Goal: Task Accomplishment & Management: Manage account settings

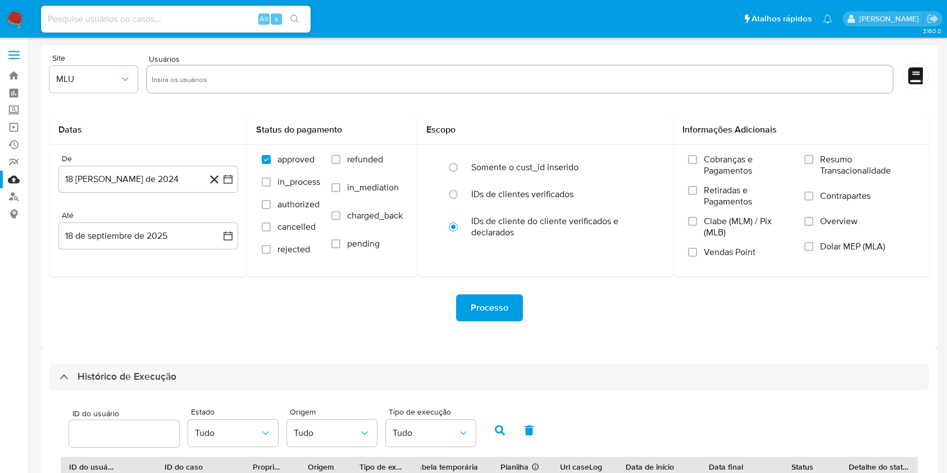
select select "10"
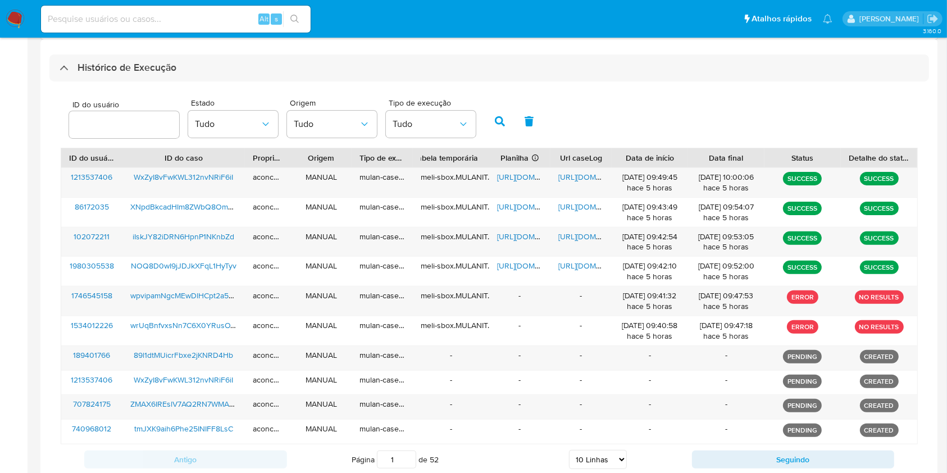
scroll to position [309, 0]
drag, startPoint x: 129, startPoint y: 175, endPoint x: 241, endPoint y: 185, distance: 112.2
click at [241, 184] on div "WxZyI8vFwKWL312nvNRiF6iI" at bounding box center [183, 182] width 122 height 29
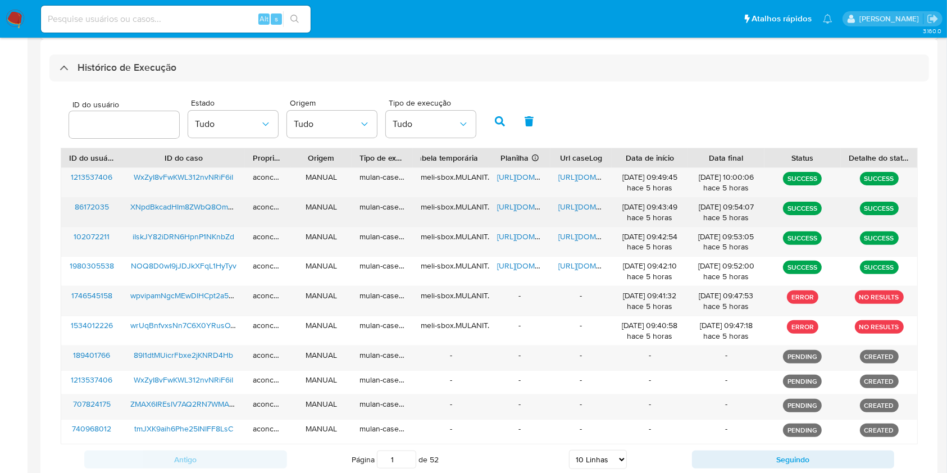
click at [527, 214] on div "https://docs.google.com/spreadsheets/d/1AjTjwtlxGH7yZ6reQAeh226AWLp4_70O4CCWFap…" at bounding box center [519, 212] width 61 height 29
click at [521, 208] on span "https://docs.google.com/spreadsheets/d/1AjTjwtlxGH7yZ6reQAeh226AWLp4_70O4CCWFap…" at bounding box center [536, 206] width 78 height 11
click at [591, 209] on span "https://docs.google.com/document/d/1QlBMxUdcUD-b5KEP69kBnoaAqj9LObRGoGDcXlGdbaI…" at bounding box center [598, 206] width 78 height 11
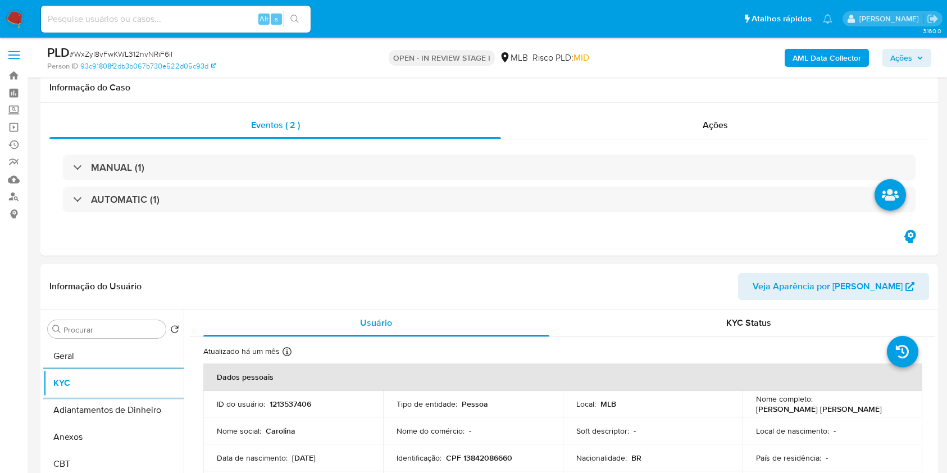
select select "10"
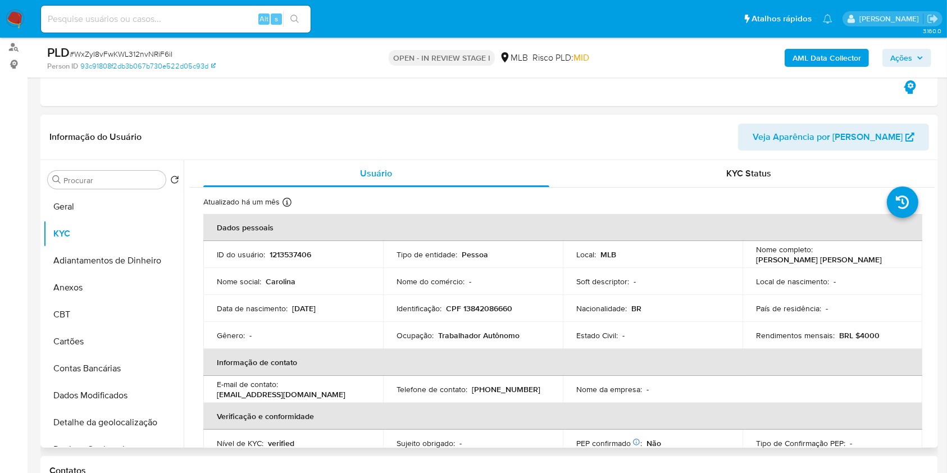
drag, startPoint x: 97, startPoint y: 285, endPoint x: 207, endPoint y: 293, distance: 110.4
click at [97, 286] on button "Anexos" at bounding box center [113, 287] width 140 height 27
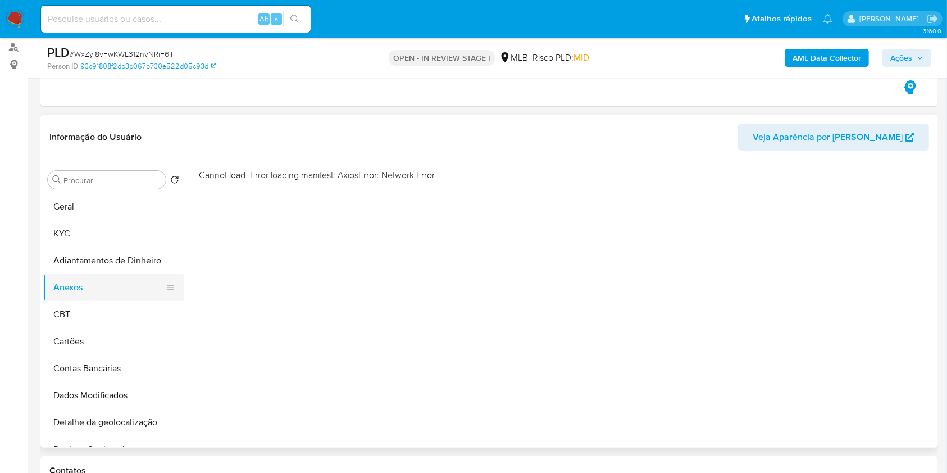
drag, startPoint x: 105, startPoint y: 285, endPoint x: 94, endPoint y: 298, distance: 16.7
click at [105, 286] on button "Anexos" at bounding box center [108, 287] width 131 height 27
click at [92, 306] on button "CBT" at bounding box center [108, 314] width 131 height 27
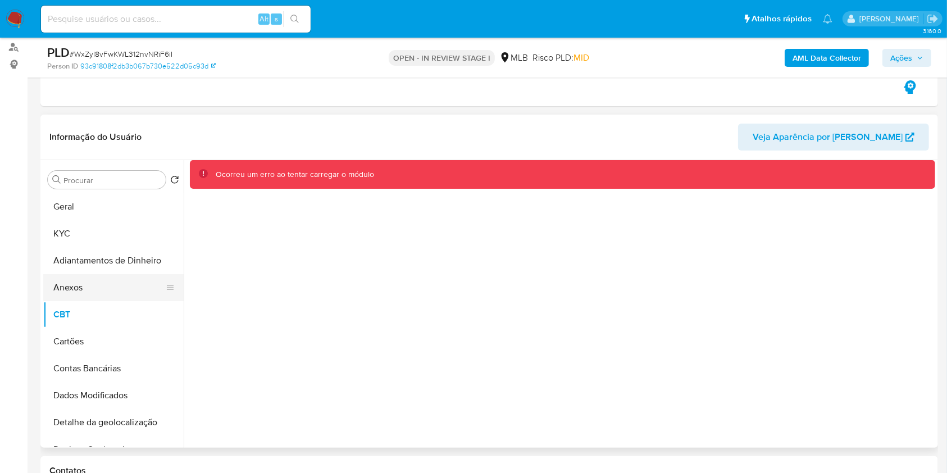
click at [99, 297] on button "Anexos" at bounding box center [108, 287] width 131 height 27
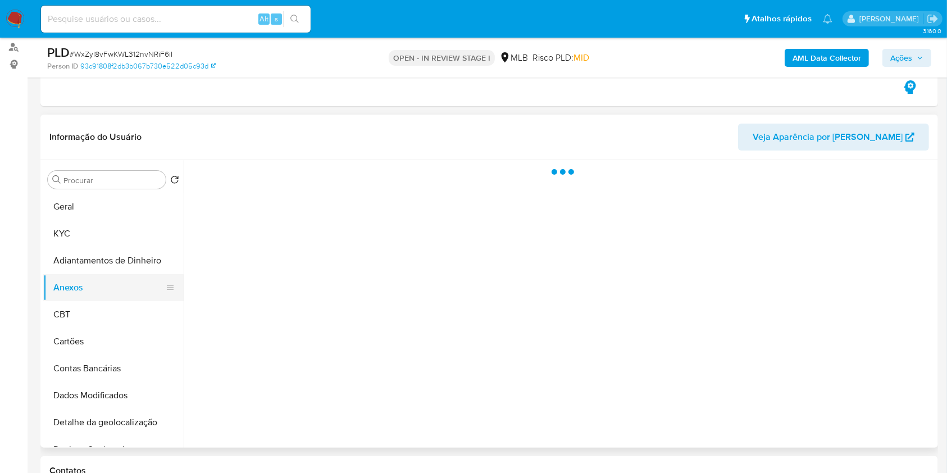
click at [108, 285] on button "Anexos" at bounding box center [108, 287] width 131 height 27
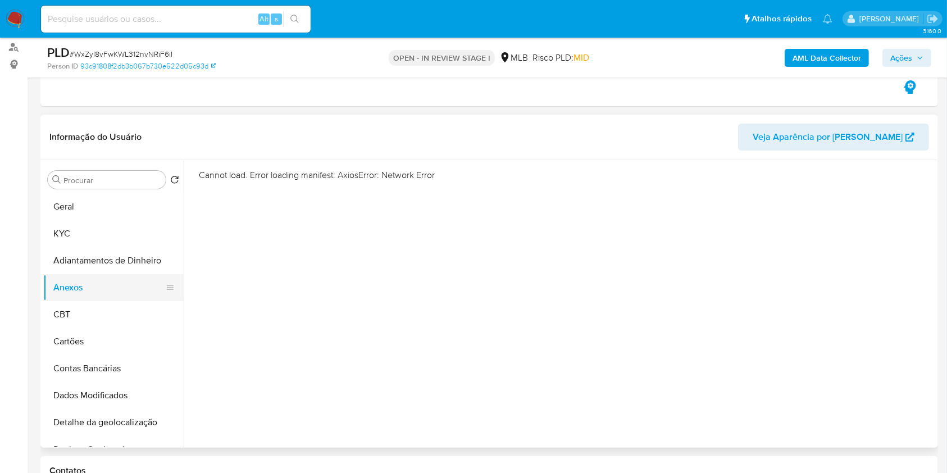
drag, startPoint x: 111, startPoint y: 326, endPoint x: 96, endPoint y: 293, distance: 36.2
click at [111, 326] on button "CBT" at bounding box center [113, 314] width 140 height 27
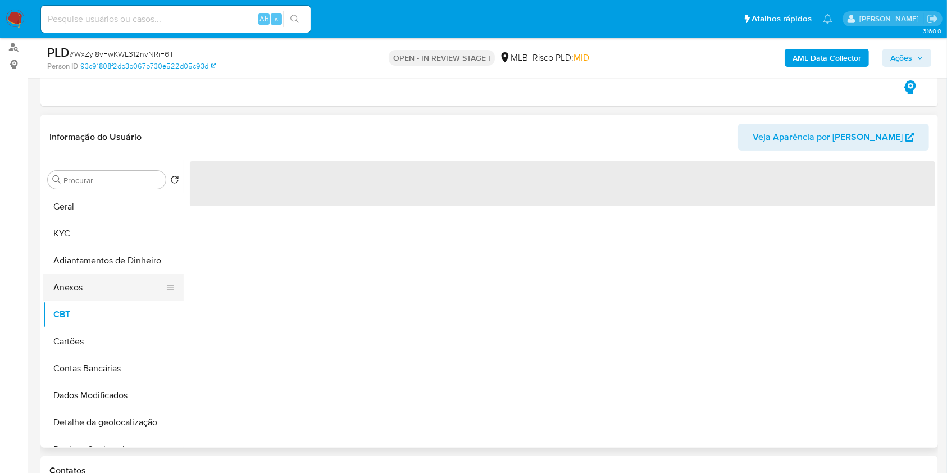
click at [93, 289] on button "Anexos" at bounding box center [108, 287] width 131 height 27
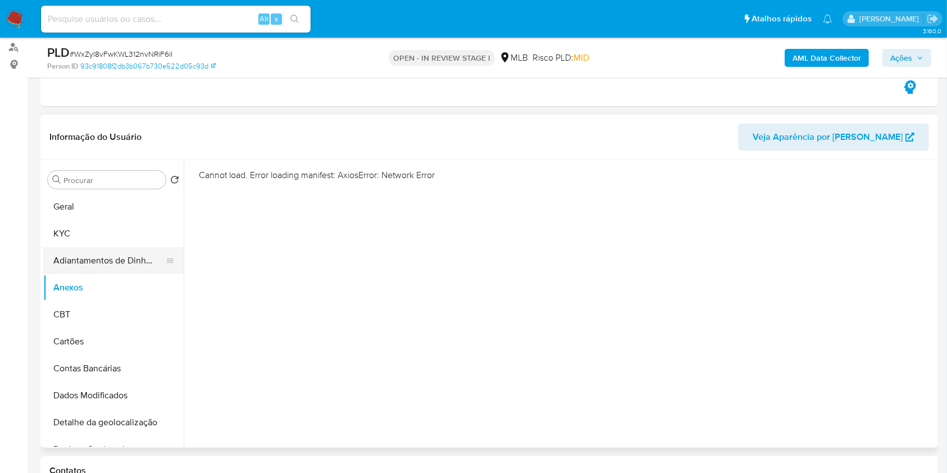
drag, startPoint x: 89, startPoint y: 266, endPoint x: 89, endPoint y: 272, distance: 6.2
click at [89, 266] on button "Adiantamentos de Dinheiro" at bounding box center [108, 260] width 131 height 27
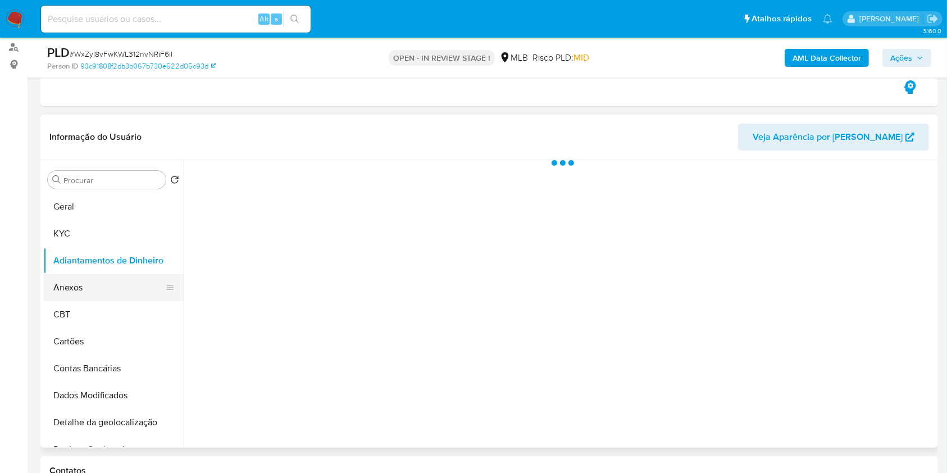
click at [92, 277] on button "Anexos" at bounding box center [108, 287] width 131 height 27
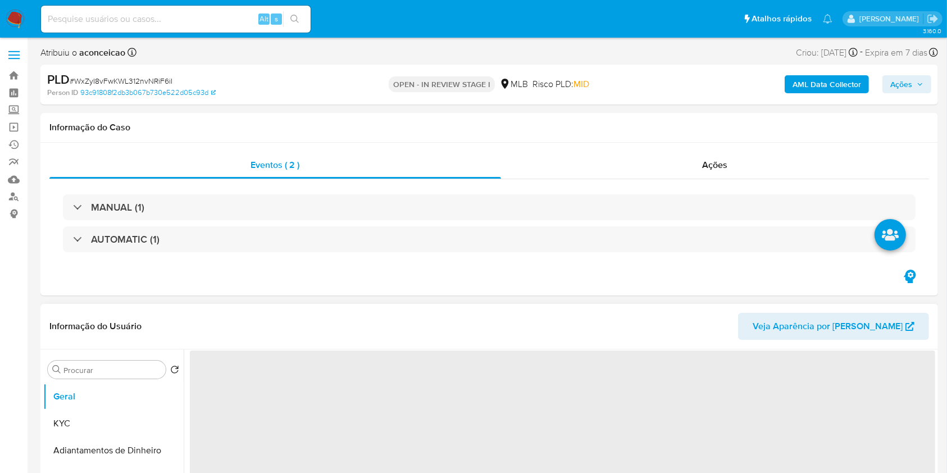
scroll to position [75, 0]
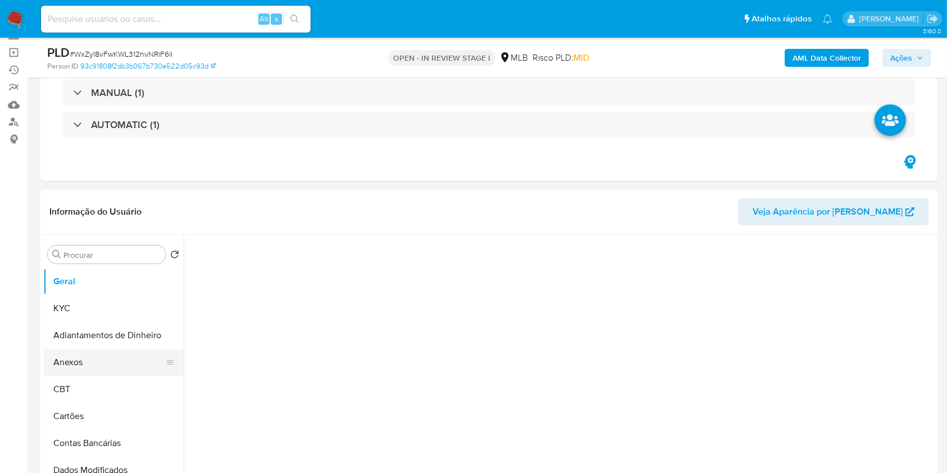
select select "10"
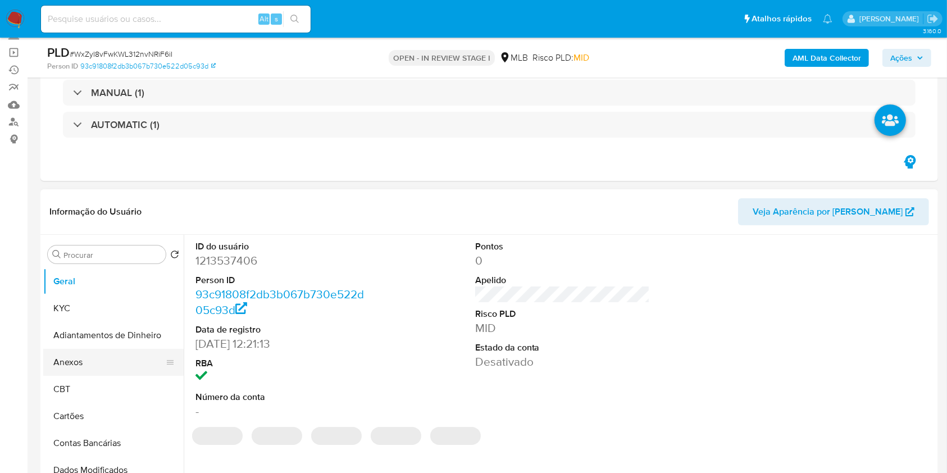
click at [117, 353] on button "Anexos" at bounding box center [108, 362] width 131 height 27
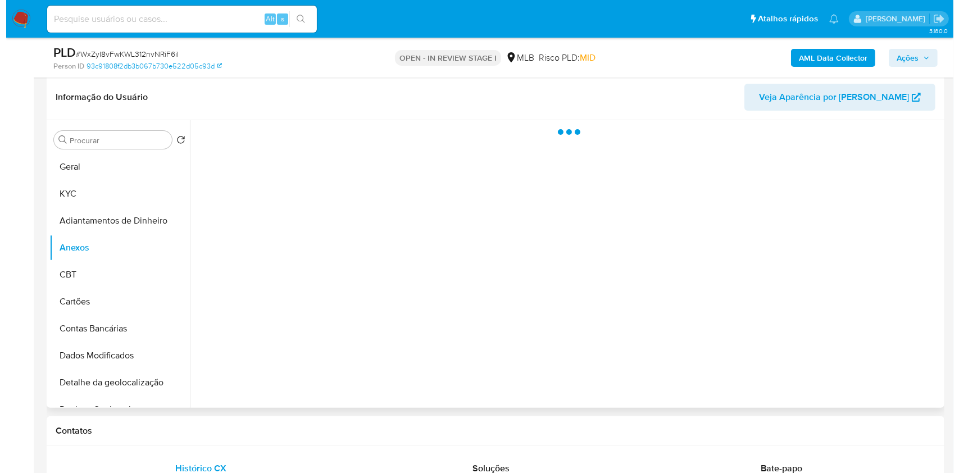
scroll to position [225, 0]
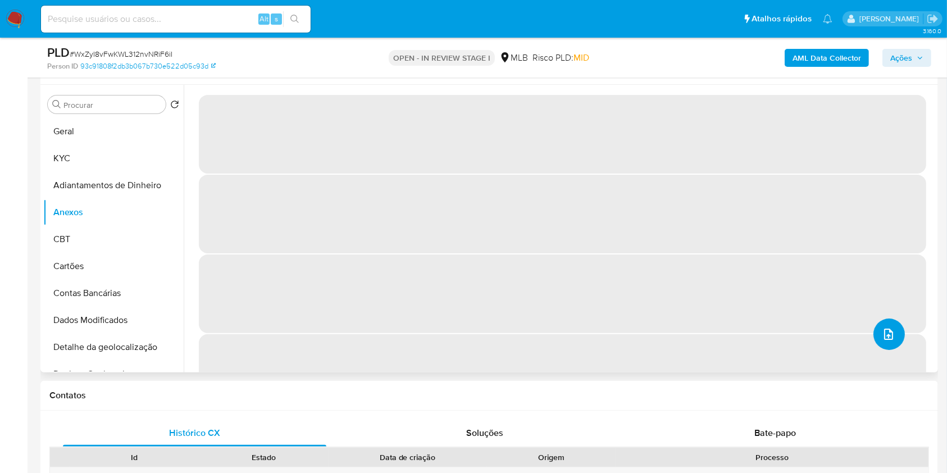
click at [890, 344] on button "upload-file" at bounding box center [889, 334] width 31 height 31
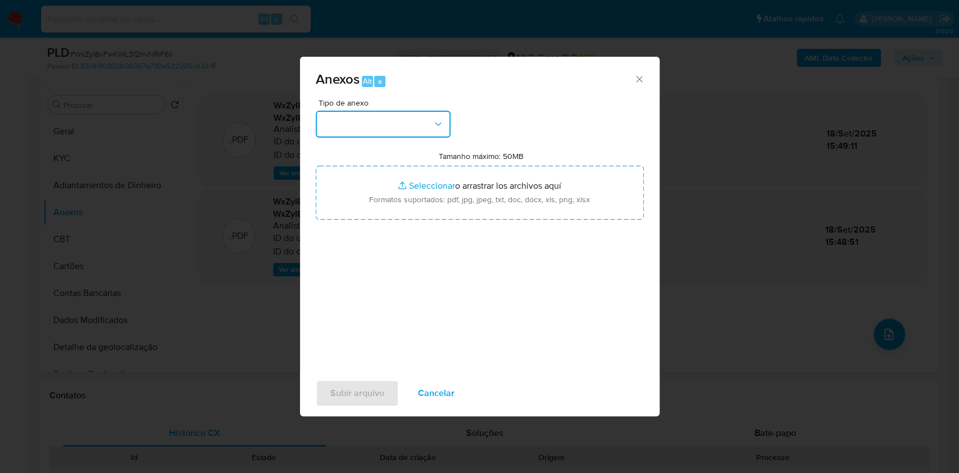
drag, startPoint x: 435, startPoint y: 128, endPoint x: 430, endPoint y: 133, distance: 7.2
click at [434, 128] on icon "button" at bounding box center [438, 124] width 11 height 11
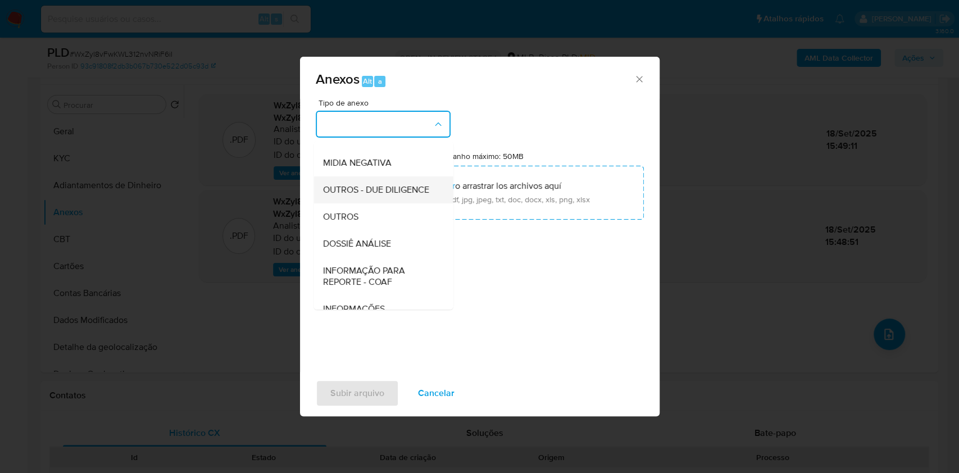
scroll to position [173, 0]
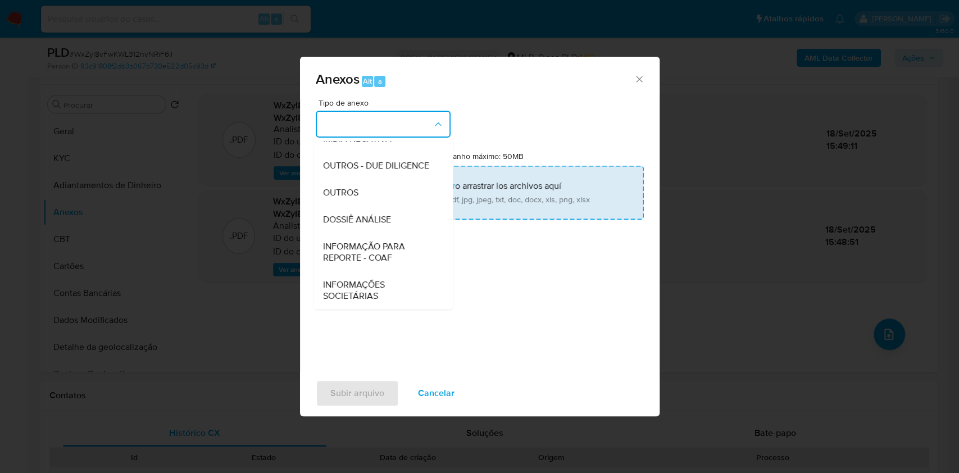
click at [357, 189] on span "OUTROS" at bounding box center [340, 192] width 35 height 11
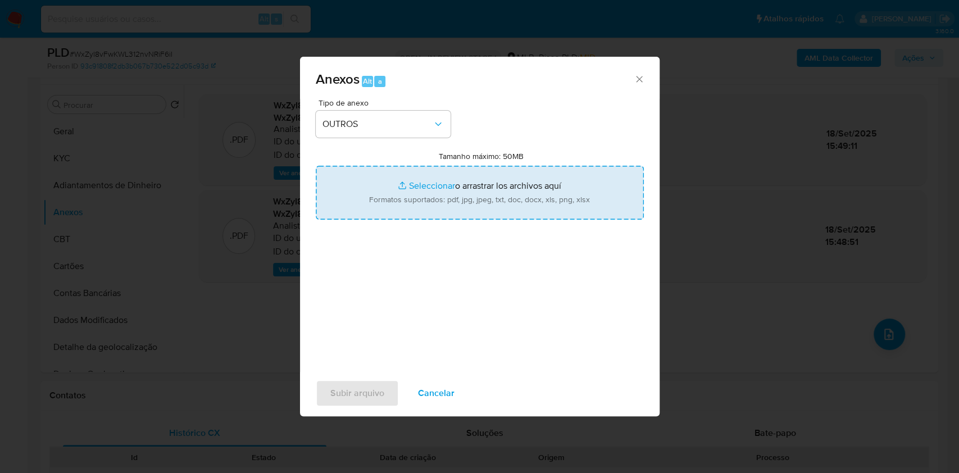
type input "C:\fakepath\SAR - XXXX - CPF 13842086660 - ANA CAROLINA DE OLIVEIRA (1).pdf"
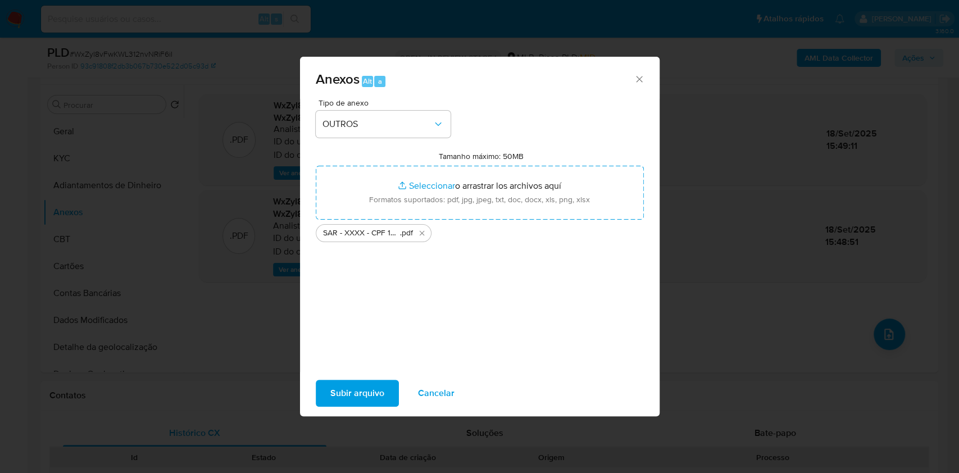
click at [379, 397] on span "Subir arquivo" at bounding box center [357, 393] width 54 height 25
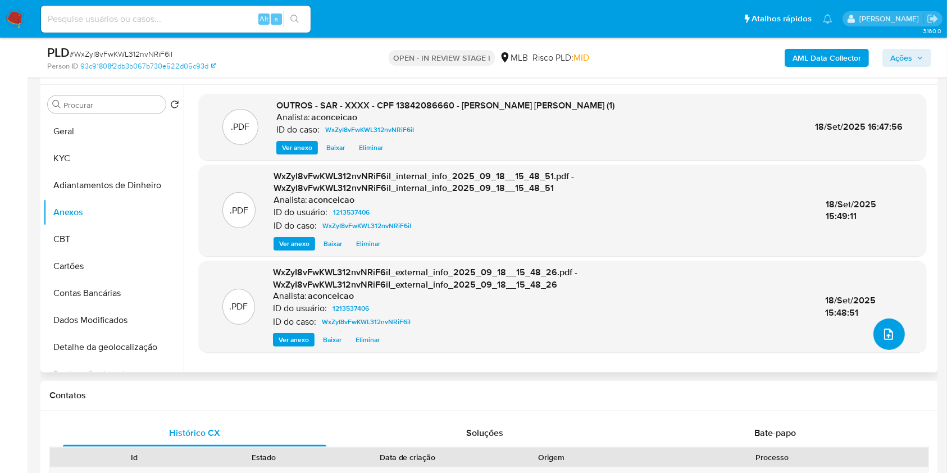
click at [897, 331] on button "upload-file" at bounding box center [889, 334] width 31 height 31
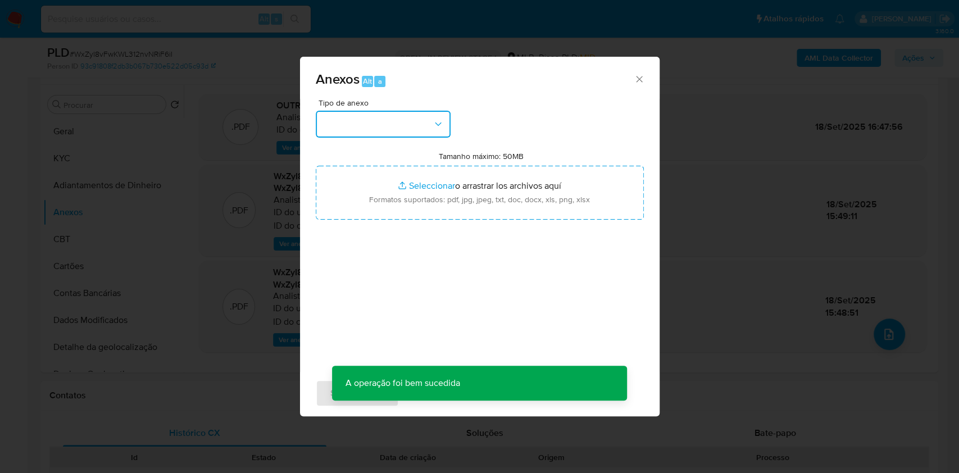
drag, startPoint x: 375, startPoint y: 125, endPoint x: 382, endPoint y: 133, distance: 10.8
click at [375, 125] on button "button" at bounding box center [383, 124] width 135 height 27
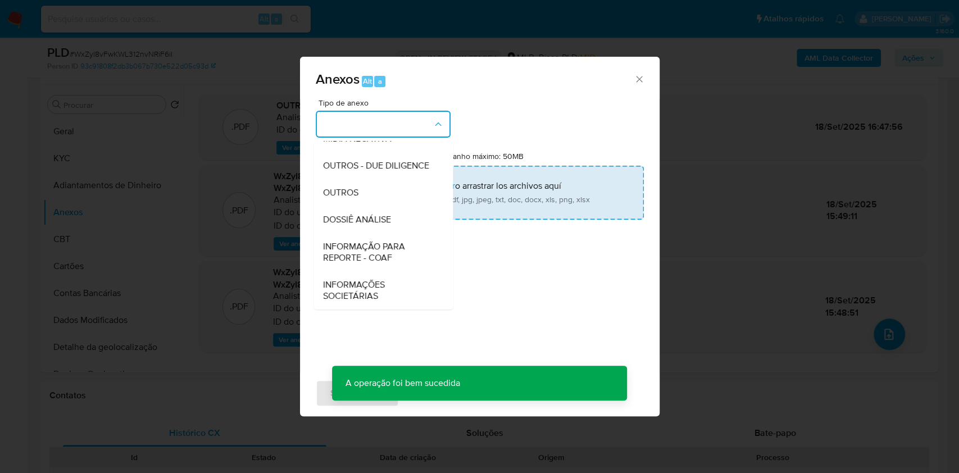
click at [378, 184] on div "OUTROS" at bounding box center [380, 192] width 115 height 27
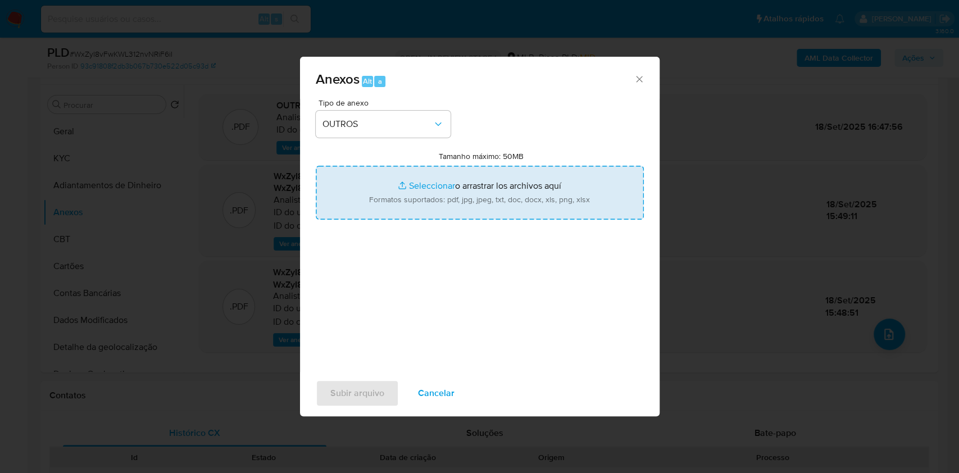
type input "C:\fakepath\Mulan 1213537406_Ana Carolina de Oliveira 2025_09_18_08_57_36 (1).p…"
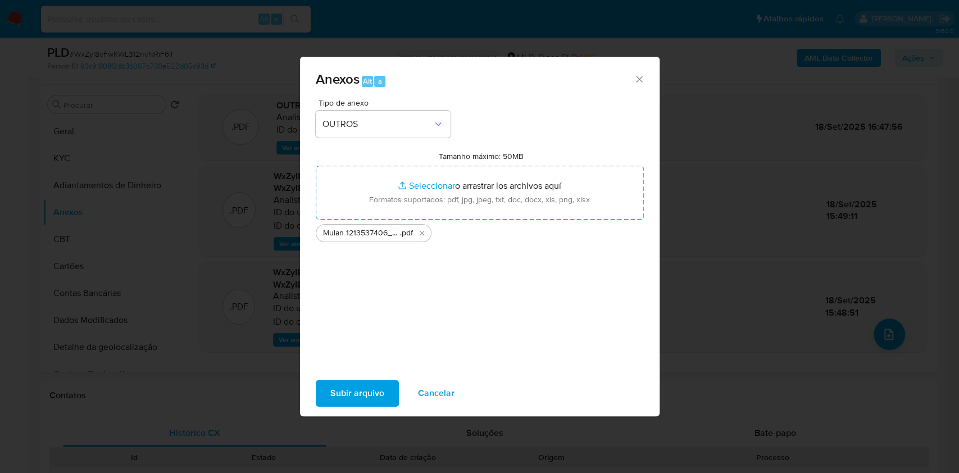
click at [378, 388] on span "Subir arquivo" at bounding box center [357, 393] width 54 height 25
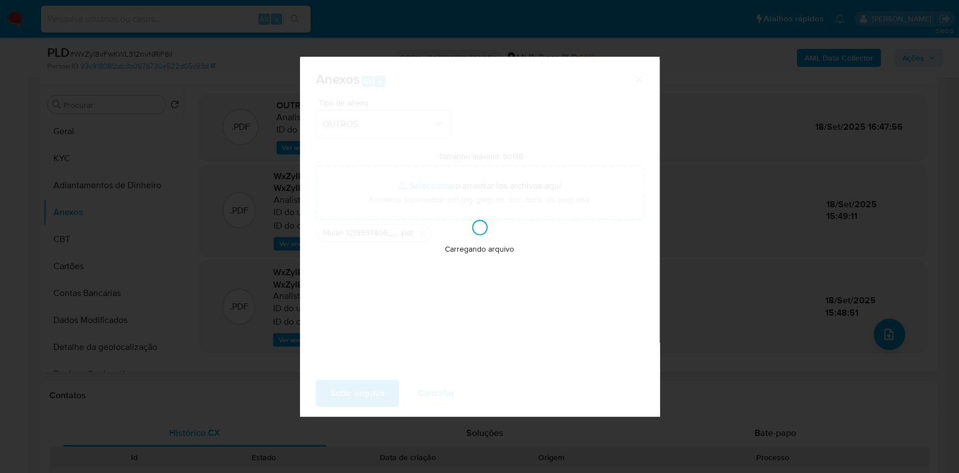
click at [772, 274] on div "Anexos Alt a Tipo de anexo OUTROS Tamanho máximo: 50MB Seleccionar archivos Sel…" at bounding box center [479, 236] width 959 height 473
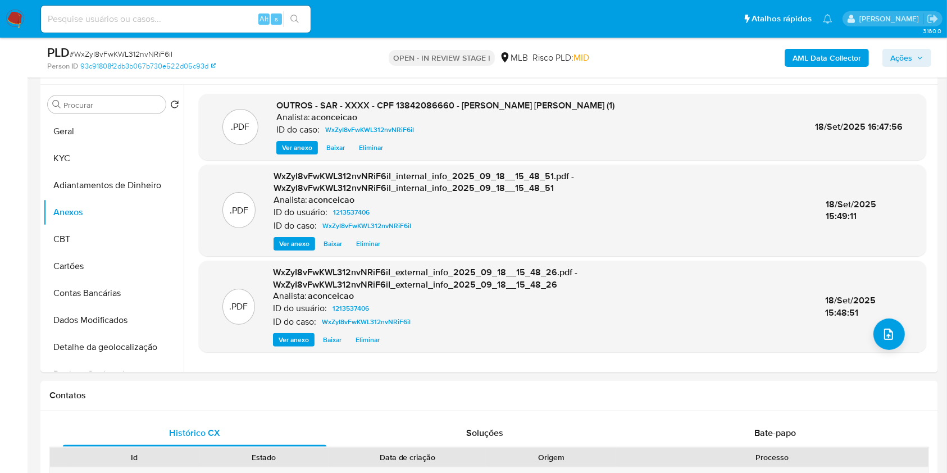
click at [915, 60] on span "Ações" at bounding box center [907, 58] width 33 height 16
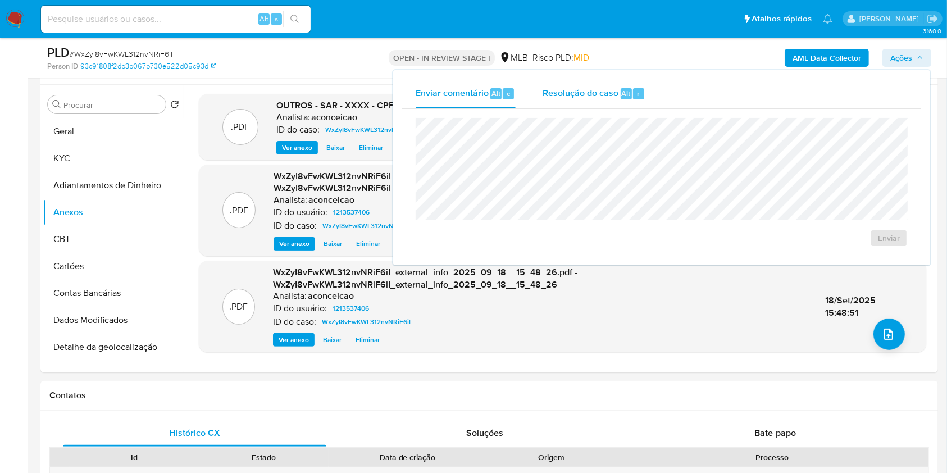
click at [603, 102] on div "Resolução do caso Alt r" at bounding box center [594, 93] width 103 height 29
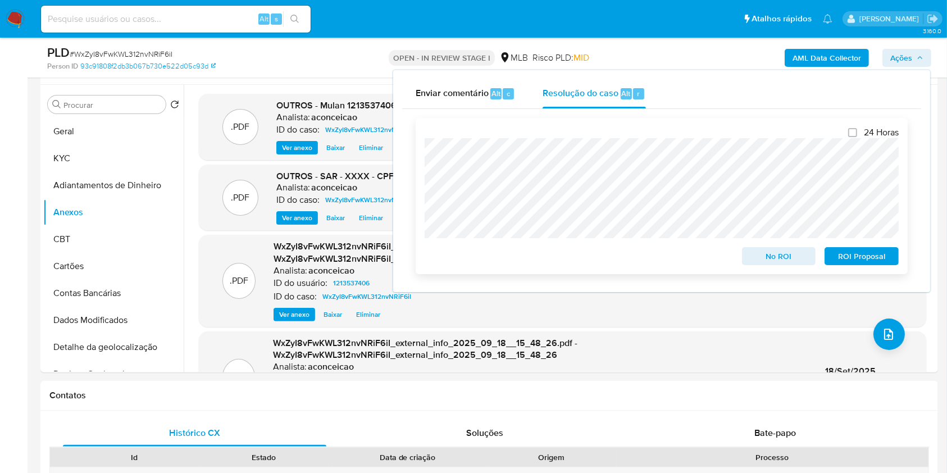
drag, startPoint x: 854, startPoint y: 251, endPoint x: 902, endPoint y: 232, distance: 51.7
click at [857, 251] on span "ROI Proposal" at bounding box center [862, 256] width 58 height 16
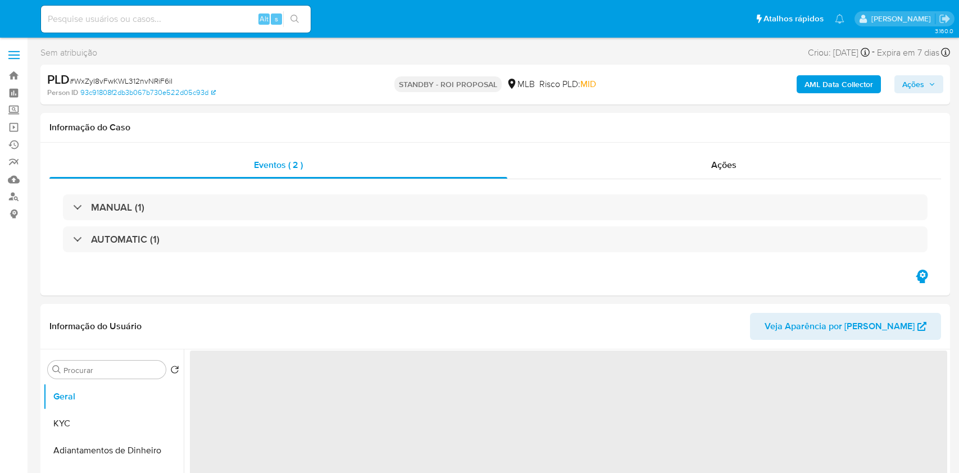
select select "10"
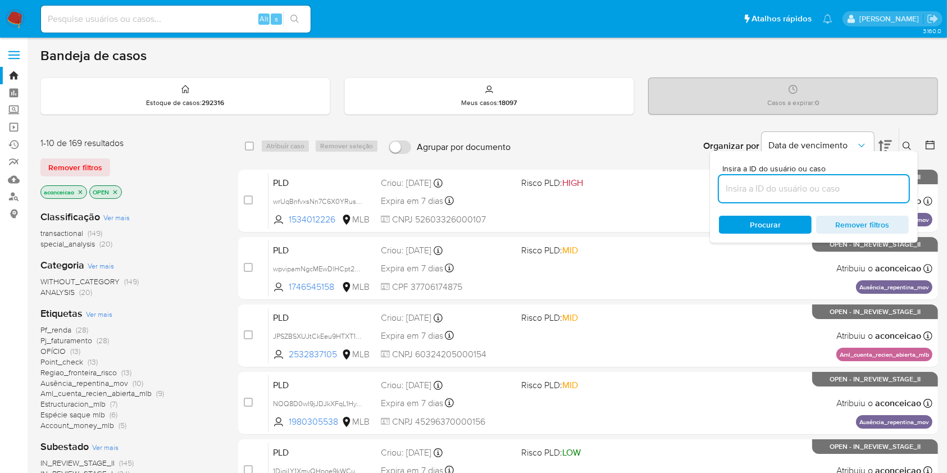
click at [800, 196] on div at bounding box center [814, 188] width 190 height 27
click at [800, 193] on input at bounding box center [814, 188] width 190 height 15
paste input "XNpdBkcadHIm8ZWbQ8Om21GR"
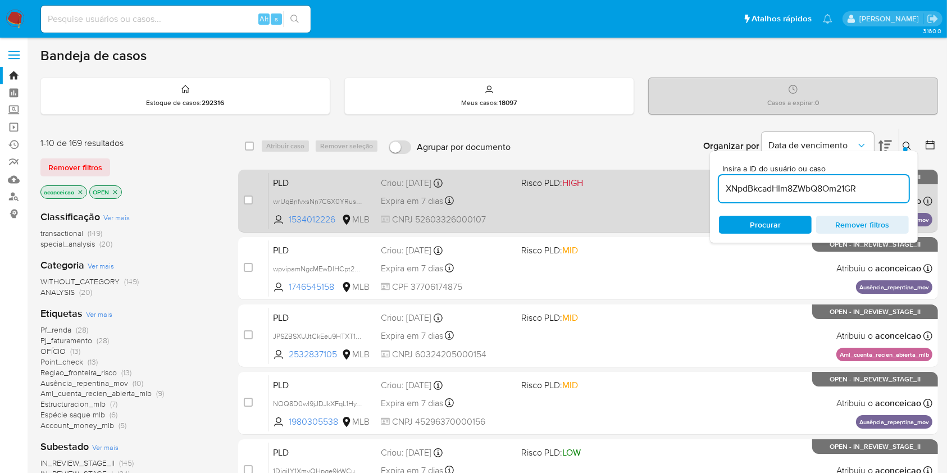
type input "XNpdBkcadHIm8ZWbQ8Om21GR"
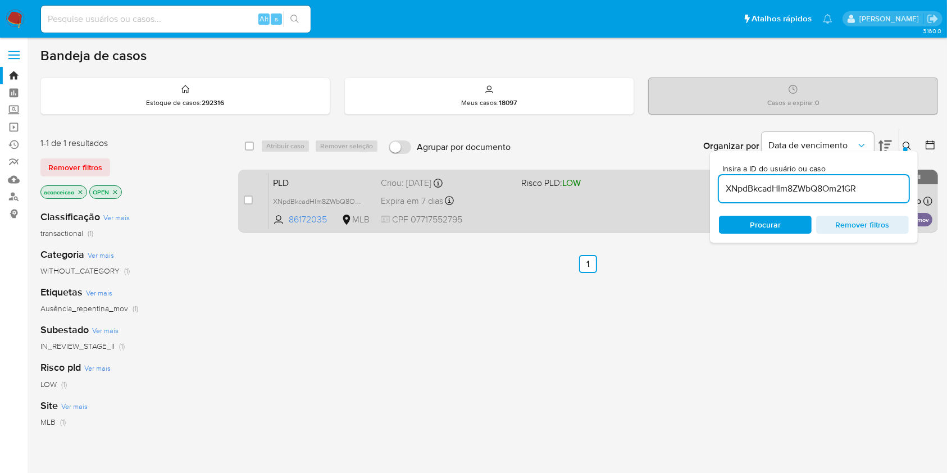
click at [533, 204] on div "PLD XNpdBkcadHIm8ZWbQ8Om21GR 86172035 MLB Risco PLD: LOW Criou: 12/08/2025 Crio…" at bounding box center [601, 201] width 664 height 57
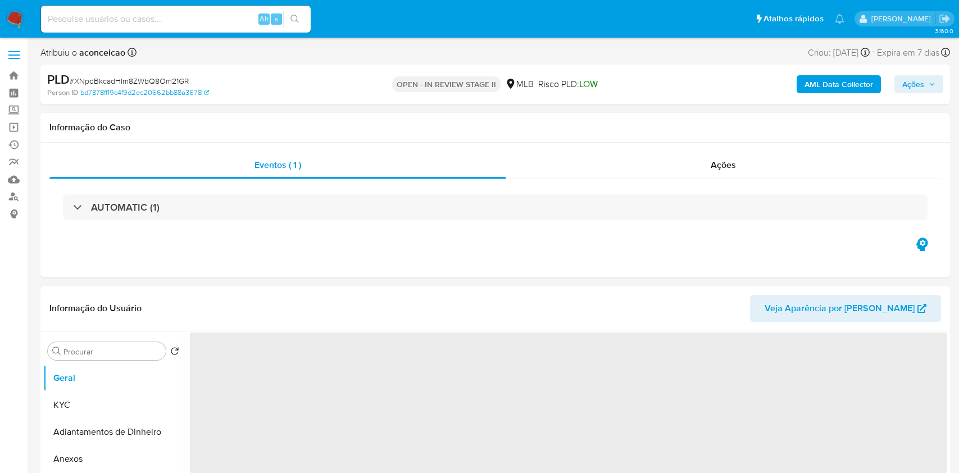
select select "10"
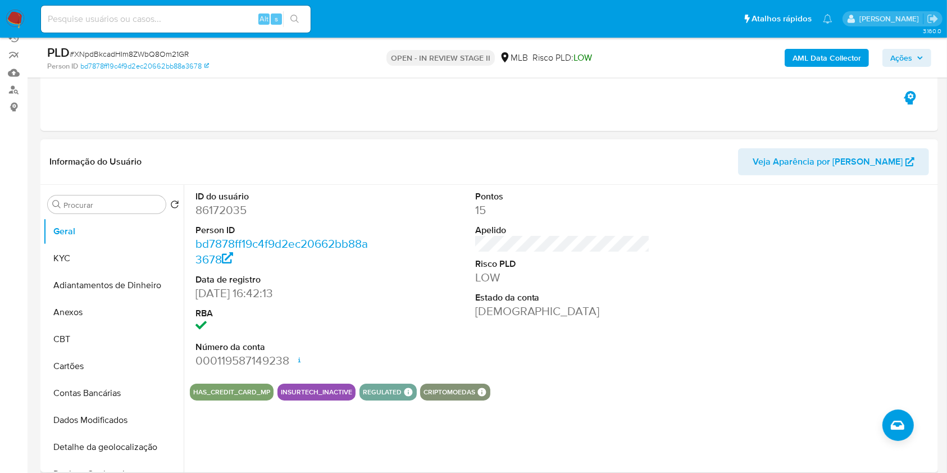
scroll to position [75, 0]
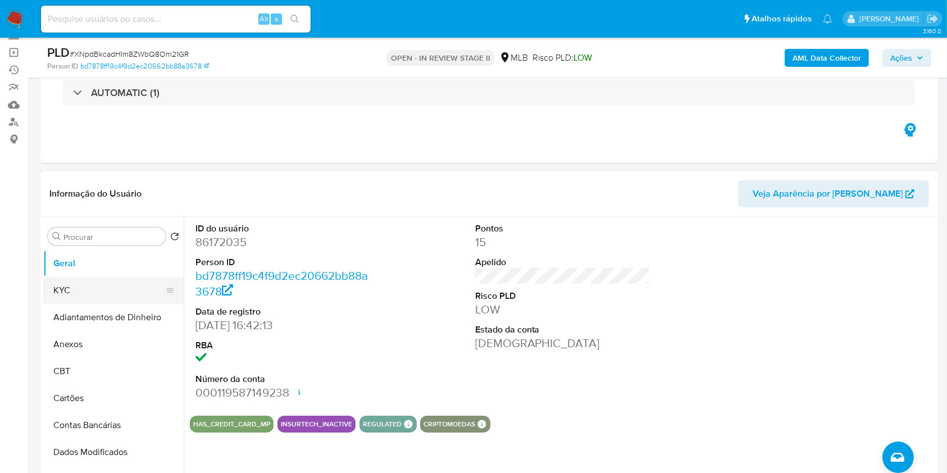
click at [123, 292] on button "KYC" at bounding box center [108, 290] width 131 height 27
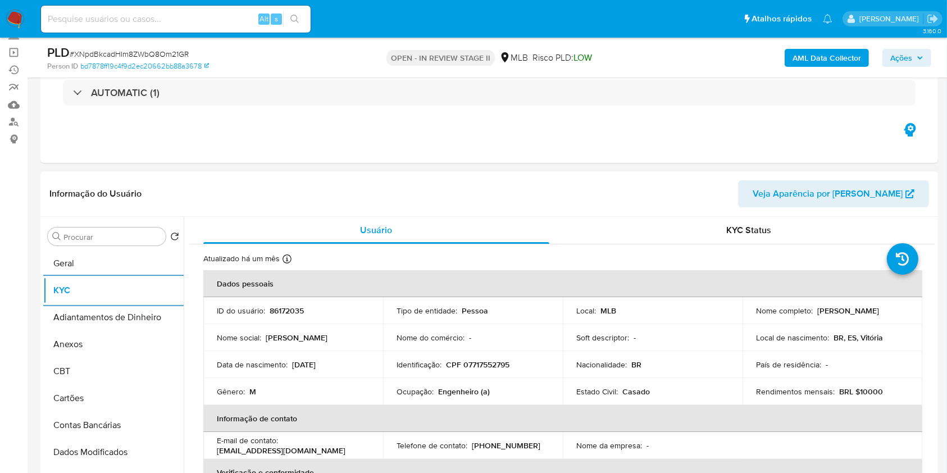
click at [465, 387] on p "Engenheiro (a)" at bounding box center [464, 392] width 52 height 10
copy p "Engenheiro"
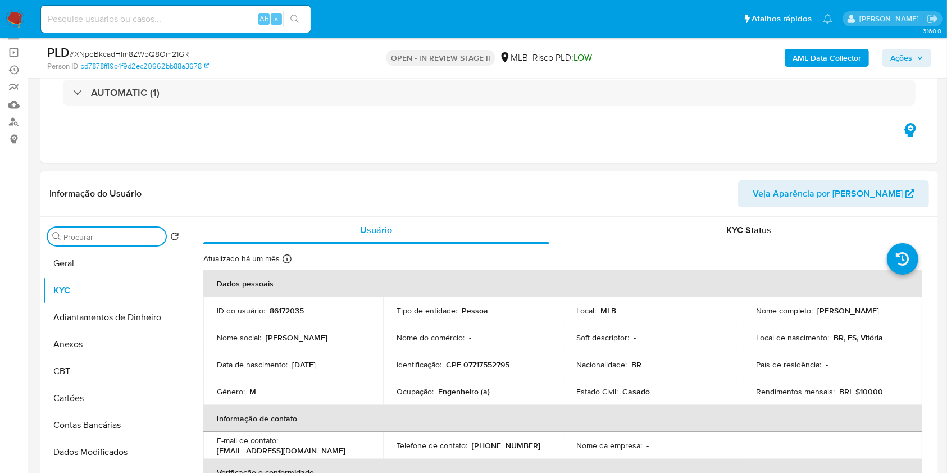
click at [107, 232] on input "Procurar" at bounding box center [112, 237] width 98 height 10
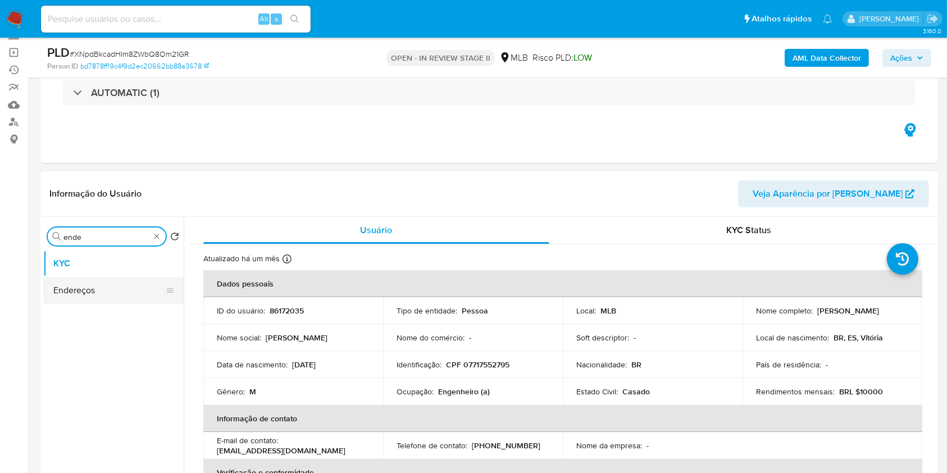
type input "ende"
click at [105, 299] on button "Endereços" at bounding box center [108, 290] width 131 height 27
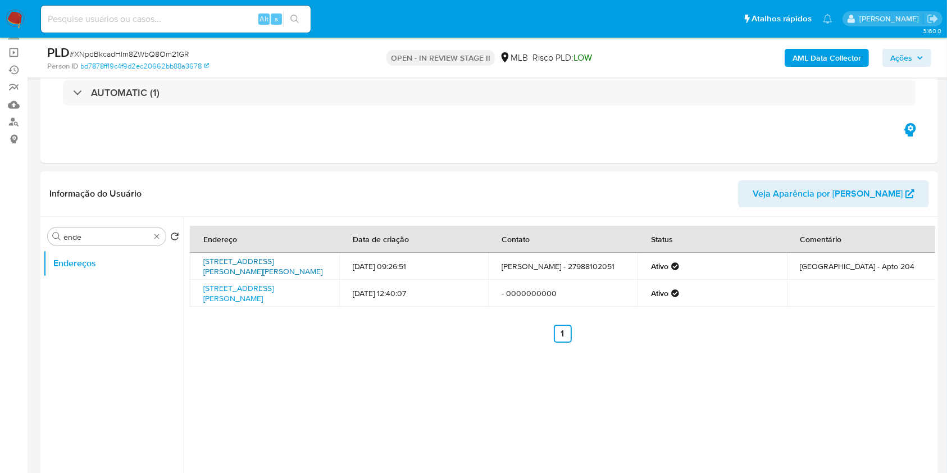
click at [256, 264] on link "Rua Milton Manoel Dos Santos 320, Vitória, Espírito Santo, 29090110, Brasil 320" at bounding box center [262, 266] width 119 height 21
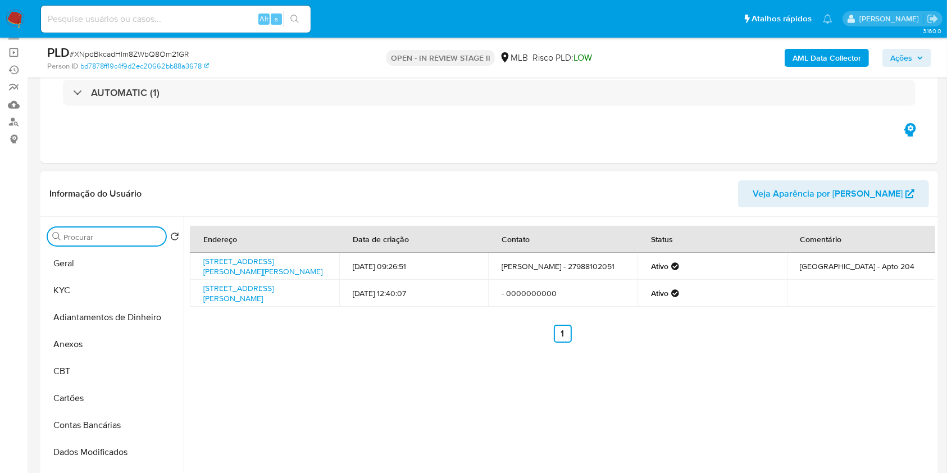
click at [144, 239] on input "Procurar" at bounding box center [112, 237] width 98 height 10
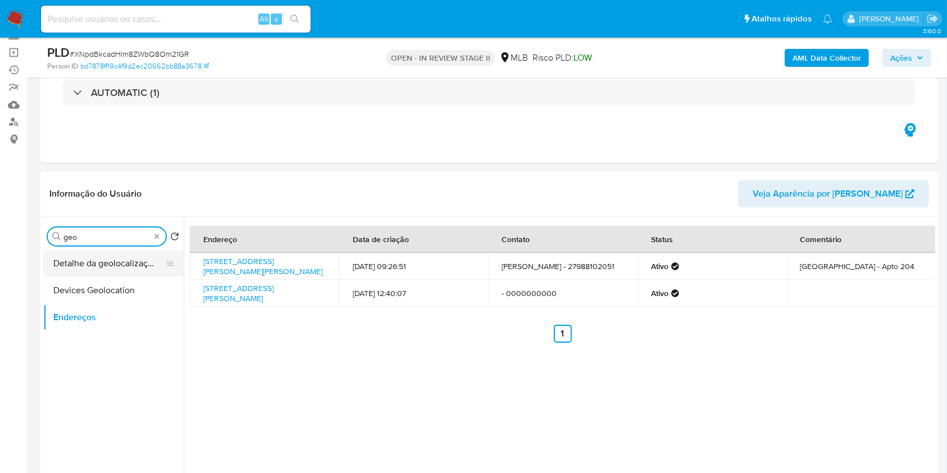
type input "geo"
click at [139, 261] on button "Detalhe da geolocalização" at bounding box center [108, 263] width 131 height 27
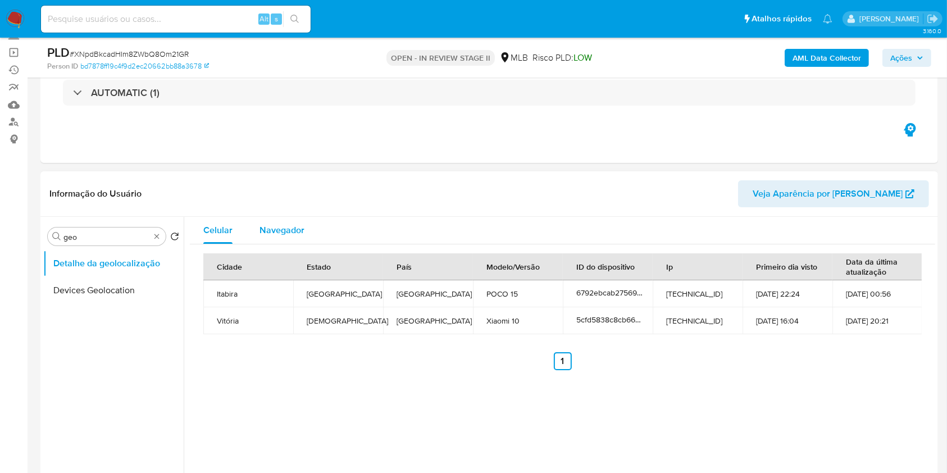
click at [299, 235] on span "Navegador" at bounding box center [282, 230] width 45 height 13
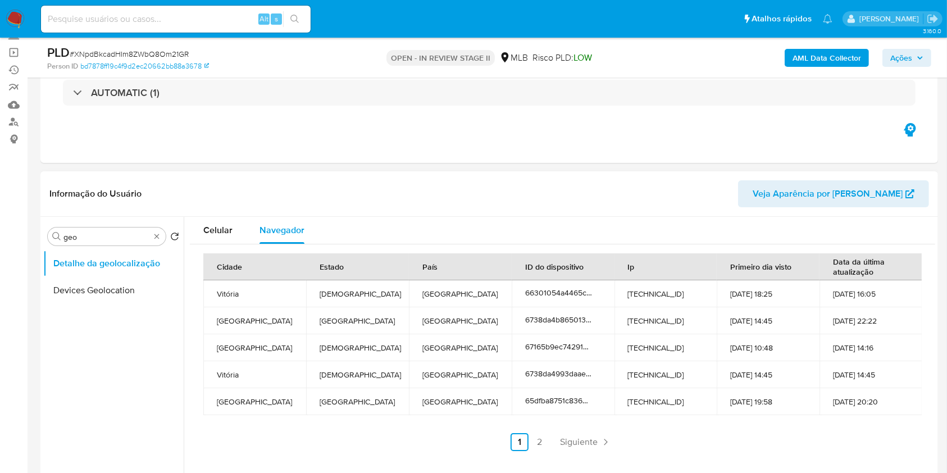
click at [268, 262] on th "Cidade" at bounding box center [254, 266] width 103 height 27
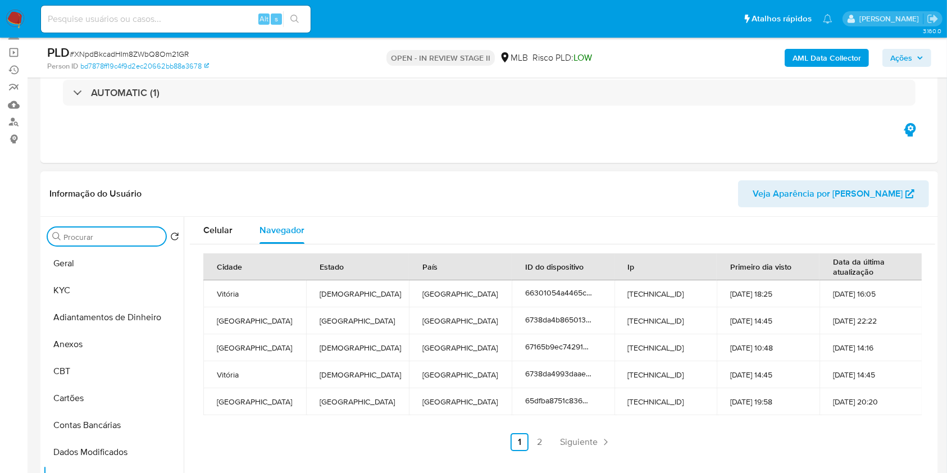
click at [155, 238] on input "Procurar" at bounding box center [112, 237] width 98 height 10
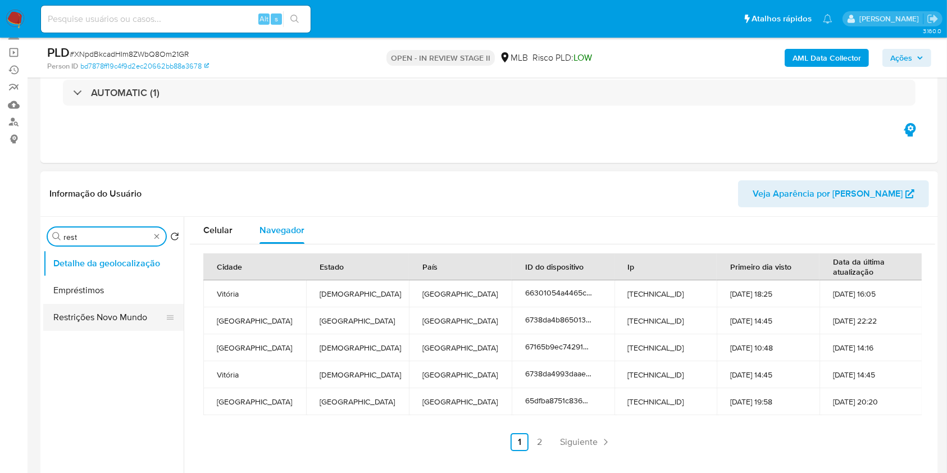
type input "rest"
click at [131, 319] on button "Restrições Novo Mundo" at bounding box center [113, 317] width 140 height 27
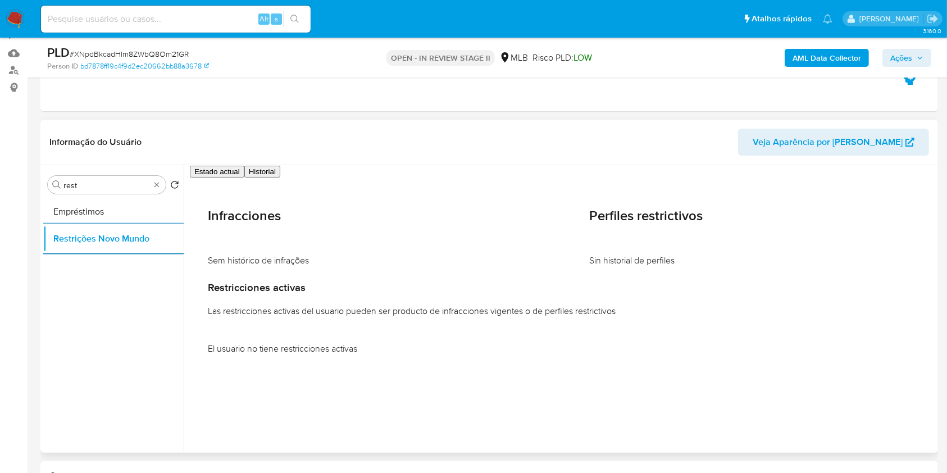
scroll to position [149, 0]
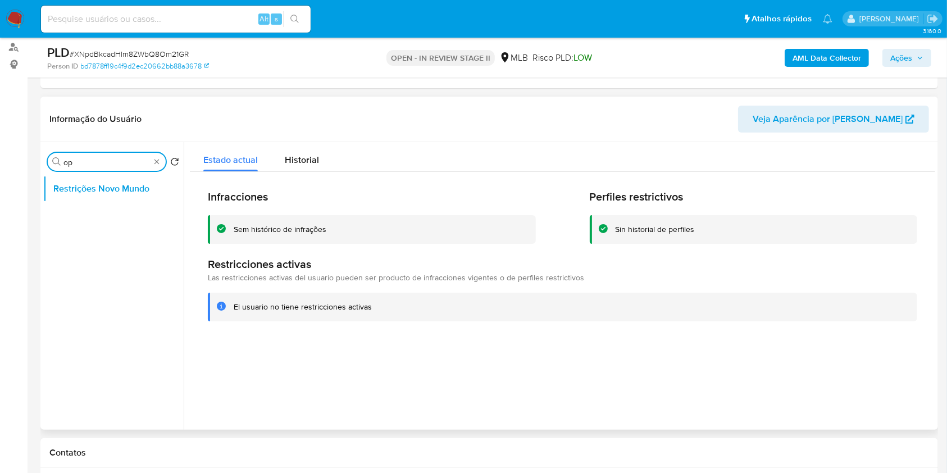
type input "o"
type input "po"
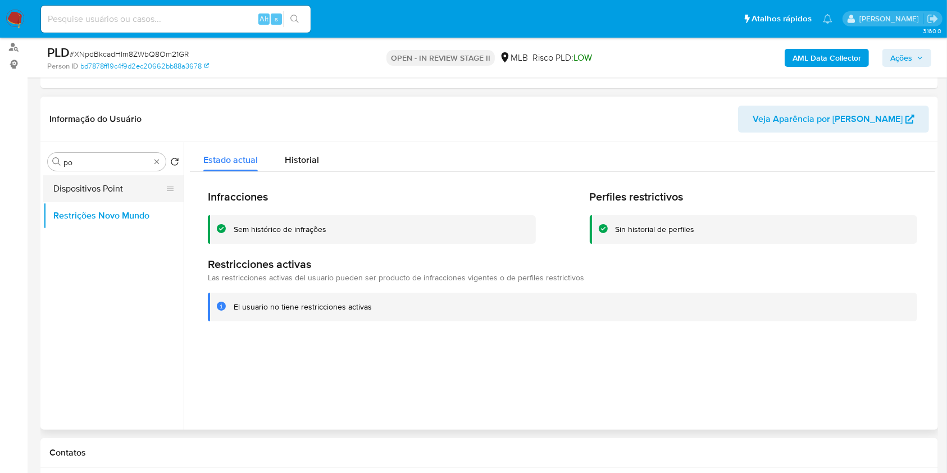
click at [139, 193] on button "Dispositivos Point" at bounding box center [108, 188] width 131 height 27
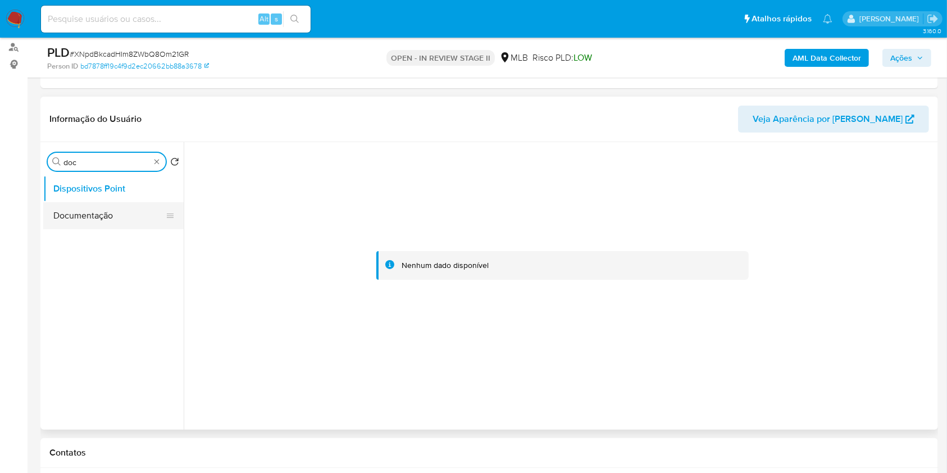
type input "doc"
click at [109, 215] on button "Documentação" at bounding box center [113, 215] width 140 height 27
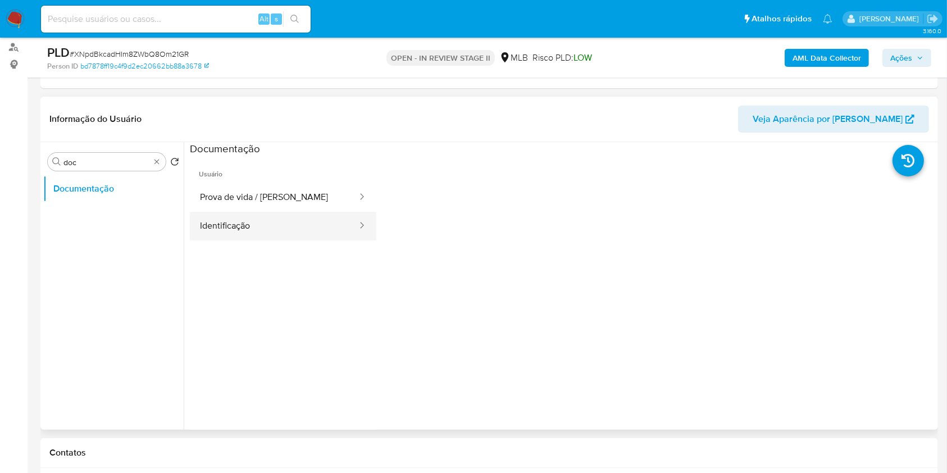
click at [277, 218] on button "Identificação" at bounding box center [274, 226] width 169 height 29
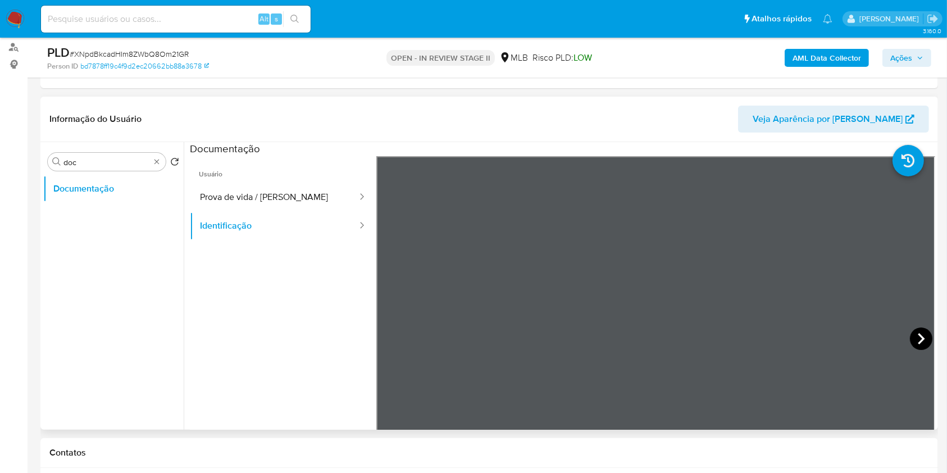
click at [910, 339] on icon at bounding box center [921, 339] width 22 height 22
click at [396, 341] on icon at bounding box center [390, 339] width 22 height 22
click at [231, 204] on button "Prova de vida / Selfie" at bounding box center [274, 197] width 169 height 29
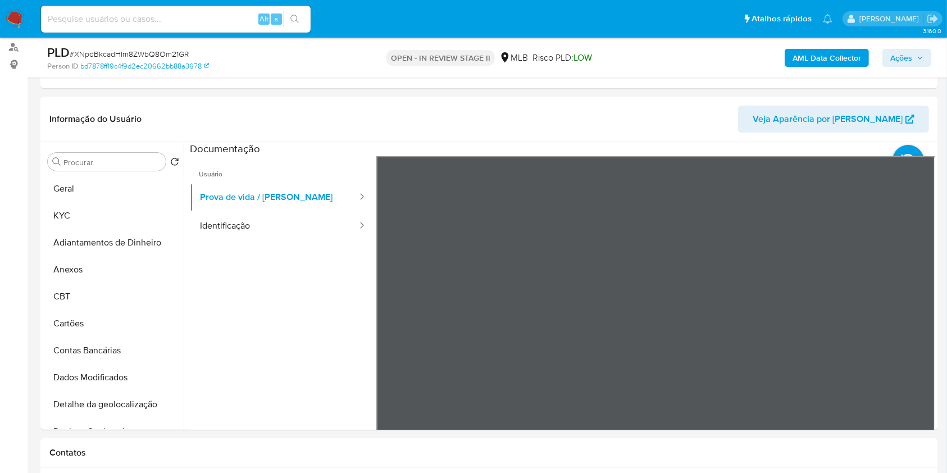
click at [820, 61] on b "AML Data Collector" at bounding box center [827, 58] width 69 height 18
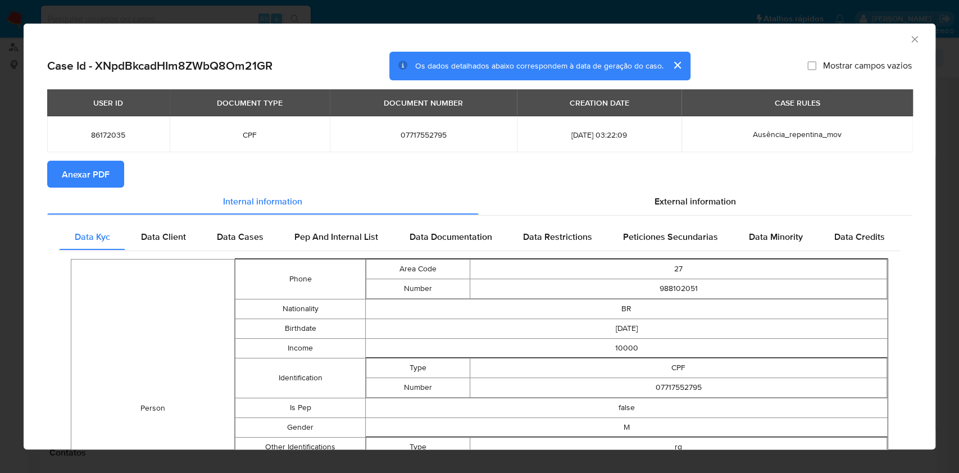
click at [106, 165] on span "Anexar PDF" at bounding box center [86, 174] width 48 height 25
click at [909, 38] on icon "Fechar a janela" at bounding box center [914, 39] width 11 height 11
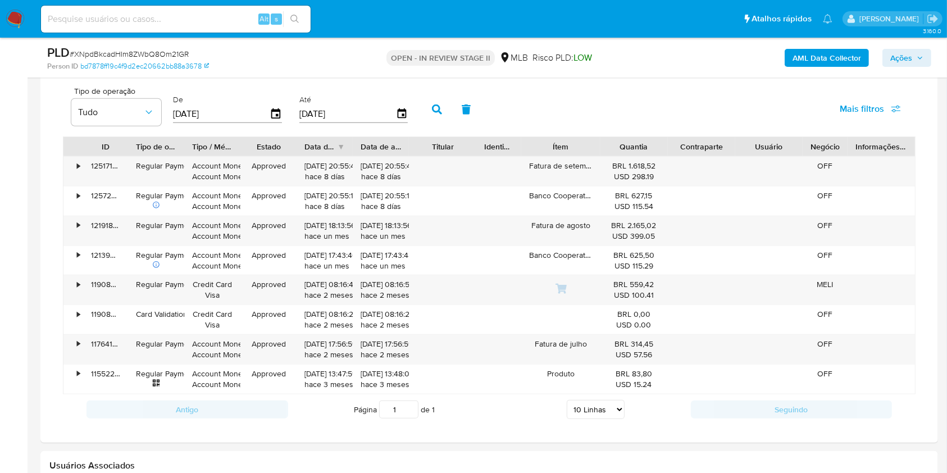
scroll to position [824, 0]
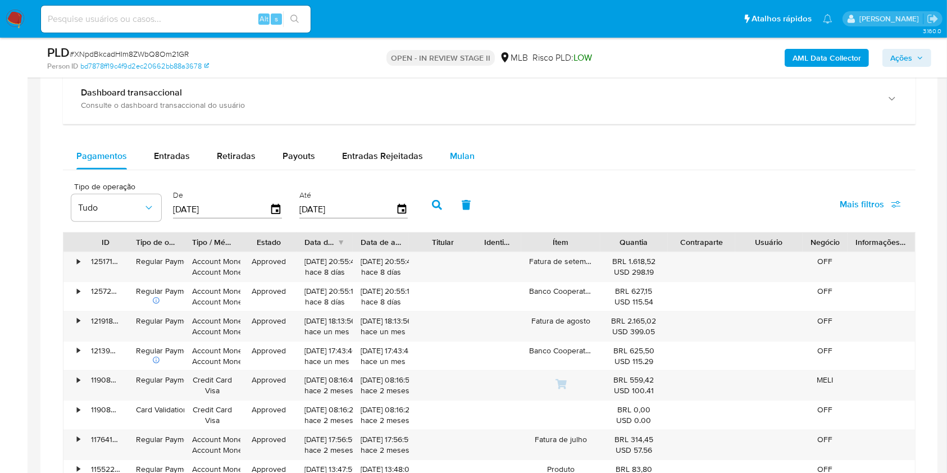
click at [450, 151] on span "Mulan" at bounding box center [462, 155] width 25 height 13
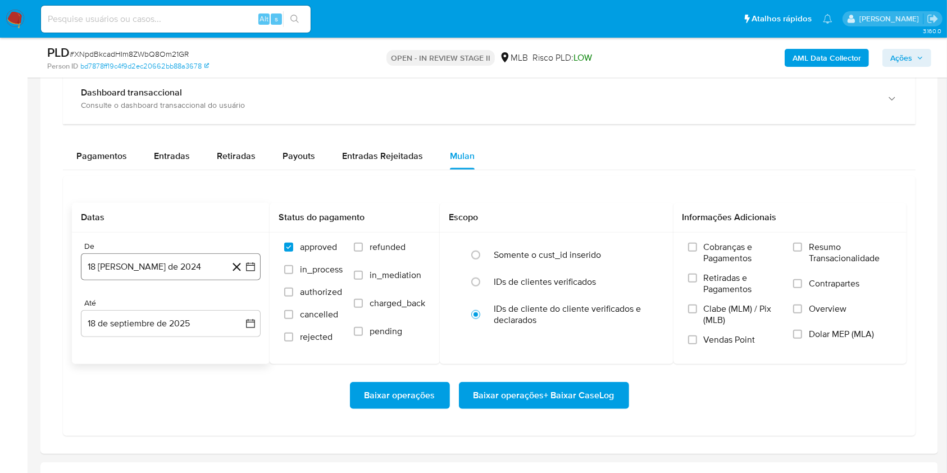
click at [197, 272] on button "18 de agosto de 2024" at bounding box center [171, 266] width 180 height 27
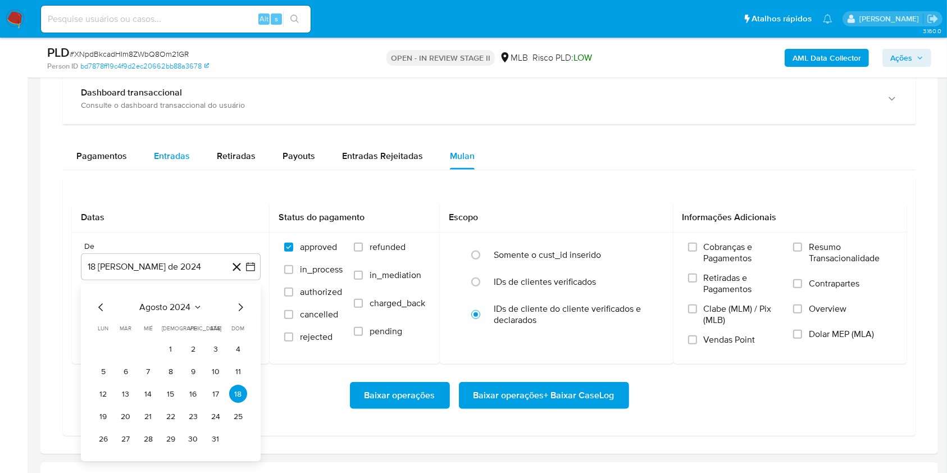
click at [171, 157] on span "Entradas" at bounding box center [172, 155] width 36 height 13
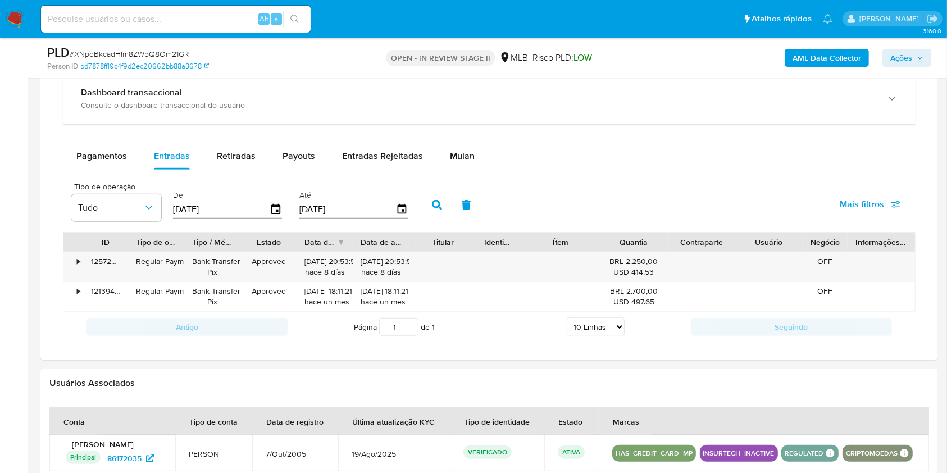
click at [593, 326] on select "5 Linhas 10 Linhas 20 Linhas 25 Linhas 50 Linhas 100 Linhas" at bounding box center [596, 326] width 58 height 19
select select "100"
click at [567, 317] on select "5 Linhas 10 Linhas 20 Linhas 25 Linhas 50 Linhas 100 Linhas" at bounding box center [596, 326] width 58 height 19
click at [276, 209] on icon "button" at bounding box center [275, 209] width 9 height 10
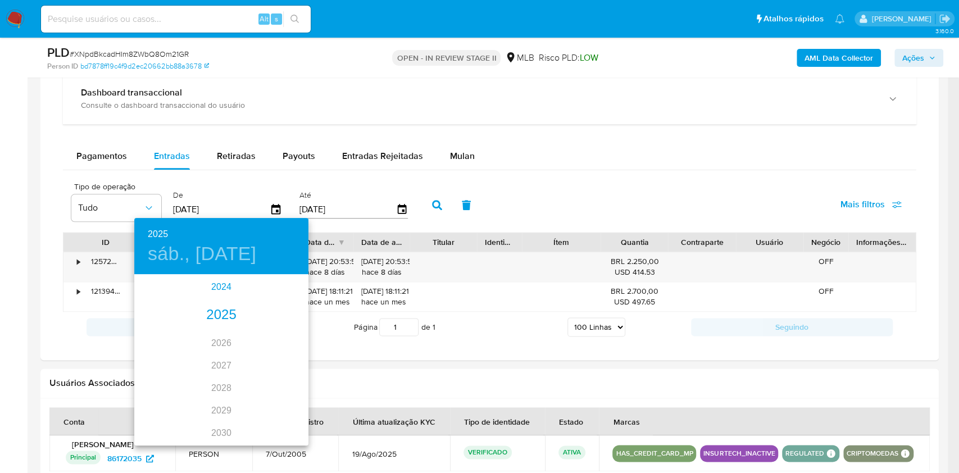
click at [216, 281] on div "2024" at bounding box center [221, 287] width 174 height 22
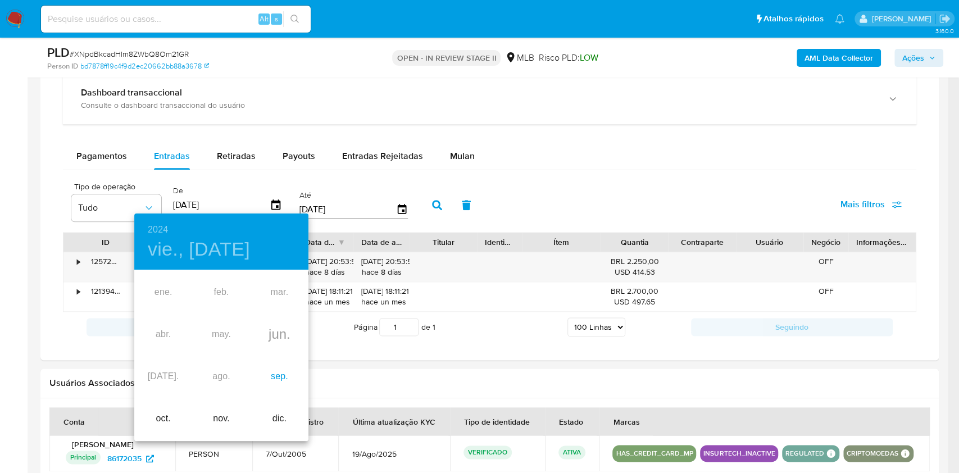
click at [283, 375] on div "sep." at bounding box center [280, 377] width 58 height 42
type input "21/09/2024"
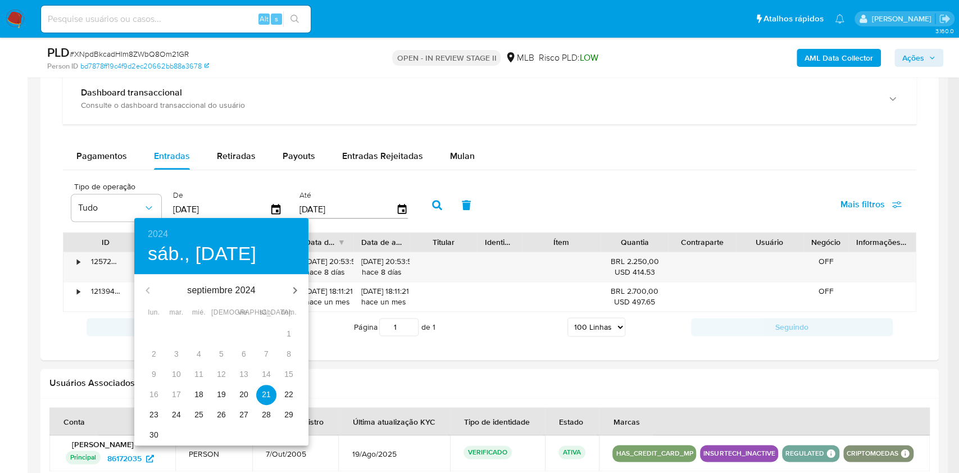
click at [267, 394] on p "21" at bounding box center [266, 394] width 9 height 11
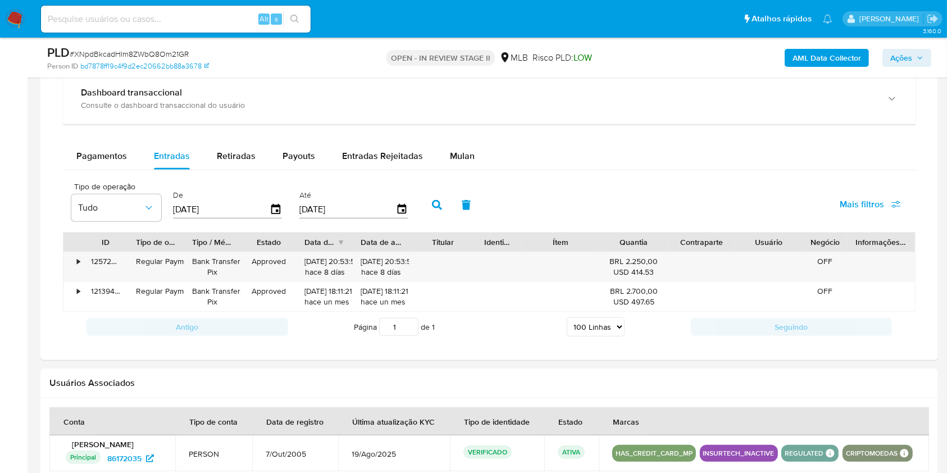
click at [432, 206] on icon "button" at bounding box center [437, 205] width 10 height 10
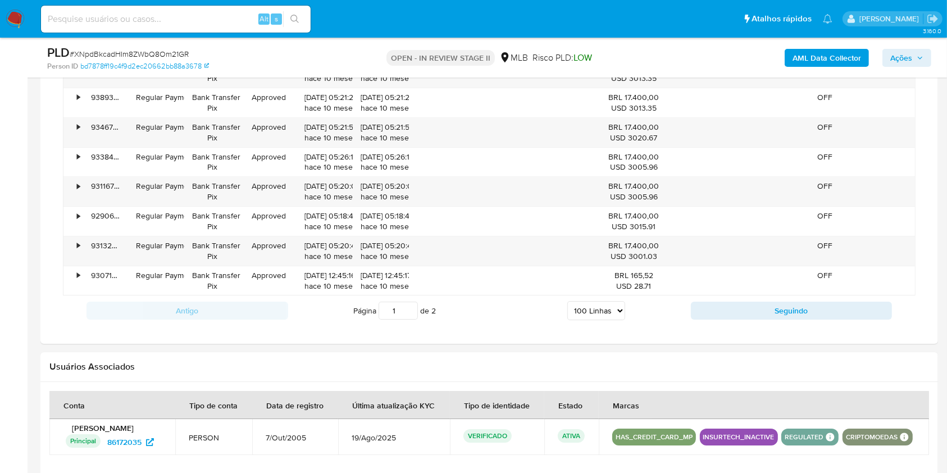
scroll to position [3810, 0]
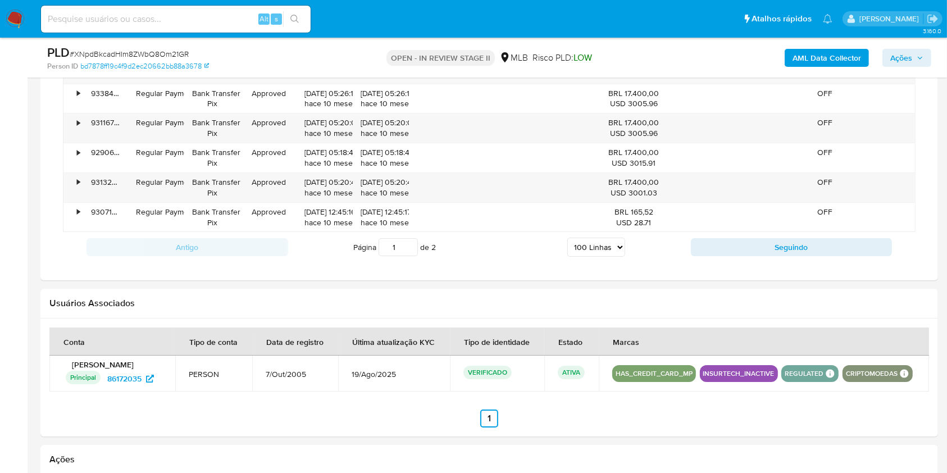
click at [615, 238] on select "5 Linhas 10 Linhas 20 Linhas 25 Linhas 50 Linhas 100 Linhas" at bounding box center [597, 247] width 58 height 19
click at [568, 238] on select "5 Linhas 10 Linhas 20 Linhas 25 Linhas 50 Linhas 100 Linhas" at bounding box center [597, 247] width 58 height 19
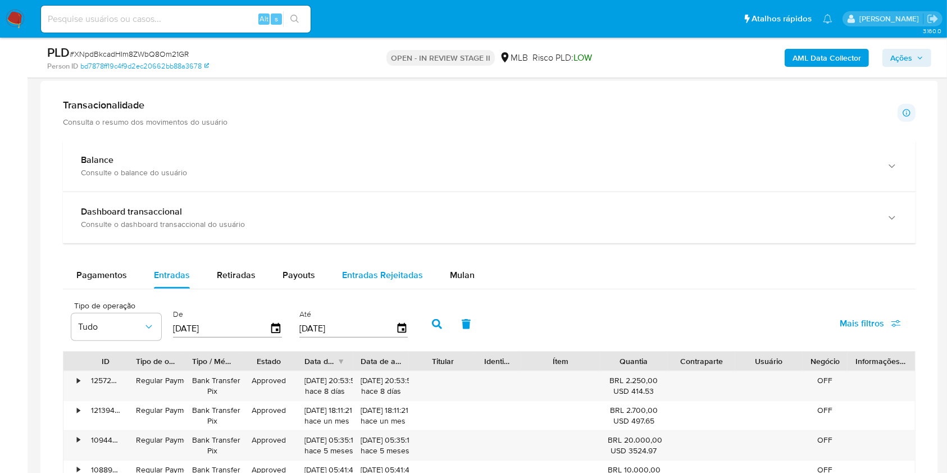
scroll to position [738, 0]
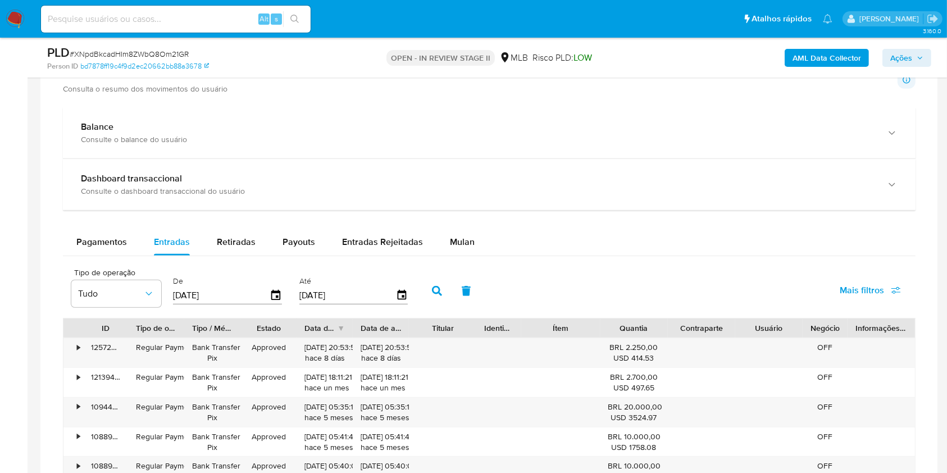
drag, startPoint x: 447, startPoint y: 252, endPoint x: 418, endPoint y: 264, distance: 31.2
click at [450, 251] on div "Mulan" at bounding box center [462, 242] width 25 height 27
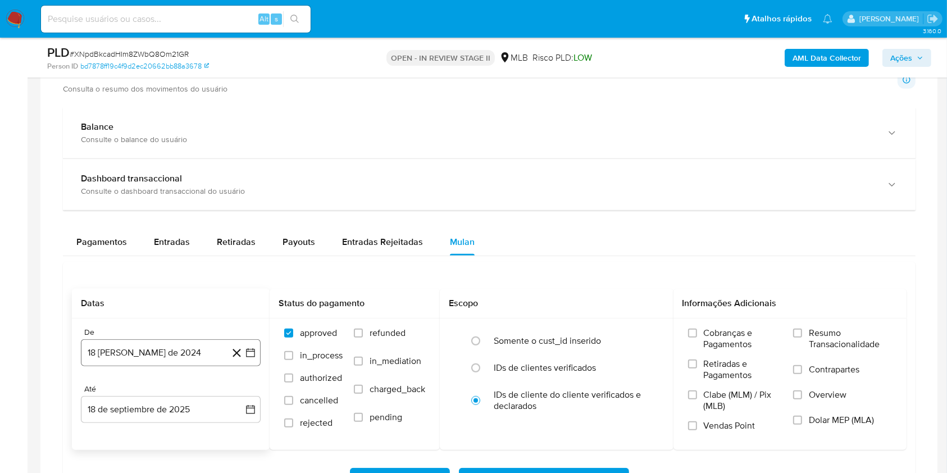
click at [187, 353] on button "18 de agosto de 2024" at bounding box center [171, 352] width 180 height 27
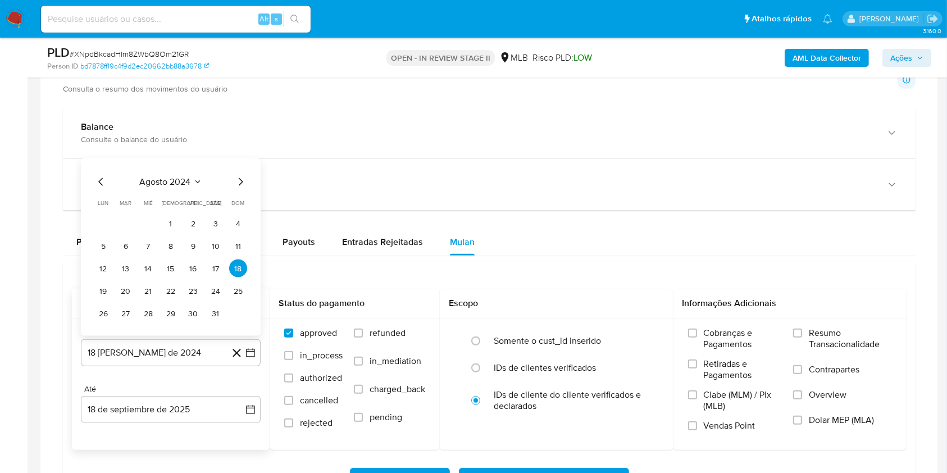
click at [175, 179] on span "agosto 2024" at bounding box center [165, 181] width 51 height 11
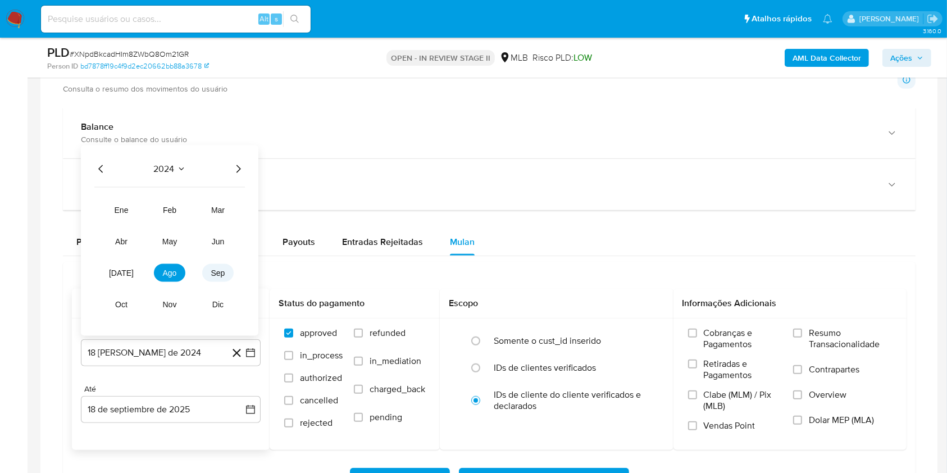
click at [221, 273] on span "sep" at bounding box center [218, 273] width 14 height 9
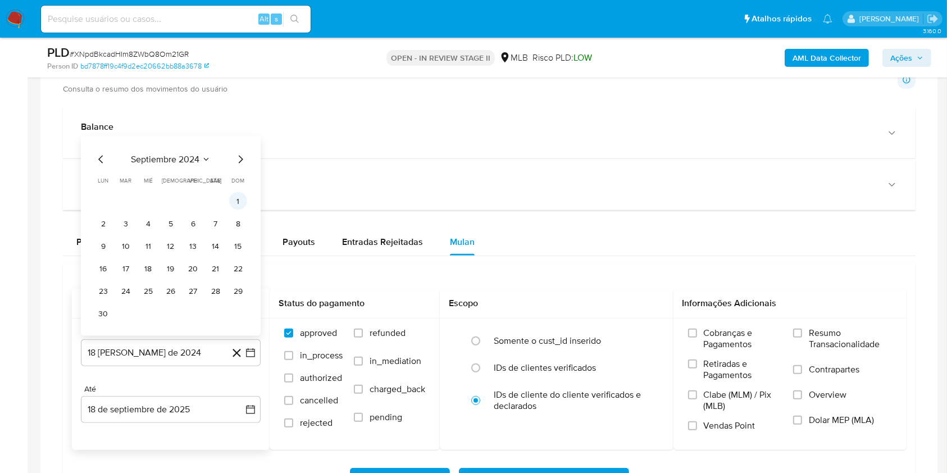
click at [234, 201] on button "1" at bounding box center [238, 201] width 18 height 18
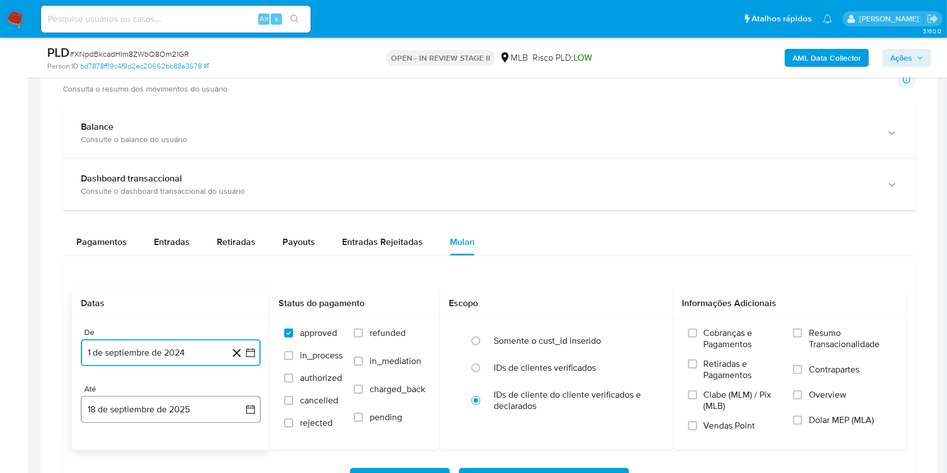
click at [191, 410] on button "18 de septiembre de 2025" at bounding box center [171, 409] width 180 height 27
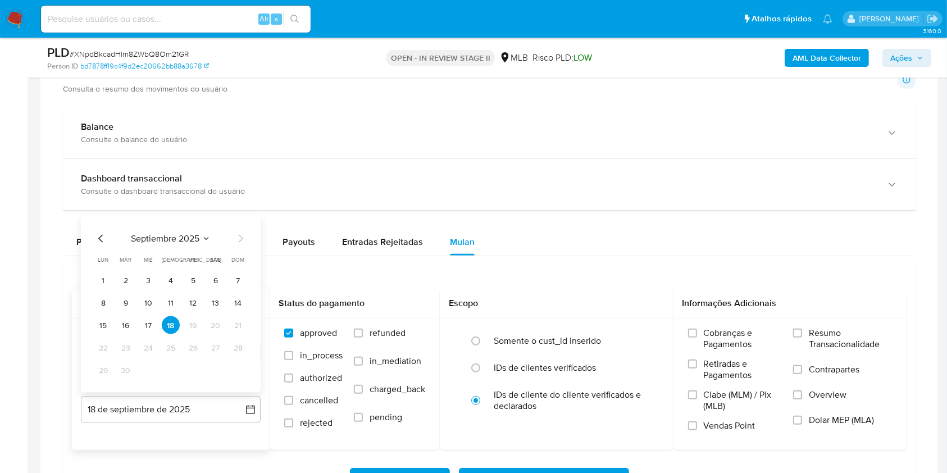
click at [217, 308] on button "13" at bounding box center [216, 303] width 18 height 18
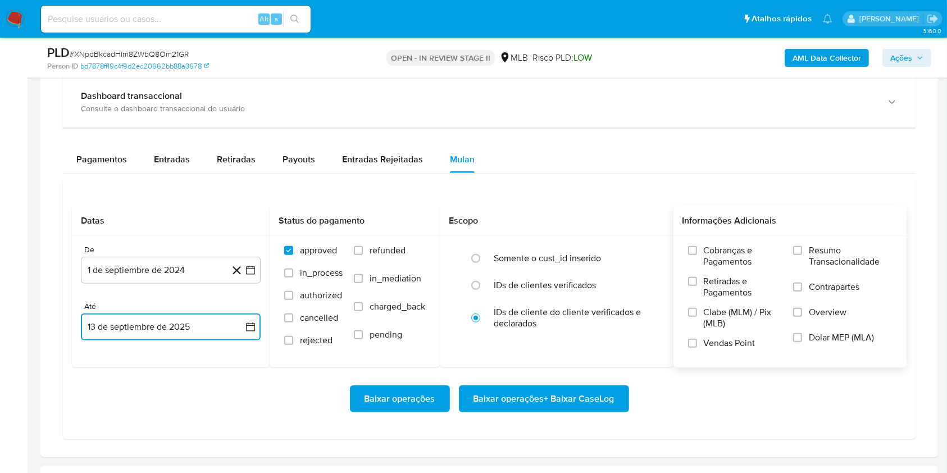
scroll to position [888, 0]
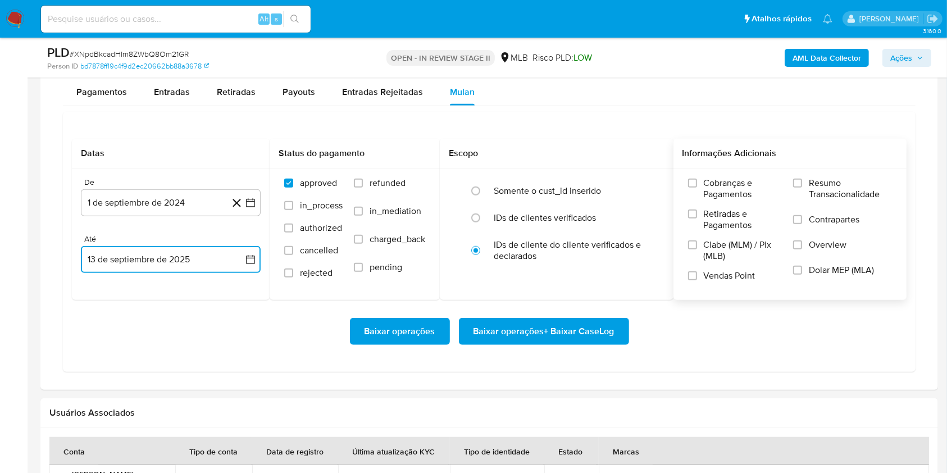
drag, startPoint x: 796, startPoint y: 184, endPoint x: 788, endPoint y: 192, distance: 11.1
click at [796, 183] on input "Resumo Transacionalidade" at bounding box center [797, 183] width 9 height 9
click at [524, 336] on span "Baixar operações + Baixar CaseLog" at bounding box center [544, 331] width 141 height 25
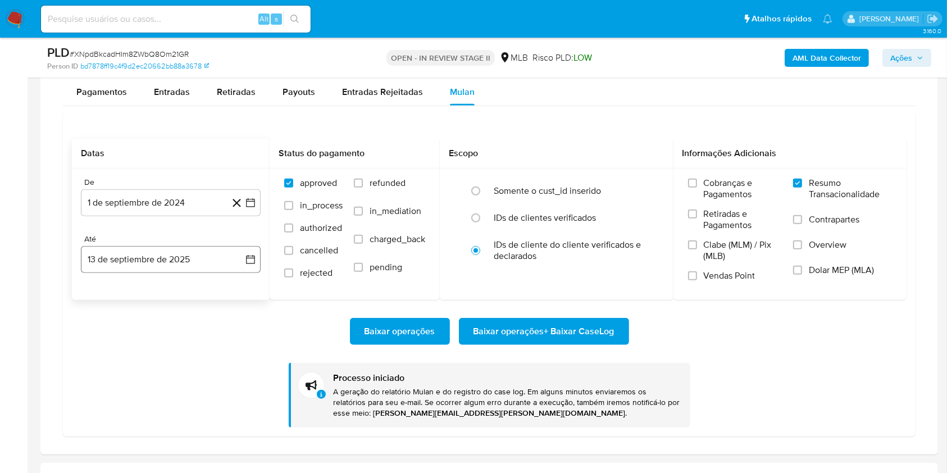
click at [207, 257] on button "13 de septiembre de 2025" at bounding box center [171, 259] width 180 height 27
click at [213, 366] on button "13" at bounding box center [216, 365] width 18 height 18
click at [179, 201] on button "1 de septiembre de 2024" at bounding box center [171, 202] width 180 height 27
click at [202, 244] on icon "Seleccionar mes y año" at bounding box center [206, 243] width 9 height 9
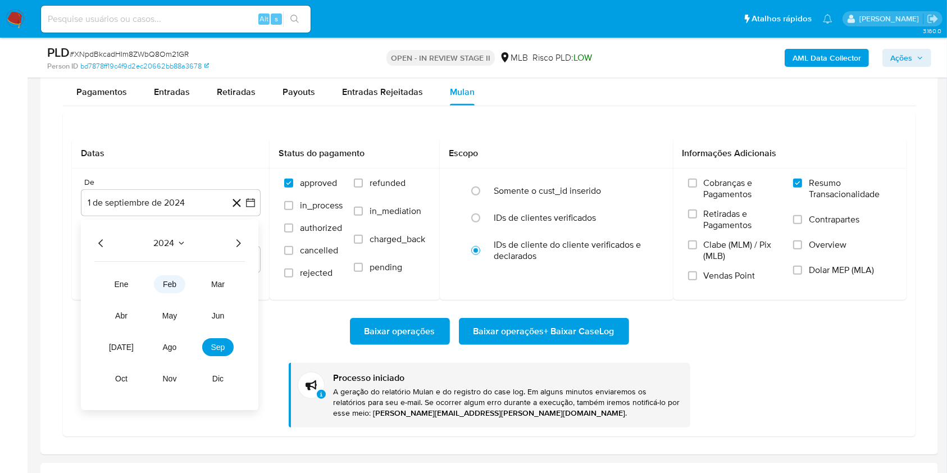
click at [172, 286] on span "feb" at bounding box center [169, 284] width 13 height 9
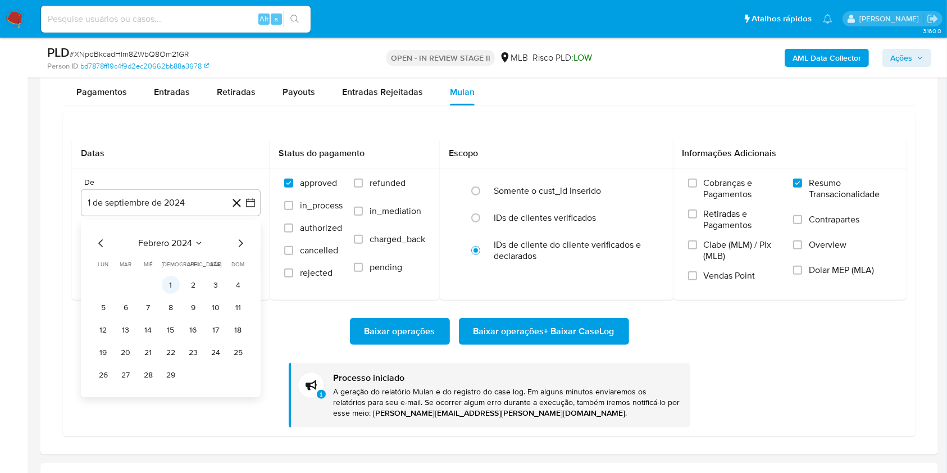
click at [172, 285] on button "1" at bounding box center [171, 285] width 18 height 18
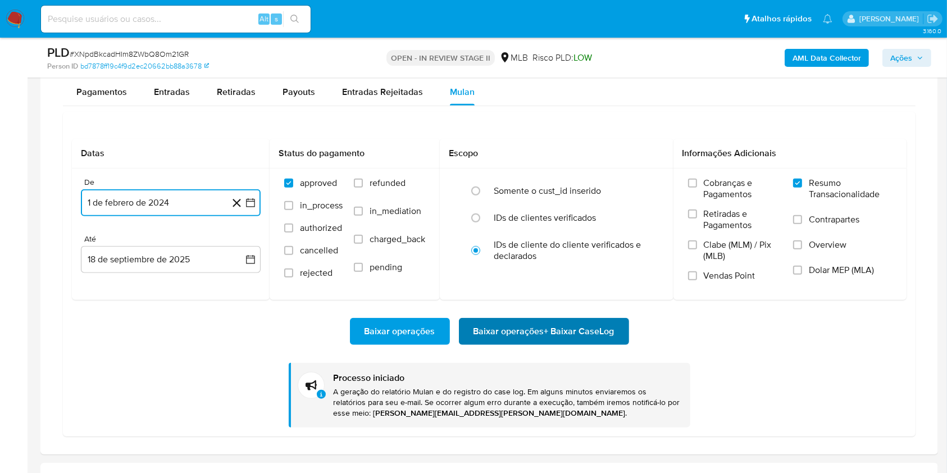
click at [591, 328] on span "Baixar operações + Baixar CaseLog" at bounding box center [544, 331] width 141 height 25
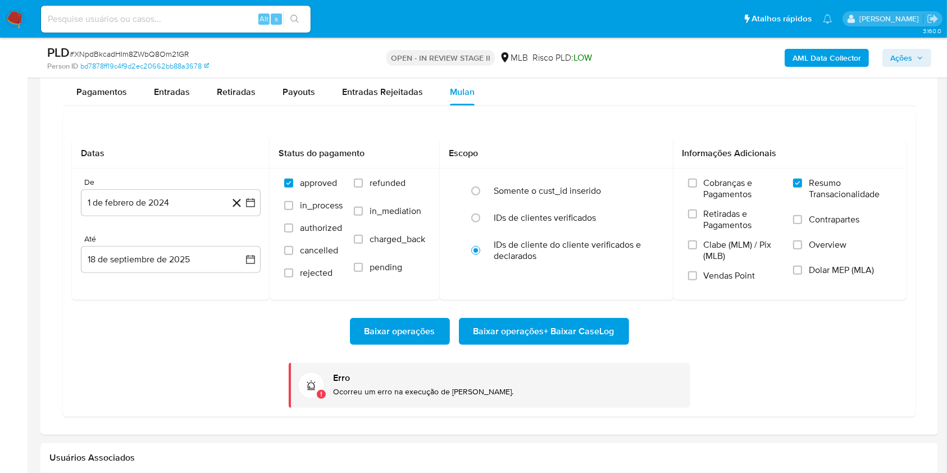
click at [593, 334] on span "Baixar operações + Baixar CaseLog" at bounding box center [544, 331] width 141 height 25
click at [565, 333] on span "Baixar operações + Baixar CaseLog" at bounding box center [544, 331] width 141 height 25
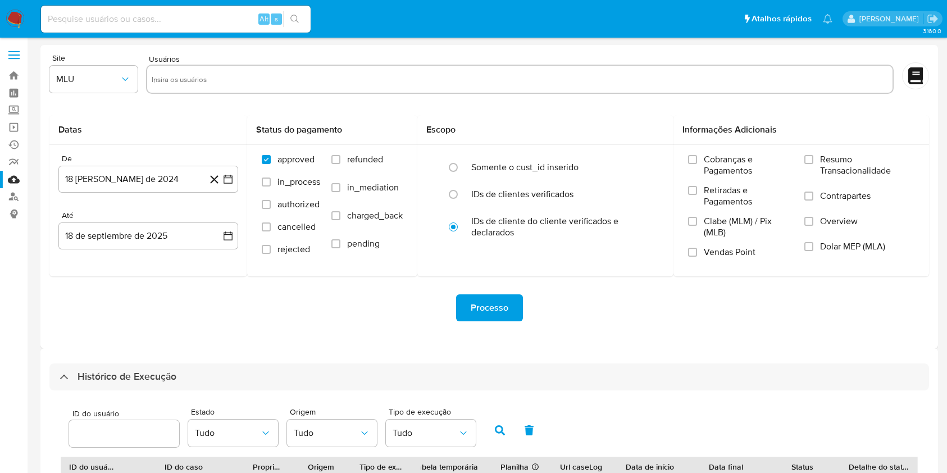
select select "10"
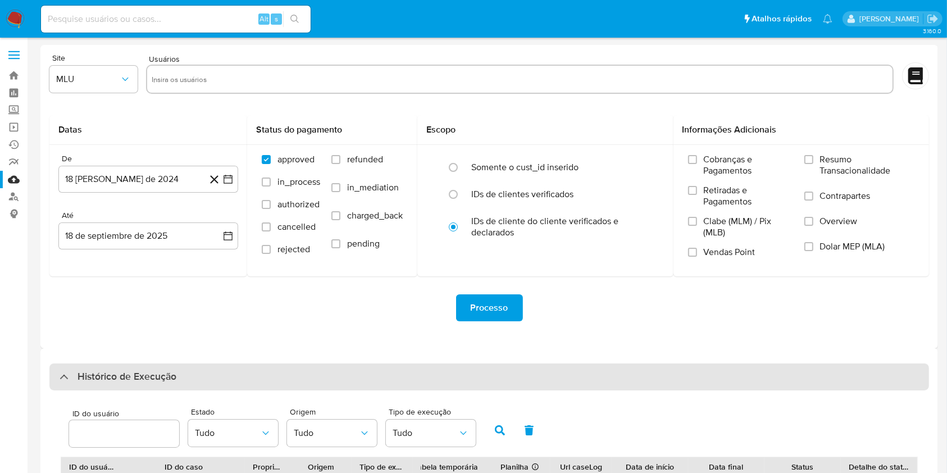
click at [469, 382] on div "Histórico de Execução" at bounding box center [489, 377] width 880 height 27
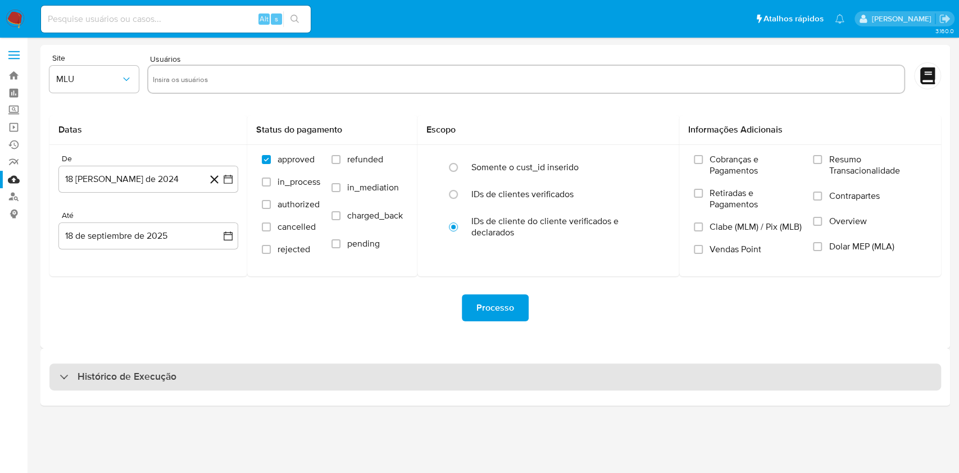
click at [468, 382] on div "Histórico de Execução" at bounding box center [495, 377] width 892 height 27
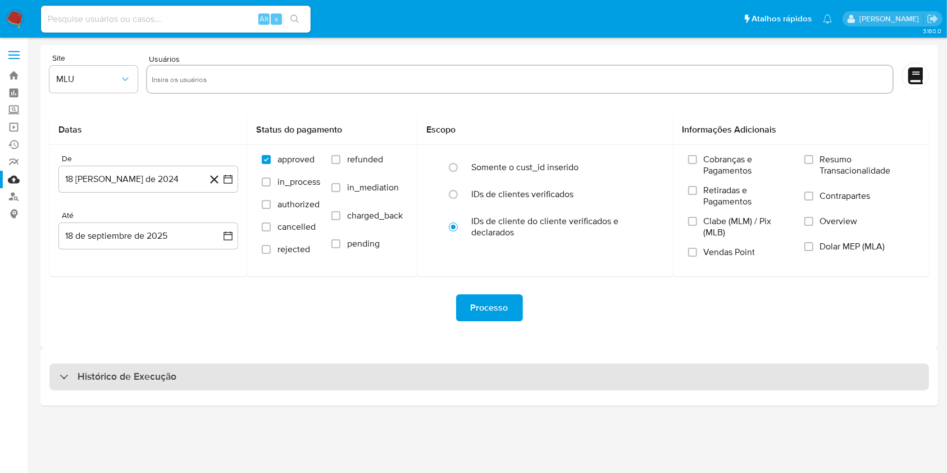
select select "10"
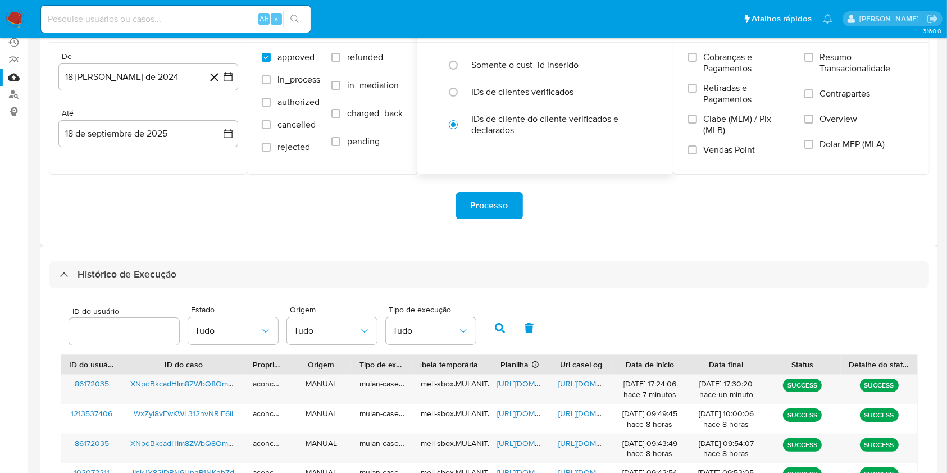
scroll to position [225, 0]
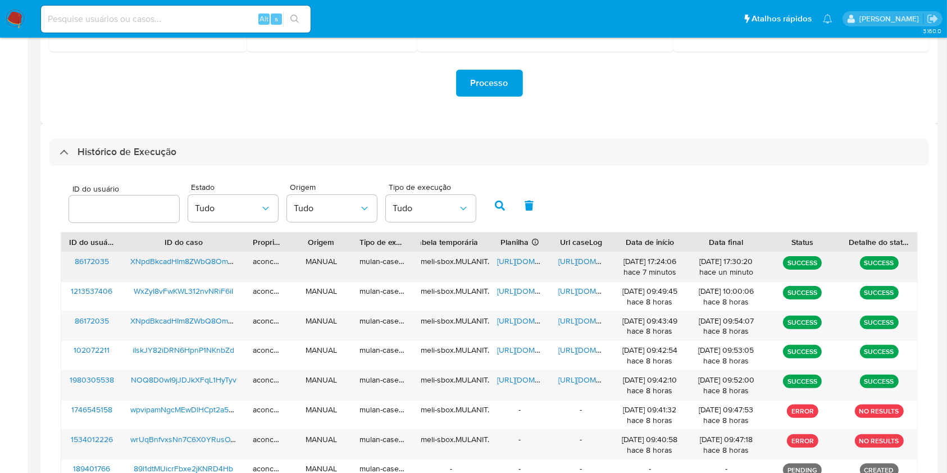
click at [570, 262] on span "https://docs.google.com/document/d/1IGKONe-gl9UplCwqf9OVXzYjroivHRKtGDzGdODqIJM…" at bounding box center [598, 261] width 78 height 11
click at [580, 256] on span "https://docs.google.com/document/d/1IGKONe-gl9UplCwqf9OVXzYjroivHRKtGDzGdODqIJM…" at bounding box center [598, 261] width 78 height 11
click at [518, 263] on span "https://docs.google.com/spreadsheets/d/1Py-rabQEh5Gz3_2j7BpF_WeGrHUhhdIQvC5owHk…" at bounding box center [536, 261] width 78 height 11
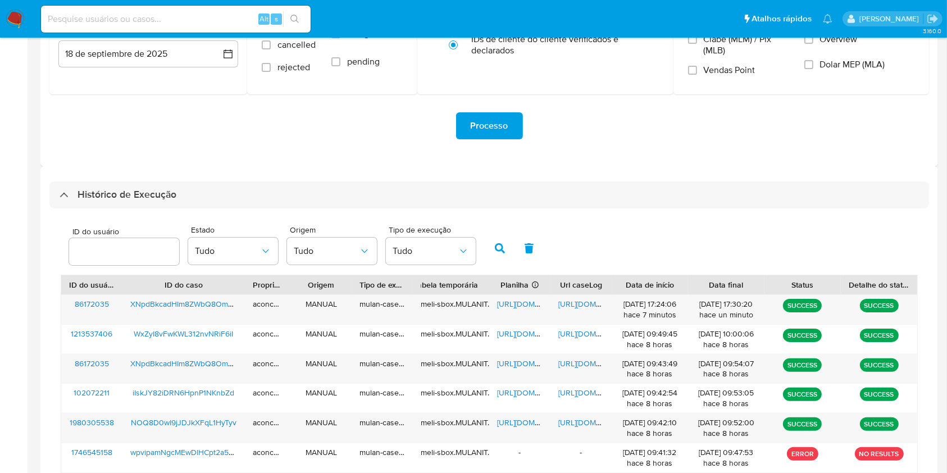
scroll to position [149, 0]
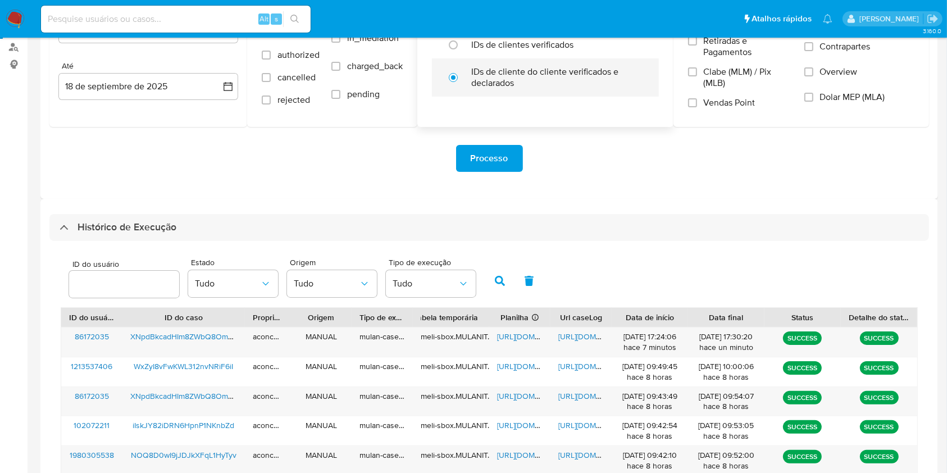
click at [435, 226] on div "Histórico de Execução" at bounding box center [489, 227] width 880 height 27
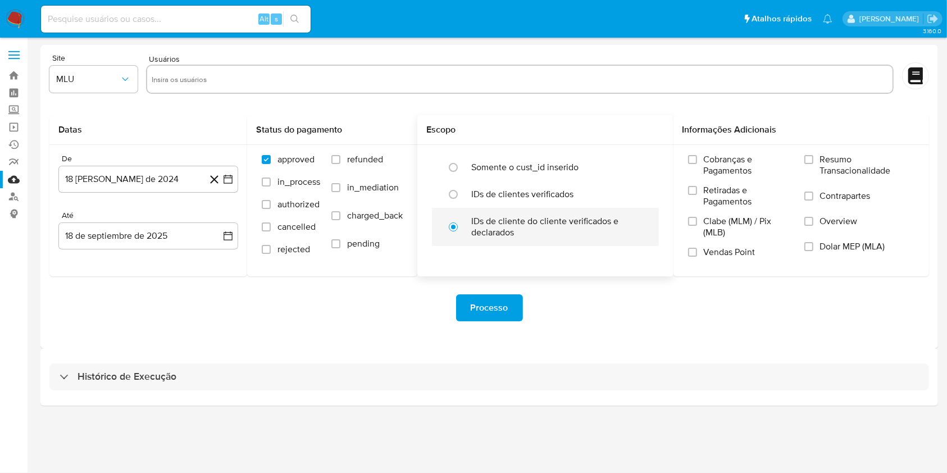
scroll to position [0, 0]
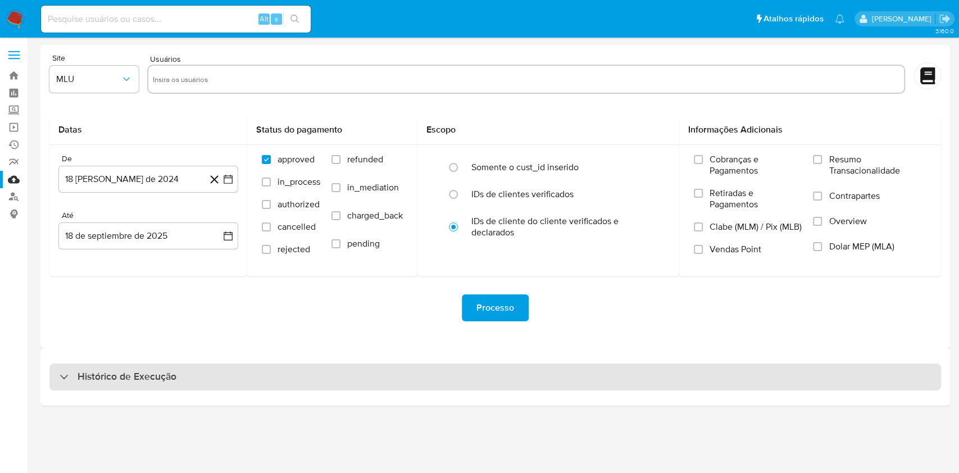
click at [434, 377] on div "Histórico de Execução" at bounding box center [495, 377] width 892 height 27
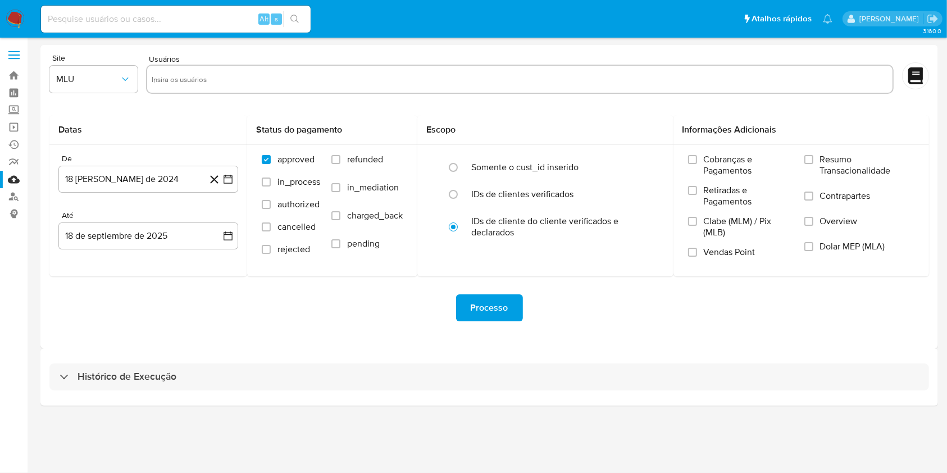
select select "10"
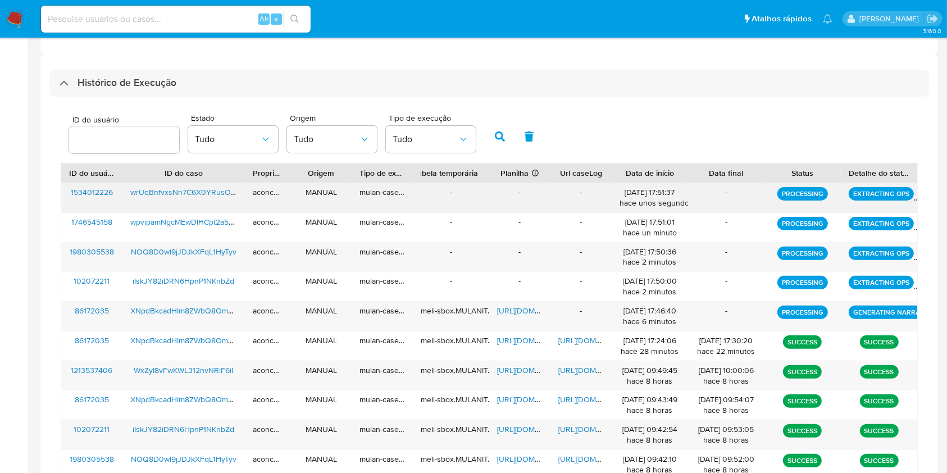
scroll to position [293, 0]
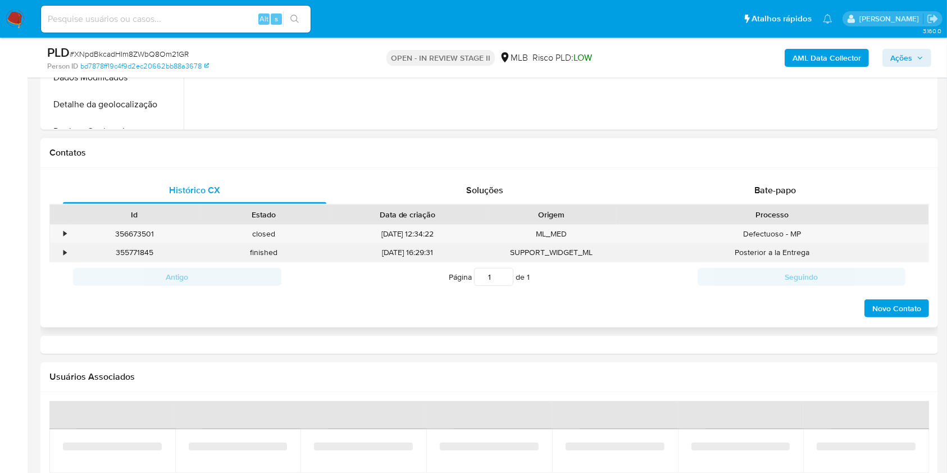
select select "10"
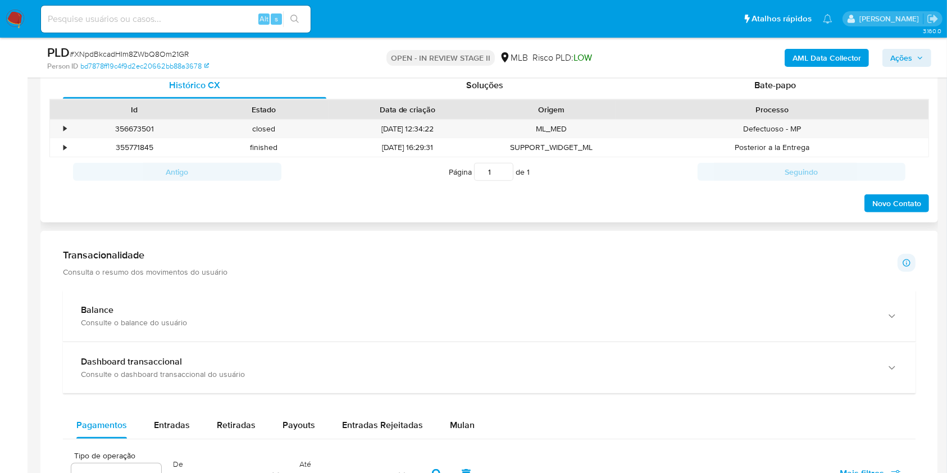
scroll to position [674, 0]
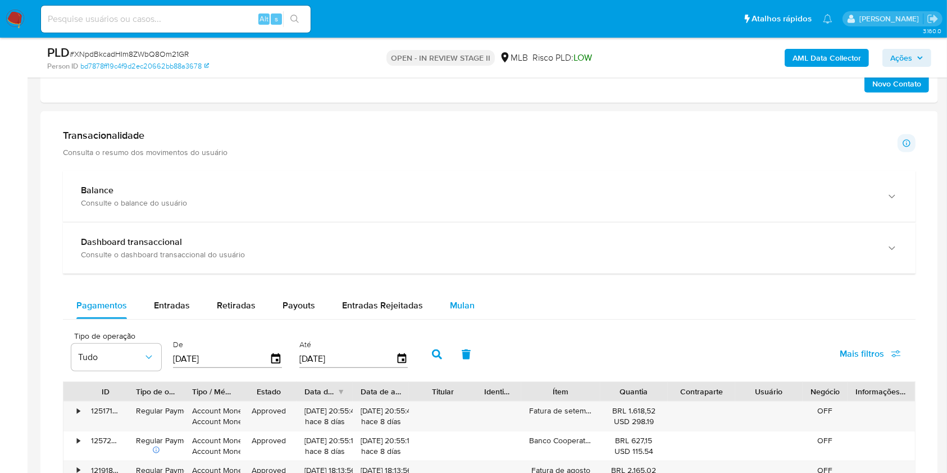
click at [464, 304] on span "Mulan" at bounding box center [462, 305] width 25 height 13
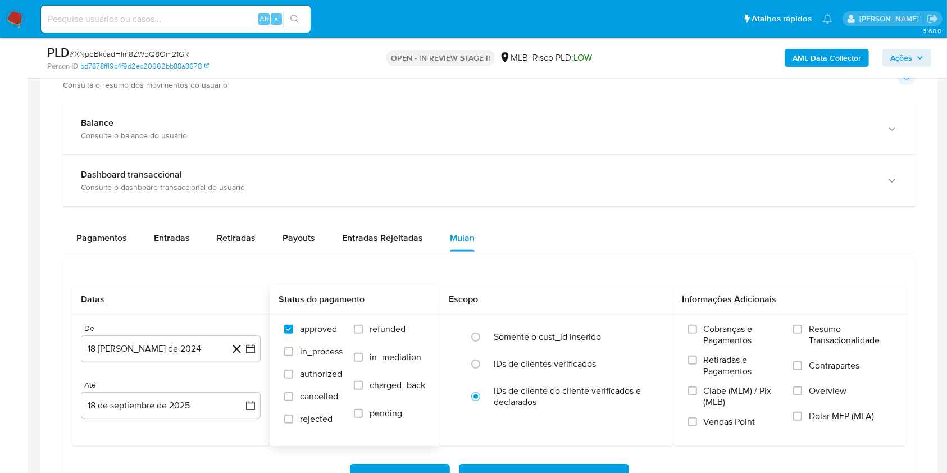
scroll to position [749, 0]
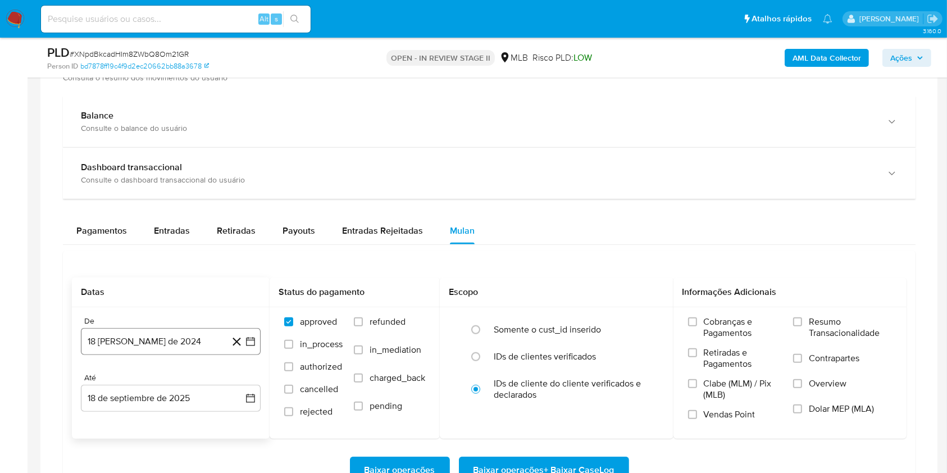
click at [187, 338] on button "18 de agosto de 2024" at bounding box center [171, 341] width 180 height 27
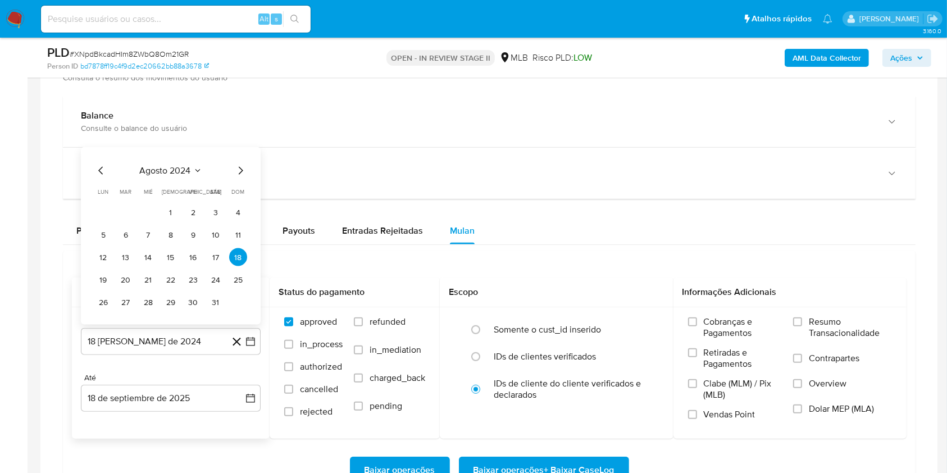
click at [238, 170] on icon "Mes siguiente" at bounding box center [240, 170] width 13 height 13
click at [245, 148] on icon "Mes siguiente" at bounding box center [240, 148] width 13 height 13
click at [194, 165] on button "octubre 2024" at bounding box center [171, 170] width 66 height 11
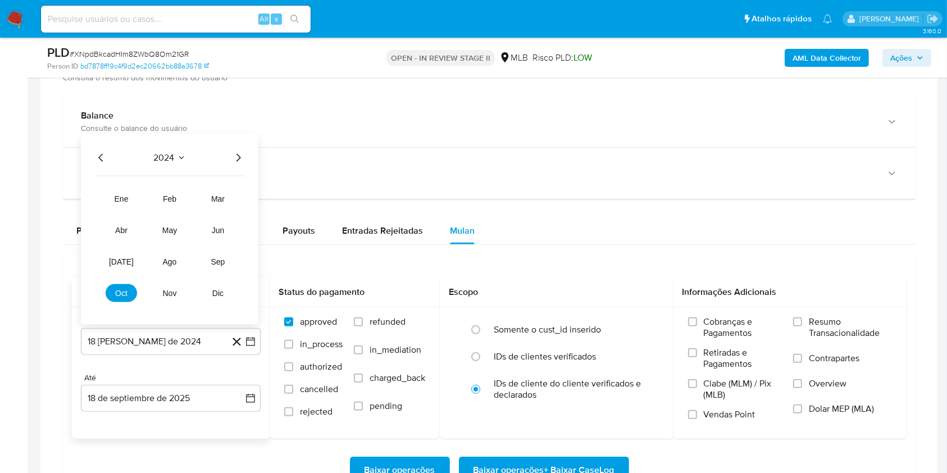
click at [230, 161] on div "2024" at bounding box center [169, 157] width 151 height 13
click at [242, 156] on icon "Año siguiente" at bounding box center [238, 157] width 13 height 13
click at [171, 197] on span "feb" at bounding box center [169, 198] width 13 height 9
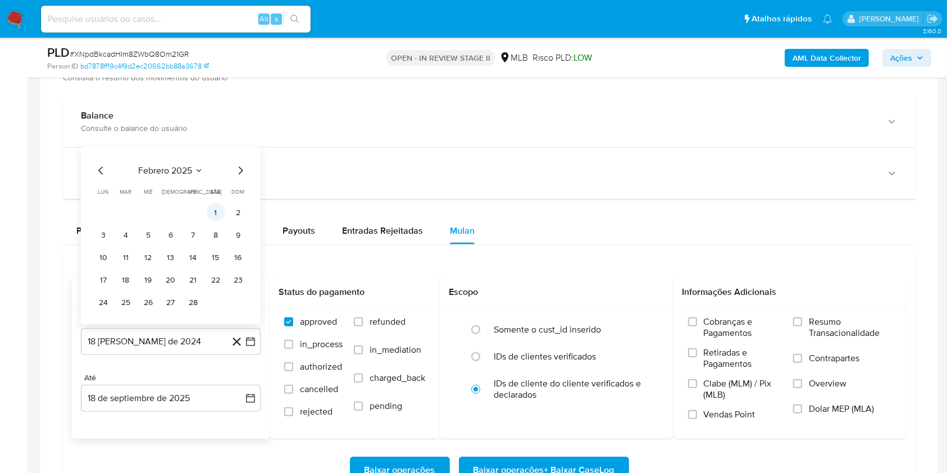
click at [211, 208] on button "1" at bounding box center [216, 212] width 18 height 18
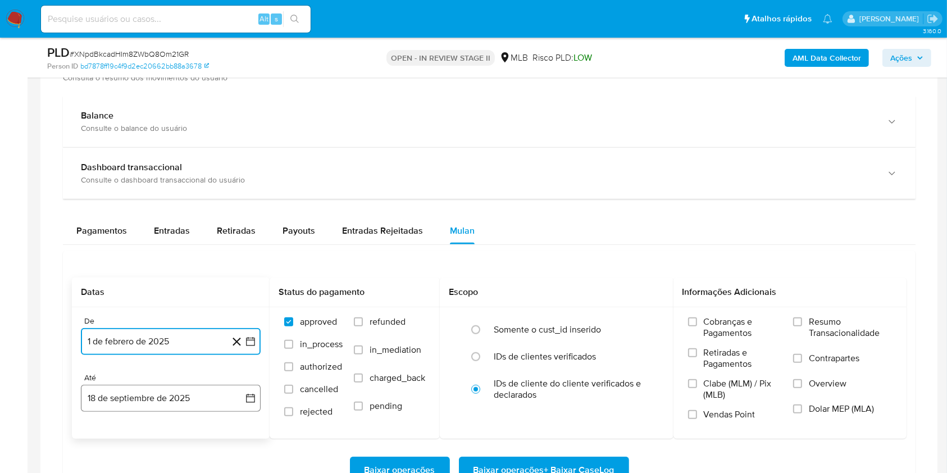
click at [170, 405] on button "18 de septiembre de 2025" at bounding box center [171, 398] width 180 height 27
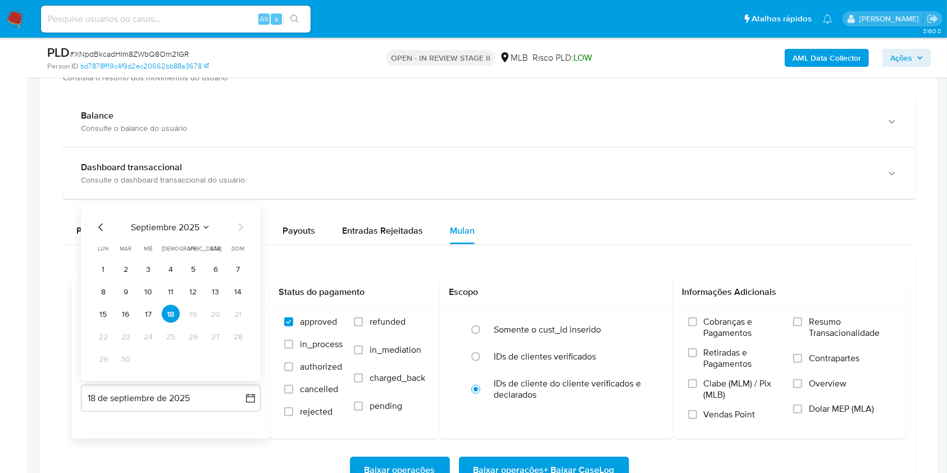
drag, startPoint x: 131, startPoint y: 311, endPoint x: 140, endPoint y: 310, distance: 9.1
click at [131, 311] on button "16" at bounding box center [126, 314] width 18 height 18
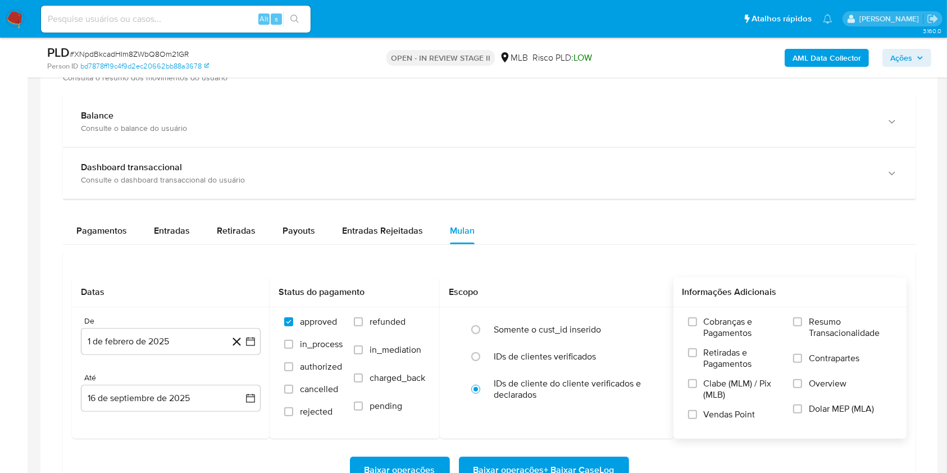
click at [802, 315] on div "Cobranças e Pagamentos Retiradas e Pagamentos Clabe (MLM) / Pix (MLB) Vendas Po…" at bounding box center [791, 372] width 234 height 130
click at [802, 321] on input "Resumo Transacionalidade" at bounding box center [797, 321] width 9 height 9
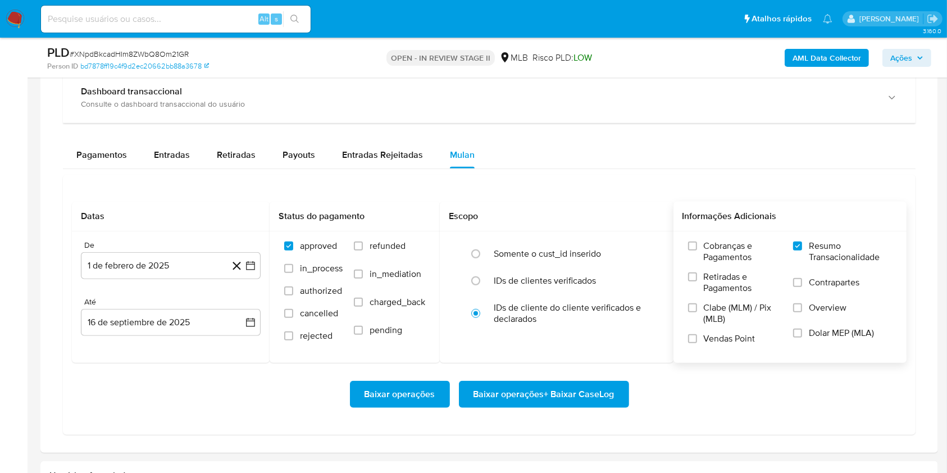
scroll to position [899, 0]
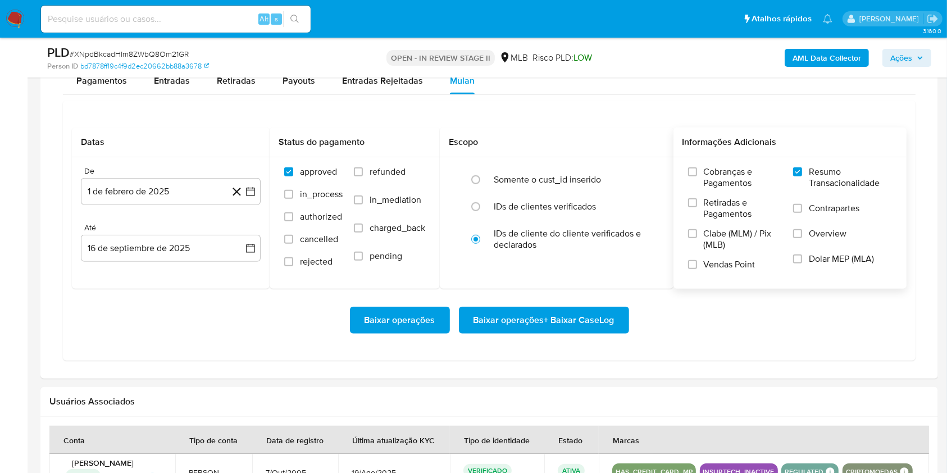
click at [539, 324] on span "Baixar operações + Baixar CaseLog" at bounding box center [544, 320] width 141 height 25
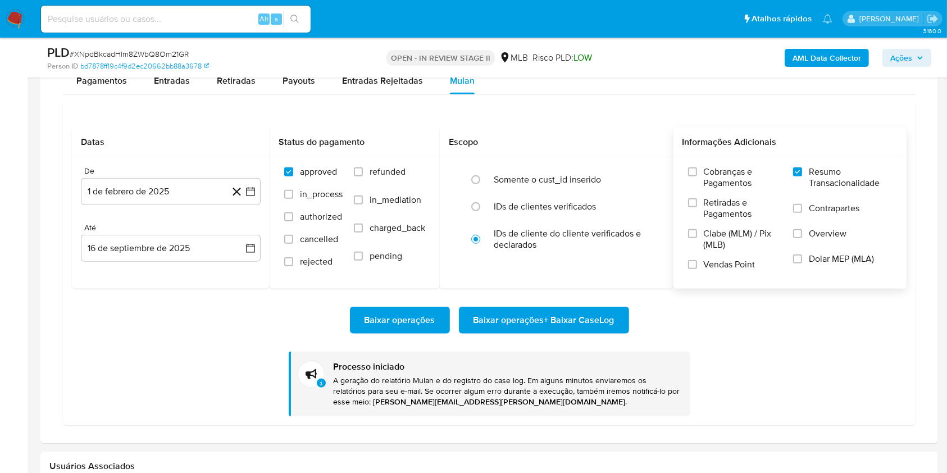
click at [179, 17] on input at bounding box center [176, 19] width 270 height 15
paste input "iIskJY82iDRN6HpnP1NKnbZd"
type input "iIskJY82iDRN6HpnP1NKnbZd"
click at [297, 20] on icon "search-icon" at bounding box center [295, 19] width 9 height 9
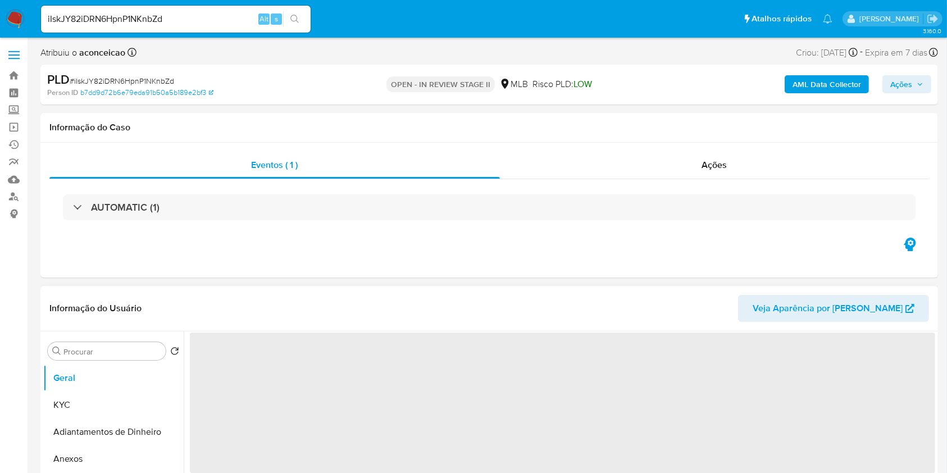
select select "10"
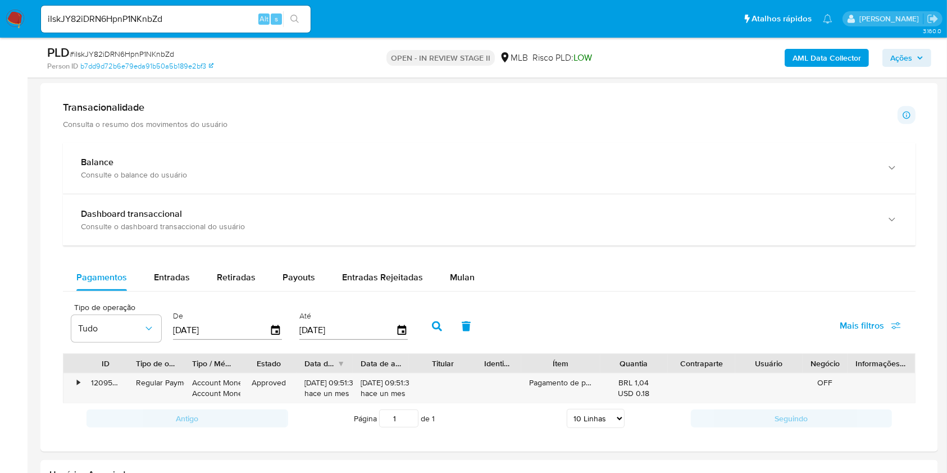
scroll to position [824, 0]
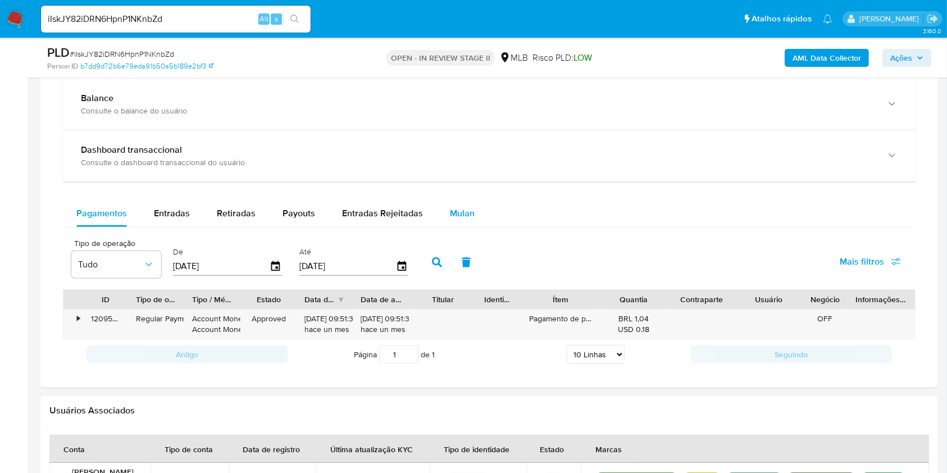
click at [459, 219] on div "Mulan" at bounding box center [462, 213] width 25 height 27
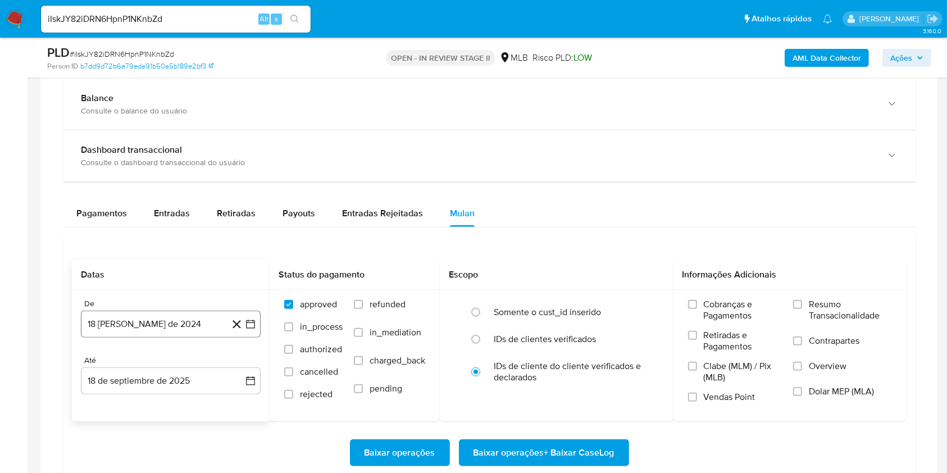
click at [167, 330] on button "18 [PERSON_NAME] de 2024" at bounding box center [171, 324] width 180 height 27
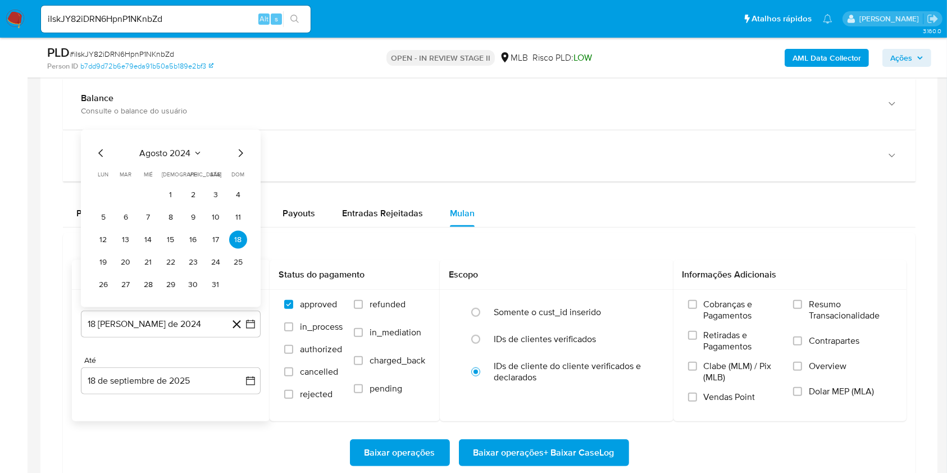
click at [194, 158] on div "agosto 2024" at bounding box center [170, 153] width 153 height 13
click at [194, 155] on icon "Seleccionar mes y año" at bounding box center [197, 153] width 9 height 9
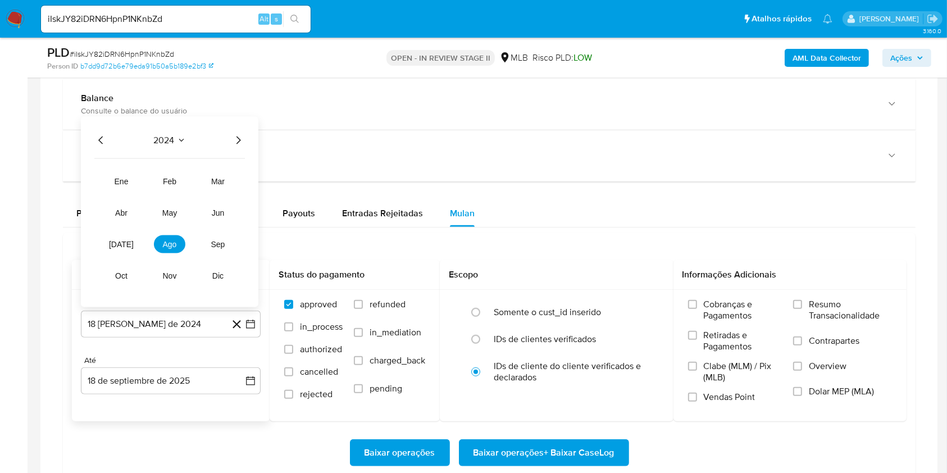
click at [238, 143] on icon "Año siguiente" at bounding box center [238, 140] width 13 height 13
click at [132, 183] on button "ene" at bounding box center [121, 182] width 31 height 18
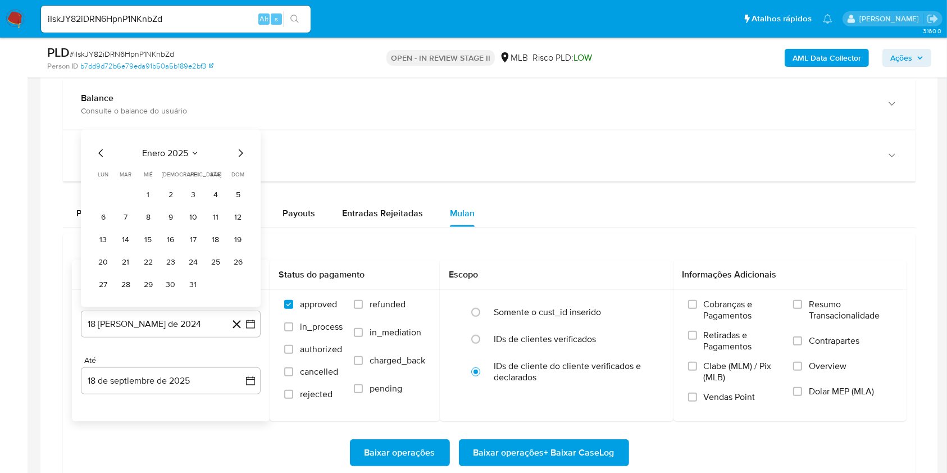
click at [176, 154] on span "enero 2025" at bounding box center [165, 153] width 46 height 11
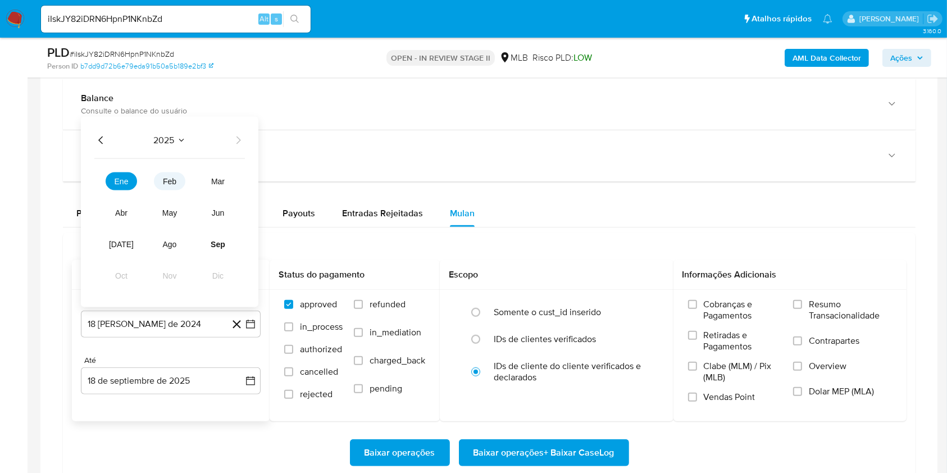
click at [175, 180] on span "feb" at bounding box center [169, 181] width 13 height 9
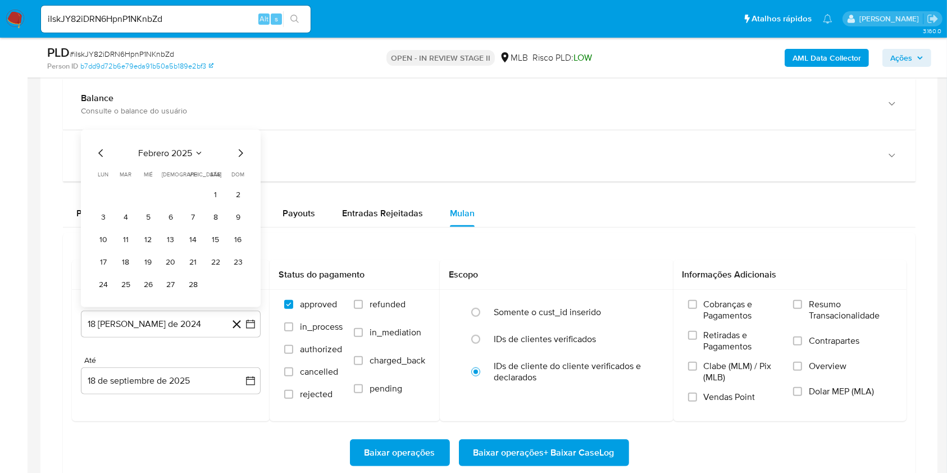
click at [211, 196] on button "1" at bounding box center [216, 195] width 18 height 18
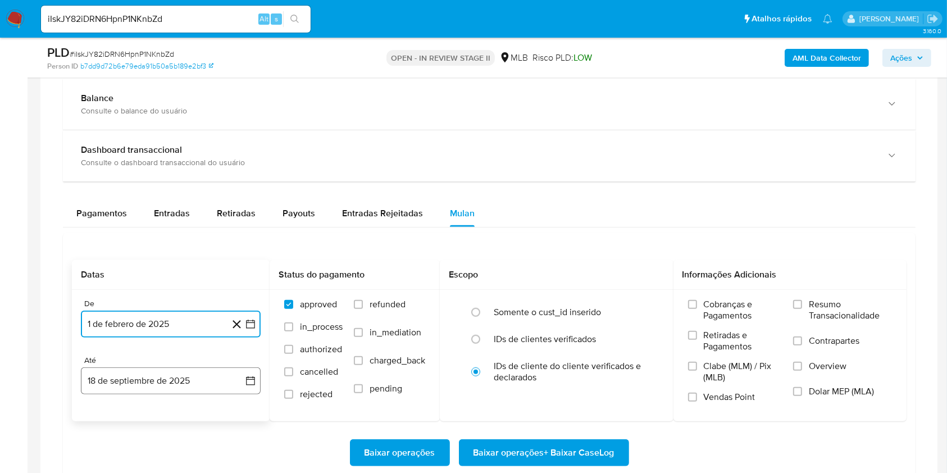
click at [168, 384] on button "18 de septiembre de 2025" at bounding box center [171, 380] width 180 height 27
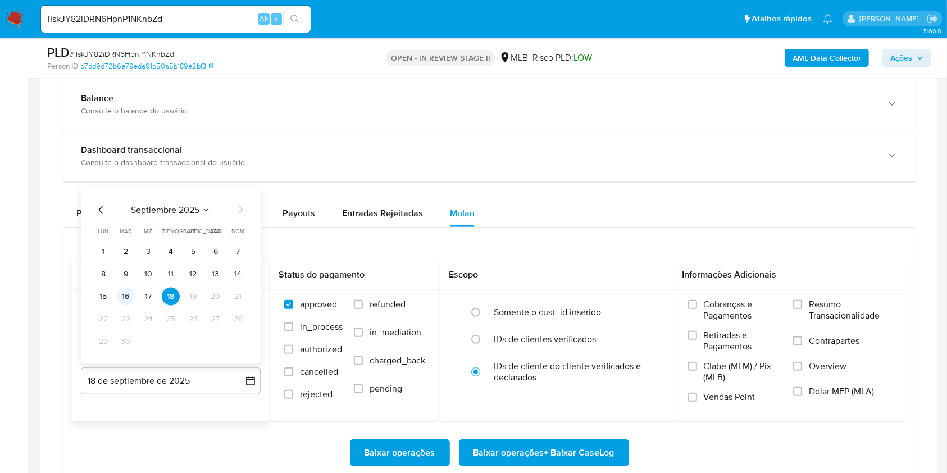
click at [130, 294] on button "16" at bounding box center [126, 297] width 18 height 18
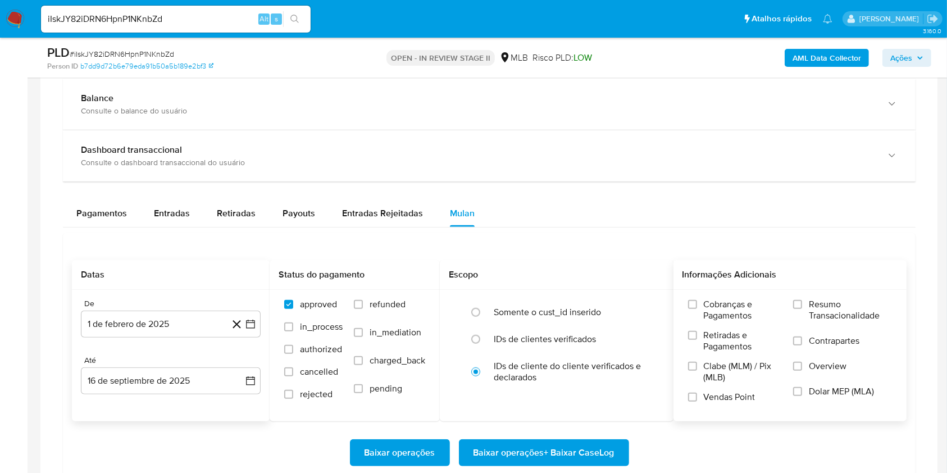
click at [824, 299] on span "Resumo Transacionalidade" at bounding box center [850, 310] width 83 height 22
click at [802, 300] on input "Resumo Transacionalidade" at bounding box center [797, 304] width 9 height 9
click at [591, 448] on span "Baixar operações + Baixar CaseLog" at bounding box center [544, 453] width 141 height 25
click at [168, 20] on input "iIskJY82iDRN6HpnP1NKnbZd" at bounding box center [176, 19] width 270 height 15
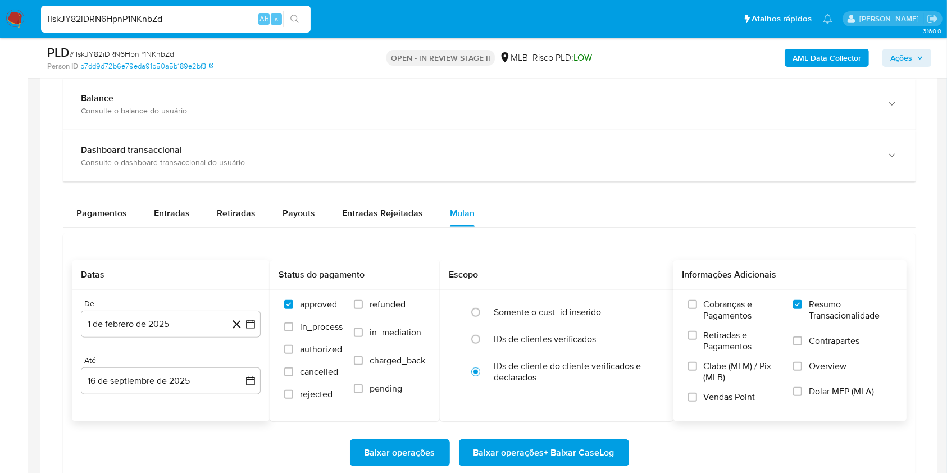
paste input "NOQ8D0wI9jJDJkXFqL1HyTyv"
type input "NOQ8D0wI9jJDJkXFqL1HyTyv"
click at [301, 18] on button "search-icon" at bounding box center [294, 19] width 23 height 16
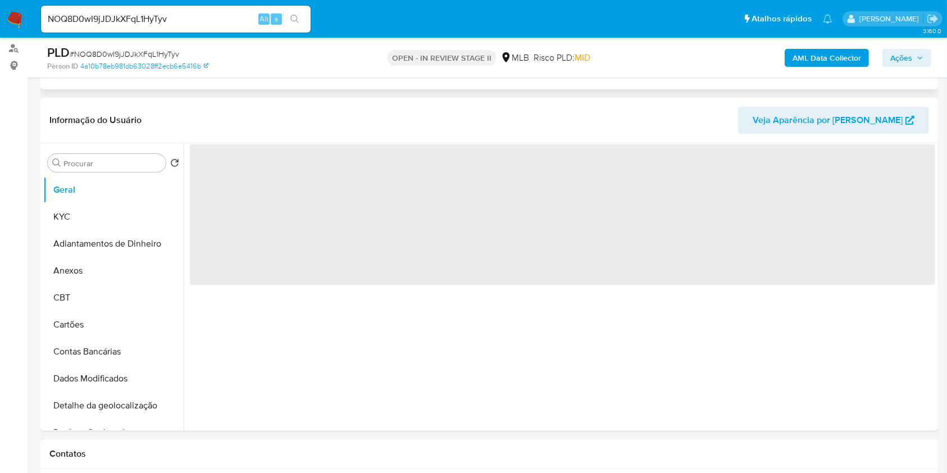
select select "10"
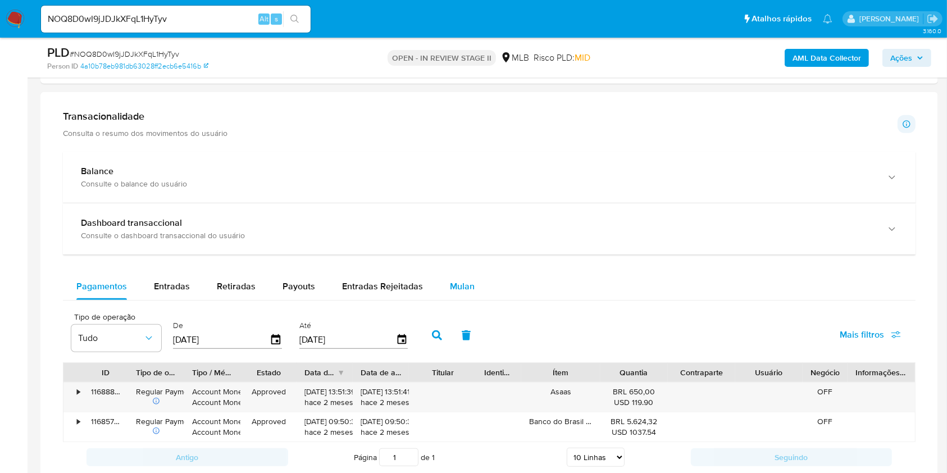
click at [451, 291] on span "Mulan" at bounding box center [462, 286] width 25 height 13
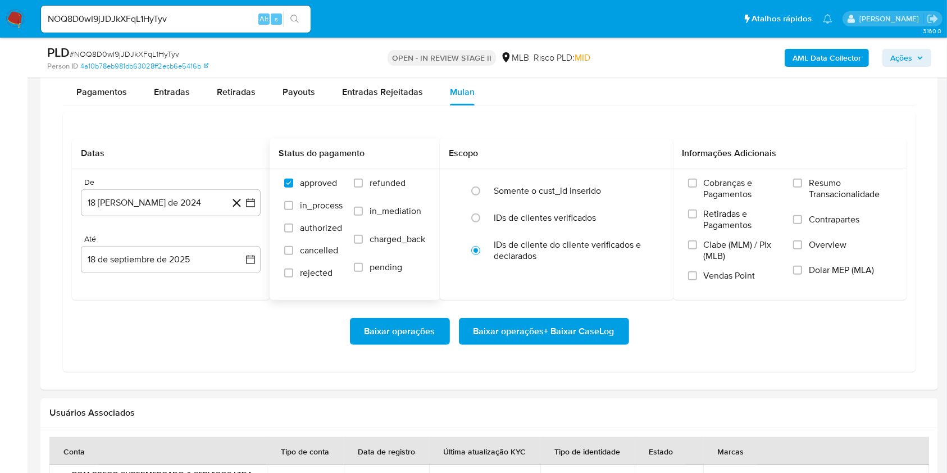
scroll to position [899, 0]
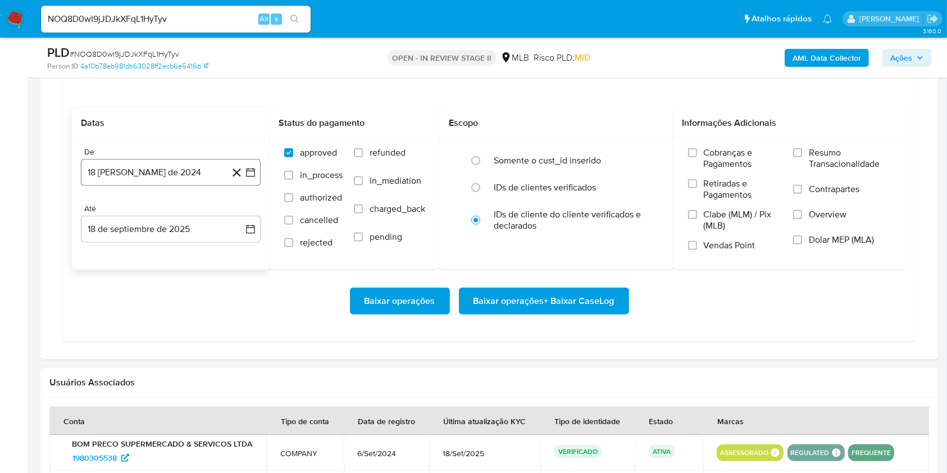
click at [183, 181] on button "18 [PERSON_NAME] de 2024" at bounding box center [171, 172] width 180 height 27
click at [199, 208] on button "agosto 2024" at bounding box center [171, 213] width 62 height 11
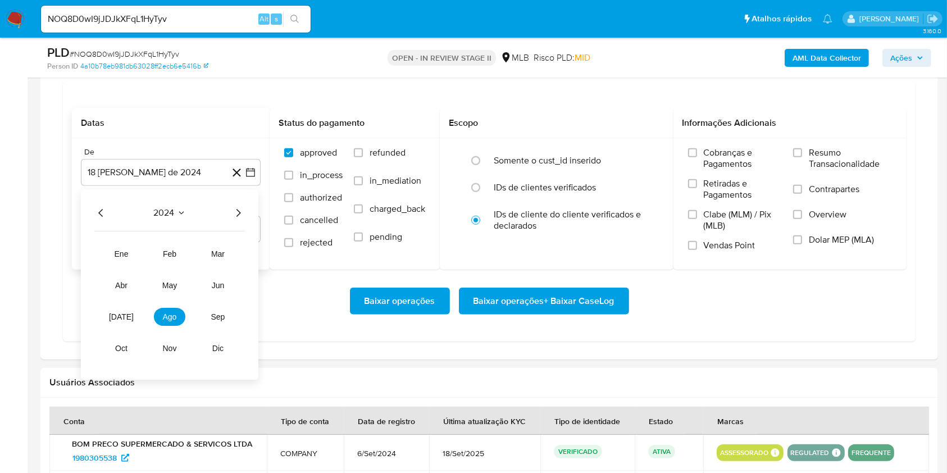
click at [235, 211] on icon "Año siguiente" at bounding box center [238, 213] width 13 height 13
click at [165, 251] on span "feb" at bounding box center [169, 254] width 13 height 9
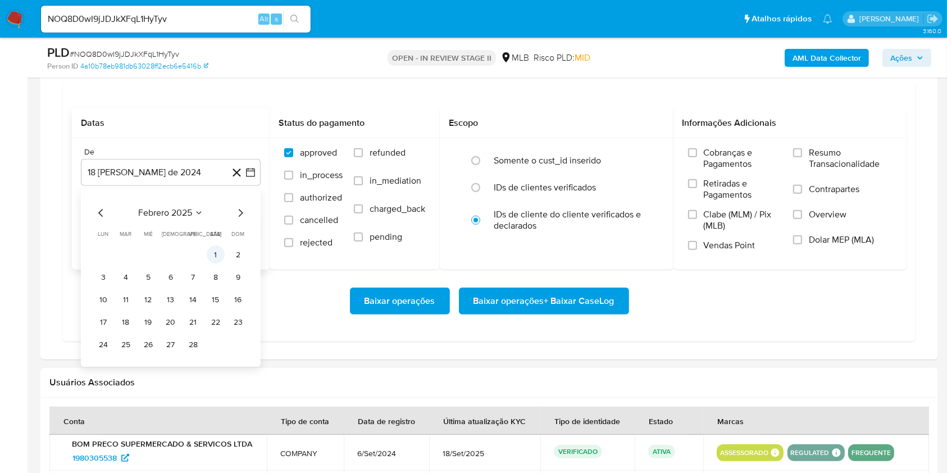
click at [215, 254] on button "1" at bounding box center [216, 255] width 18 height 18
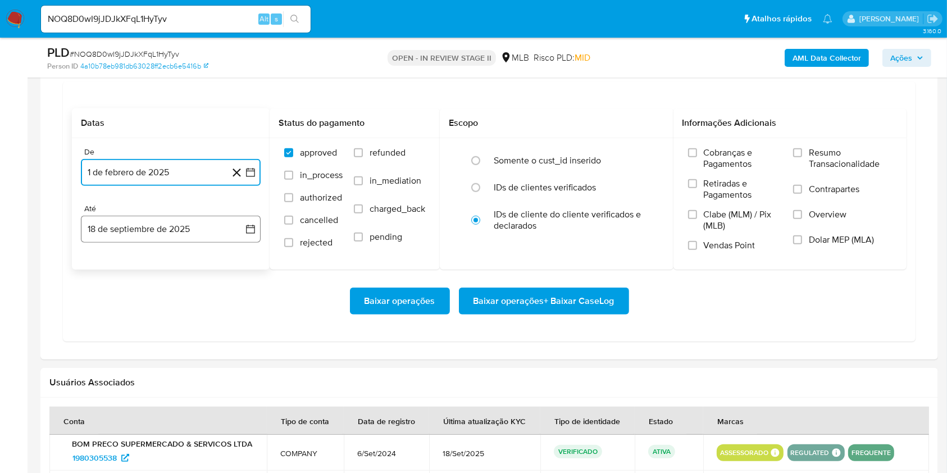
click at [162, 237] on button "18 de septiembre de 2025" at bounding box center [171, 229] width 180 height 27
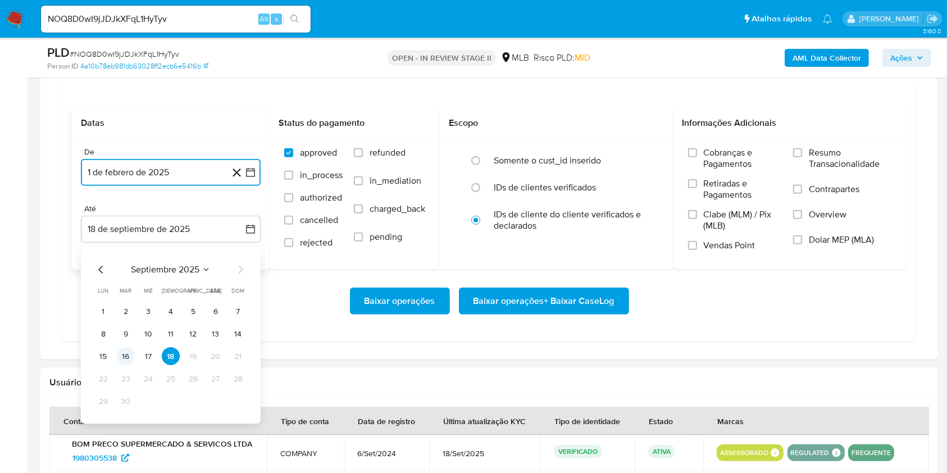
click at [126, 356] on button "16" at bounding box center [126, 357] width 18 height 18
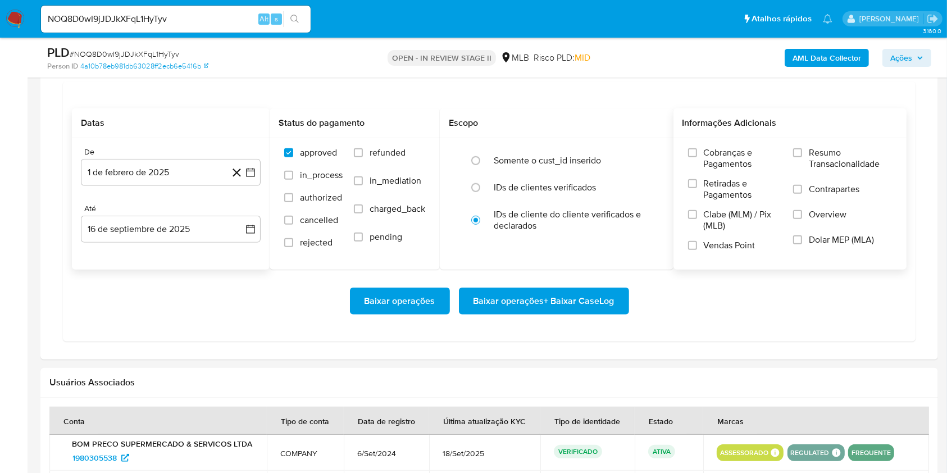
click at [809, 153] on label "Resumo Transacionalidade" at bounding box center [842, 165] width 99 height 37
click at [802, 153] on input "Resumo Transacionalidade" at bounding box center [797, 152] width 9 height 9
click at [593, 297] on span "Baixar operações + Baixar CaseLog" at bounding box center [544, 301] width 141 height 25
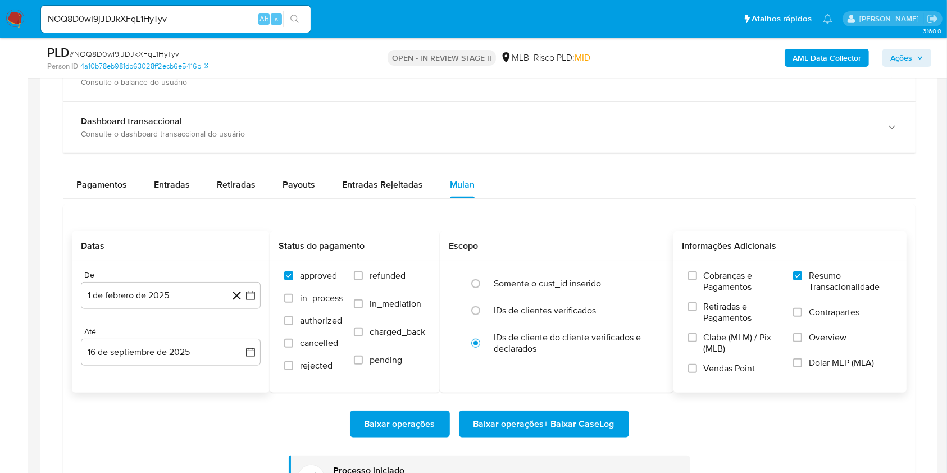
scroll to position [674, 0]
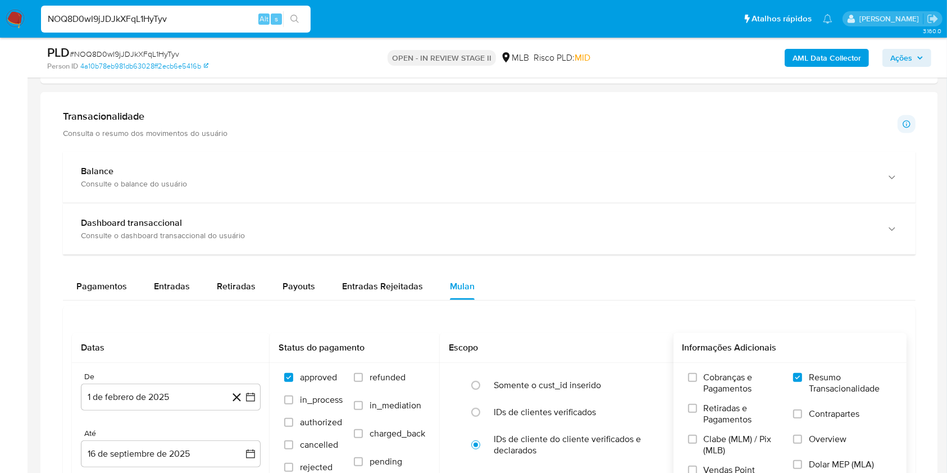
click at [166, 15] on input "NOQ8D0wI9jJDJkXFqL1HyTyv" at bounding box center [176, 19] width 270 height 15
paste input "wrUqBnfvxsNn7C6X0YRusOYR"
type input "wrUqBnfvxsNn7C6X0YRusOYR"
click at [294, 16] on icon "search-icon" at bounding box center [295, 19] width 9 height 9
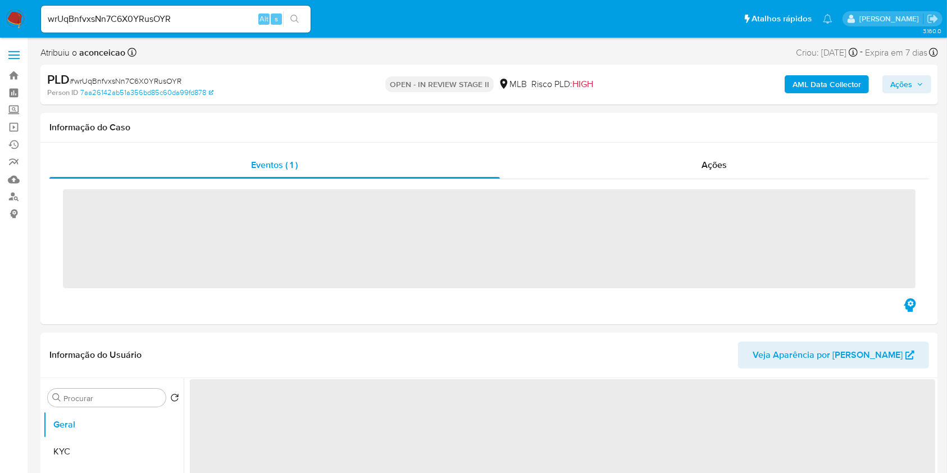
select select "10"
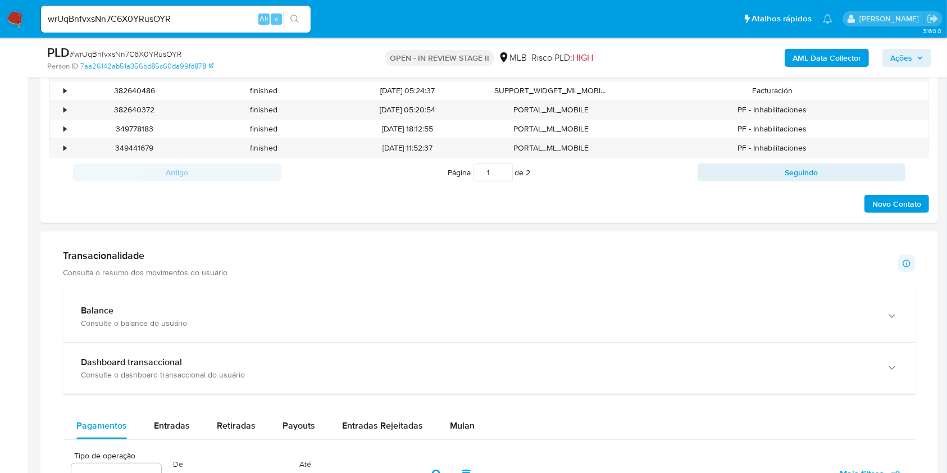
scroll to position [749, 0]
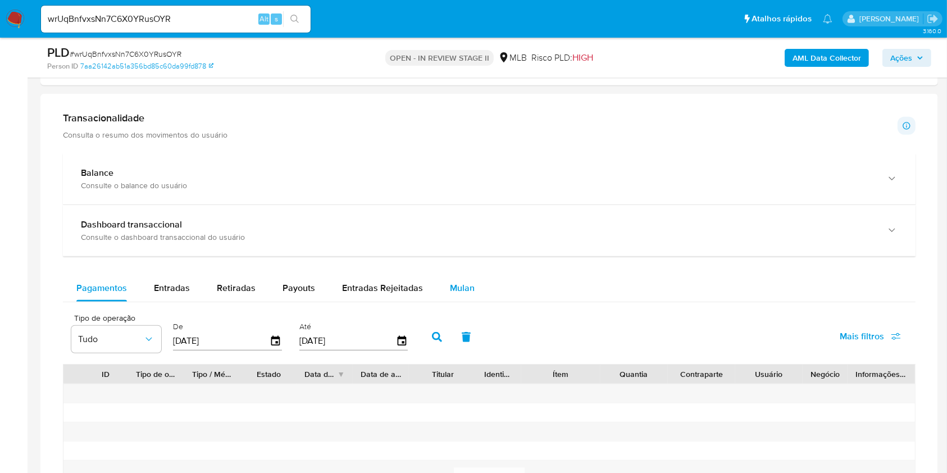
click at [459, 294] on div "Mulan" at bounding box center [462, 288] width 25 height 27
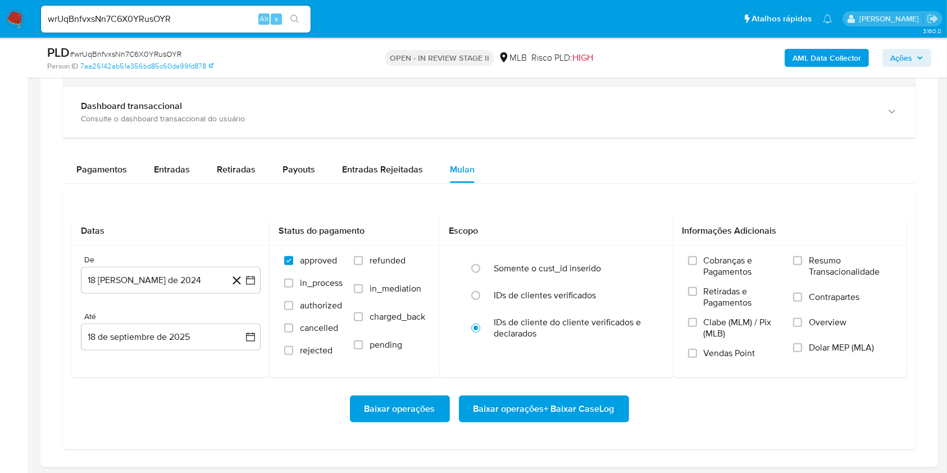
scroll to position [974, 0]
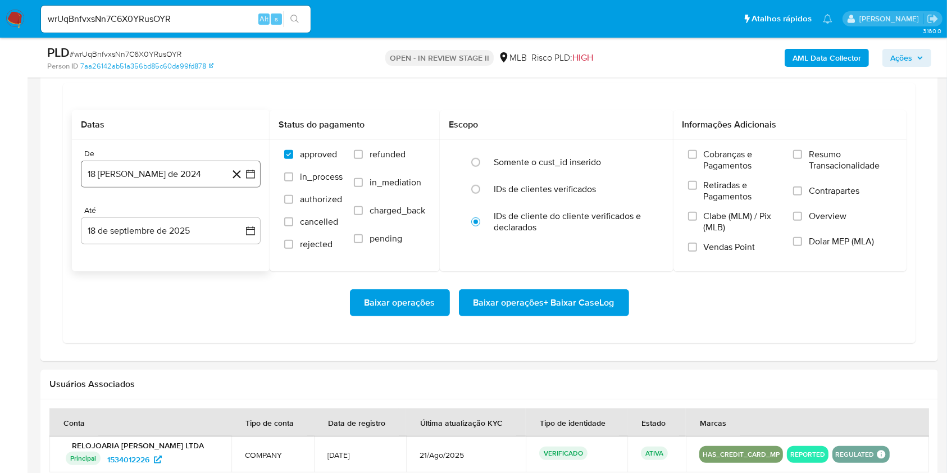
click at [187, 169] on button "18 [PERSON_NAME] de 2024" at bounding box center [171, 174] width 180 height 27
click at [193, 216] on icon "Seleccionar mes y año" at bounding box center [197, 214] width 9 height 9
click at [238, 214] on icon "Año siguiente" at bounding box center [238, 214] width 13 height 13
click at [169, 249] on button "feb" at bounding box center [169, 256] width 31 height 18
click at [214, 253] on button "1" at bounding box center [216, 256] width 18 height 18
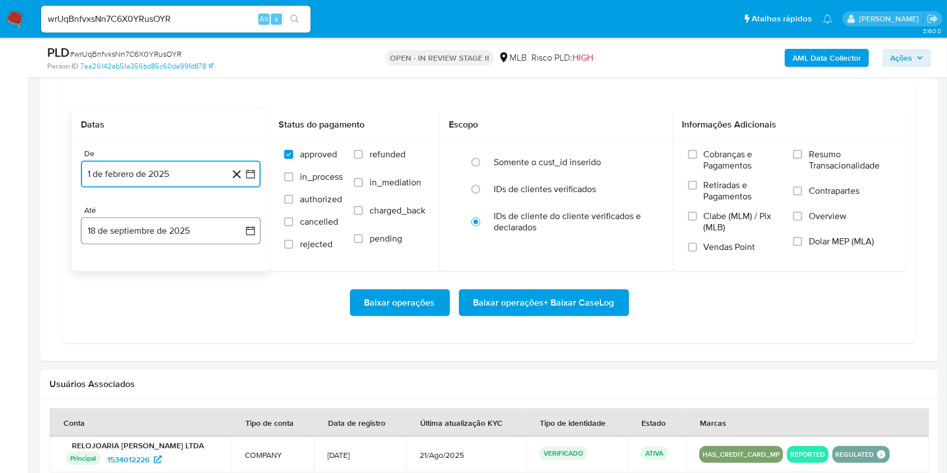
click at [184, 232] on button "18 de septiembre de 2025" at bounding box center [171, 230] width 180 height 27
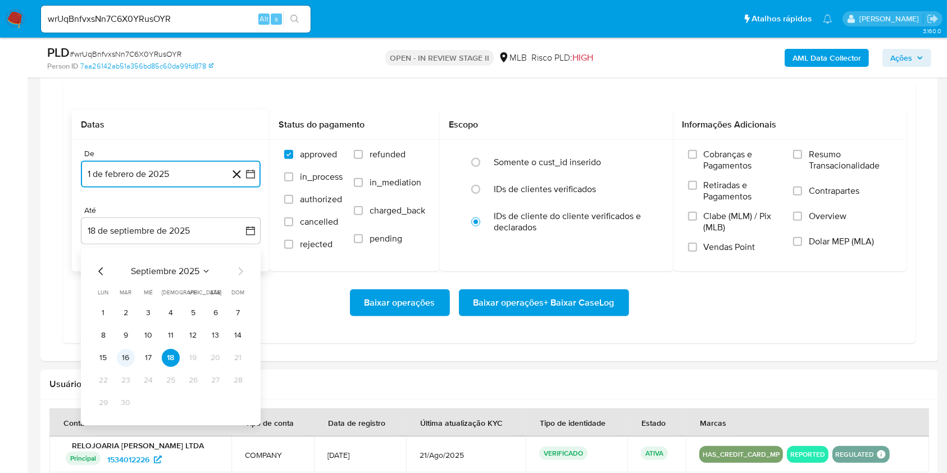
click at [128, 360] on button "16" at bounding box center [126, 358] width 18 height 18
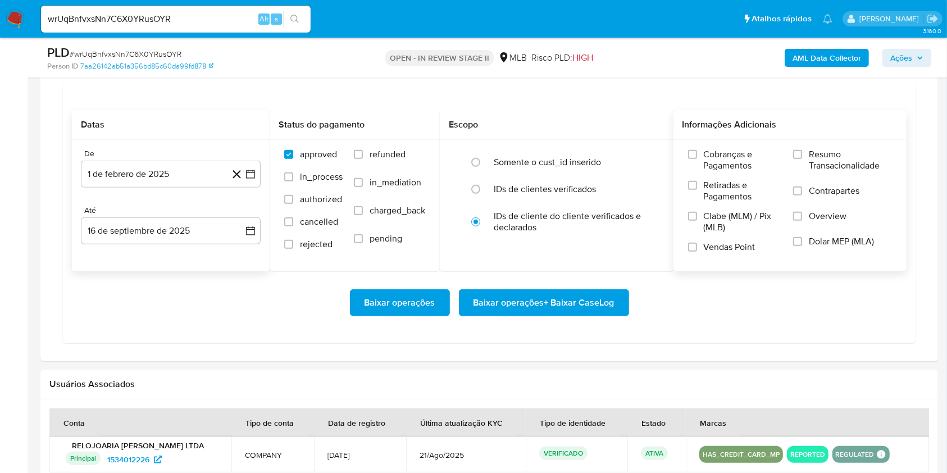
click at [813, 166] on span "Resumo Transacionalidade" at bounding box center [850, 160] width 83 height 22
click at [802, 159] on input "Resumo Transacionalidade" at bounding box center [797, 154] width 9 height 9
click at [562, 307] on span "Baixar operações + Baixar CaseLog" at bounding box center [544, 303] width 141 height 25
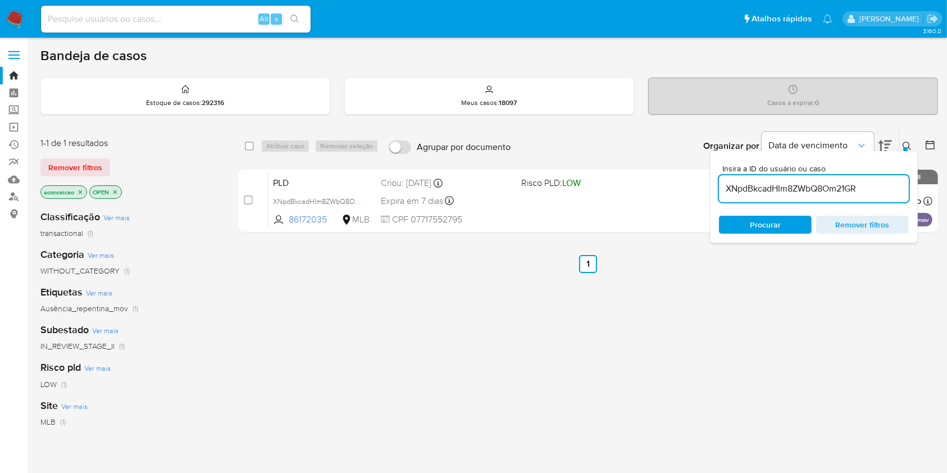
click at [815, 188] on input "XNpdBkcadHIm8ZWbQ8Om21GR" at bounding box center [814, 188] width 190 height 15
paste input "wpvipamNgcMEwDlHCpt2a5a4"
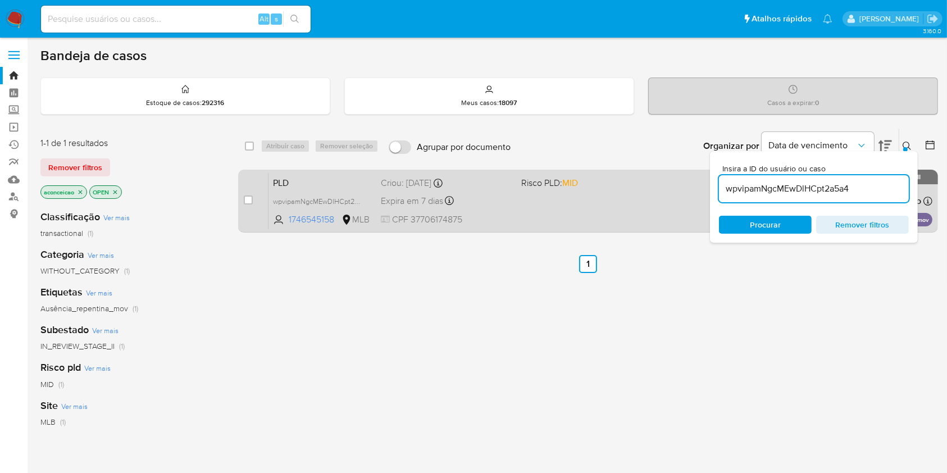
click at [645, 208] on div "PLD wpvipamNgcMEwDlHCpt2a5a4 1746545158 MLB Risco PLD: MID Criou: [DATE] Criou:…" at bounding box center [601, 201] width 664 height 57
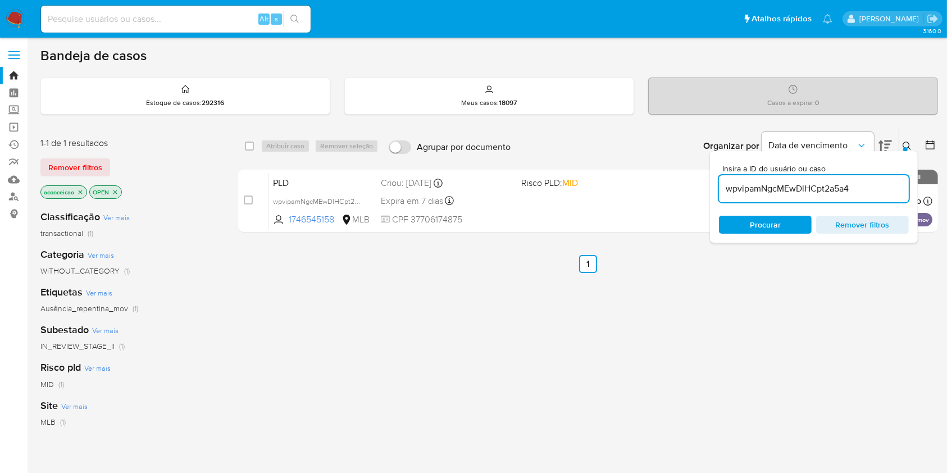
click at [851, 187] on input "wpvipamNgcMEwDlHCpt2a5a4" at bounding box center [814, 188] width 190 height 15
click at [851, 186] on input "wpvipamNgcMEwDlHCpt2a5a4" at bounding box center [814, 188] width 190 height 15
paste input "XNpdBkcadHIm8ZWbQ8Om21GR"
click at [851, 186] on input "wpvipamNgcMEwDlHCpt2a5a4XNpdBkcadHIm8ZWbQ8Om21GR" at bounding box center [814, 188] width 190 height 15
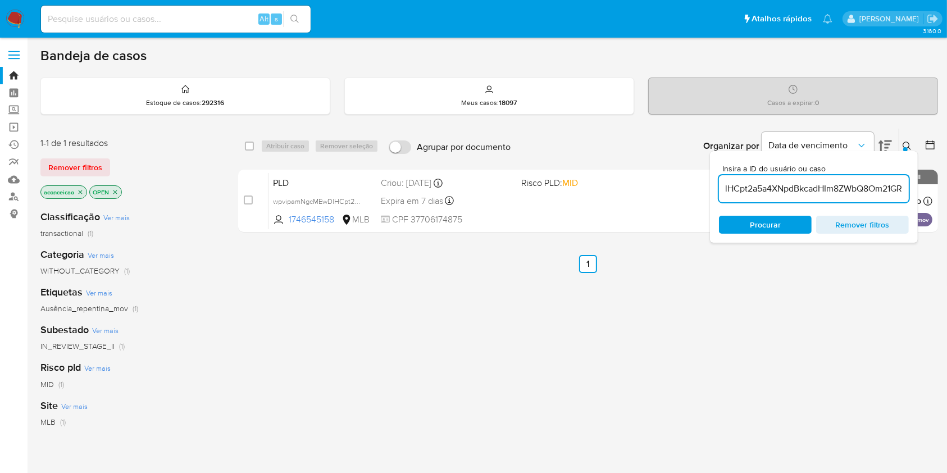
type input "wpvipamNgcMEwDlHCpt2a5a4XNpdBkcadHIm8ZWbQ8Om21GR"
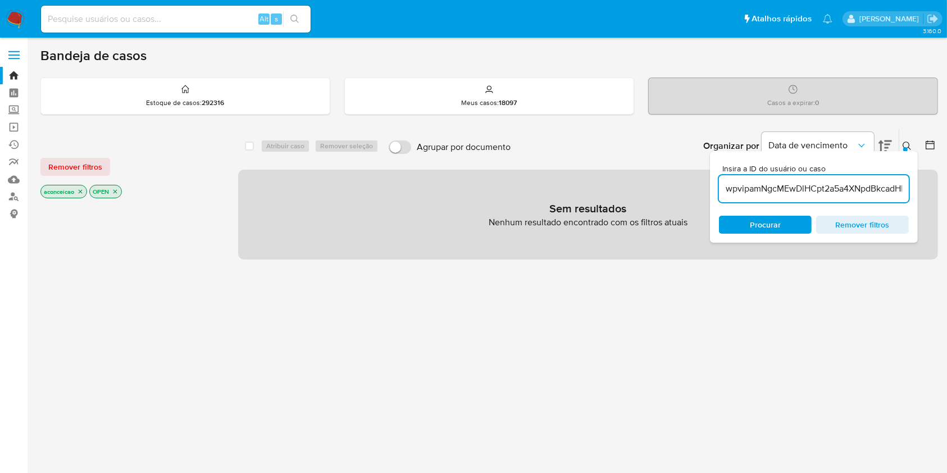
click at [851, 186] on input "wpvipamNgcMEwDlHCpt2a5a4XNpdBkcadHIm8ZWbQ8Om21GR" at bounding box center [814, 188] width 190 height 15
paste input "XNpdBkcadHIm8ZWbQ8Om21GR"
type input "XNpdBkcadHIm8ZWbQ8Om21GR"
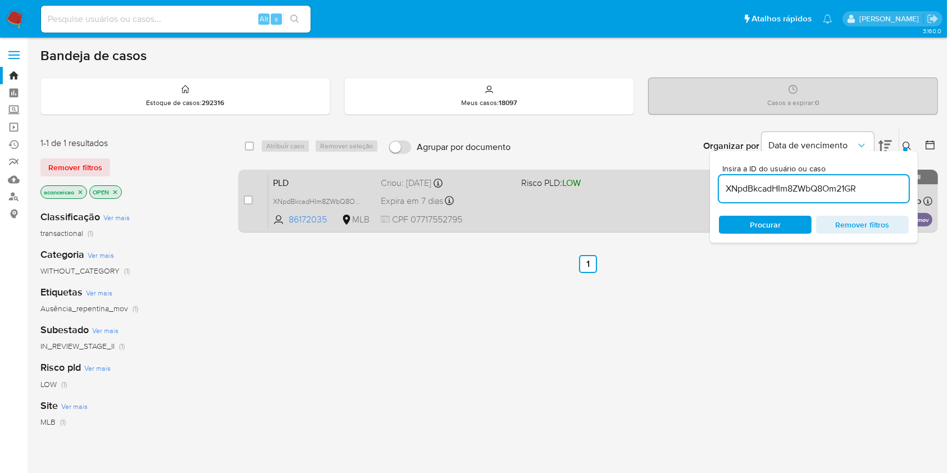
click at [626, 216] on div "PLD XNpdBkcadHIm8ZWbQ8Om21GR 86172035 MLB Risco PLD: LOW Criou: [DATE] Criou: […" at bounding box center [601, 201] width 664 height 57
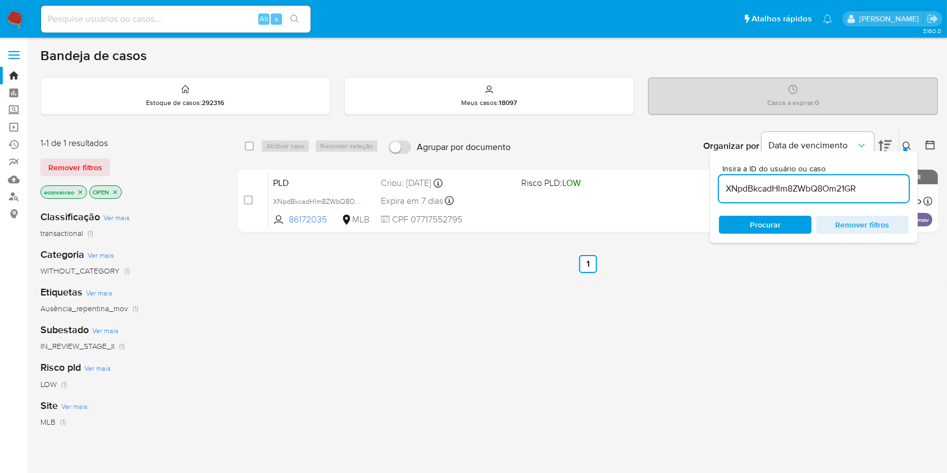
click at [840, 189] on input "XNpdBkcadHIm8ZWbQ8Om21GR" at bounding box center [814, 188] width 190 height 15
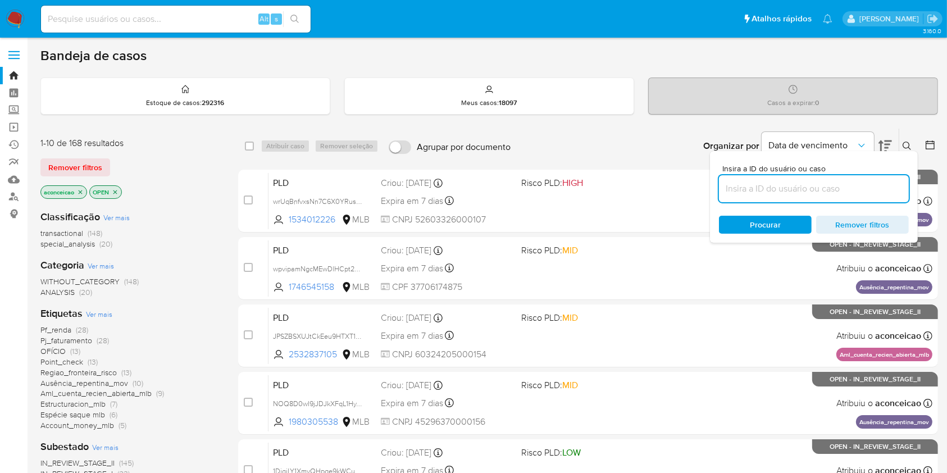
click at [138, 378] on span "(10)" at bounding box center [138, 383] width 11 height 11
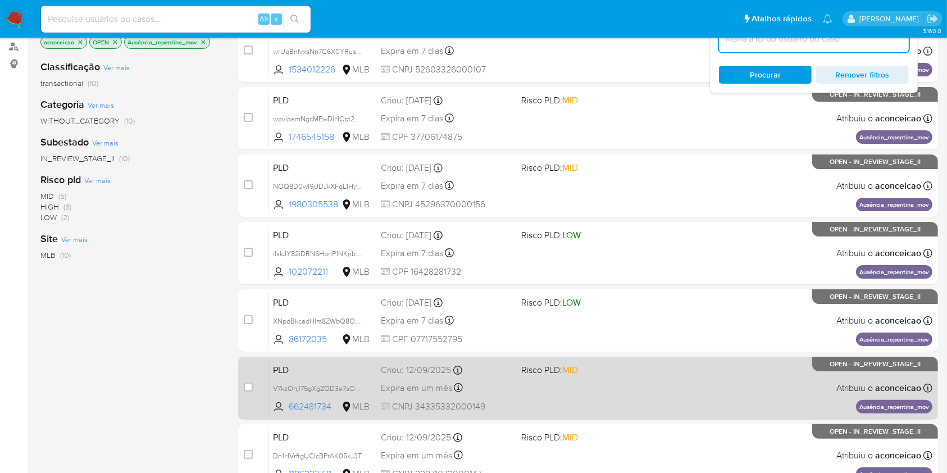
scroll to position [75, 0]
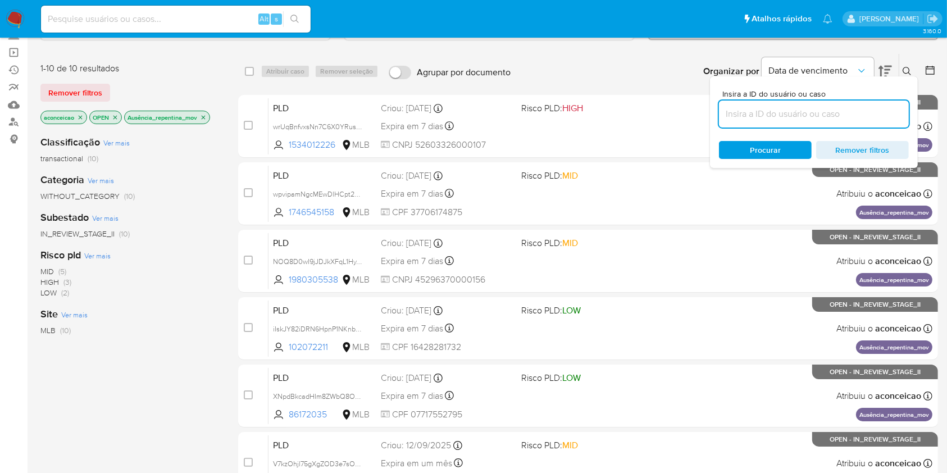
click at [206, 116] on icon "close-filter" at bounding box center [203, 117] width 7 height 7
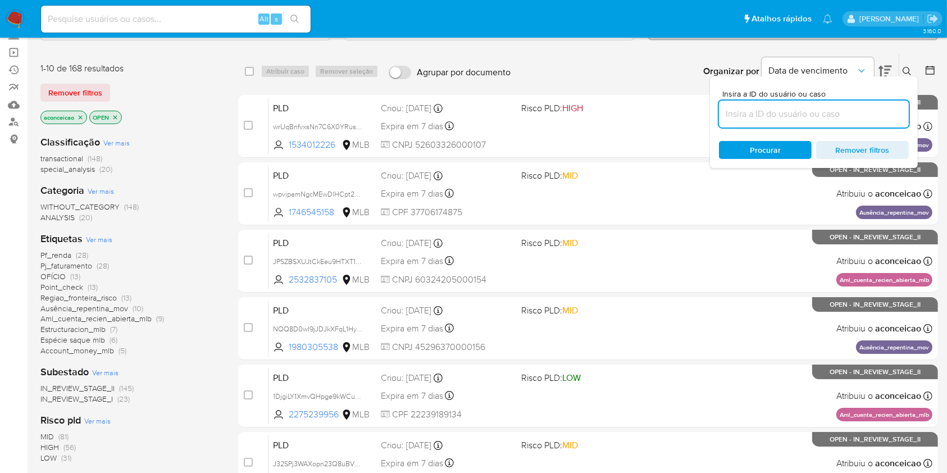
click at [130, 320] on span "Aml_cuenta_recien_abierta_mlb" at bounding box center [95, 318] width 111 height 11
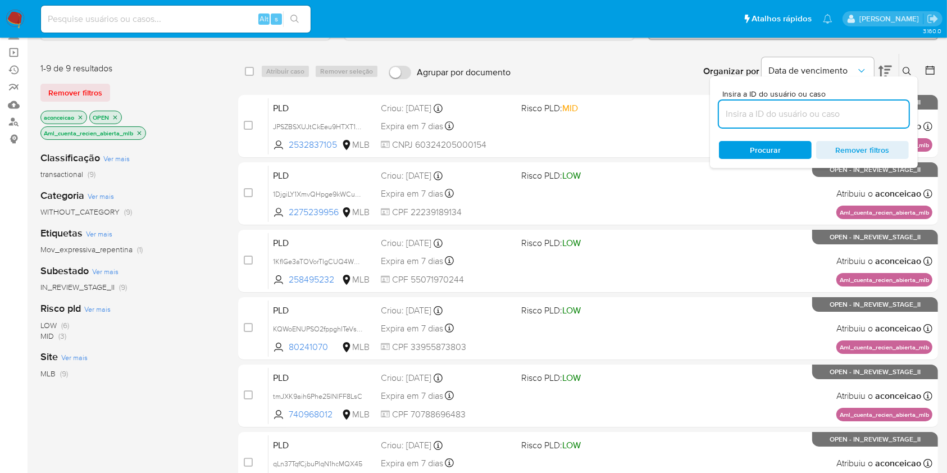
click at [901, 65] on button at bounding box center [909, 71] width 19 height 13
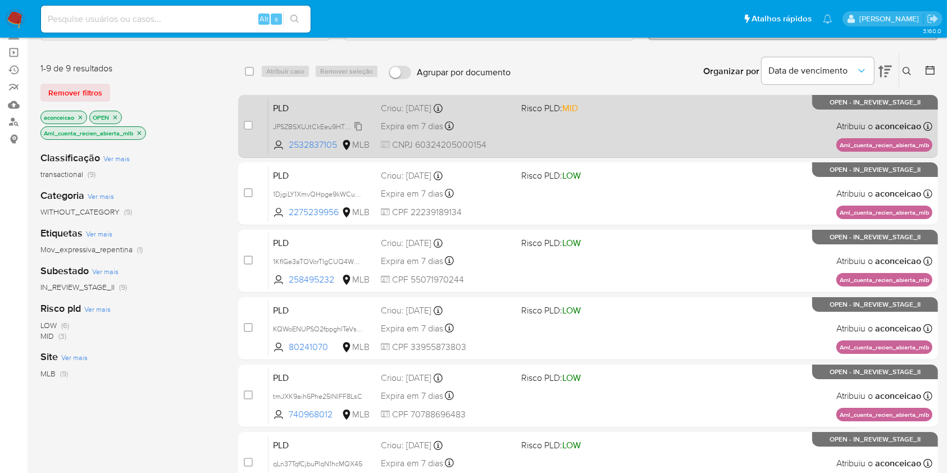
click at [357, 124] on span "JPSZBSXUJtCkEeu9HTXT14KK" at bounding box center [321, 126] width 96 height 12
click at [547, 111] on span "Risco PLD: MID" at bounding box center [549, 108] width 57 height 12
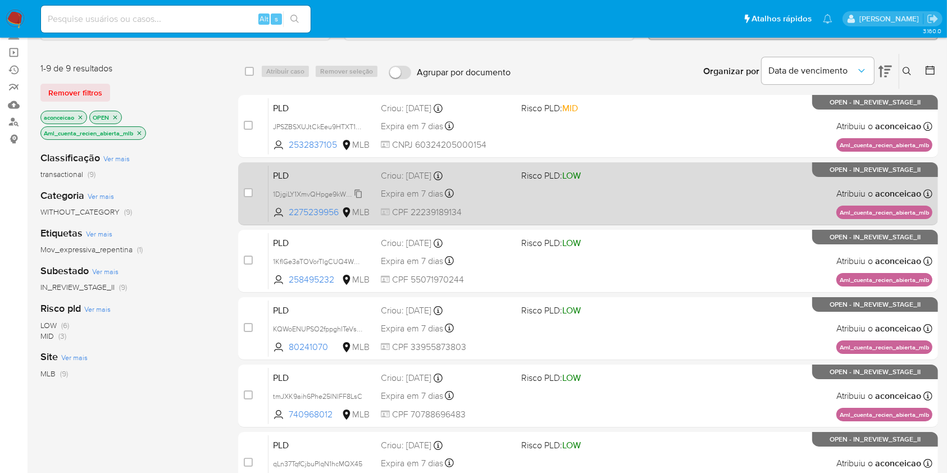
click at [359, 193] on span "1DjgiLY1XmvQHpge9kWCu3Vr" at bounding box center [319, 193] width 93 height 12
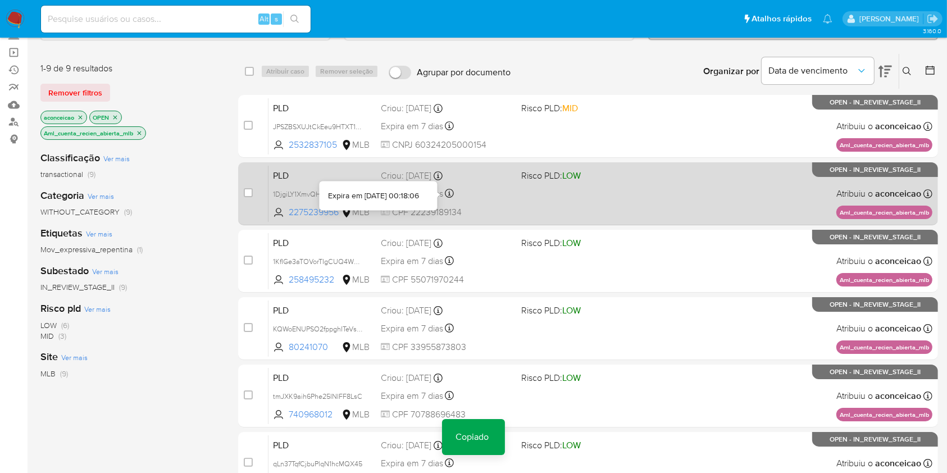
click at [489, 196] on div "Expira em 7 dias Expira em [DATE] 00:18:06" at bounding box center [446, 193] width 131 height 15
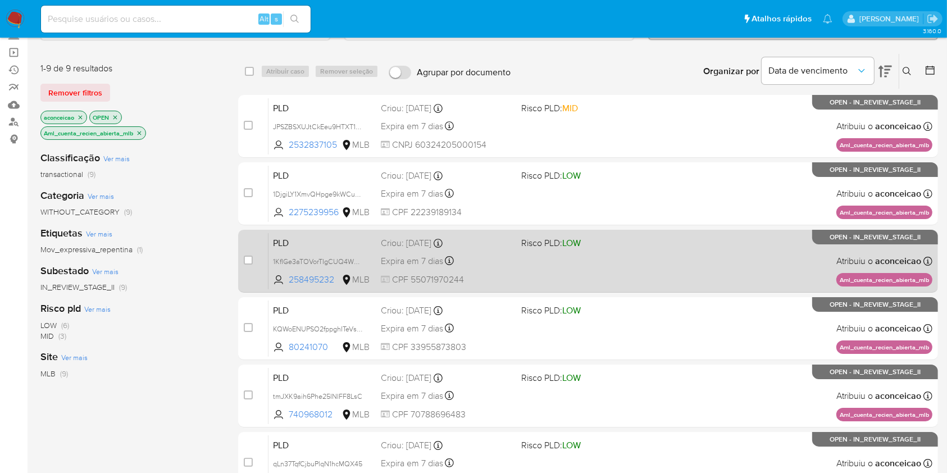
drag, startPoint x: 361, startPoint y: 258, endPoint x: 420, endPoint y: 256, distance: 59.0
click at [362, 258] on span "1KfIGe3aTOVorTIgCUQ4WVJ1" at bounding box center [318, 261] width 90 height 12
click at [486, 270] on div "PLD 1KfIGe3aTOVorTIgCUQ4WVJ1 Copiado Copiado 258495232 MLB Risco PLD: LOW Criou…" at bounding box center [601, 261] width 664 height 57
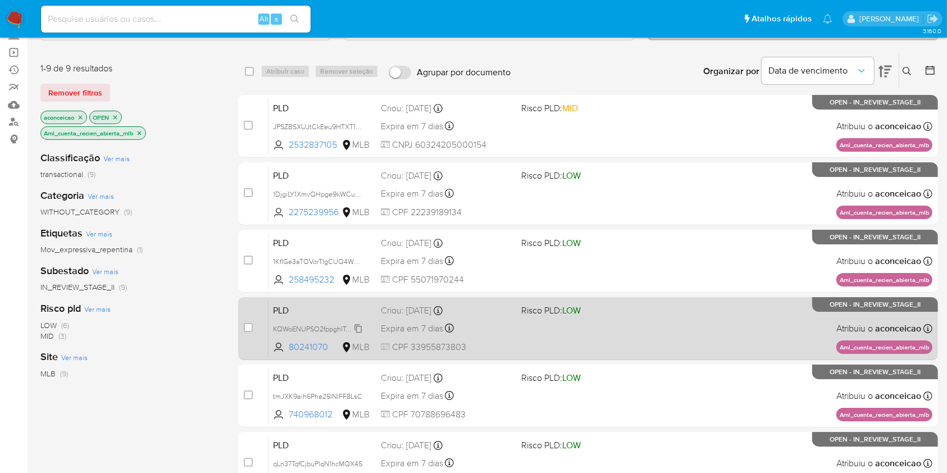
click at [359, 328] on span "KQWoENUPSO2fppghITeVsWlD" at bounding box center [321, 328] width 97 height 12
click at [501, 318] on div "PLD KQWoENUPSO2fppghITeVsWlD Copiado Copiado 80241070 MLB Risco PLD: LOW Criou:…" at bounding box center [601, 328] width 664 height 57
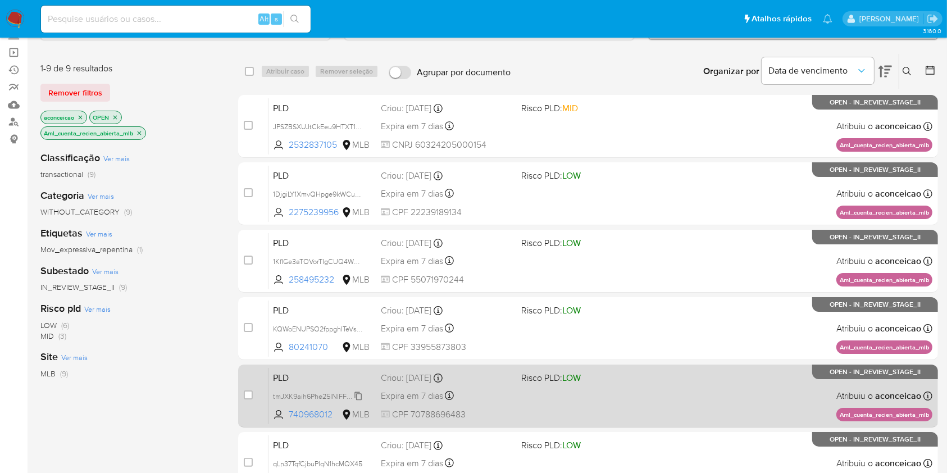
click at [363, 398] on span "tmJXK9aih6Phe25INIFF8LsC" at bounding box center [322, 396] width 99 height 12
click at [598, 405] on div "PLD tmJXK9aih6Phe25INIFF8LsC Copiado Copiado 740968012 MLB Risco PLD: LOW Criou…" at bounding box center [601, 395] width 664 height 57
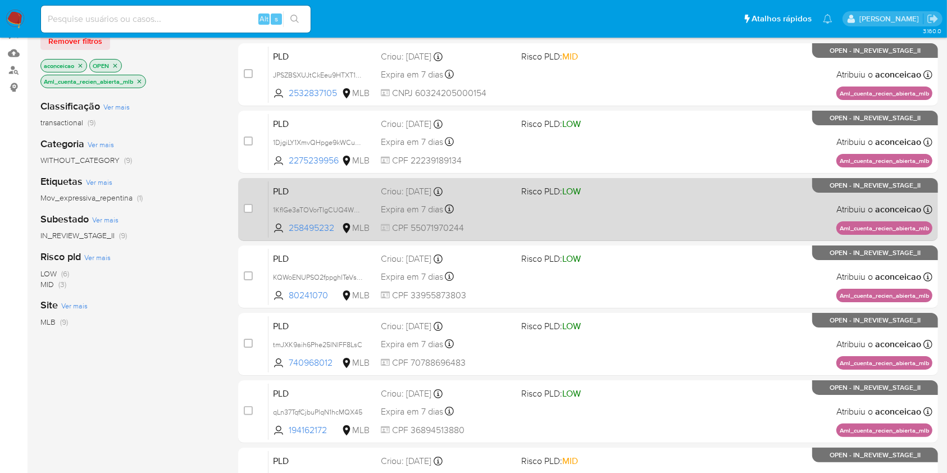
scroll to position [149, 0]
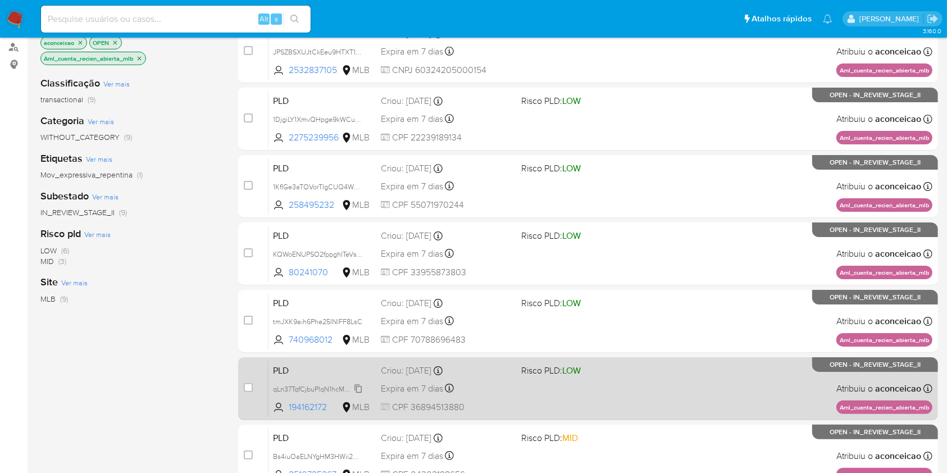
click at [361, 385] on span "qLn37TqfCjbuPlqN1hcMQX45" at bounding box center [317, 388] width 89 height 12
click at [534, 385] on div "PLD qLn37TqfCjbuPlqN1hcMQX45 Copiado Copiado 194162172 MLB Risco PLD: LOW Criou…" at bounding box center [601, 388] width 664 height 57
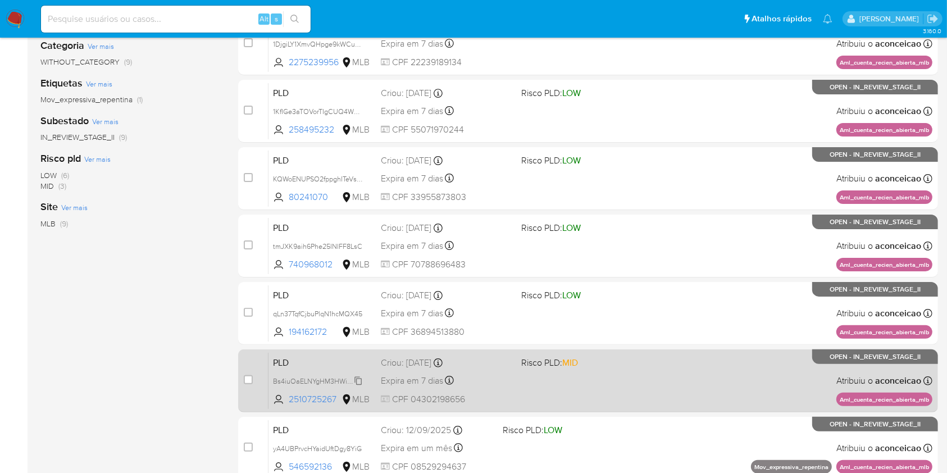
click at [362, 380] on span "Bs4iuOaELNYgHM3HWii2G9tB" at bounding box center [321, 380] width 96 height 12
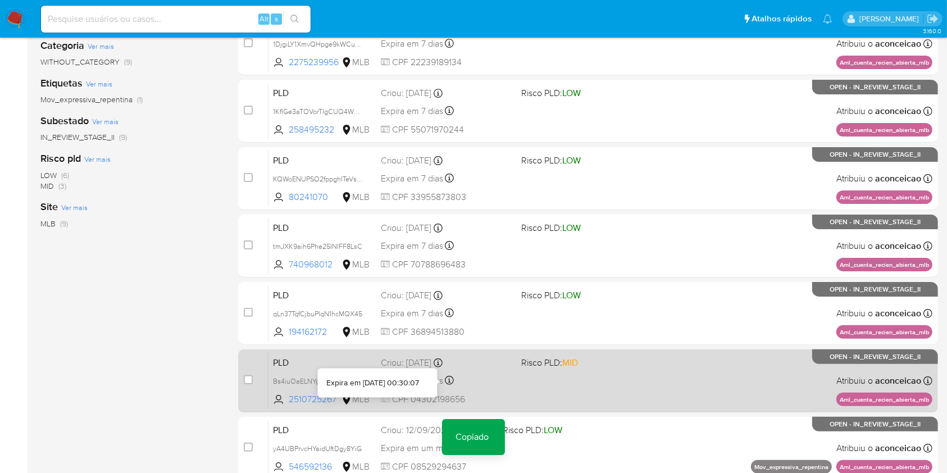
click at [522, 384] on div "PLD Bs4iuOaELNYgHM3HWii2G9tB Copiado Copiado 2510725267 MLB Risco PLD: MID Crio…" at bounding box center [601, 380] width 664 height 57
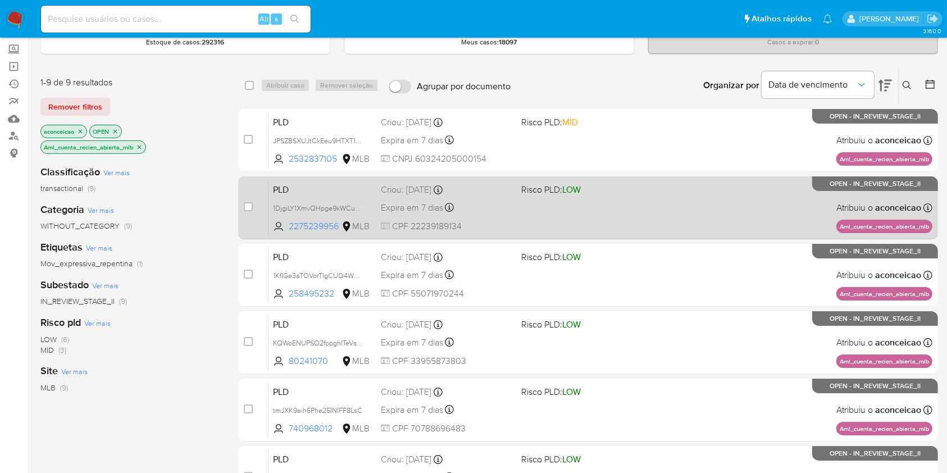
scroll to position [0, 0]
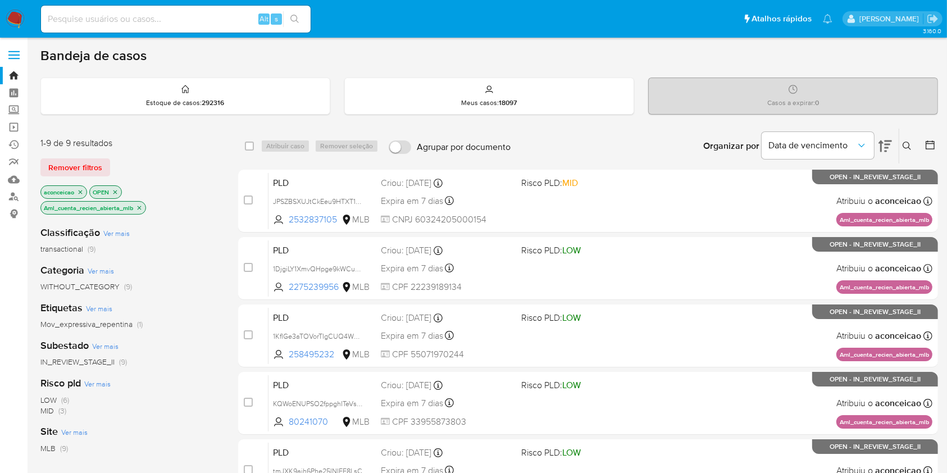
click at [140, 206] on icon "close-filter" at bounding box center [139, 208] width 7 height 7
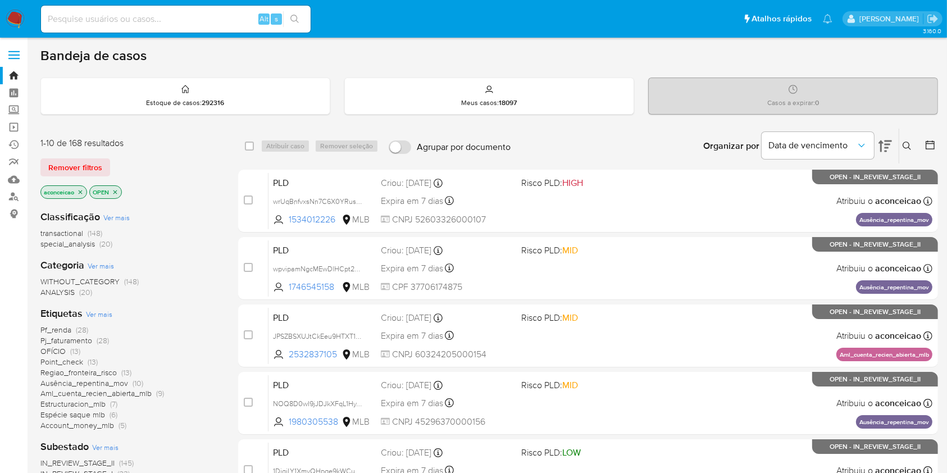
drag, startPoint x: 909, startPoint y: 149, endPoint x: 905, endPoint y: 154, distance: 6.4
click at [910, 149] on icon at bounding box center [907, 146] width 9 height 9
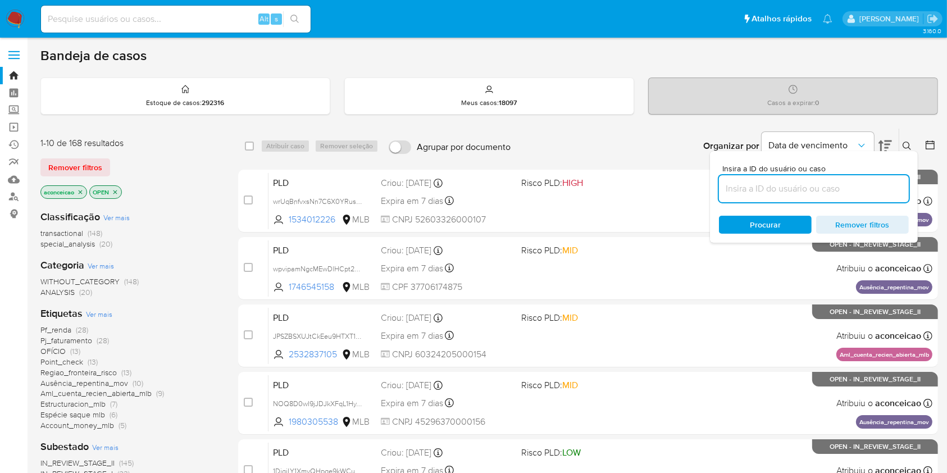
click at [829, 193] on input at bounding box center [814, 188] width 190 height 15
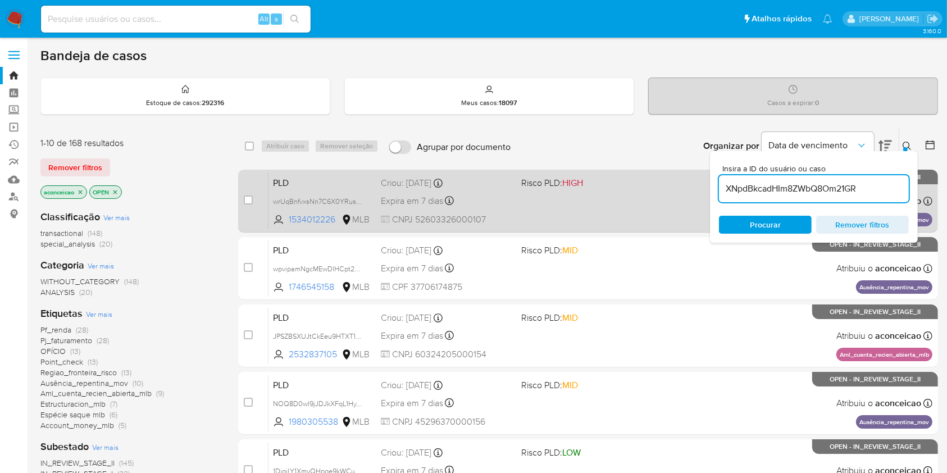
type input "XNpdBkcadHIm8ZWbQ8Om21GR"
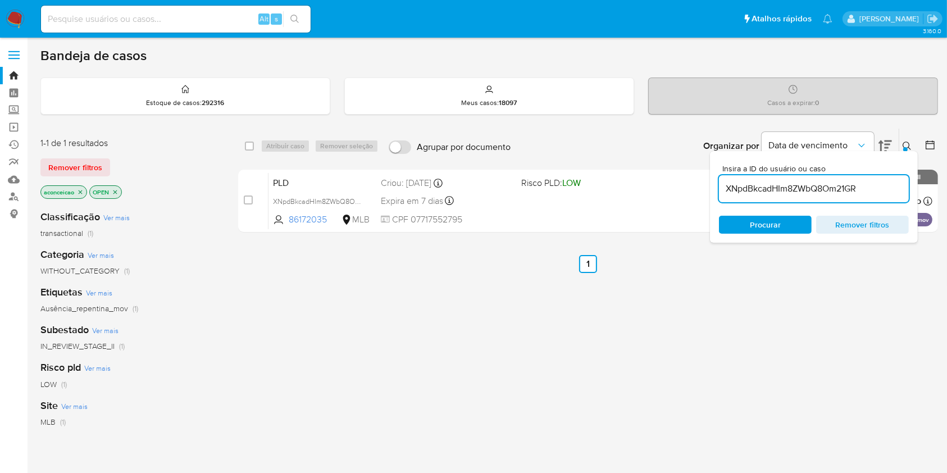
click at [639, 210] on div "PLD XNpdBkcadHIm8ZWbQ8Om21GR 86172035 MLB Risco PLD: LOW Criou: [DATE] Criou: […" at bounding box center [601, 201] width 664 height 57
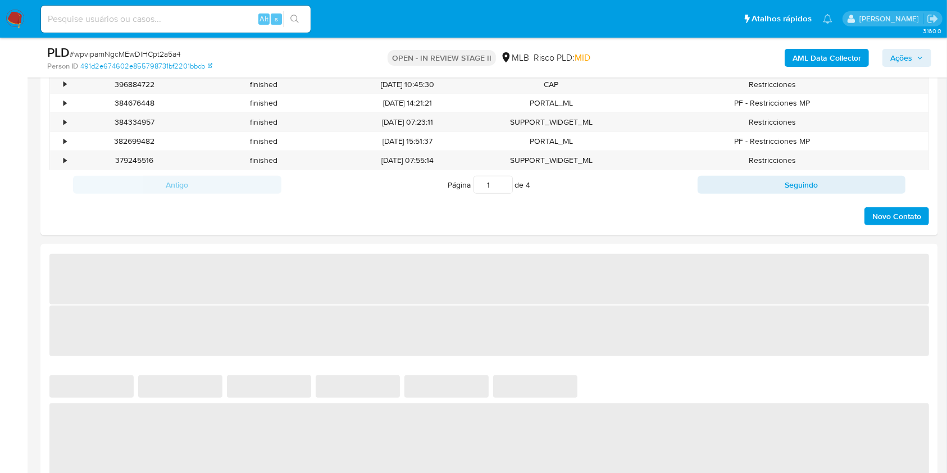
select select "10"
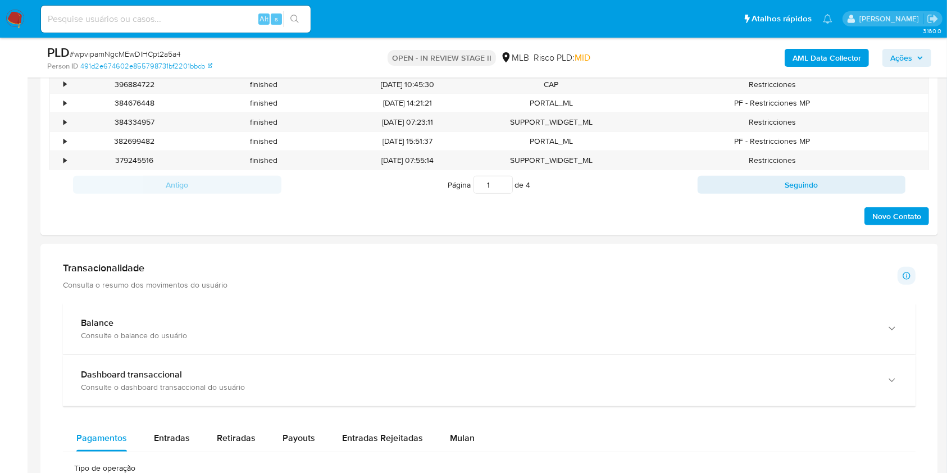
scroll to position [899, 0]
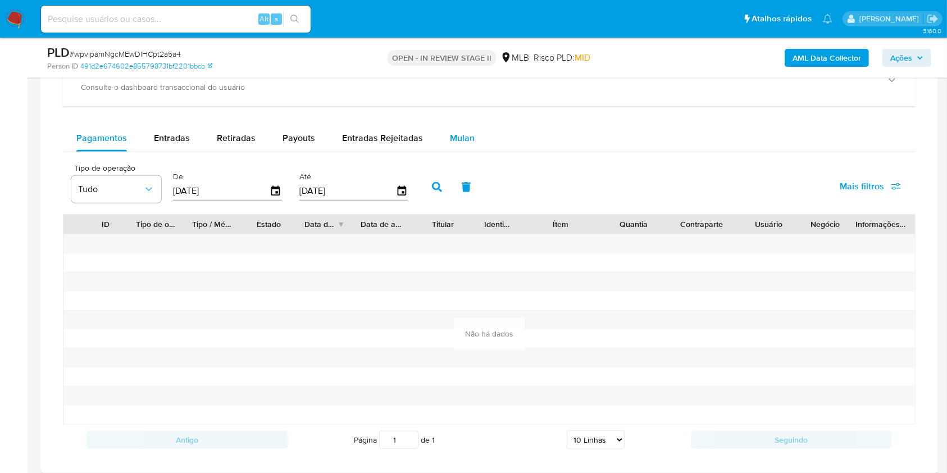
click at [454, 137] on span "Mulan" at bounding box center [462, 137] width 25 height 13
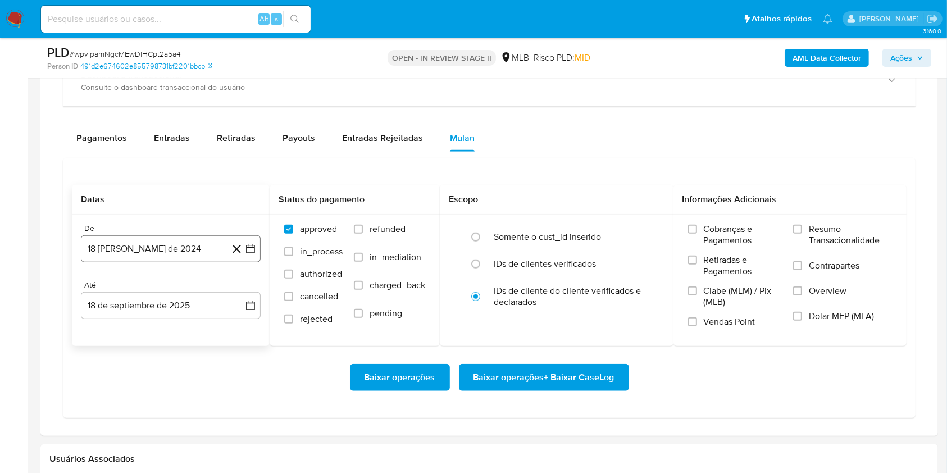
click at [147, 252] on button "18 [PERSON_NAME] de 2024" at bounding box center [171, 248] width 180 height 27
click at [175, 291] on span "agosto 2024" at bounding box center [165, 289] width 51 height 11
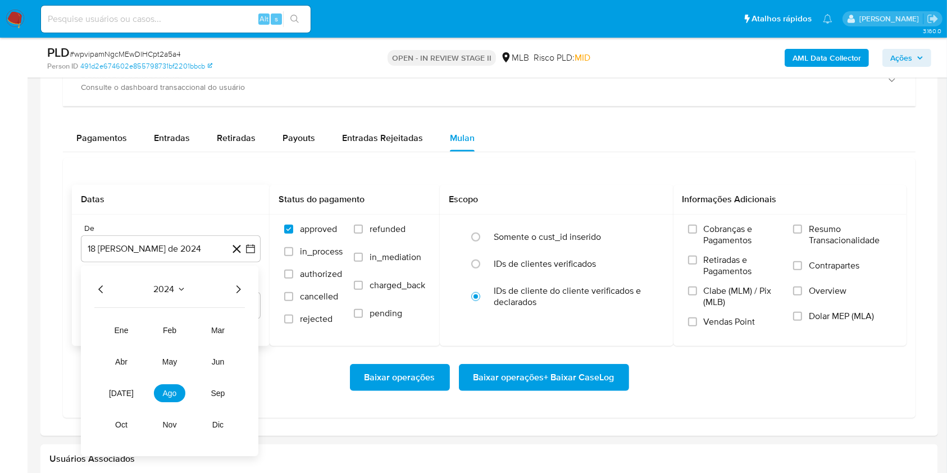
click at [238, 292] on icon "Año siguiente" at bounding box center [238, 289] width 13 height 13
click at [173, 326] on span "feb" at bounding box center [169, 330] width 13 height 9
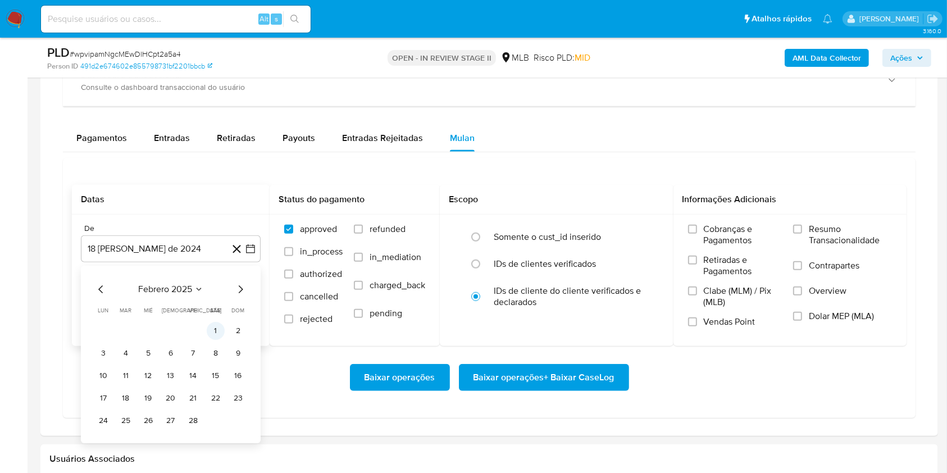
click at [213, 334] on button "1" at bounding box center [216, 331] width 18 height 18
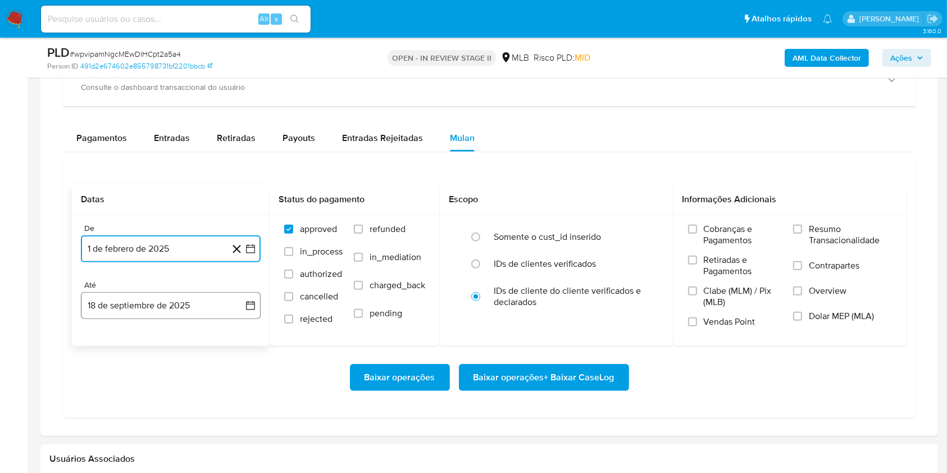
click at [166, 311] on button "18 de septiembre de 2025" at bounding box center [171, 305] width 180 height 27
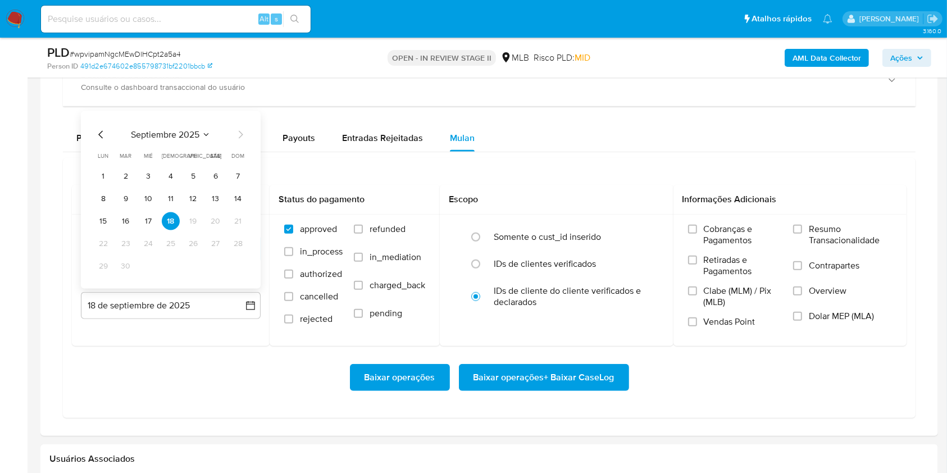
drag, startPoint x: 126, startPoint y: 220, endPoint x: 157, endPoint y: 223, distance: 30.5
click at [126, 221] on button "16" at bounding box center [126, 221] width 18 height 18
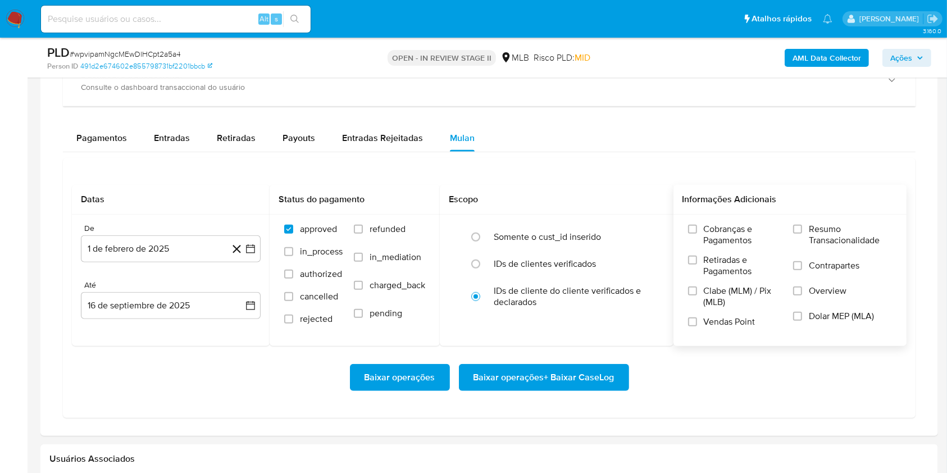
click at [805, 234] on label "Resumo Transacionalidade" at bounding box center [842, 242] width 99 height 37
click at [802, 234] on input "Resumo Transacionalidade" at bounding box center [797, 229] width 9 height 9
click at [597, 374] on span "Baixar operações + Baixar CaseLog" at bounding box center [544, 377] width 141 height 25
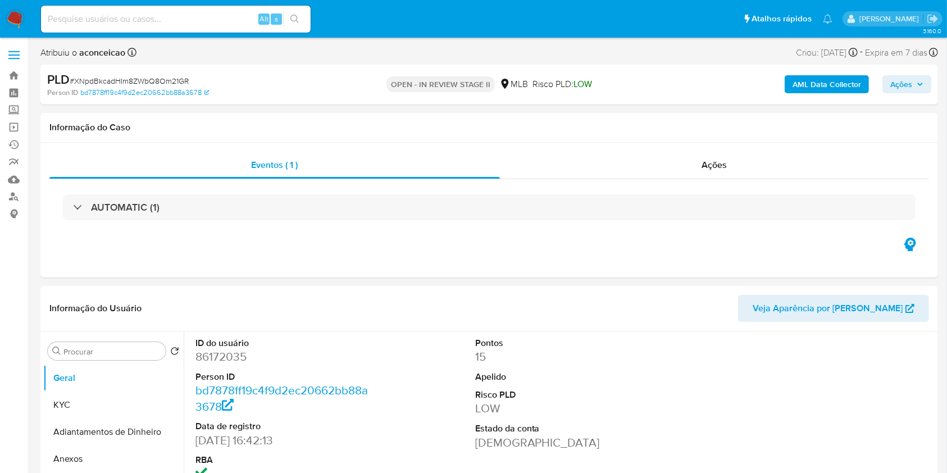
select select "10"
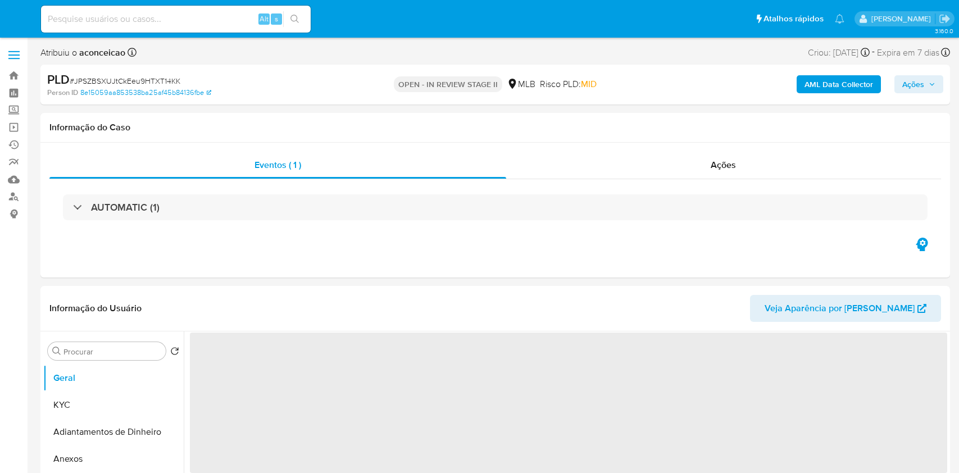
select select "10"
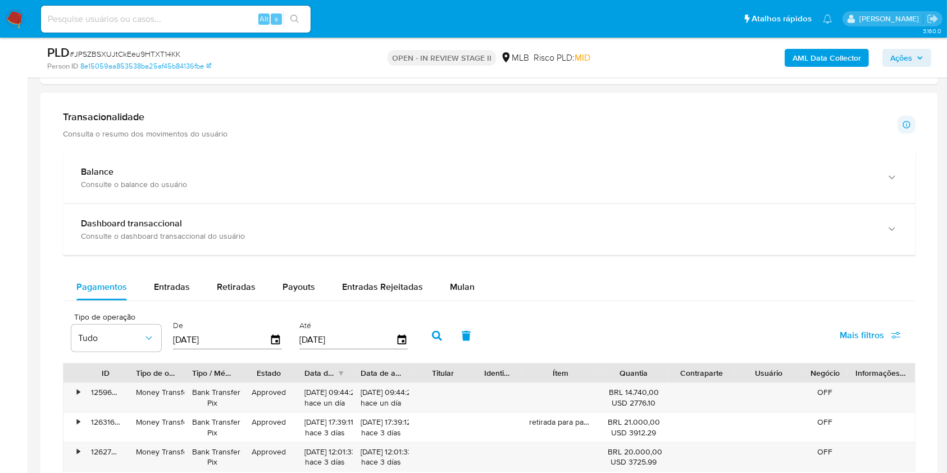
scroll to position [749, 0]
click at [450, 278] on div "Mulan" at bounding box center [462, 288] width 25 height 27
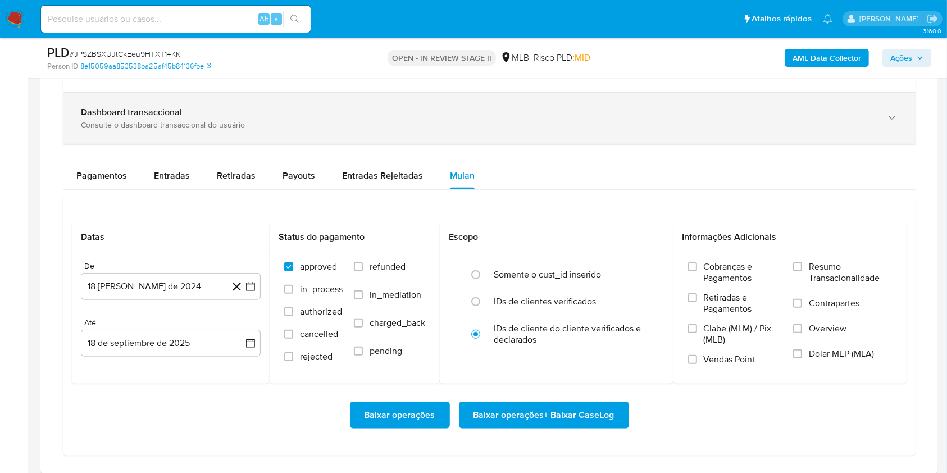
scroll to position [974, 0]
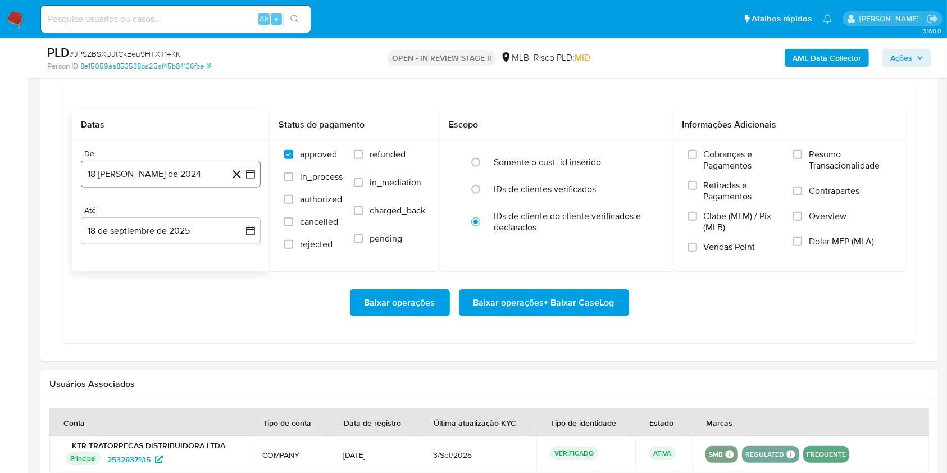
click at [203, 171] on button "18 [PERSON_NAME] de 2024" at bounding box center [171, 174] width 180 height 27
click at [194, 212] on icon "Seleccionar mes y año" at bounding box center [197, 214] width 9 height 9
click at [240, 220] on div "2024 2024 ene feb mar abr may jun jul ago sep oct nov dic" at bounding box center [170, 286] width 178 height 190
click at [237, 212] on icon "Año siguiente" at bounding box center [238, 214] width 13 height 13
click at [175, 254] on span "feb" at bounding box center [169, 255] width 13 height 9
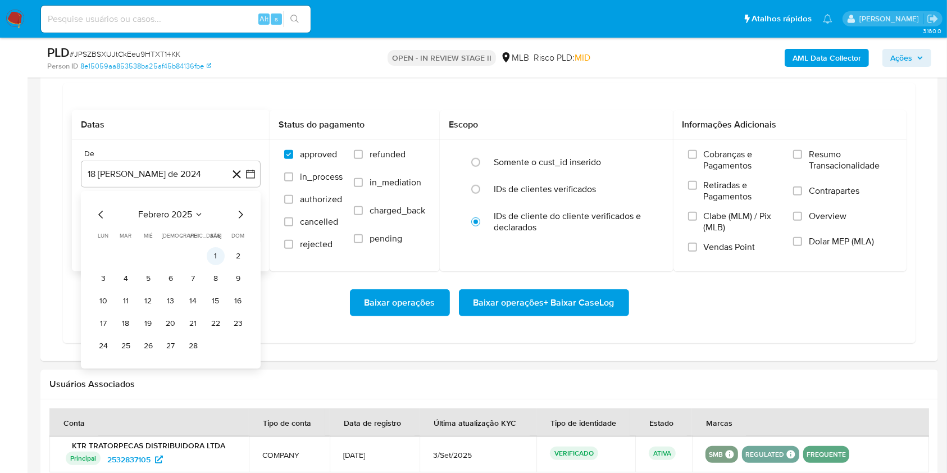
click at [218, 255] on button "1" at bounding box center [216, 256] width 18 height 18
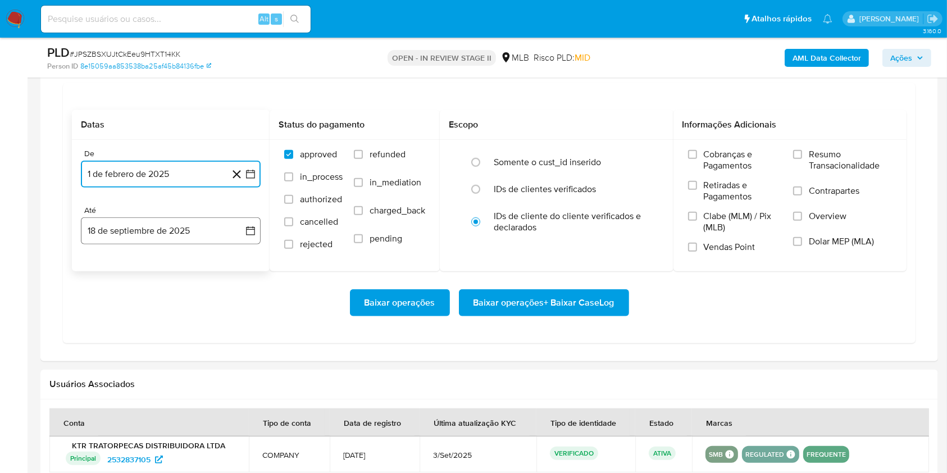
click at [142, 234] on button "18 de septiembre de 2025" at bounding box center [171, 230] width 180 height 27
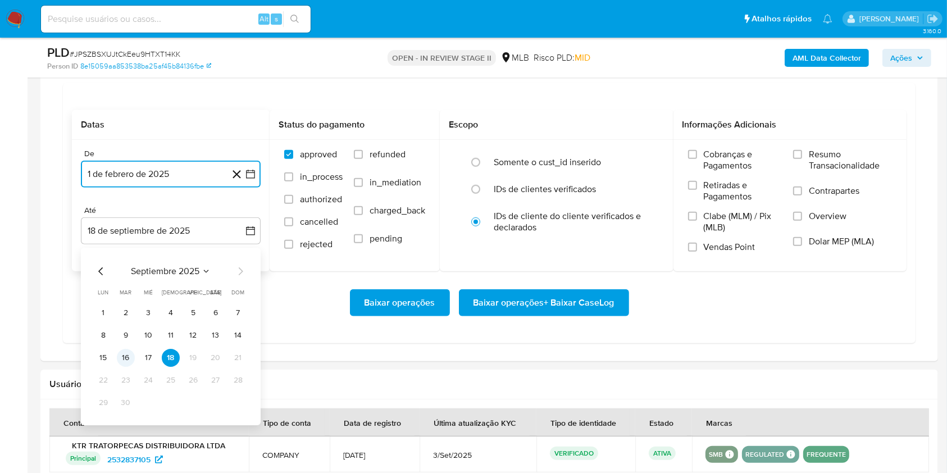
click at [126, 356] on button "16" at bounding box center [126, 358] width 18 height 18
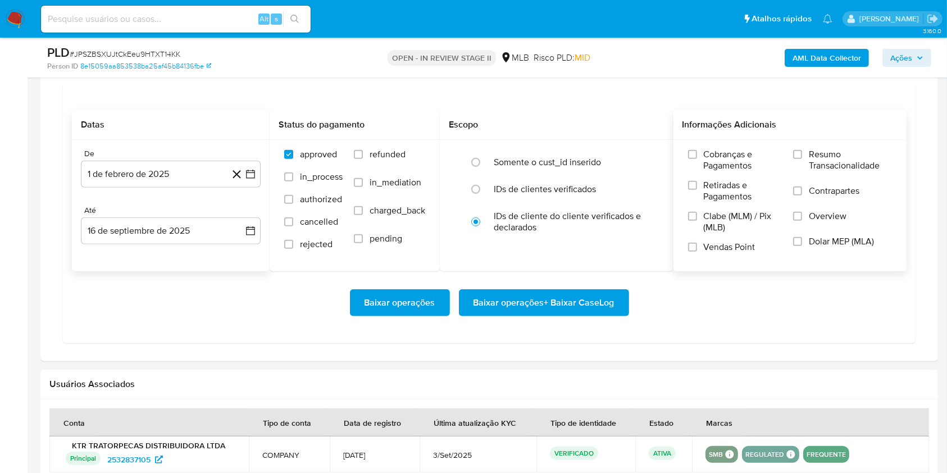
click at [808, 155] on label "Resumo Transacionalidade" at bounding box center [842, 167] width 99 height 37
click at [802, 155] on input "Resumo Transacionalidade" at bounding box center [797, 154] width 9 height 9
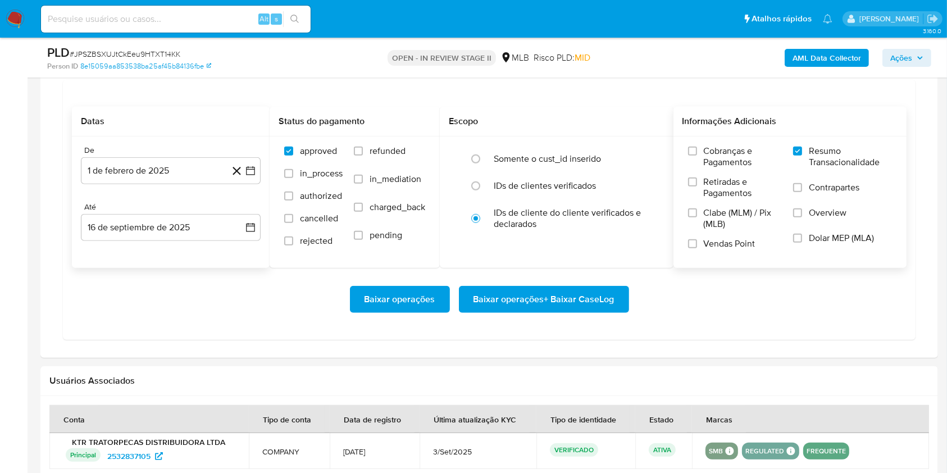
scroll to position [911, 0]
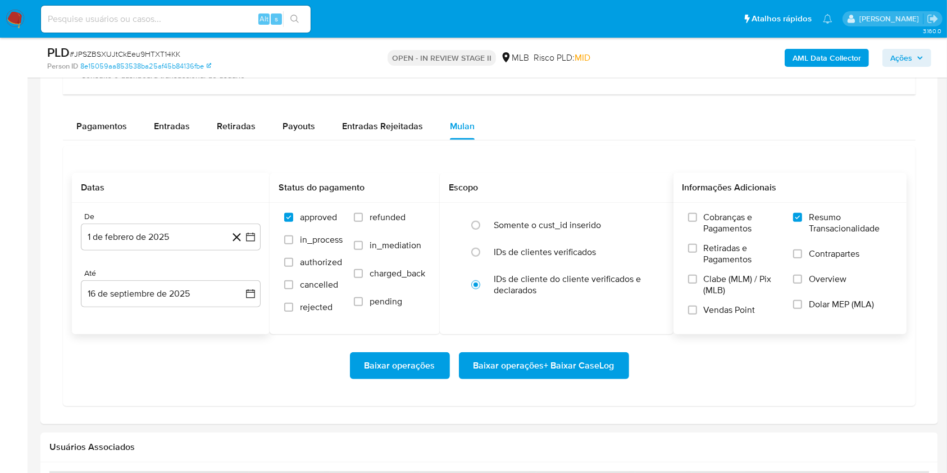
click at [528, 359] on span "Baixar operações + Baixar CaseLog" at bounding box center [544, 365] width 141 height 25
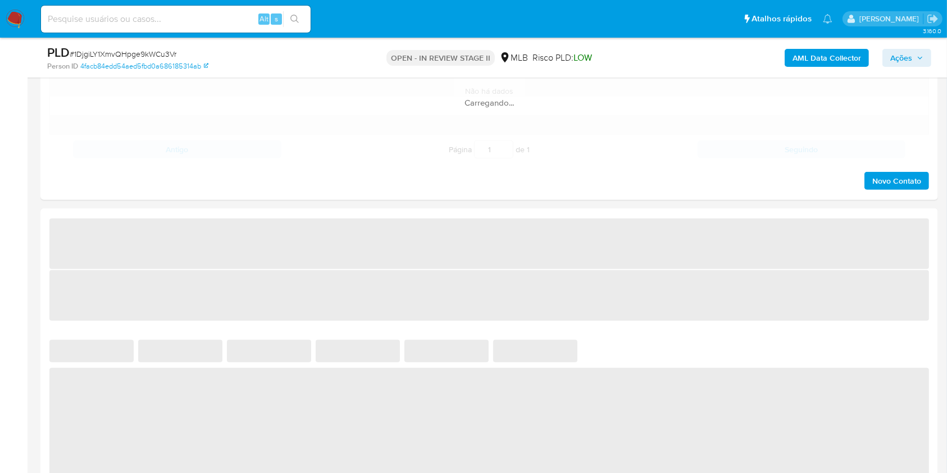
scroll to position [824, 0]
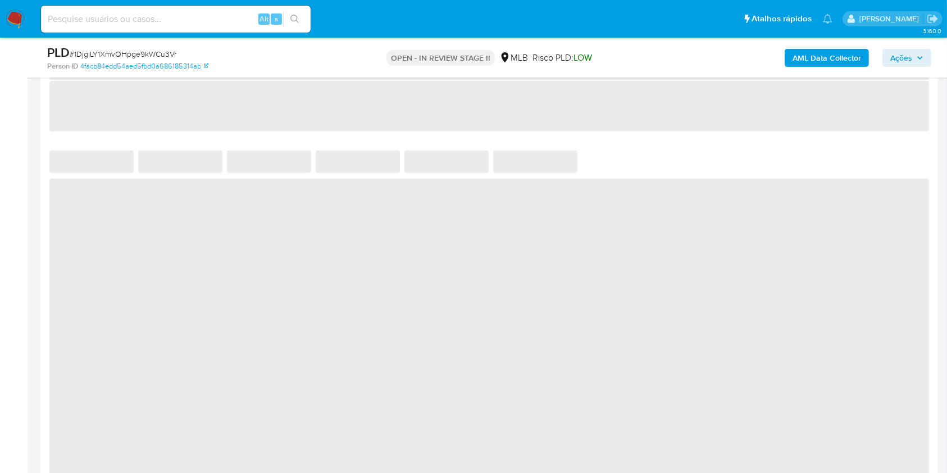
select select "10"
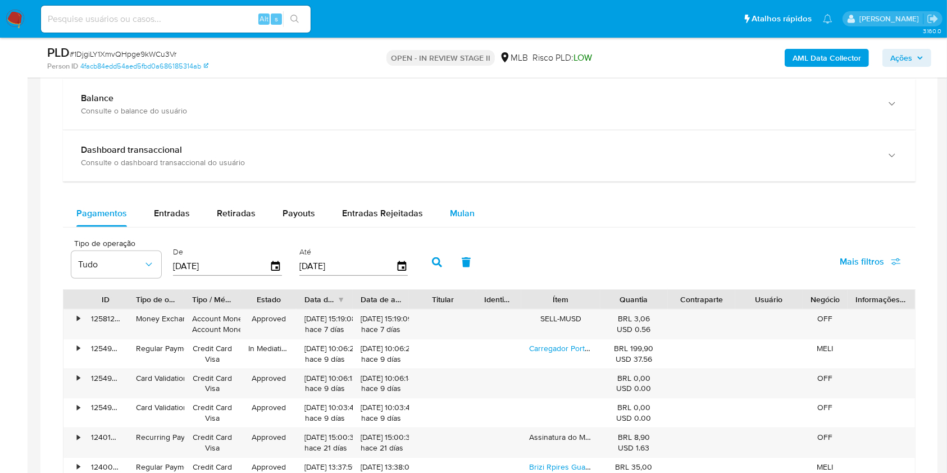
click at [462, 204] on div "Mulan" at bounding box center [462, 213] width 25 height 27
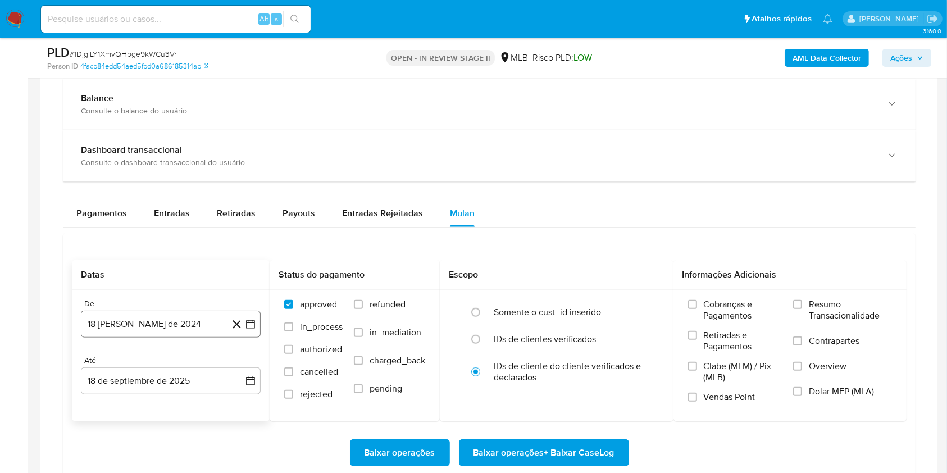
click at [183, 323] on button "18 [PERSON_NAME] de 2024" at bounding box center [171, 324] width 180 height 27
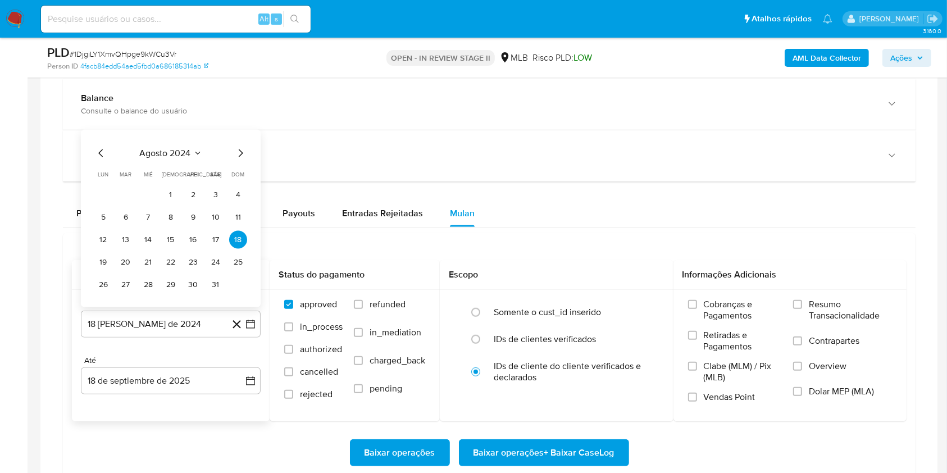
click at [184, 156] on span "agosto 2024" at bounding box center [165, 153] width 51 height 11
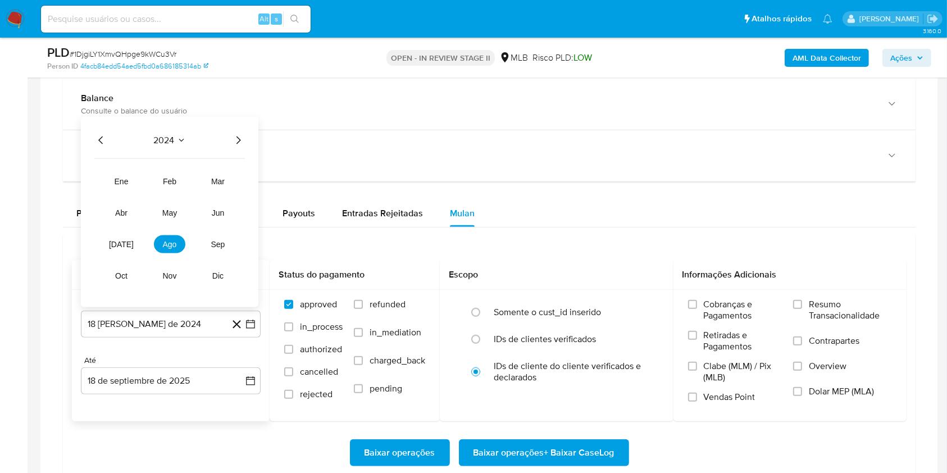
click at [238, 140] on icon "Año siguiente" at bounding box center [238, 140] width 13 height 13
click at [175, 179] on span "feb" at bounding box center [169, 181] width 13 height 9
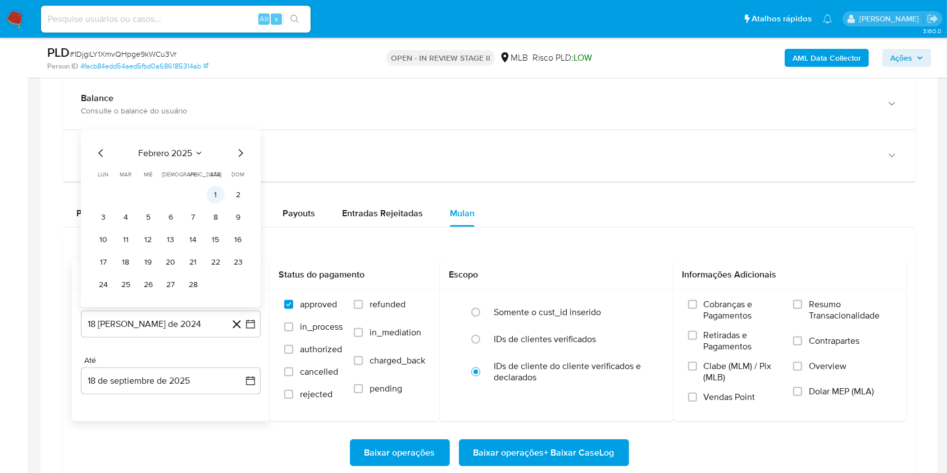
click at [216, 192] on button "1" at bounding box center [216, 195] width 18 height 18
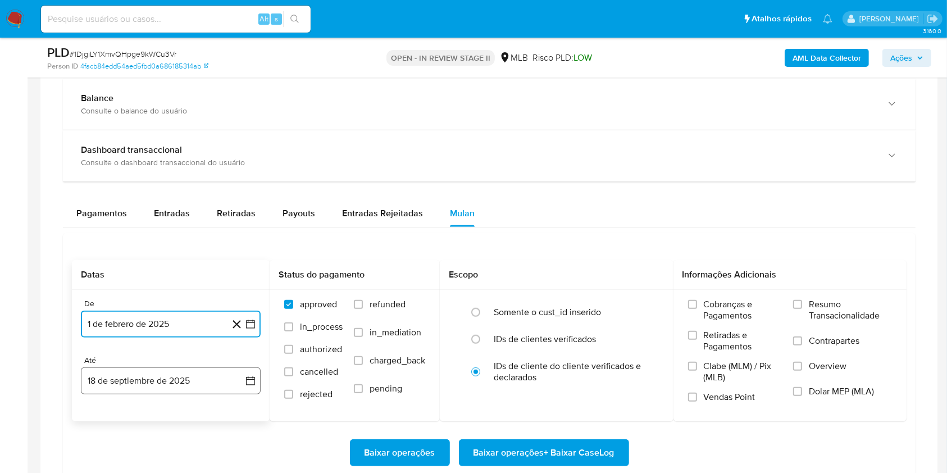
click at [175, 383] on button "18 de septiembre de 2025" at bounding box center [171, 380] width 180 height 27
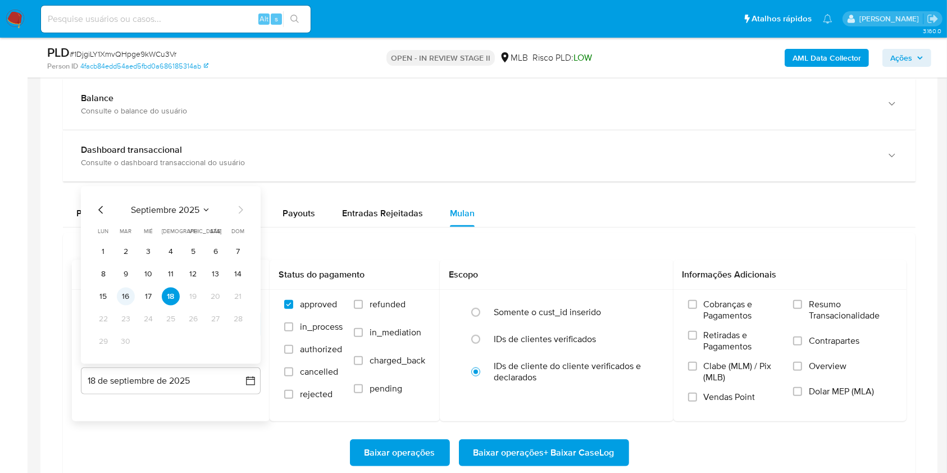
click at [128, 297] on button "16" at bounding box center [126, 297] width 18 height 18
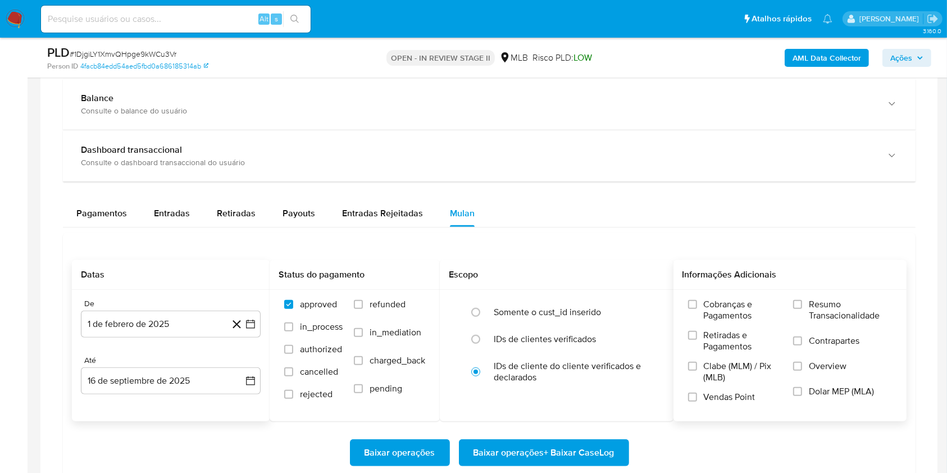
click at [797, 311] on label "Resumo Transacionalidade" at bounding box center [842, 317] width 99 height 37
click at [797, 309] on input "Resumo Transacionalidade" at bounding box center [797, 304] width 9 height 9
click at [557, 451] on span "Baixar operações + Baixar CaseLog" at bounding box center [544, 453] width 141 height 25
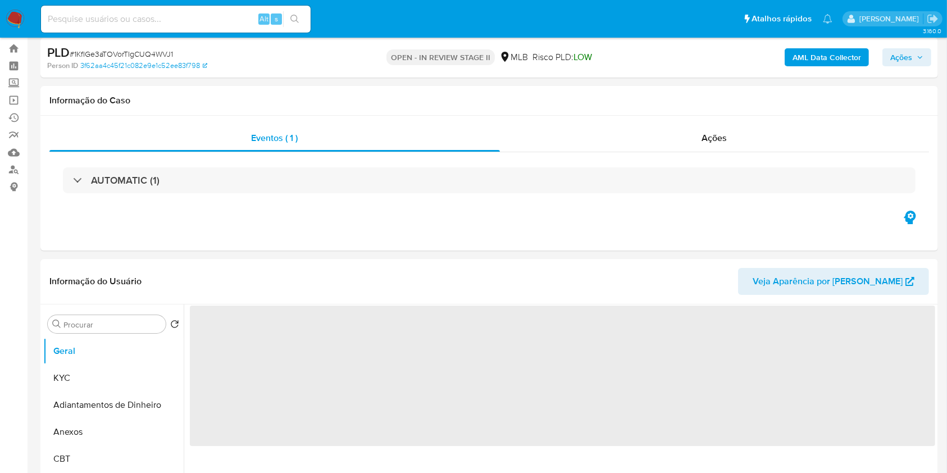
select select "10"
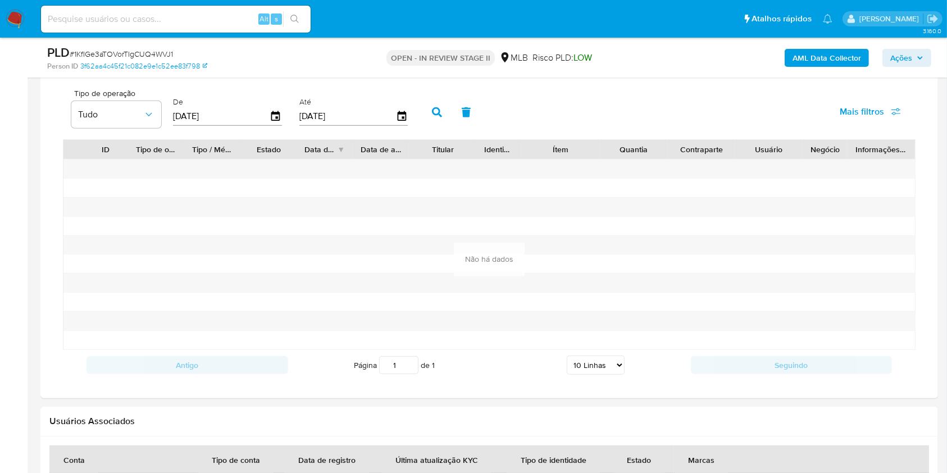
scroll to position [899, 0]
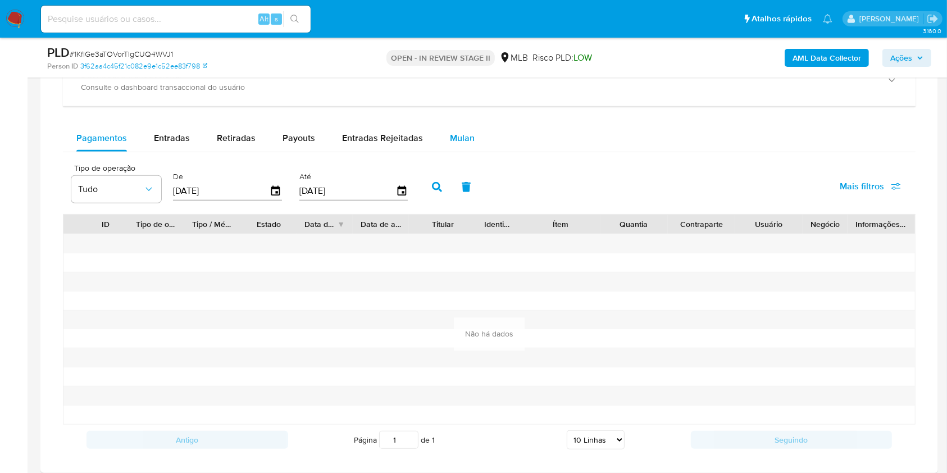
click at [459, 137] on span "Mulan" at bounding box center [462, 137] width 25 height 13
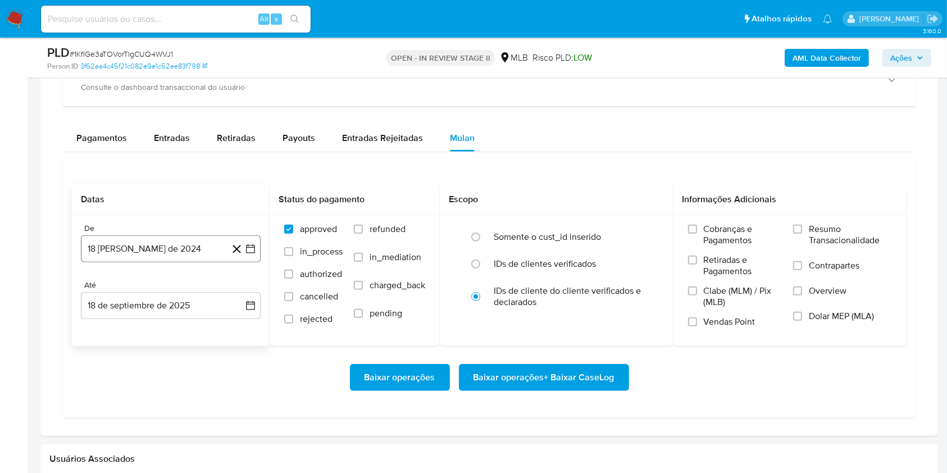
click at [185, 252] on button "18 [PERSON_NAME] de 2024" at bounding box center [171, 248] width 180 height 27
click at [190, 290] on span "agosto 2024" at bounding box center [165, 289] width 51 height 11
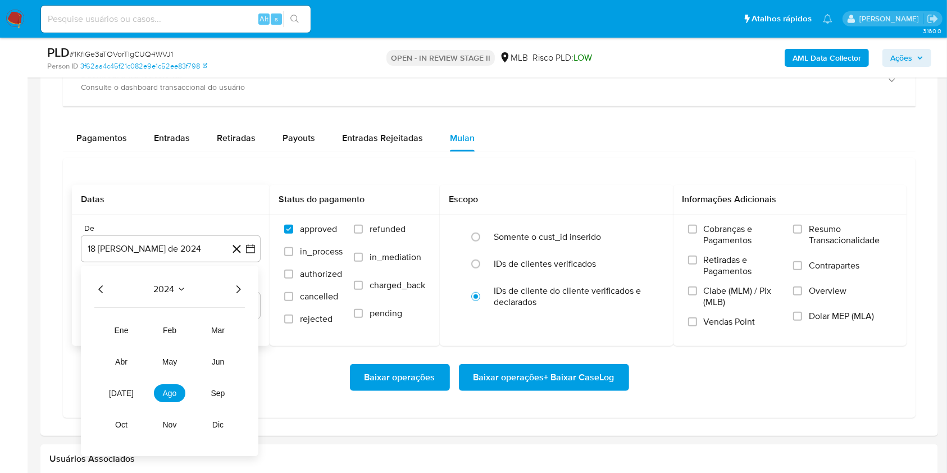
click at [235, 288] on icon "Año siguiente" at bounding box center [238, 289] width 13 height 13
click at [167, 333] on span "feb" at bounding box center [169, 330] width 13 height 9
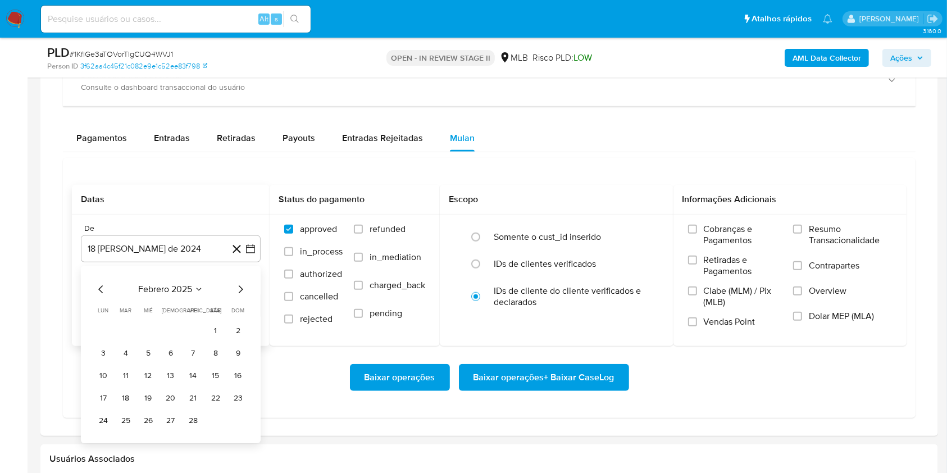
drag, startPoint x: 216, startPoint y: 325, endPoint x: 216, endPoint y: 331, distance: 5.6
click at [216, 326] on button "1" at bounding box center [216, 331] width 18 height 18
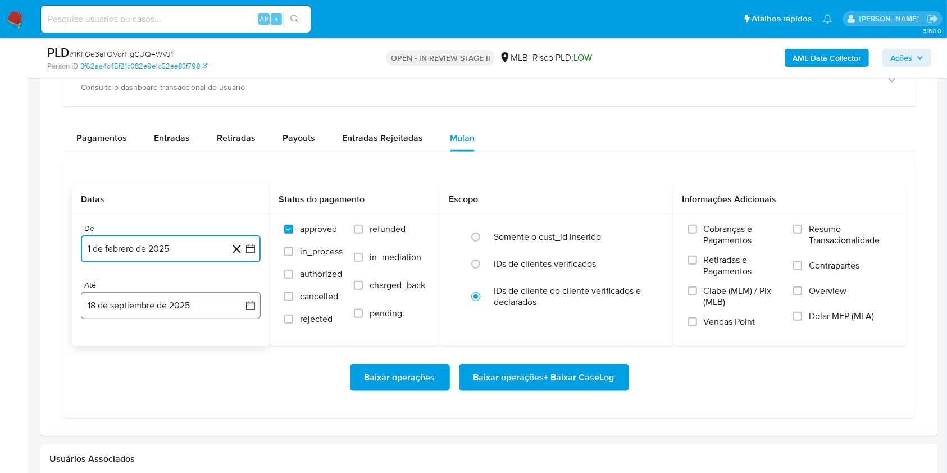
click at [172, 306] on button "18 de septiembre de 2025" at bounding box center [171, 305] width 180 height 27
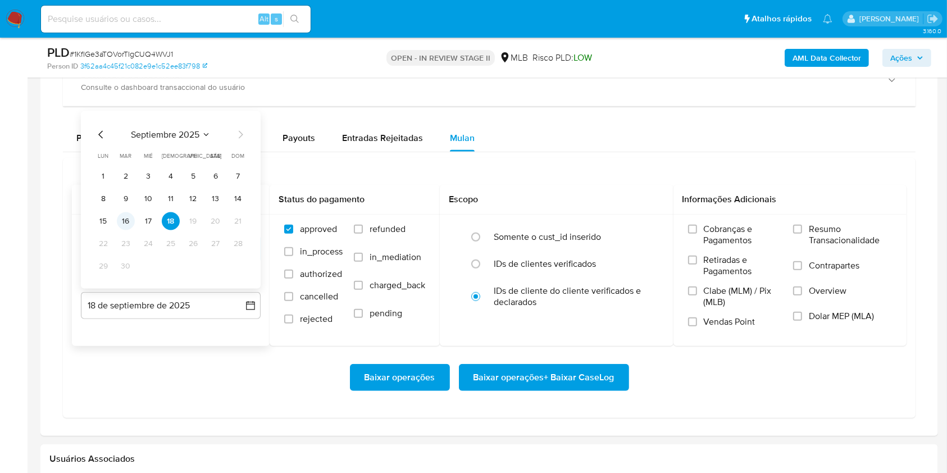
click at [129, 219] on button "16" at bounding box center [126, 221] width 18 height 18
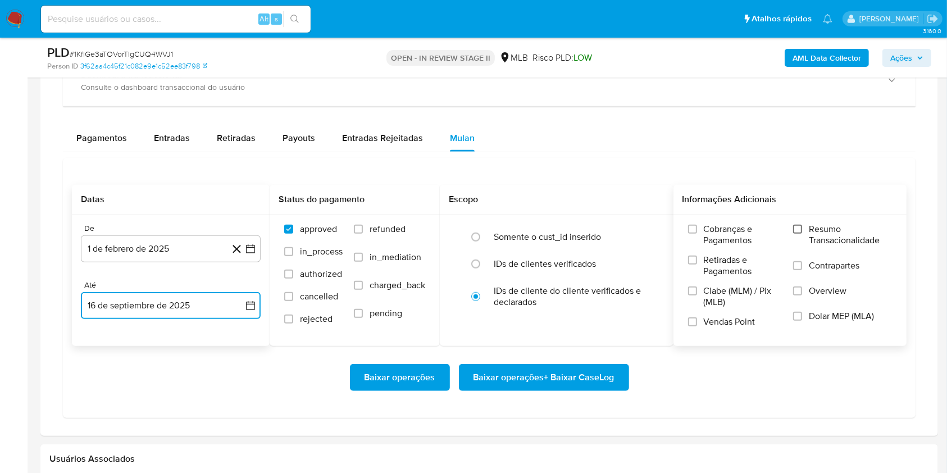
click at [796, 229] on input "Resumo Transacionalidade" at bounding box center [797, 229] width 9 height 9
click at [562, 378] on span "Baixar operações + Baixar CaseLog" at bounding box center [544, 377] width 141 height 25
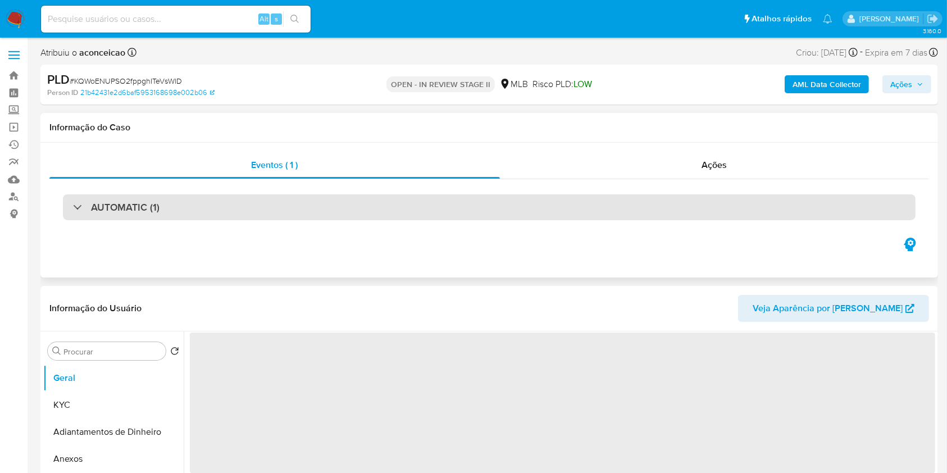
select select "10"
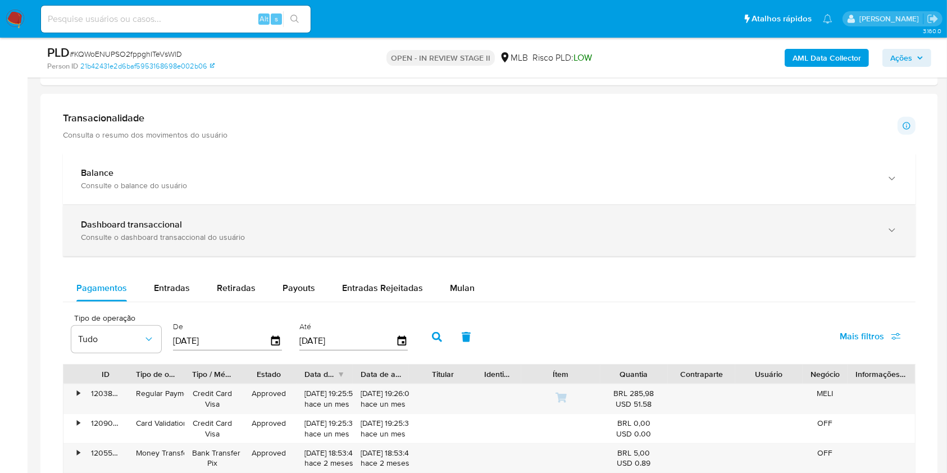
drag, startPoint x: 455, startPoint y: 282, endPoint x: 378, endPoint y: 245, distance: 85.4
click at [456, 283] on span "Mulan" at bounding box center [462, 288] width 25 height 13
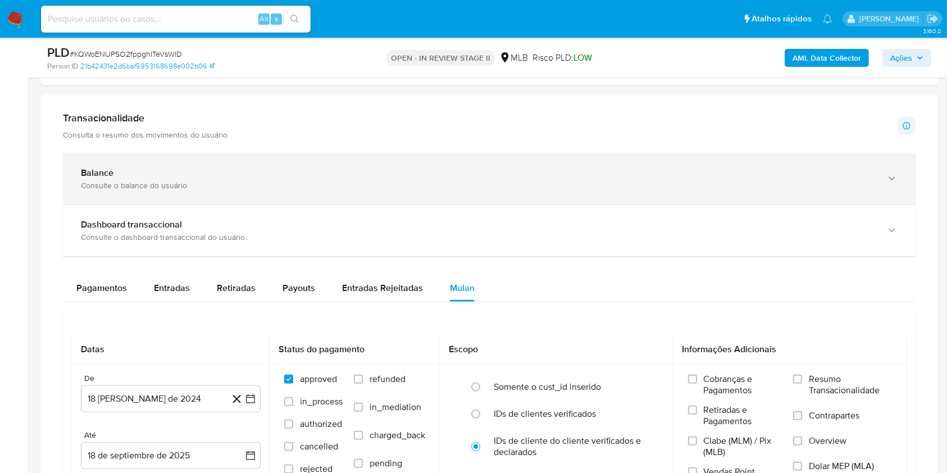
scroll to position [824, 0]
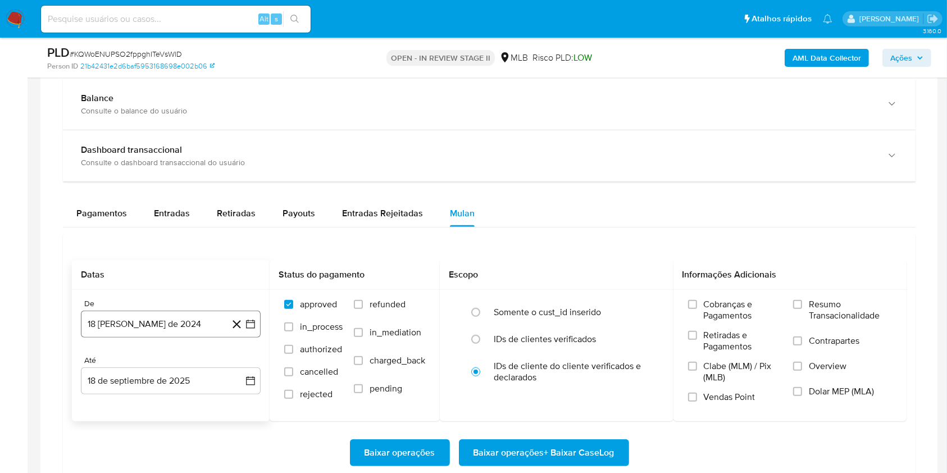
click at [171, 312] on button "18 [PERSON_NAME] de 2024" at bounding box center [171, 324] width 180 height 27
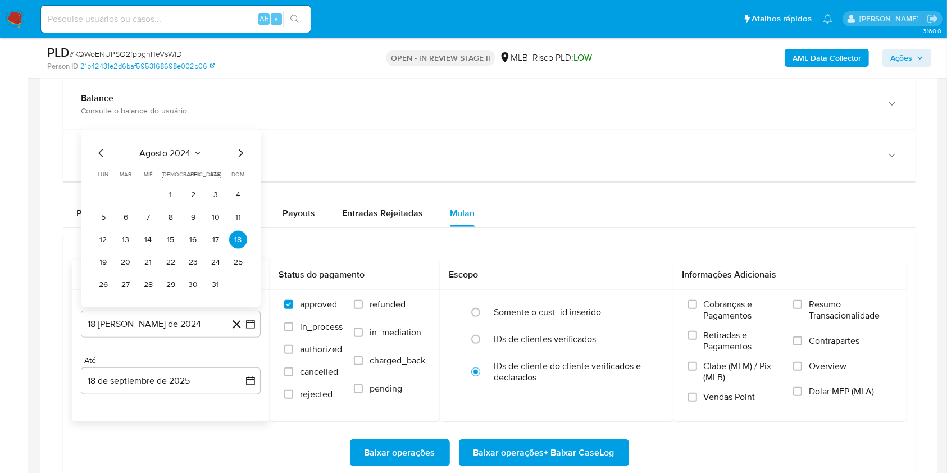
click at [181, 159] on div "agosto 2024 agosto 2024 lun lunes mar martes mié miércoles jue jueves vie viern…" at bounding box center [170, 220] width 153 height 147
click at [185, 156] on span "agosto 2024" at bounding box center [165, 153] width 51 height 11
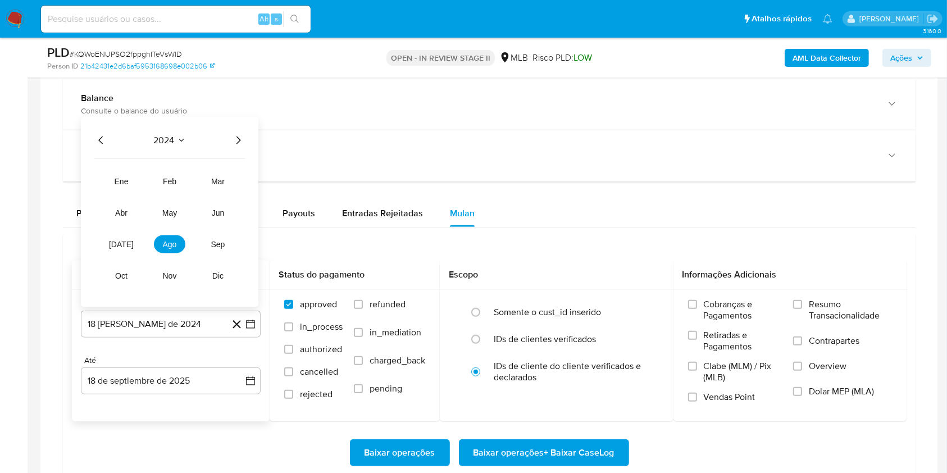
click at [234, 149] on div "2024 2024 ene feb mar abr may jun [DATE] ago sep oct nov dic" at bounding box center [170, 212] width 178 height 190
click at [238, 144] on icon "Año siguiente" at bounding box center [238, 140] width 13 height 13
click at [170, 180] on span "feb" at bounding box center [169, 181] width 13 height 9
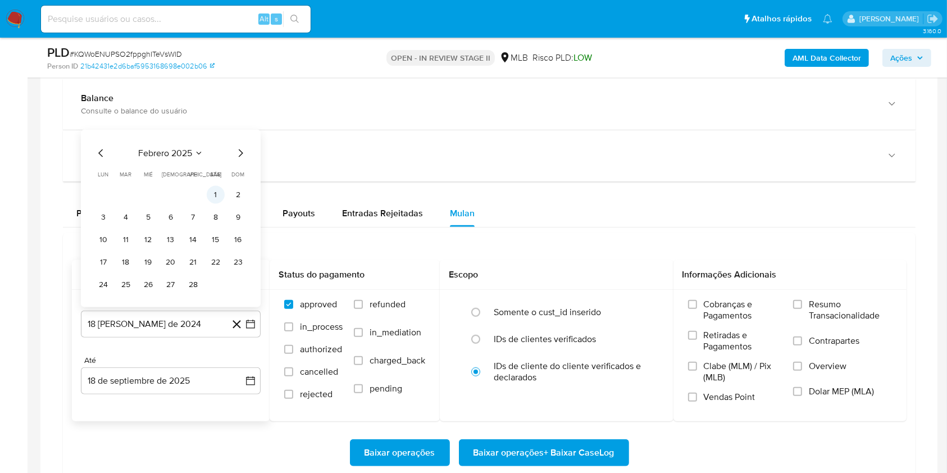
click at [217, 187] on button "1" at bounding box center [216, 195] width 18 height 18
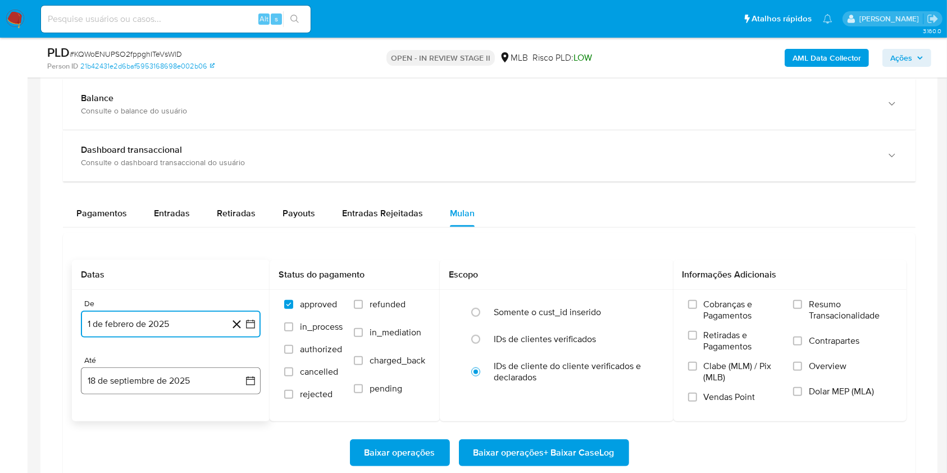
click at [186, 378] on button "18 de septiembre de 2025" at bounding box center [171, 380] width 180 height 27
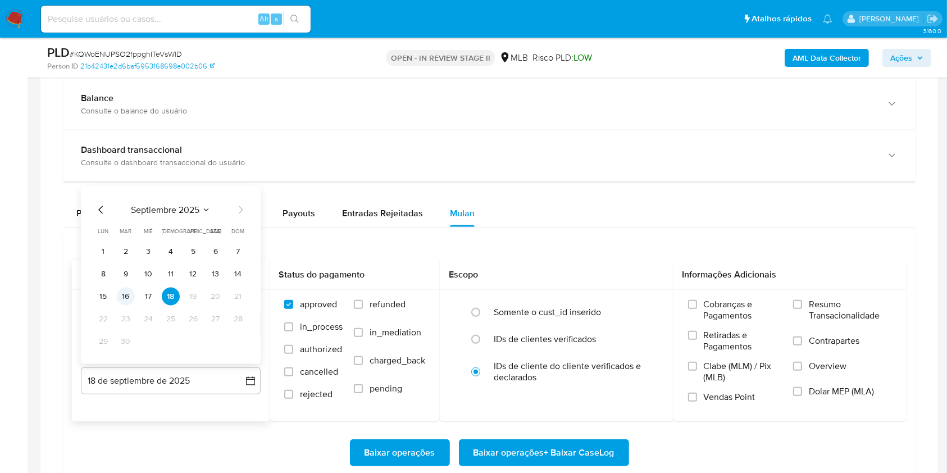
click at [126, 293] on button "16" at bounding box center [126, 297] width 18 height 18
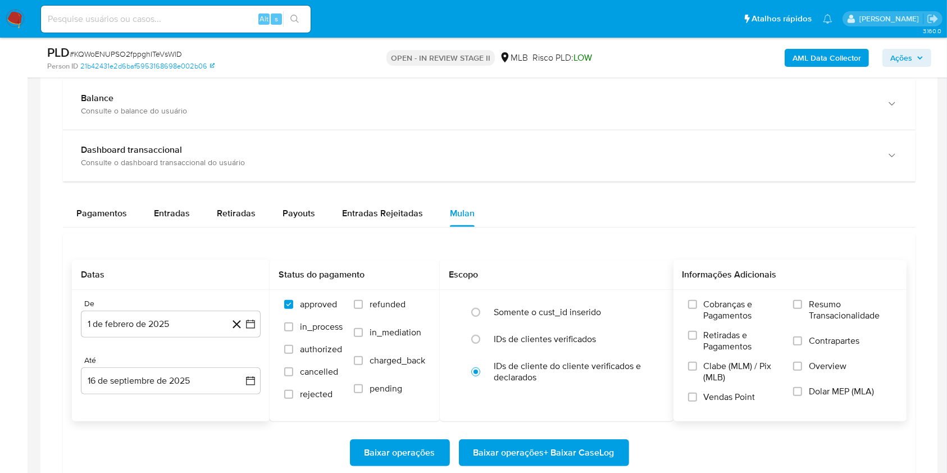
click at [797, 310] on label "Resumo Transacionalidade" at bounding box center [842, 317] width 99 height 37
click at [797, 309] on input "Resumo Transacionalidade" at bounding box center [797, 304] width 9 height 9
click at [565, 449] on span "Baixar operações + Baixar CaseLog" at bounding box center [544, 453] width 141 height 25
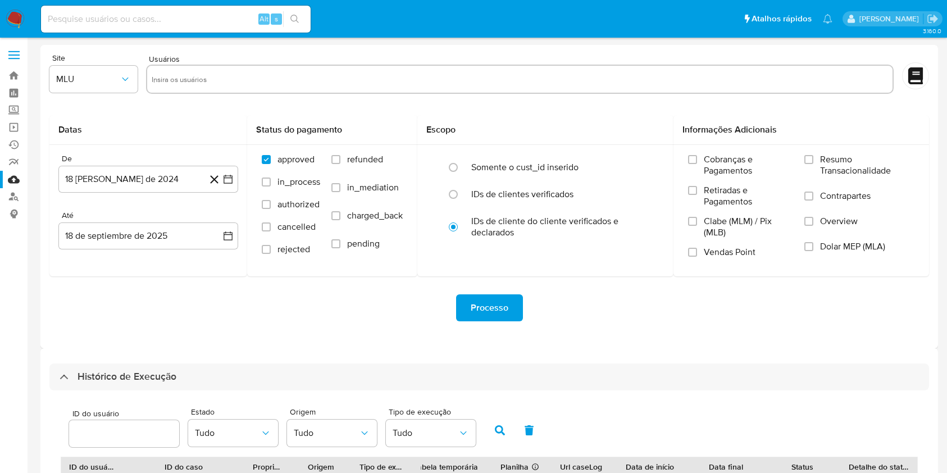
select select "10"
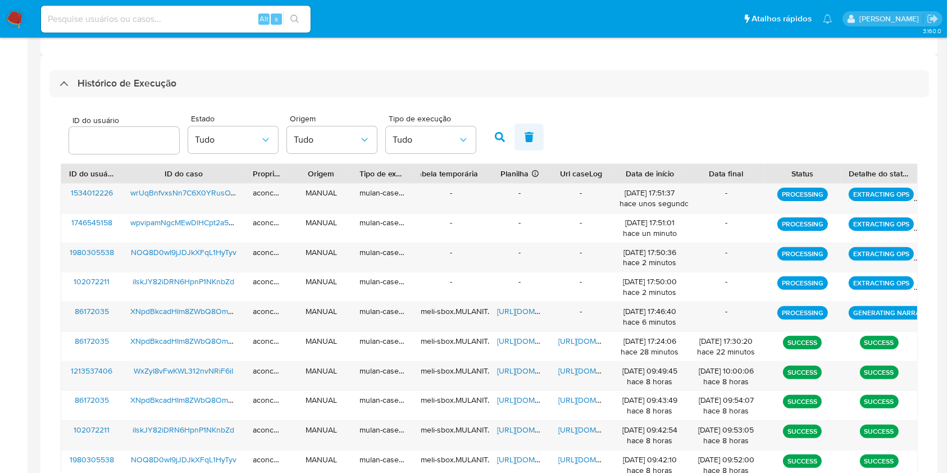
scroll to position [69, 0]
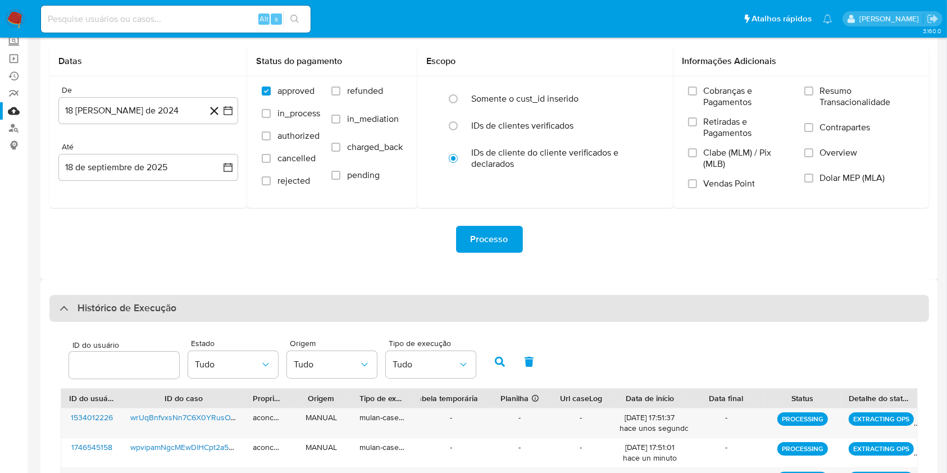
click at [434, 312] on div "Histórico de Execução" at bounding box center [489, 308] width 880 height 27
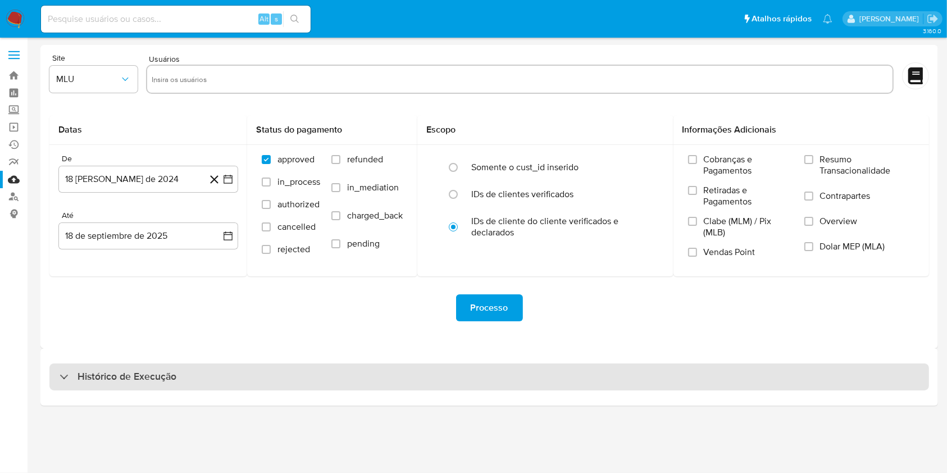
scroll to position [0, 0]
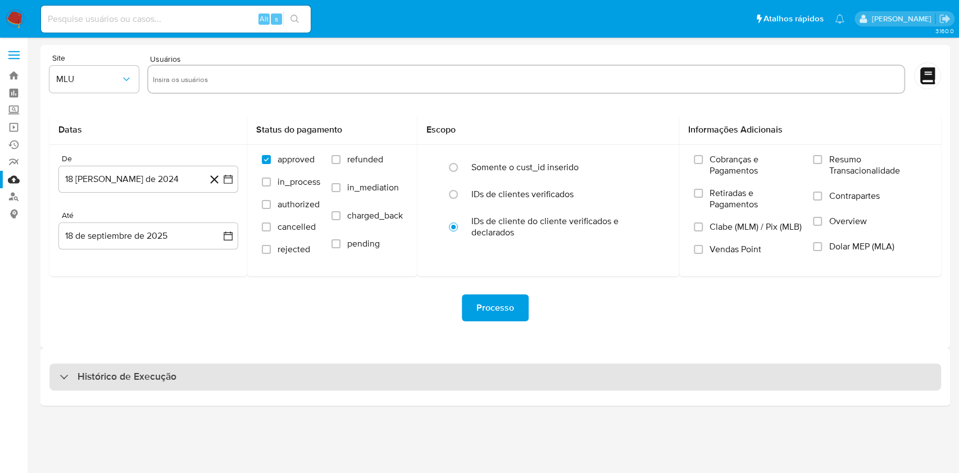
click at [457, 373] on div "Histórico de Execução" at bounding box center [495, 377] width 892 height 27
select select "10"
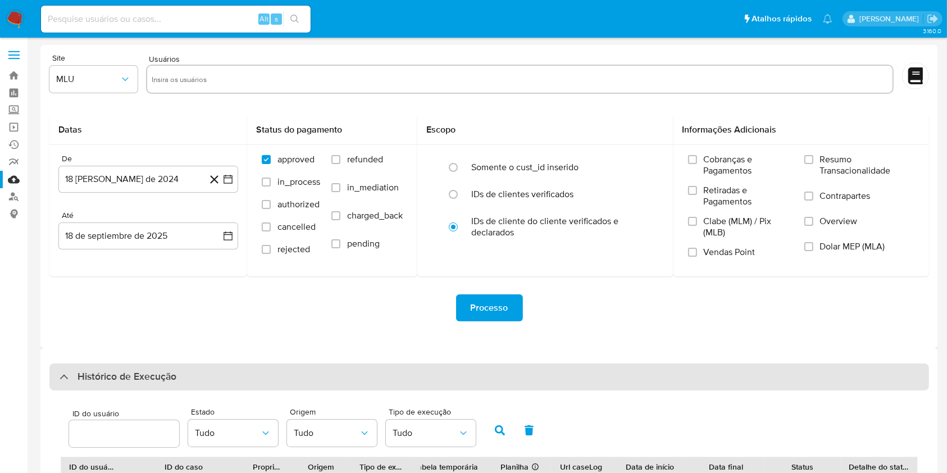
click at [468, 381] on div "Histórico de Execução" at bounding box center [489, 377] width 880 height 27
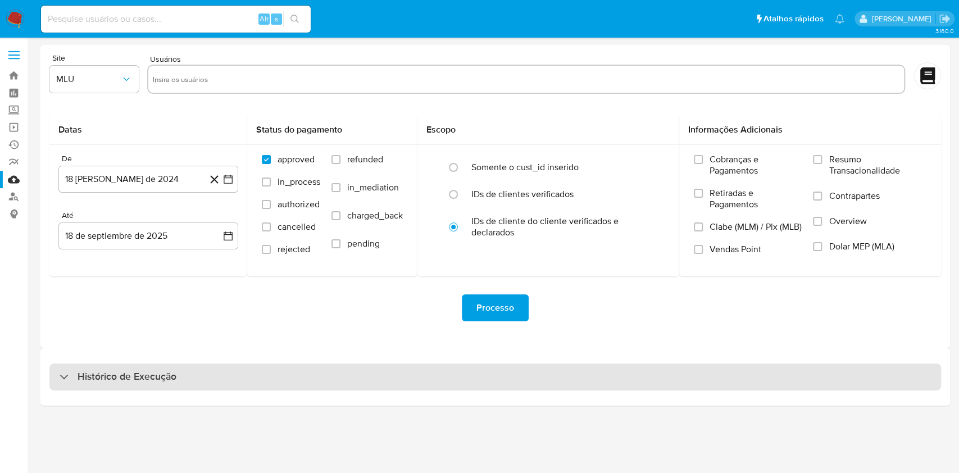
click at [468, 380] on div "Histórico de Execução" at bounding box center [495, 377] width 892 height 27
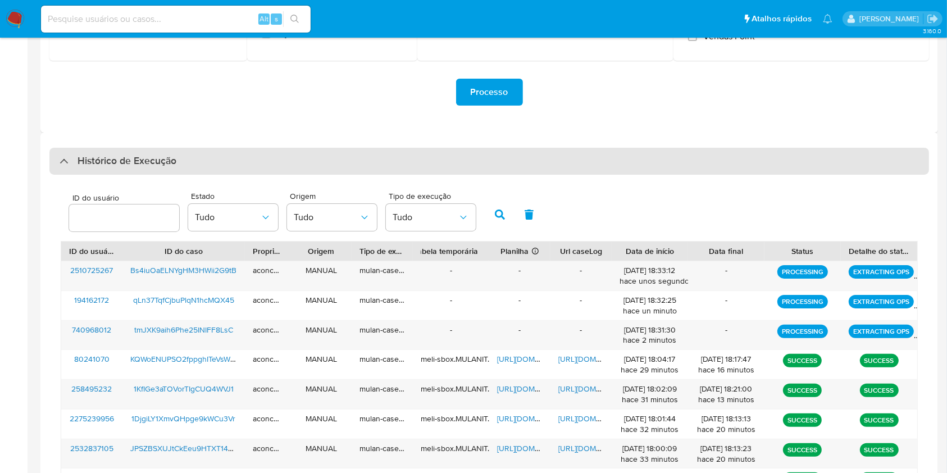
scroll to position [374, 0]
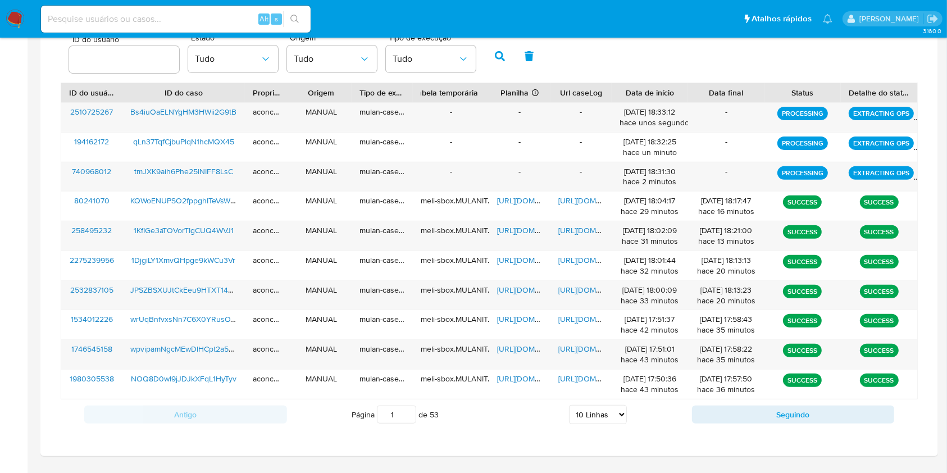
click at [618, 419] on select "5 Linhas 10 Linhas 20 Linhas 25 Linhas 50 Linhas 100 Linhas" at bounding box center [598, 414] width 58 height 19
select select "100"
click at [569, 405] on select "5 Linhas 10 Linhas 20 Linhas 25 Linhas 50 Linhas 100 Linhas" at bounding box center [598, 414] width 58 height 19
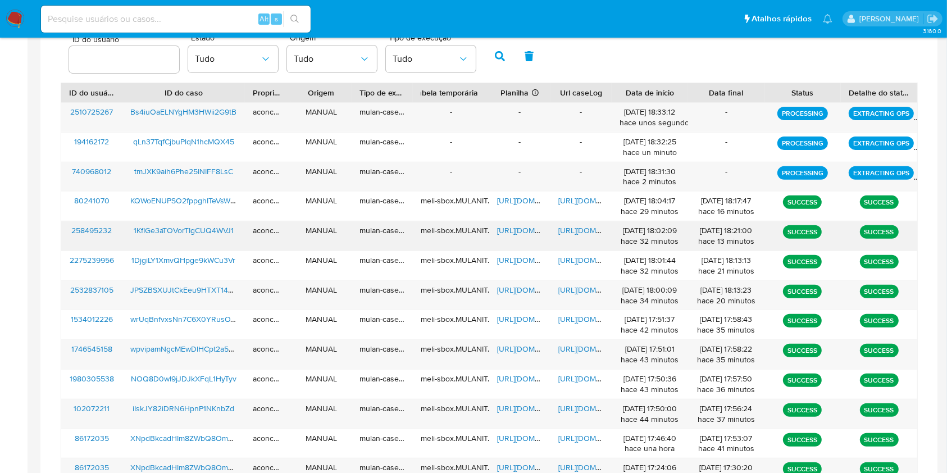
scroll to position [524, 0]
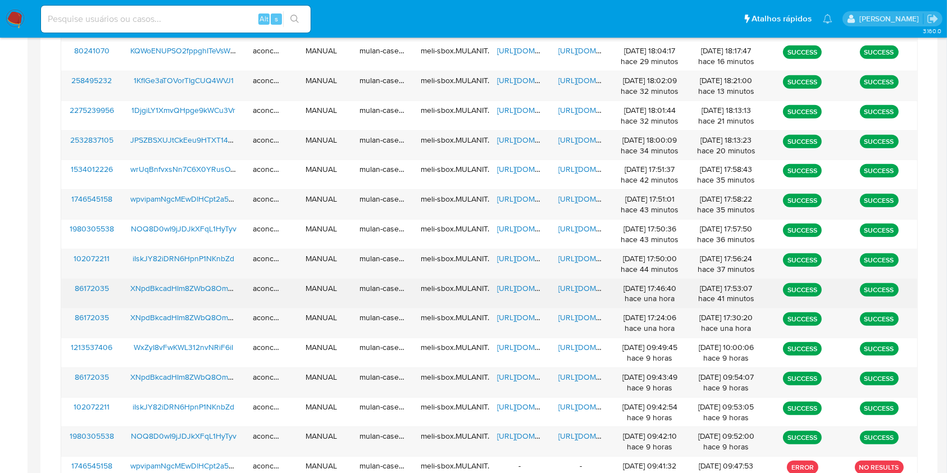
click at [579, 288] on span "[URL][DOMAIN_NAME]" at bounding box center [598, 288] width 78 height 11
click at [530, 283] on span "[URL][DOMAIN_NAME]" at bounding box center [536, 288] width 78 height 11
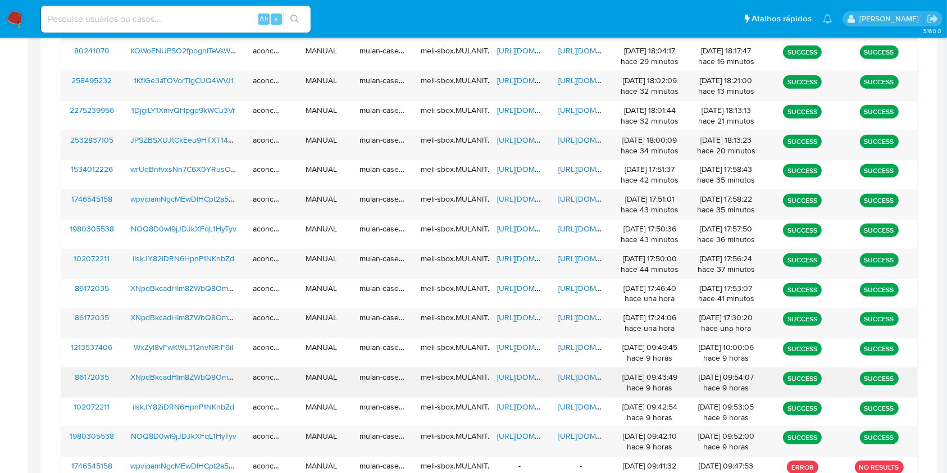
click at [575, 374] on span "[URL][DOMAIN_NAME]" at bounding box center [598, 376] width 78 height 11
click at [577, 379] on span "[URL][DOMAIN_NAME]" at bounding box center [598, 376] width 78 height 11
click at [575, 376] on span "[URL][DOMAIN_NAME]" at bounding box center [598, 376] width 78 height 11
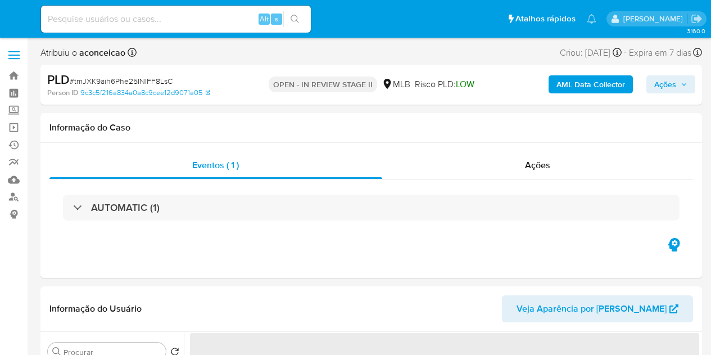
select select "10"
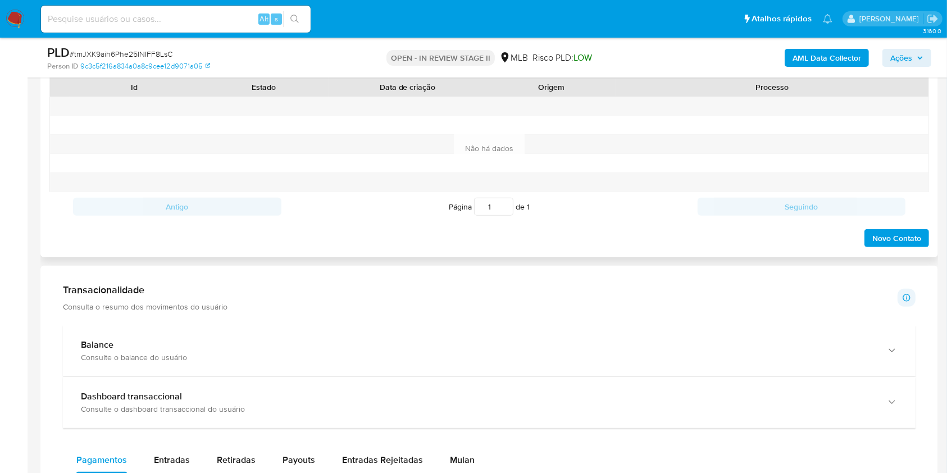
scroll to position [749, 0]
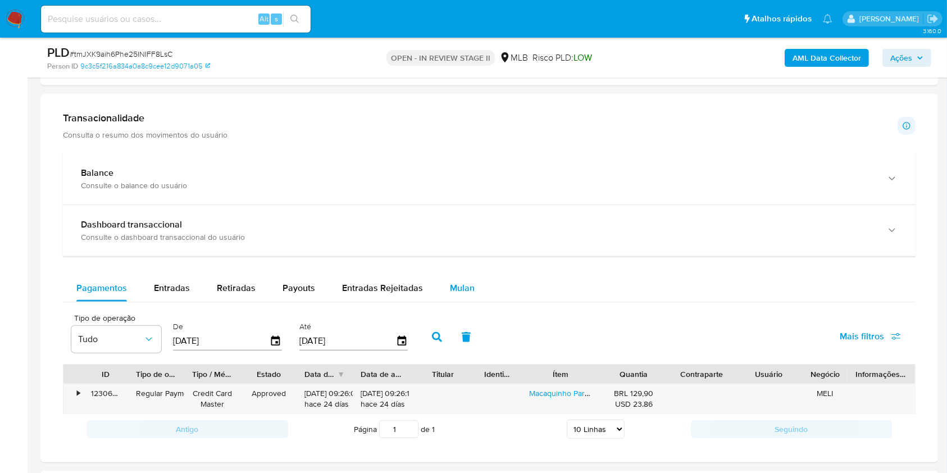
click at [470, 284] on button "Mulan" at bounding box center [463, 288] width 52 height 27
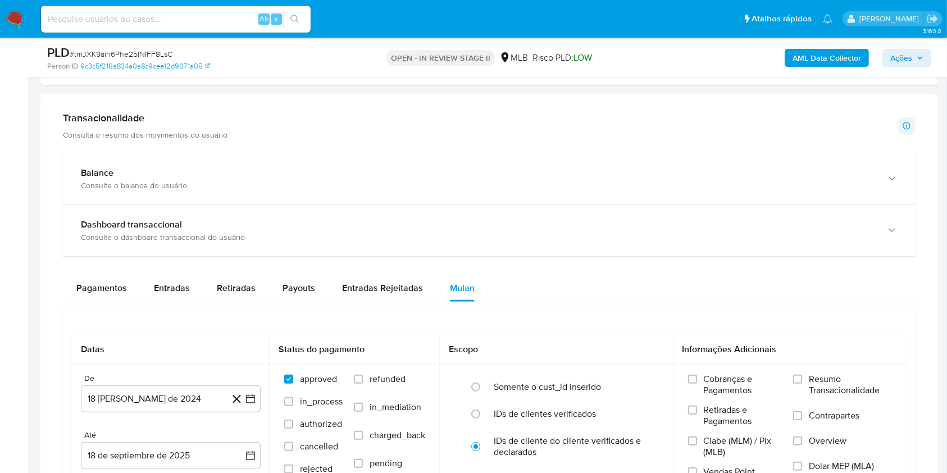
scroll to position [824, 0]
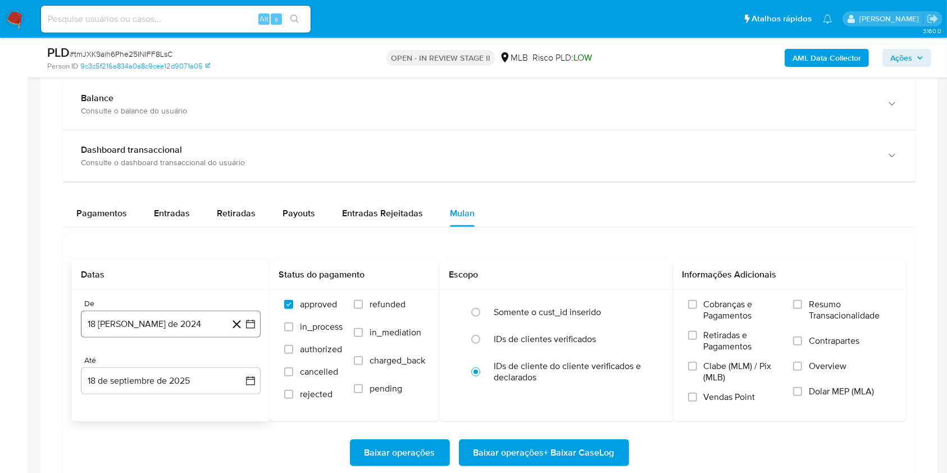
click at [193, 317] on button "18 [PERSON_NAME] de 2024" at bounding box center [171, 324] width 180 height 27
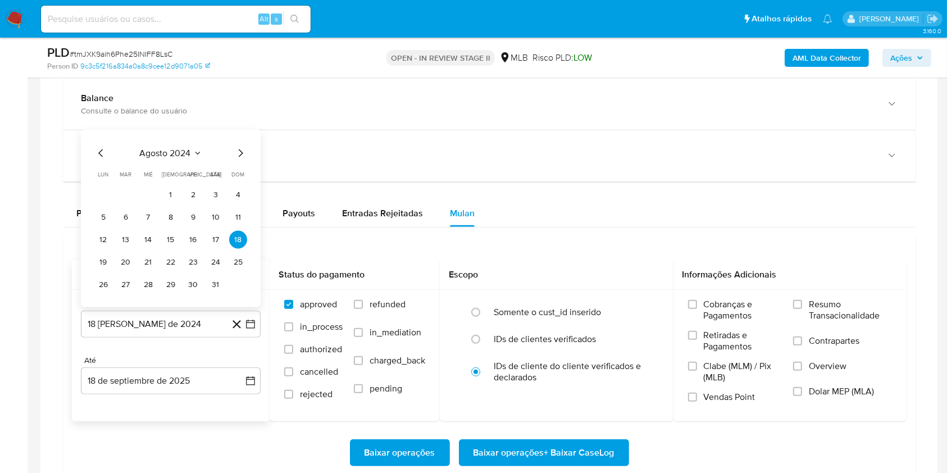
click at [198, 151] on icon "Seleccionar mes y año" at bounding box center [197, 153] width 9 height 9
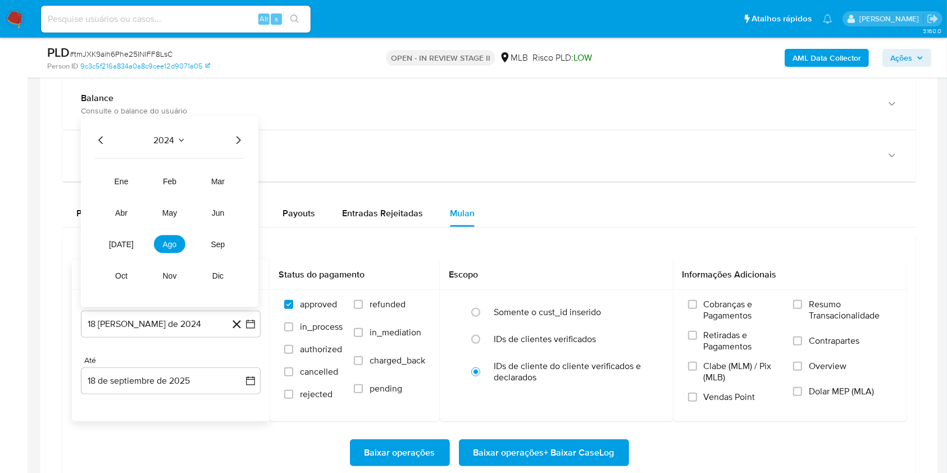
click at [234, 140] on icon "Año siguiente" at bounding box center [238, 140] width 13 height 13
click at [171, 177] on span "feb" at bounding box center [169, 181] width 13 height 9
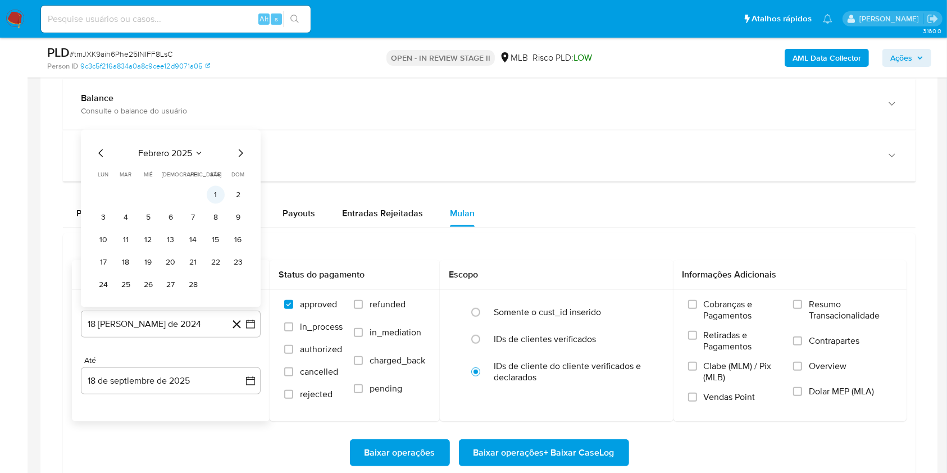
click at [210, 194] on button "1" at bounding box center [216, 195] width 18 height 18
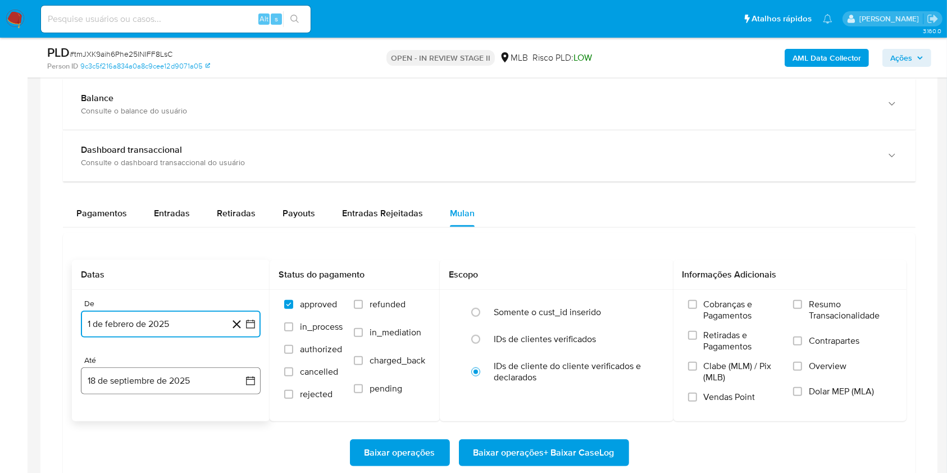
click at [188, 354] on button "18 de septiembre de 2025" at bounding box center [171, 380] width 180 height 27
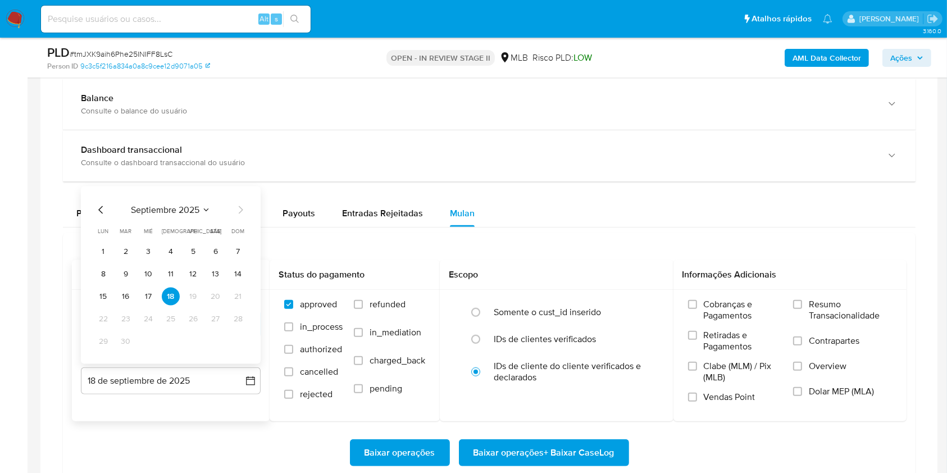
drag, startPoint x: 130, startPoint y: 292, endPoint x: 233, endPoint y: 286, distance: 103.0
click at [130, 293] on button "16" at bounding box center [126, 297] width 18 height 18
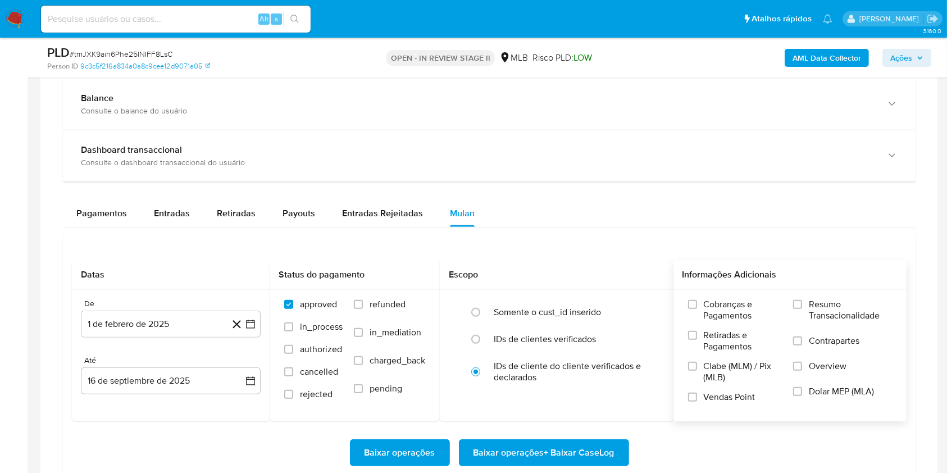
click at [710, 307] on label "Resumo Transacionalidade" at bounding box center [842, 317] width 99 height 37
click at [710, 307] on input "Resumo Transacionalidade" at bounding box center [797, 304] width 9 height 9
click at [584, 354] on span "Baixar operações + Baixar CaseLog" at bounding box center [544, 453] width 141 height 25
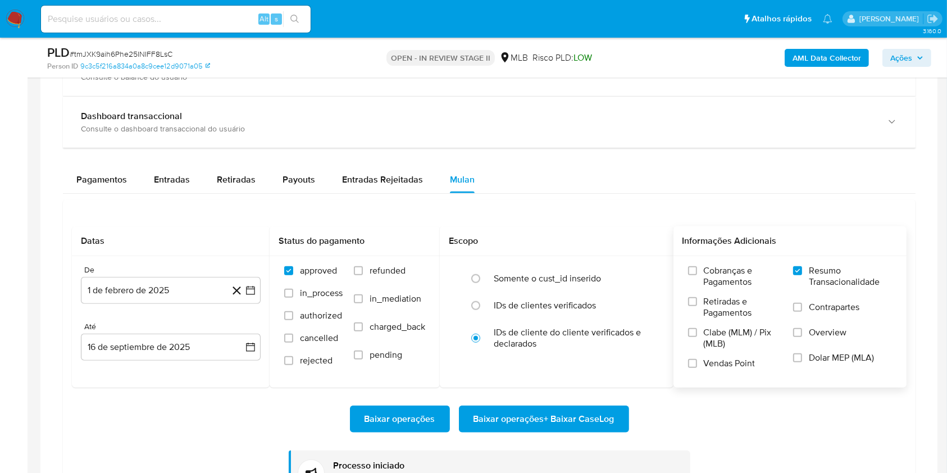
scroll to position [1049, 0]
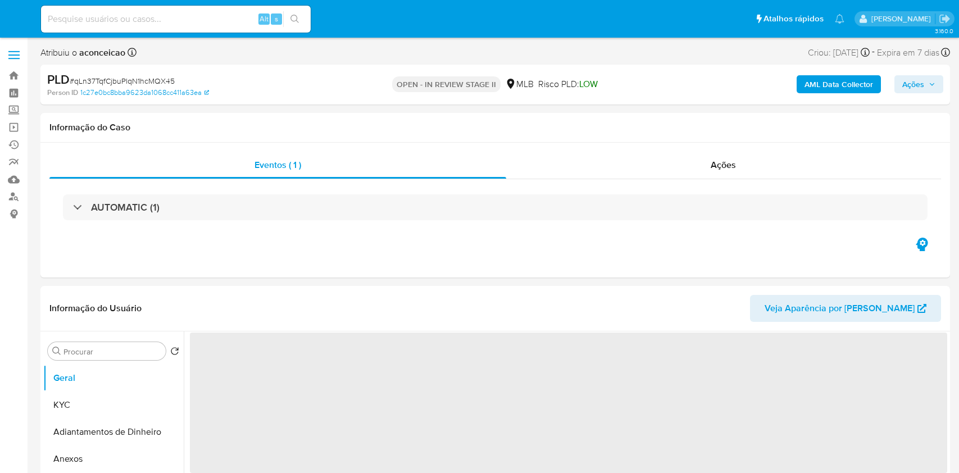
select select "10"
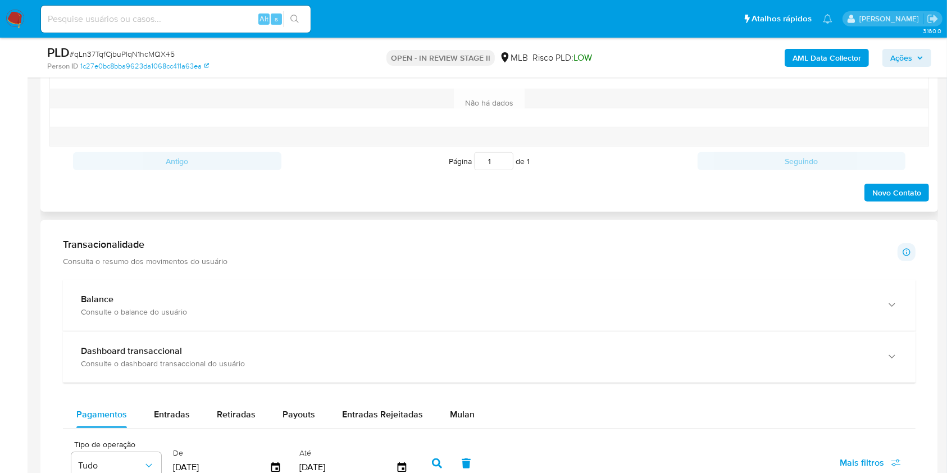
scroll to position [899, 0]
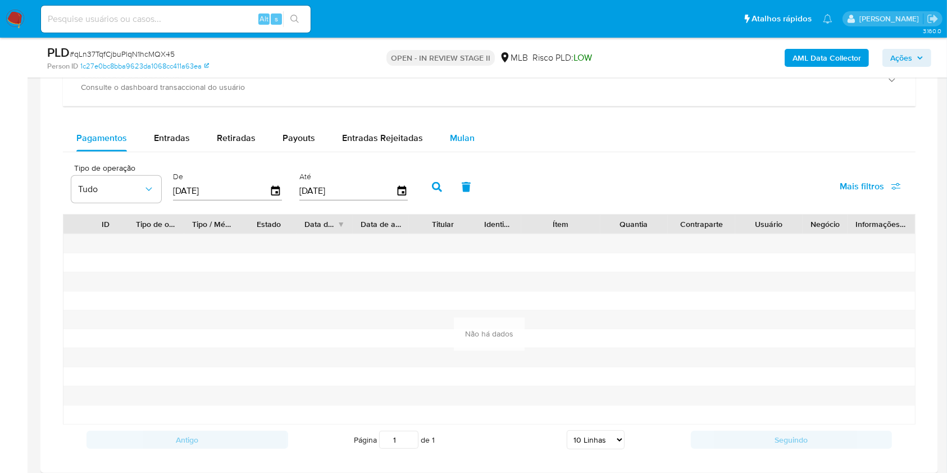
click at [444, 142] on button "Mulan" at bounding box center [463, 138] width 52 height 27
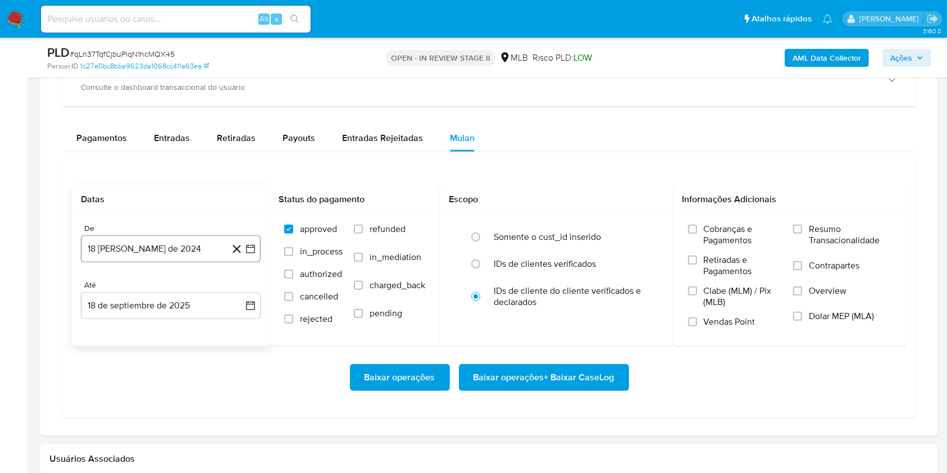
click at [180, 252] on button "18 [PERSON_NAME] de 2024" at bounding box center [171, 248] width 180 height 27
click at [194, 293] on icon "Seleccionar mes y año" at bounding box center [197, 289] width 9 height 9
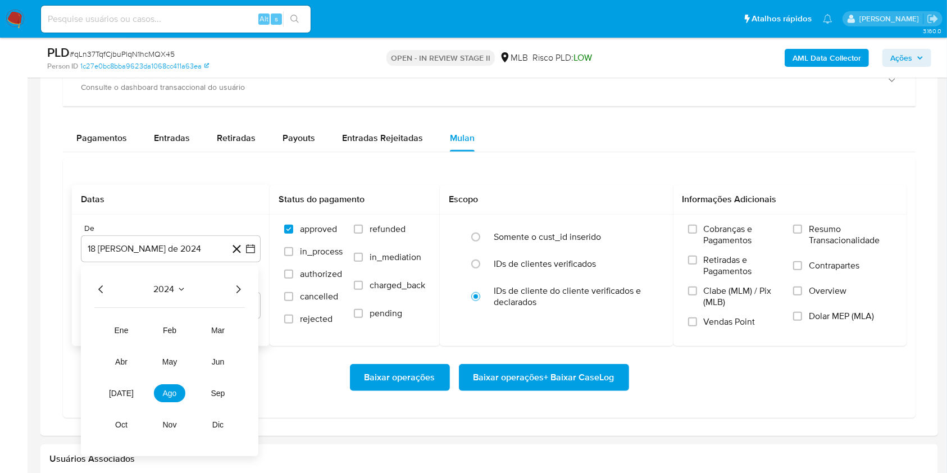
click at [234, 288] on icon "Año siguiente" at bounding box center [238, 289] width 13 height 13
click at [167, 333] on span "feb" at bounding box center [170, 330] width 13 height 9
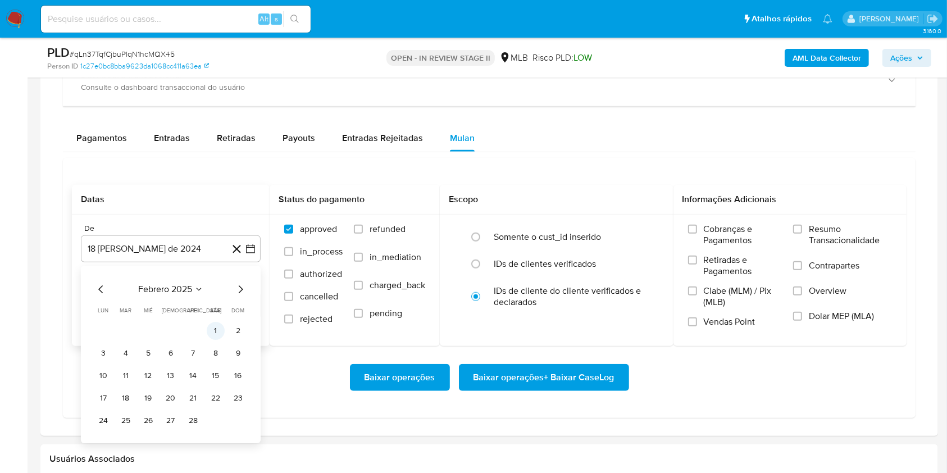
click at [210, 322] on td "1" at bounding box center [216, 331] width 18 height 18
click at [212, 327] on button "1" at bounding box center [216, 331] width 18 height 18
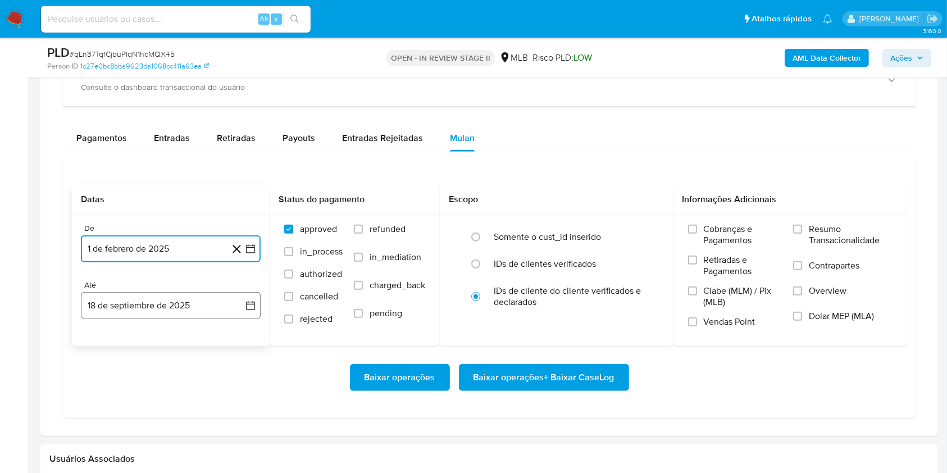
click at [170, 306] on button "18 de septiembre de 2025" at bounding box center [171, 305] width 180 height 27
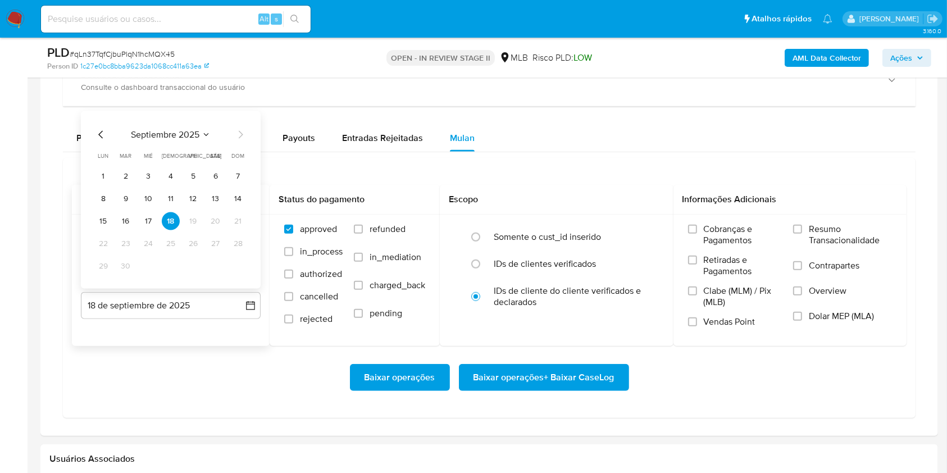
click at [114, 220] on tr "15 16 17 18 19 20 21" at bounding box center [170, 221] width 153 height 18
click at [126, 217] on button "16" at bounding box center [126, 221] width 18 height 18
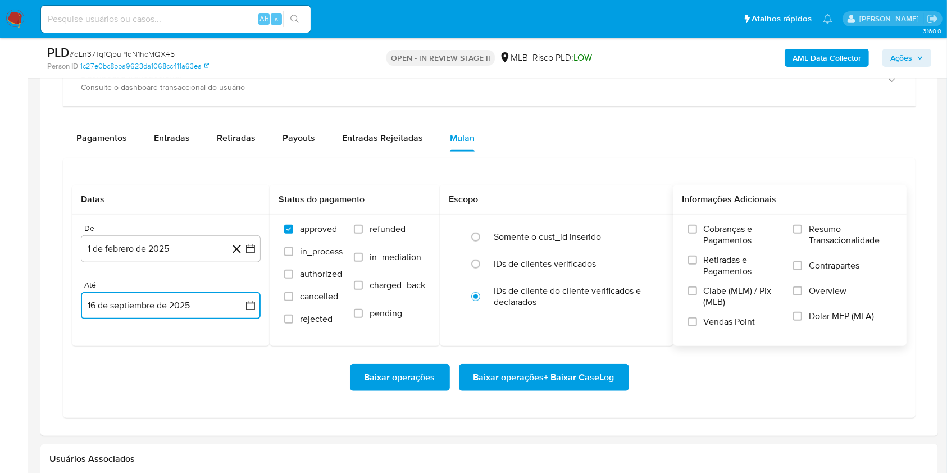
drag, startPoint x: 797, startPoint y: 232, endPoint x: 787, endPoint y: 236, distance: 11.1
click at [796, 232] on input "Resumo Transacionalidade" at bounding box center [797, 229] width 9 height 9
click at [557, 371] on span "Baixar operações + Baixar CaseLog" at bounding box center [544, 377] width 141 height 25
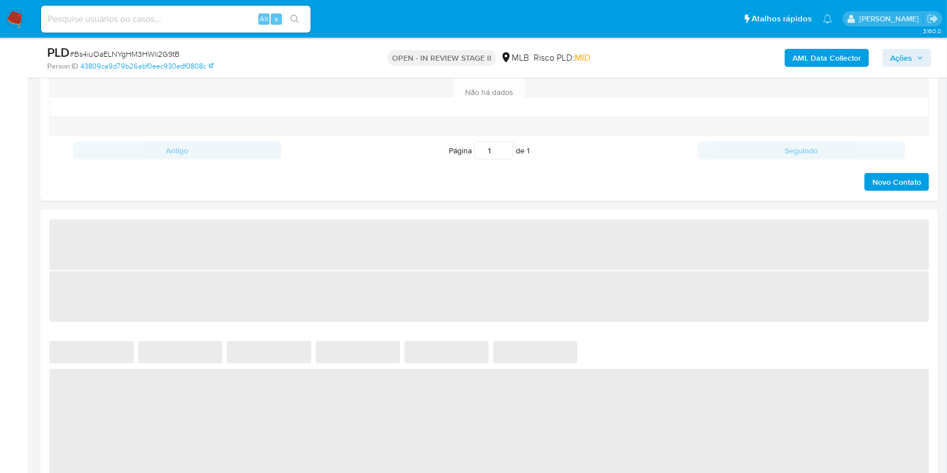
scroll to position [749, 0]
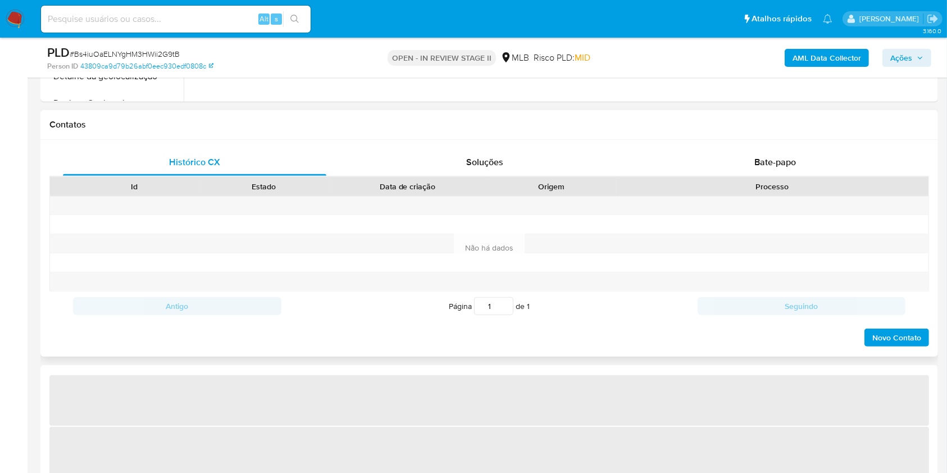
select select "10"
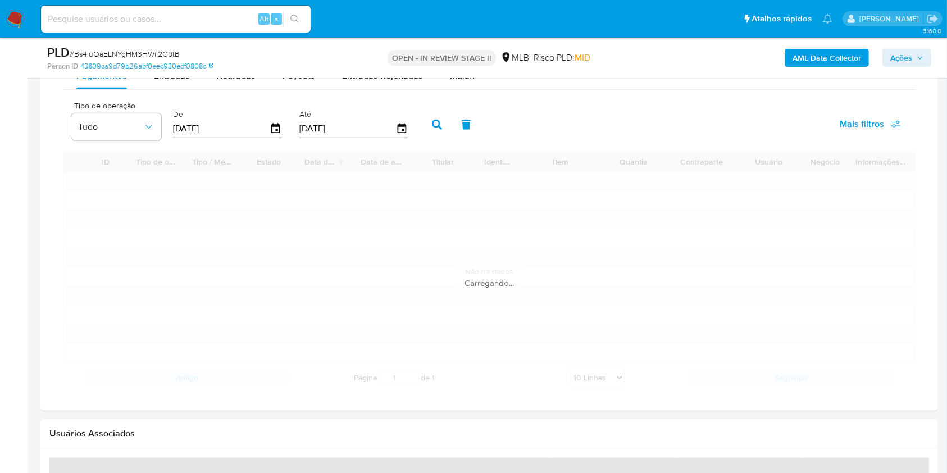
scroll to position [974, 0]
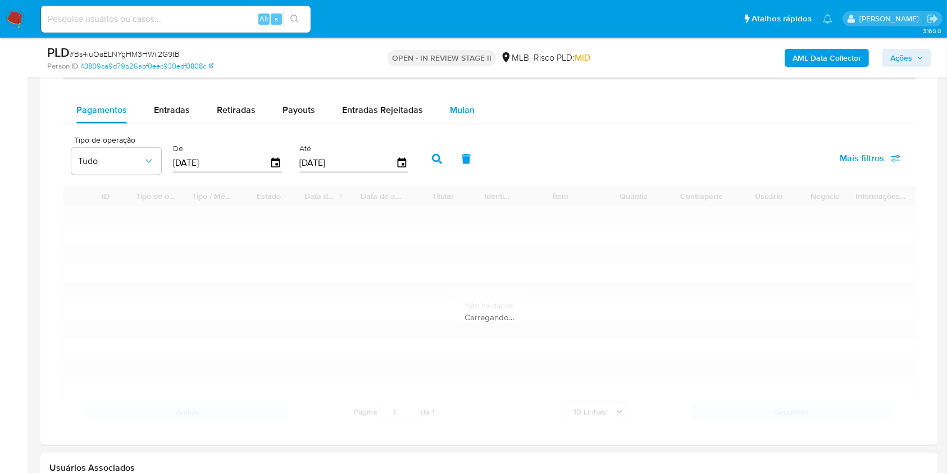
click at [459, 105] on span "Mulan" at bounding box center [462, 109] width 25 height 13
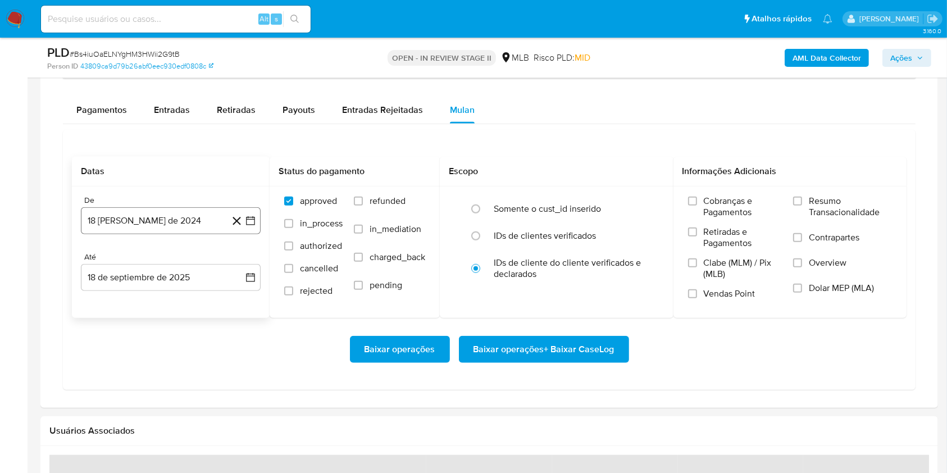
click at [158, 222] on button "18 [PERSON_NAME] de 2024" at bounding box center [171, 220] width 180 height 27
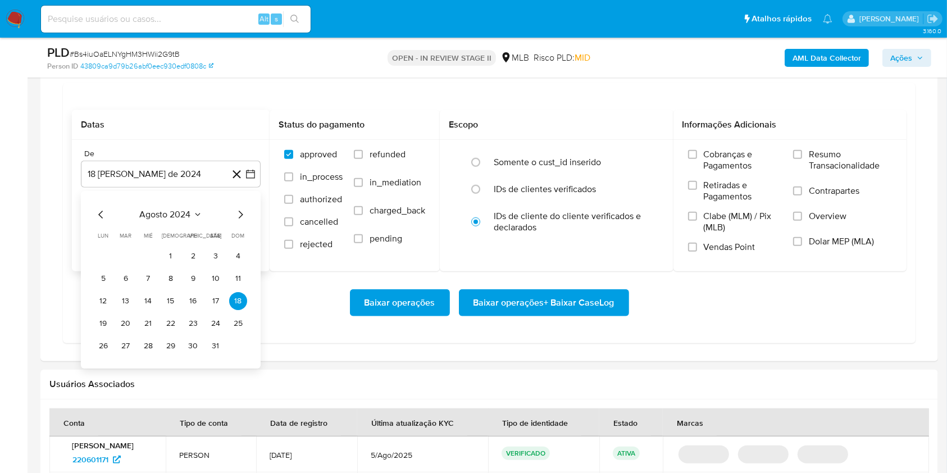
drag, startPoint x: 185, startPoint y: 265, endPoint x: 184, endPoint y: 243, distance: 22.5
click at [185, 266] on tbody "1 2 3 4 5 6 7 8 9 10 11 12 13 14 15 16 17 18 19 20 21 22 23 24 25 26 27 28 29 3…" at bounding box center [170, 301] width 153 height 108
click at [175, 217] on span "agosto 2024" at bounding box center [165, 214] width 51 height 11
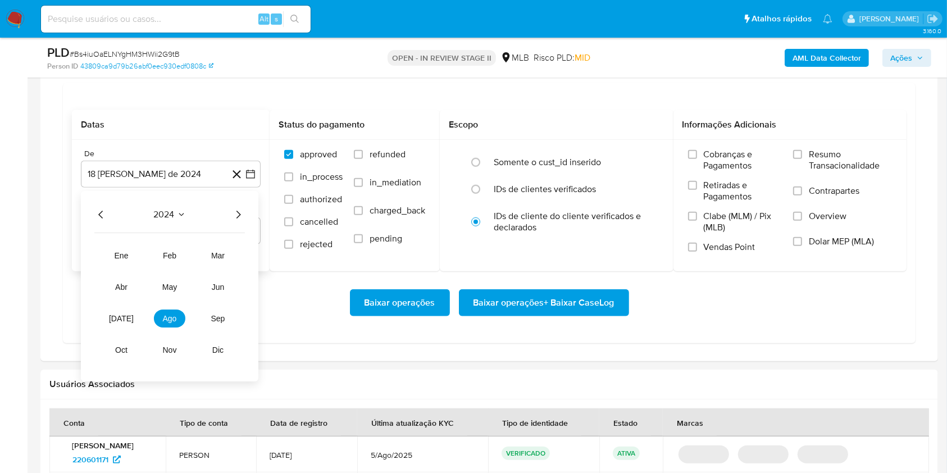
drag, startPoint x: 225, startPoint y: 217, endPoint x: 234, endPoint y: 216, distance: 8.5
click at [229, 217] on div "2024" at bounding box center [169, 214] width 151 height 13
click at [234, 215] on icon "Año siguiente" at bounding box center [238, 214] width 13 height 13
click at [162, 255] on button "feb" at bounding box center [169, 256] width 31 height 18
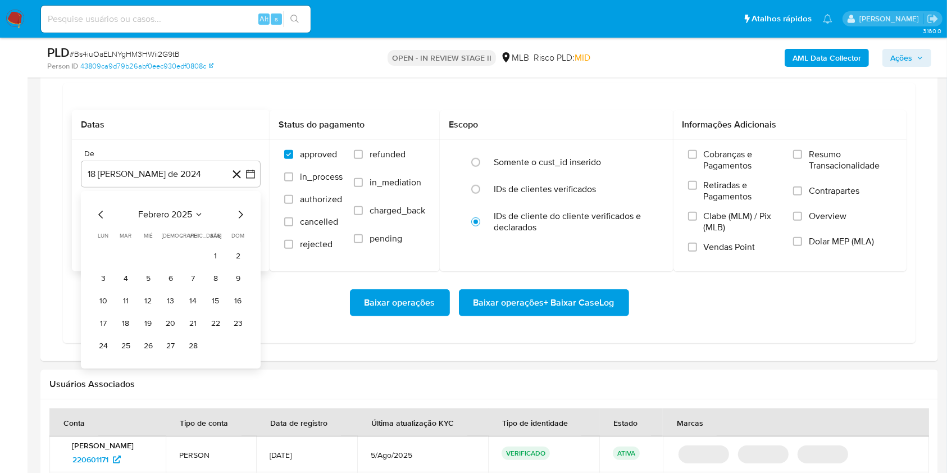
click at [216, 255] on button "1" at bounding box center [216, 256] width 18 height 18
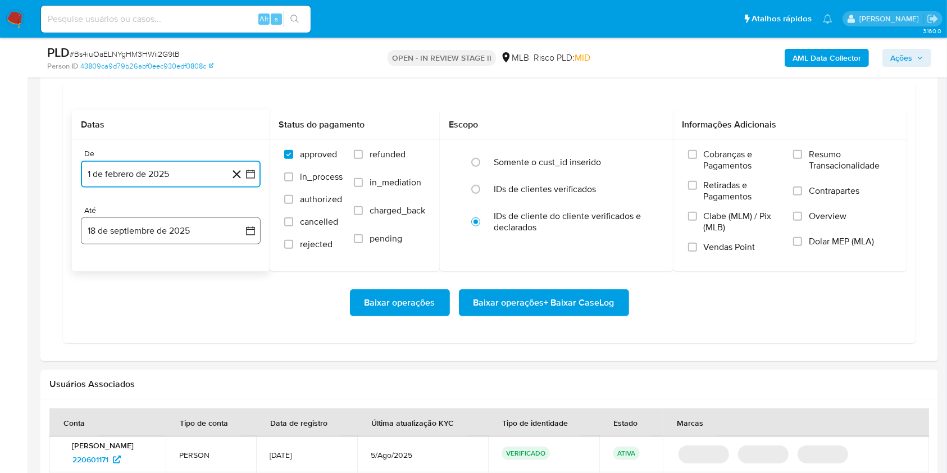
click at [178, 233] on button "18 de septiembre de 2025" at bounding box center [171, 230] width 180 height 27
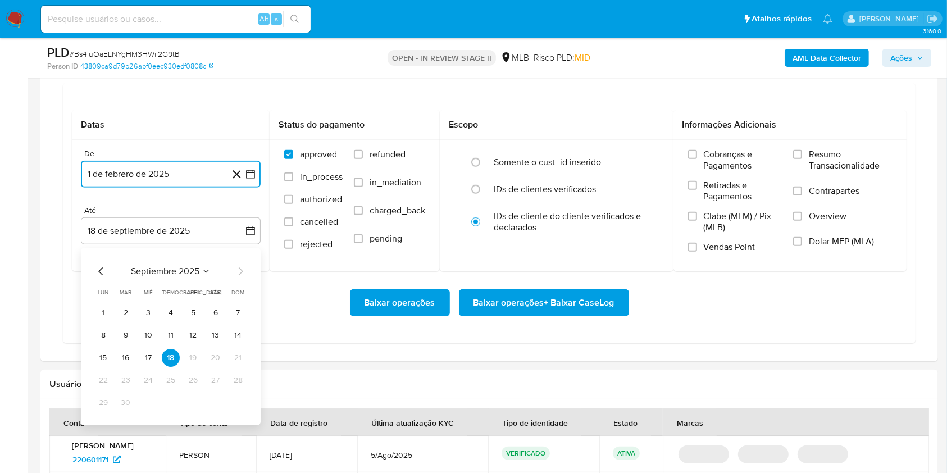
click at [130, 356] on button "16" at bounding box center [126, 358] width 18 height 18
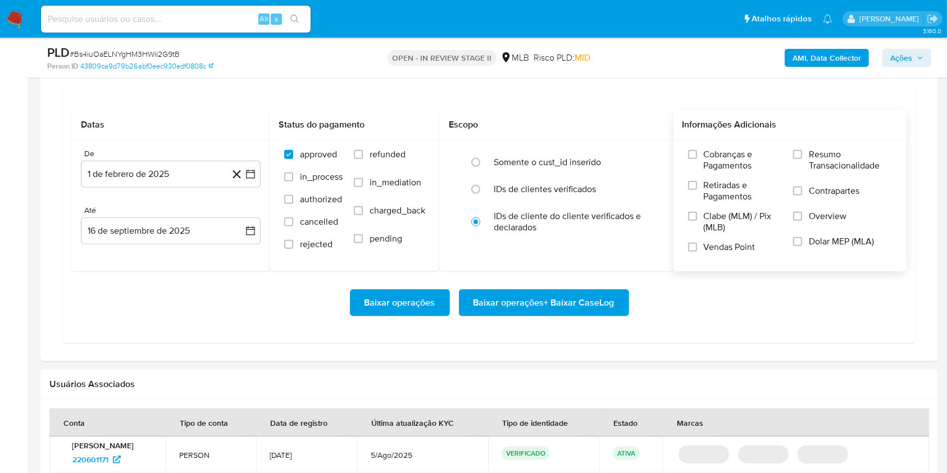
click at [817, 153] on span "Resumo Transacionalidade" at bounding box center [850, 160] width 83 height 22
click at [802, 153] on input "Resumo Transacionalidade" at bounding box center [797, 154] width 9 height 9
click at [568, 303] on span "Baixar operações + Baixar CaseLog" at bounding box center [544, 303] width 141 height 25
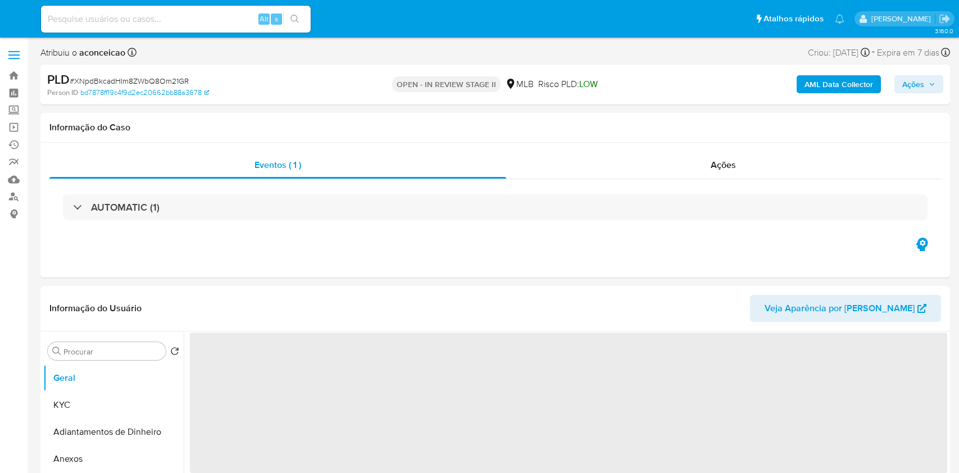
select select "10"
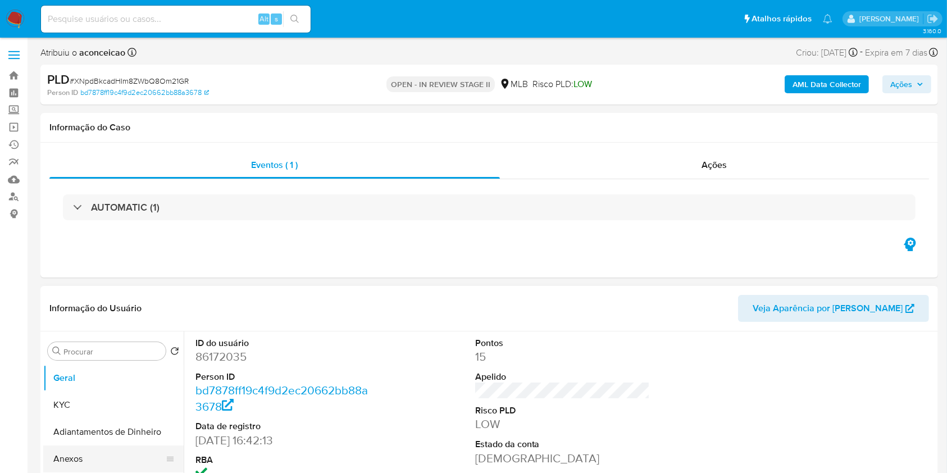
click at [90, 453] on button "Anexos" at bounding box center [108, 459] width 131 height 27
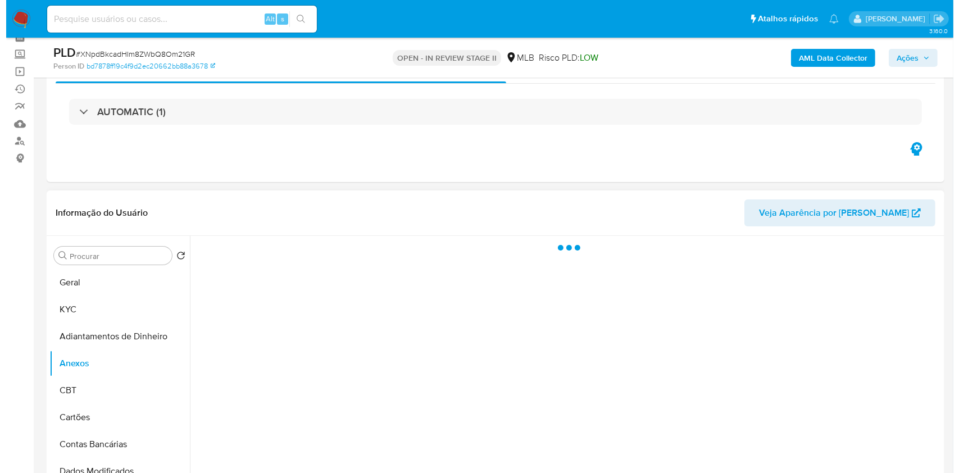
scroll to position [75, 0]
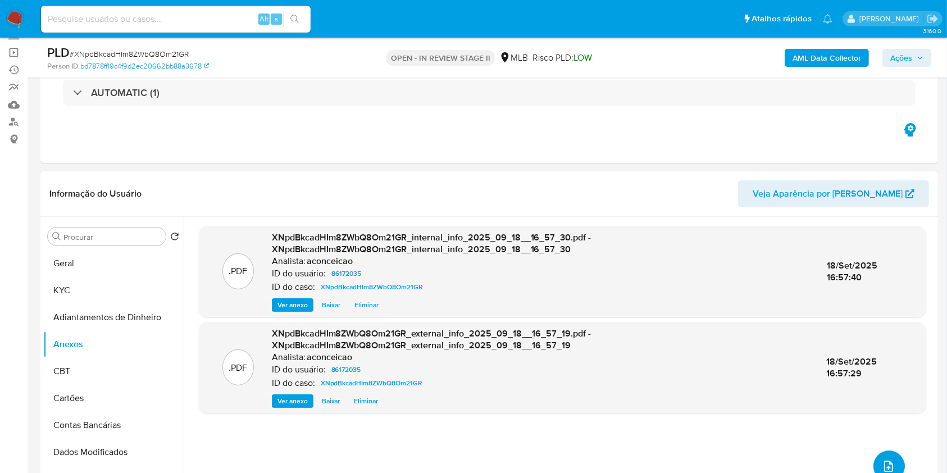
click at [887, 460] on span "upload-file" at bounding box center [888, 466] width 13 height 13
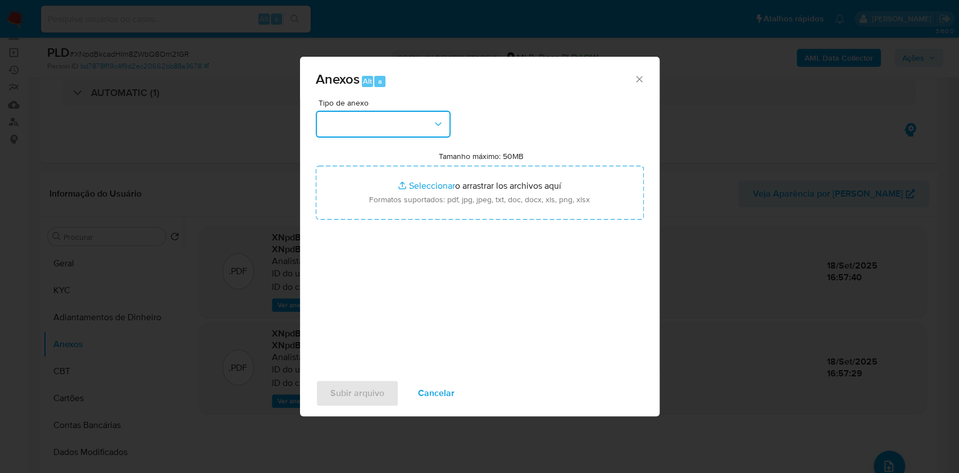
drag, startPoint x: 430, startPoint y: 124, endPoint x: 423, endPoint y: 135, distance: 14.2
click at [430, 124] on button "button" at bounding box center [383, 124] width 135 height 27
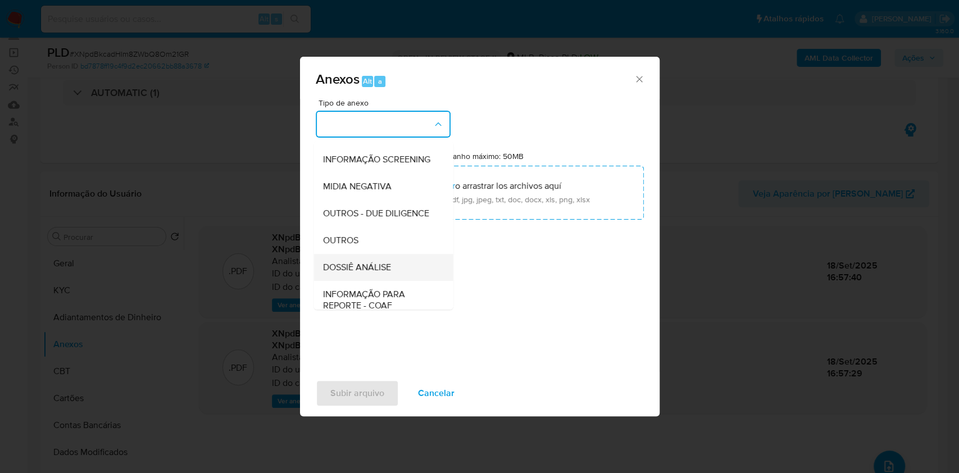
scroll to position [173, 0]
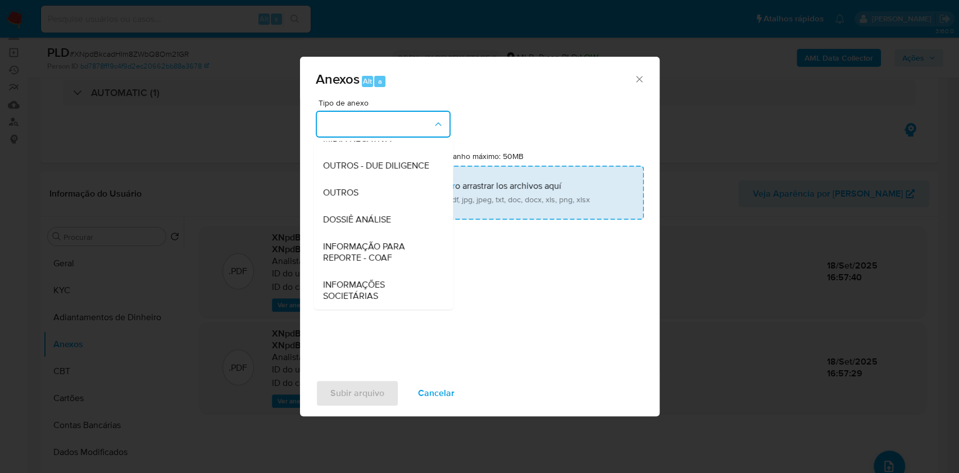
drag, startPoint x: 366, startPoint y: 201, endPoint x: 450, endPoint y: 183, distance: 85.6
click at [366, 201] on div "OUTROS" at bounding box center [380, 192] width 115 height 27
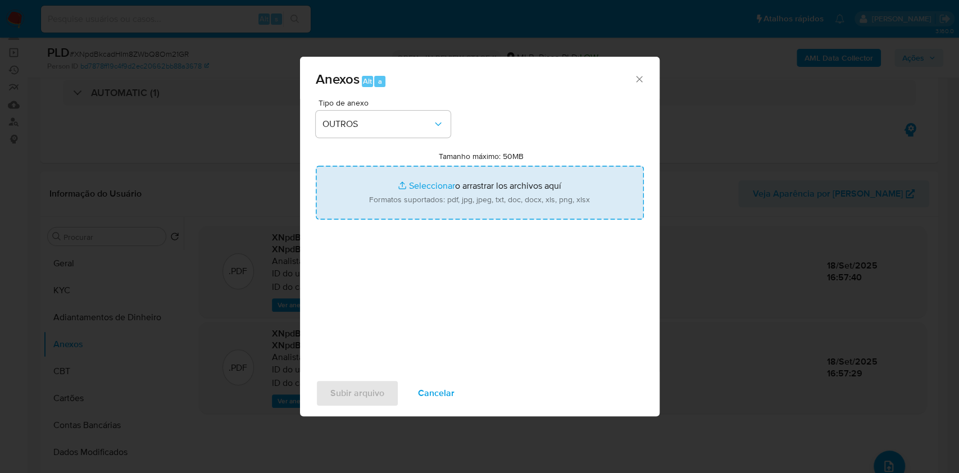
type input "C:\fakepath\Mulan 86172035_Weberson [PERSON_NAME] [PERSON_NAME] 2025_09_18_16_5…"
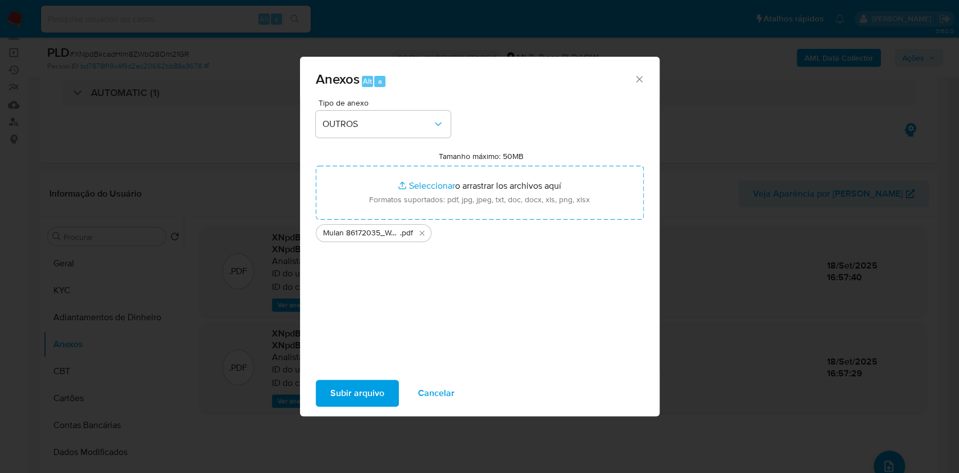
click at [382, 396] on span "Subir arquivo" at bounding box center [357, 393] width 54 height 25
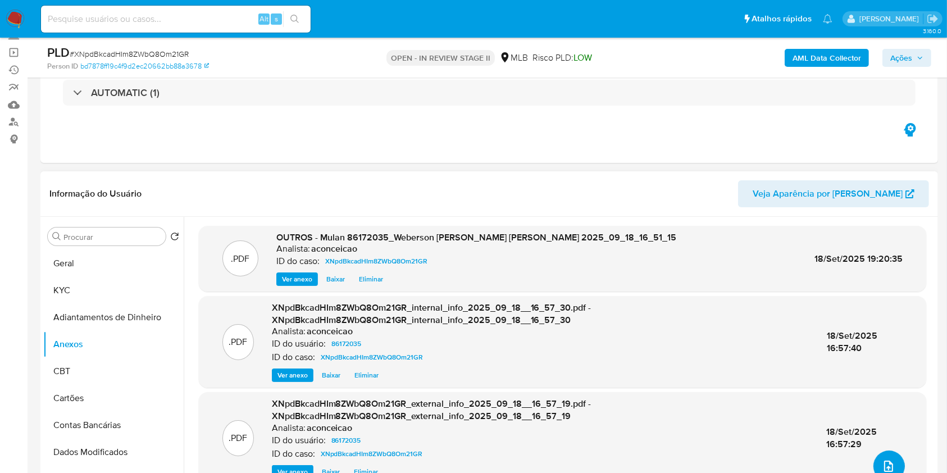
click at [887, 462] on icon "upload-file" at bounding box center [888, 466] width 13 height 13
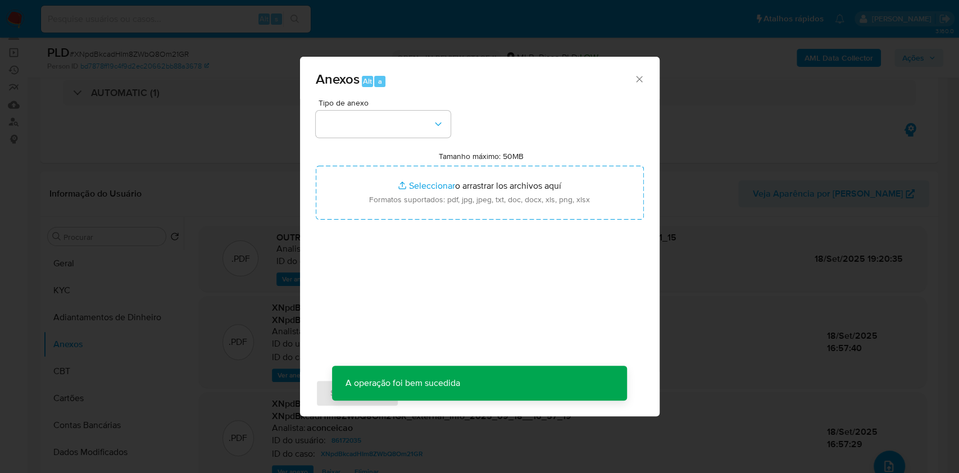
click at [410, 142] on div "Tipo de anexo Tamanho máximo: 50MB Seleccionar archivos Seleccionar o arrastrar…" at bounding box center [480, 231] width 328 height 265
click at [405, 135] on button "button" at bounding box center [383, 124] width 135 height 27
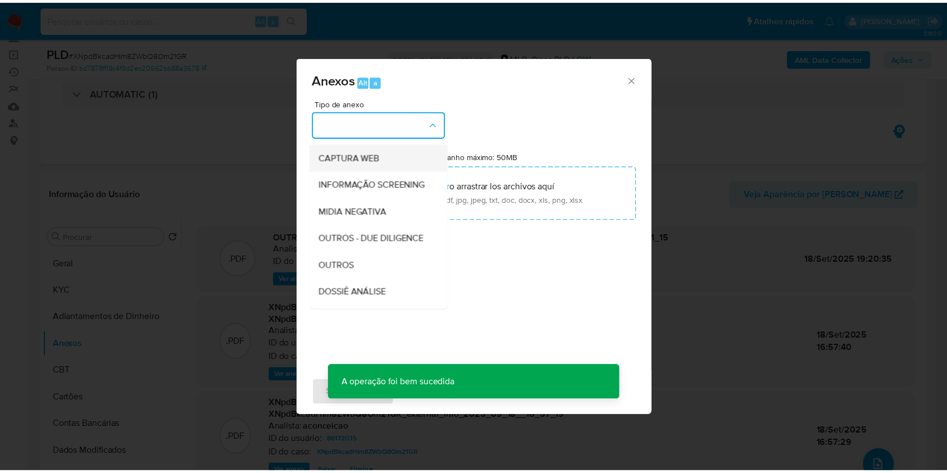
scroll to position [149, 0]
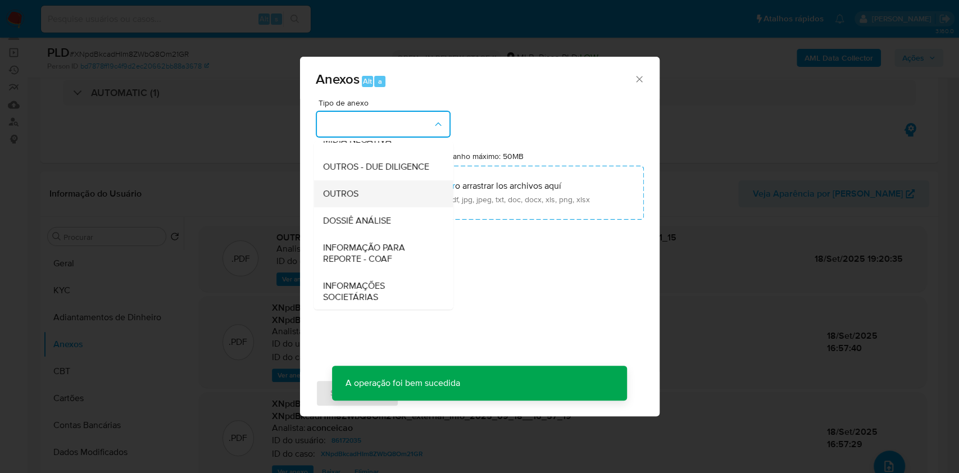
click at [369, 207] on div "OUTROS" at bounding box center [380, 193] width 115 height 27
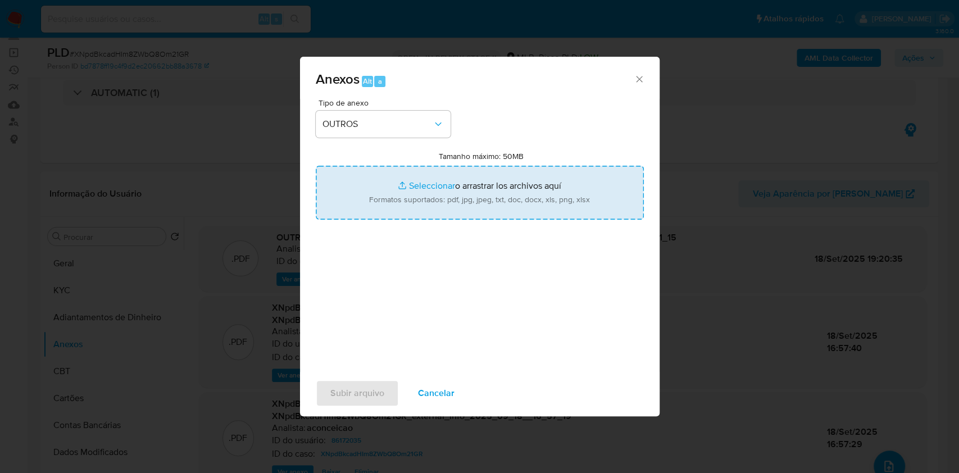
type input "C:\fakepath\SAR - XXXX - CPF 07717552795 - [PERSON_NAME].pdf"
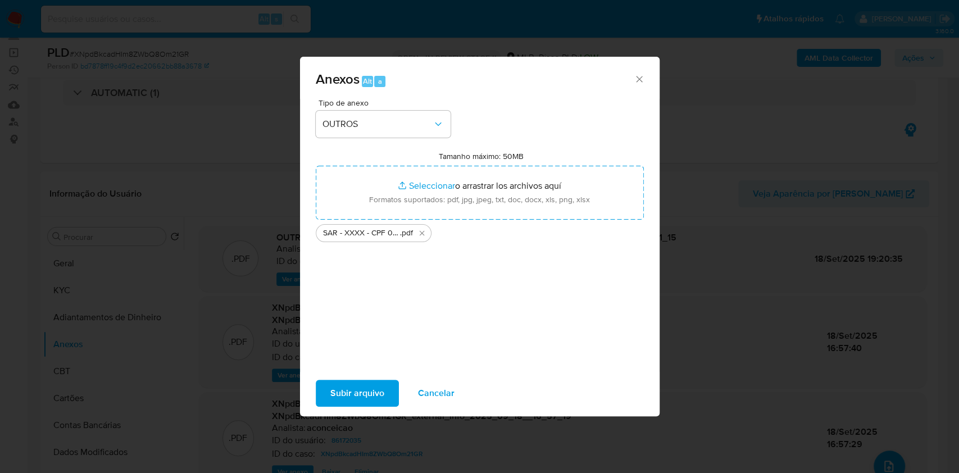
click at [369, 394] on span "Subir arquivo" at bounding box center [357, 393] width 54 height 25
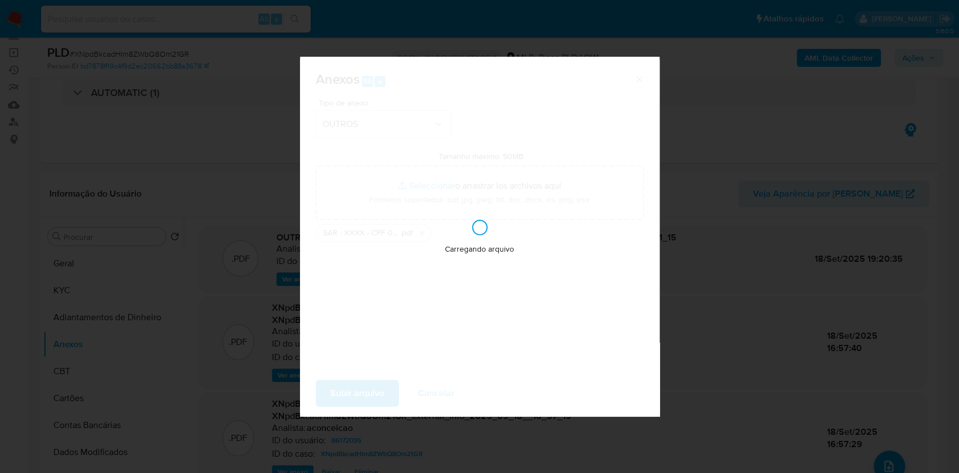
click at [789, 252] on div "Anexos Alt a Tipo de anexo OUTROS Tamanho máximo: 50MB Seleccionar archivos Sel…" at bounding box center [479, 236] width 959 height 473
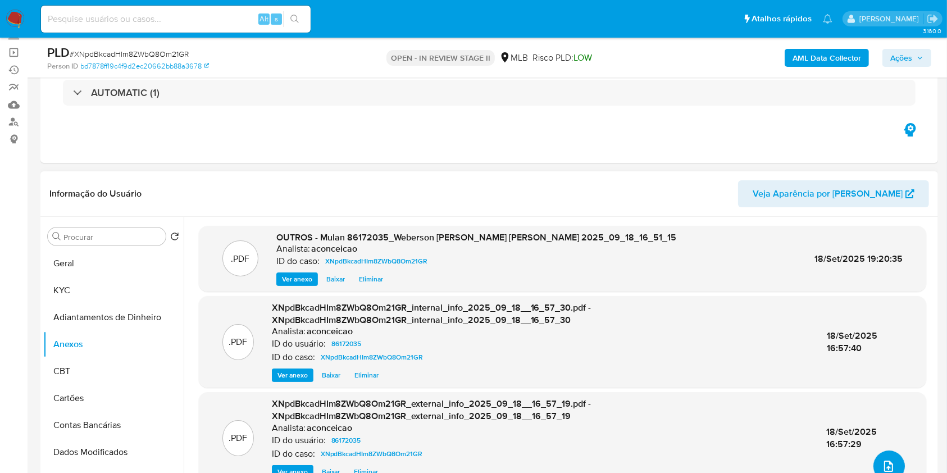
click at [877, 461] on button "upload-file" at bounding box center [889, 466] width 31 height 31
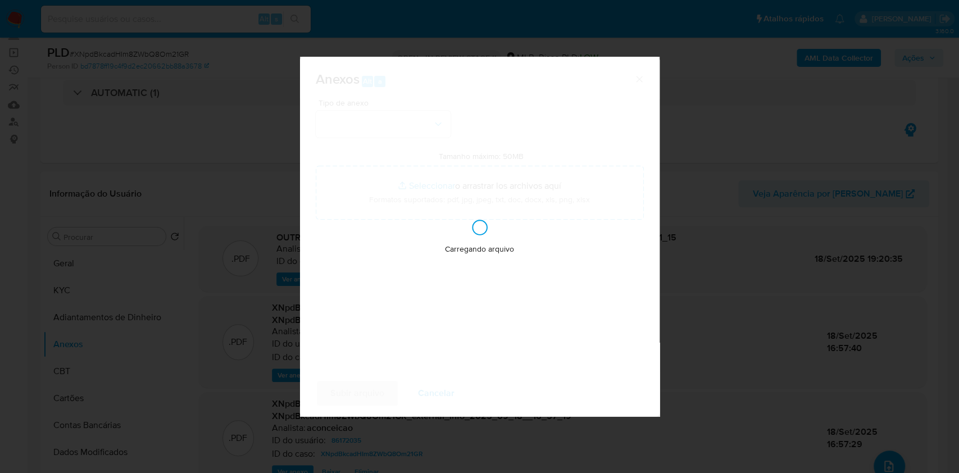
click at [870, 162] on div "Anexos Alt a Tipo de anexo Tamanho máximo: 50MB Seleccionar archivos Selecciona…" at bounding box center [479, 236] width 959 height 473
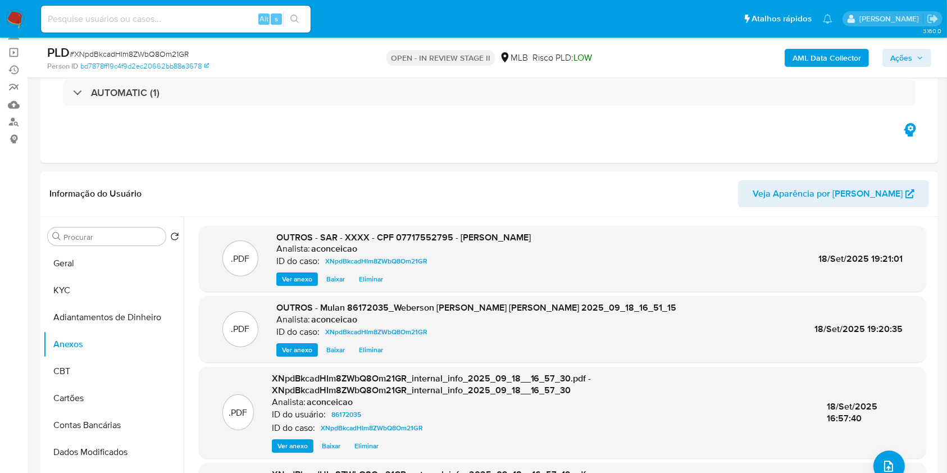
drag, startPoint x: 900, startPoint y: 56, endPoint x: 892, endPoint y: 66, distance: 12.7
click at [900, 56] on span "Ações" at bounding box center [902, 58] width 22 height 18
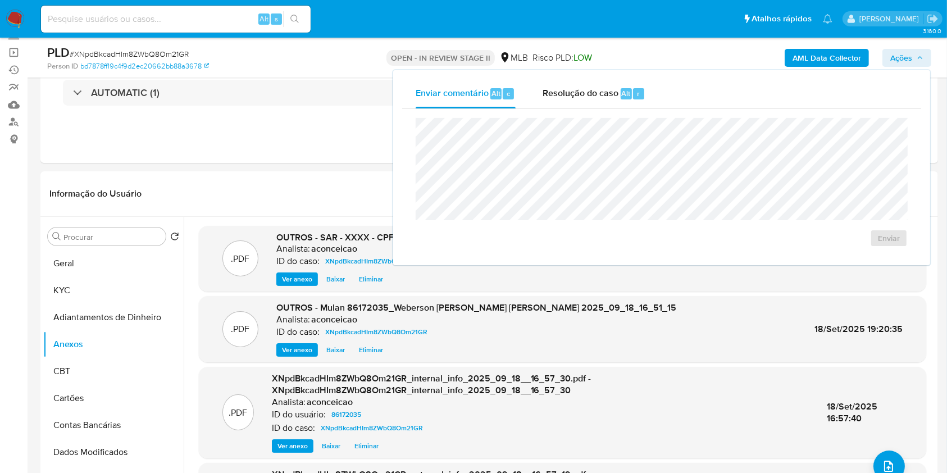
click at [606, 111] on div "Enviar" at bounding box center [661, 182] width 519 height 147
click at [595, 101] on div "Resolução do caso Alt r" at bounding box center [594, 93] width 103 height 29
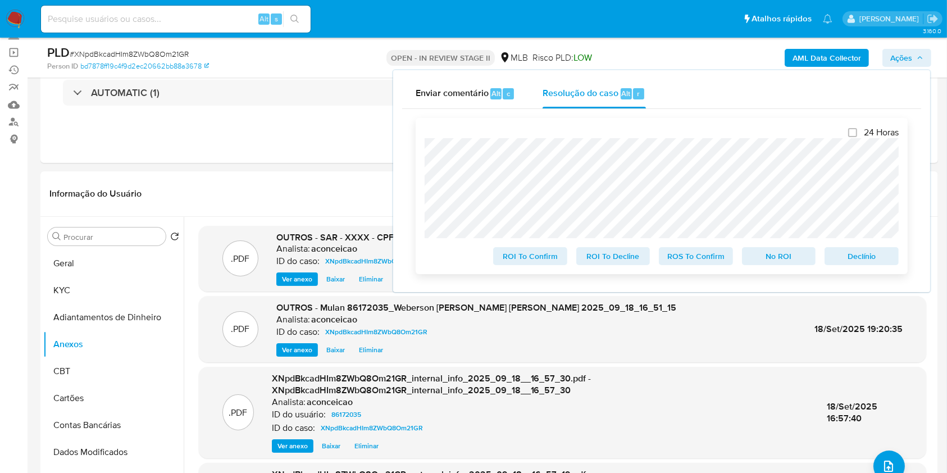
click at [678, 255] on span "ROS To Confirm" at bounding box center [696, 256] width 58 height 16
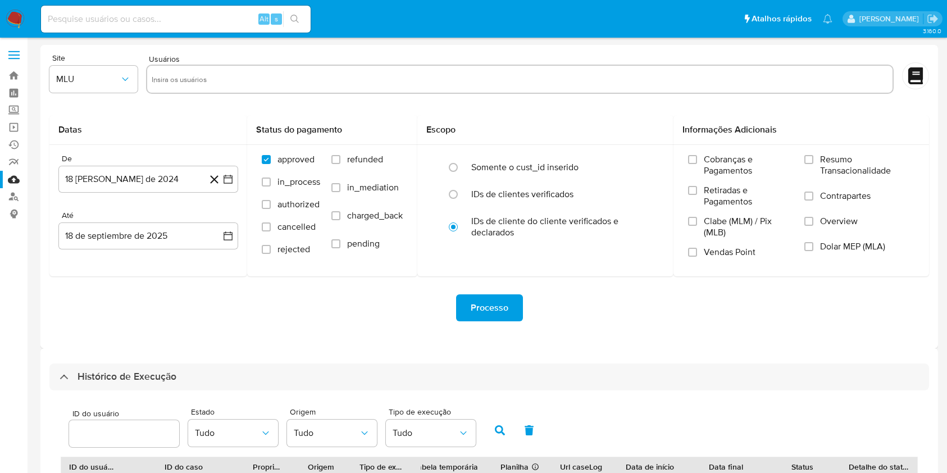
select select "100"
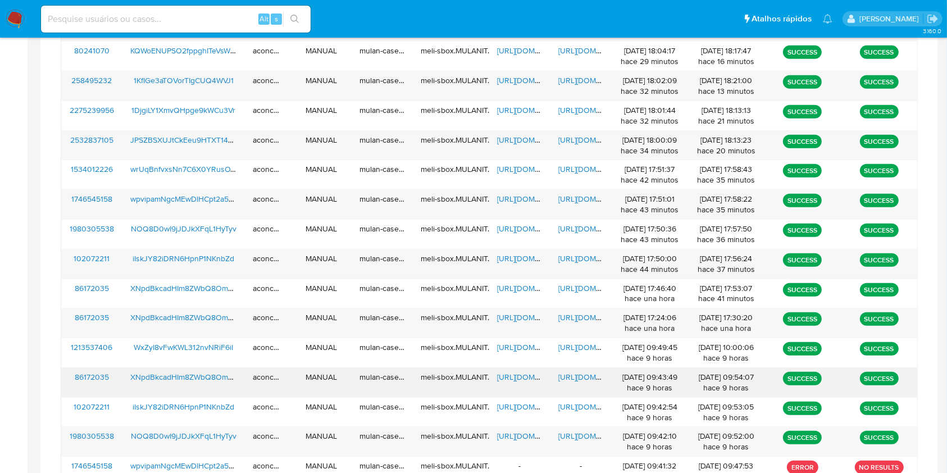
click at [568, 380] on span "https://docs.google.com/document/d/1QlBMxUdcUD-b5KEP69kBnoaAqj9LObRGoGDcXlGdbaI…" at bounding box center [598, 376] width 78 height 11
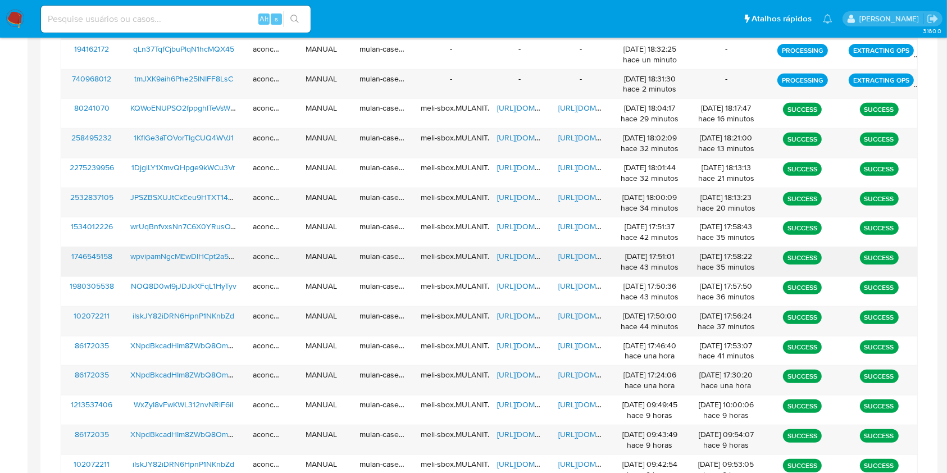
scroll to position [469, 0]
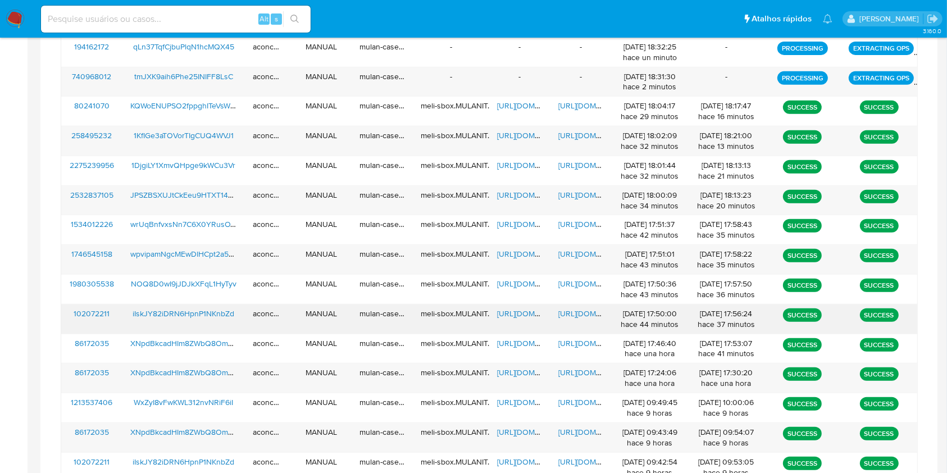
drag, startPoint x: 575, startPoint y: 313, endPoint x: 584, endPoint y: 313, distance: 9.0
click at [576, 314] on span "[URL][DOMAIN_NAME]" at bounding box center [598, 313] width 78 height 11
click at [512, 315] on span "[URL][DOMAIN_NAME]" at bounding box center [536, 313] width 78 height 11
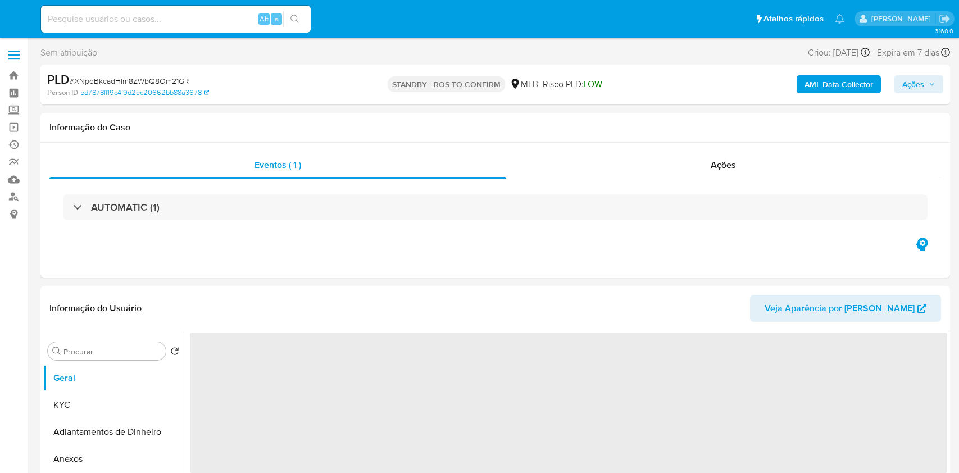
select select "10"
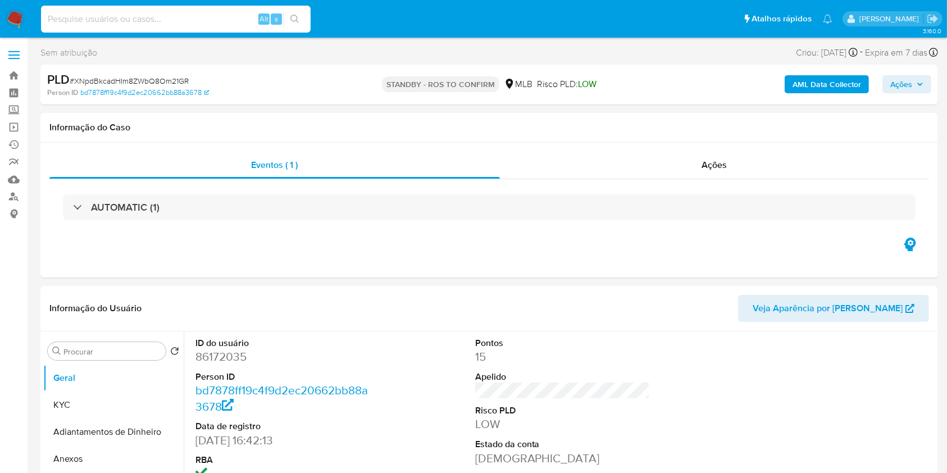
click at [176, 16] on input at bounding box center [176, 19] width 270 height 15
paste input "iIskJY82iDRN6HpnP1NKnbZd"
type input "iIskJY82iDRN6HpnP1NKnbZd"
click at [297, 13] on button "search-icon" at bounding box center [294, 19] width 23 height 16
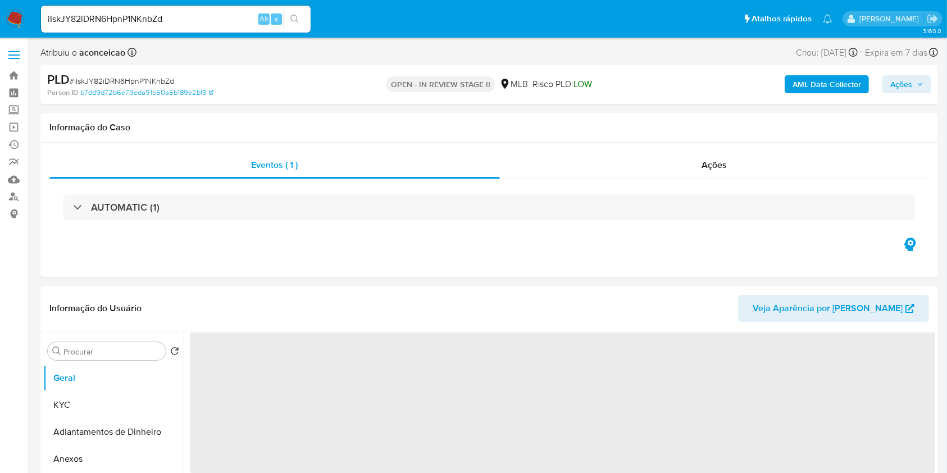
select select "10"
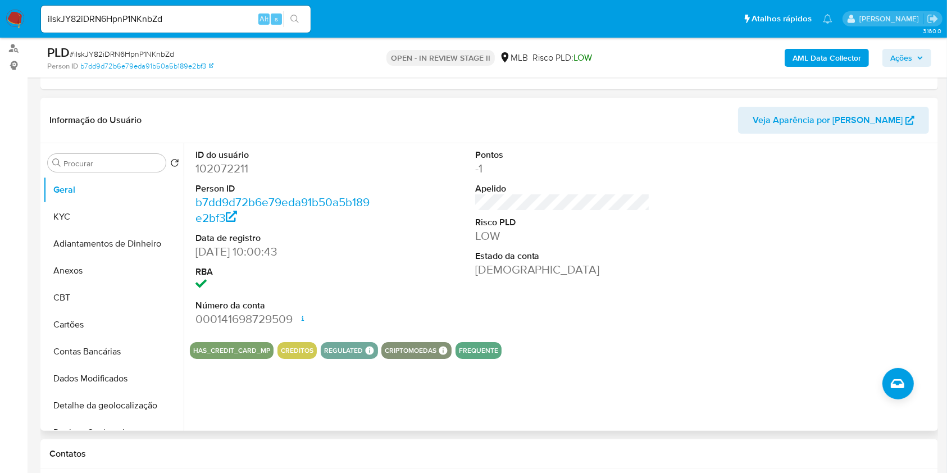
scroll to position [149, 0]
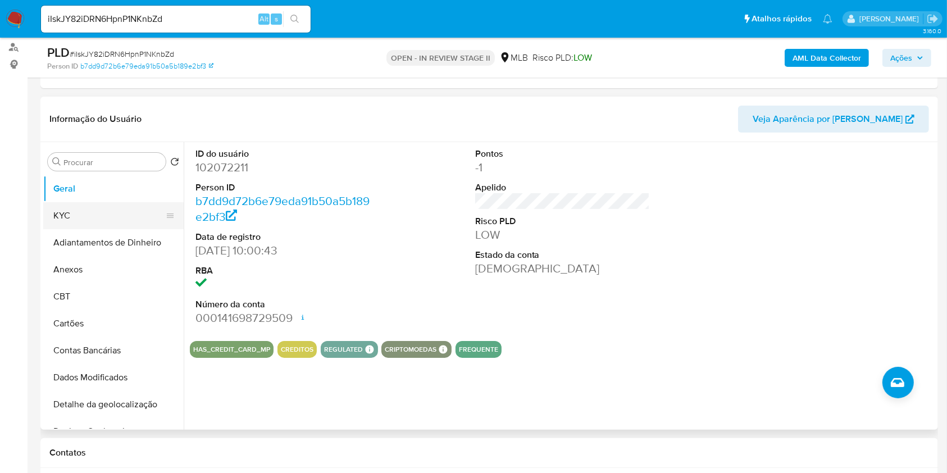
click at [111, 223] on button "KYC" at bounding box center [108, 215] width 131 height 27
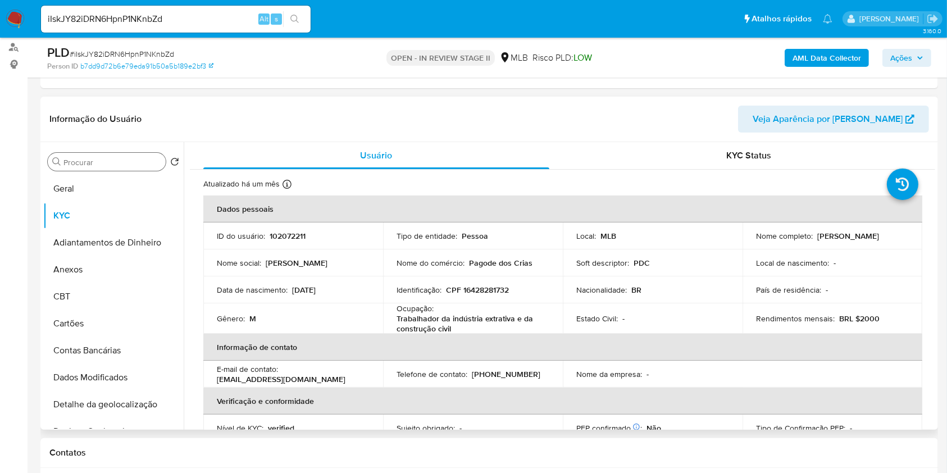
click at [131, 169] on div "Procurar" at bounding box center [107, 162] width 118 height 18
click at [126, 164] on input "Procurar" at bounding box center [112, 162] width 98 height 10
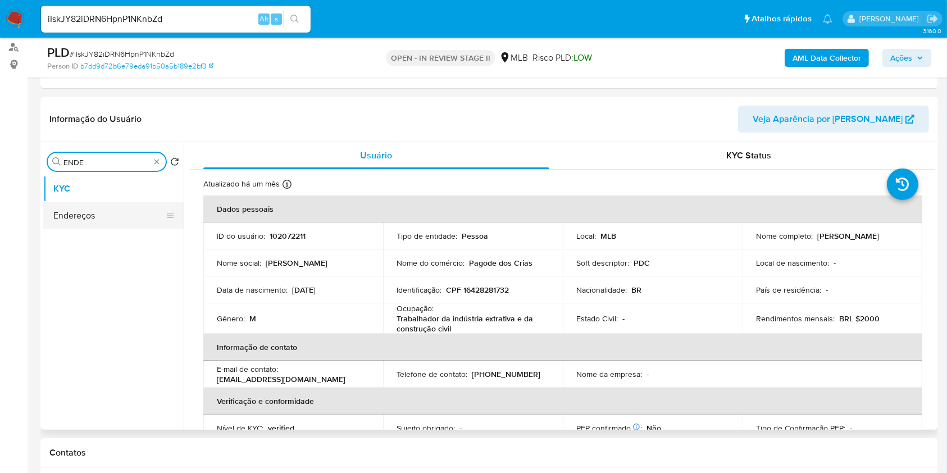
type input "ENDE"
click at [95, 220] on button "Endereços" at bounding box center [113, 215] width 140 height 27
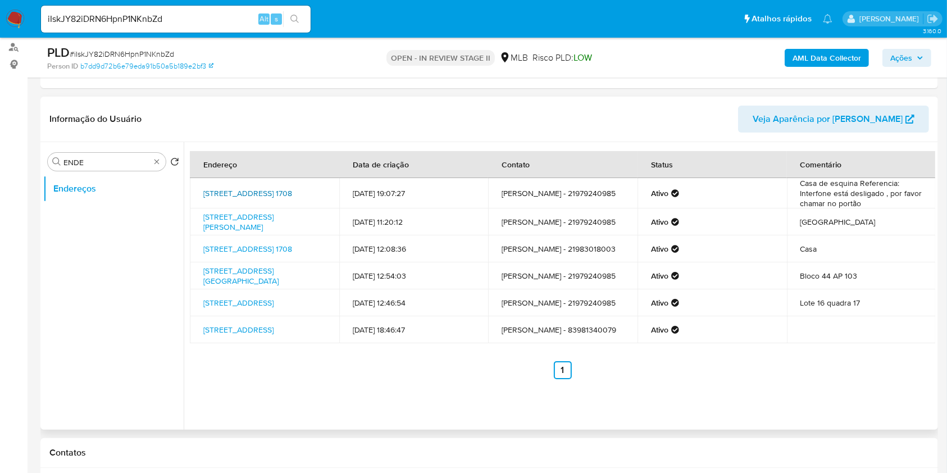
click at [262, 188] on link "Avenida Bairro Verde 1708, Piracicaba, São Paulo, 13424378, Brasil 1708" at bounding box center [247, 193] width 89 height 11
drag, startPoint x: 158, startPoint y: 158, endPoint x: 150, endPoint y: 162, distance: 8.8
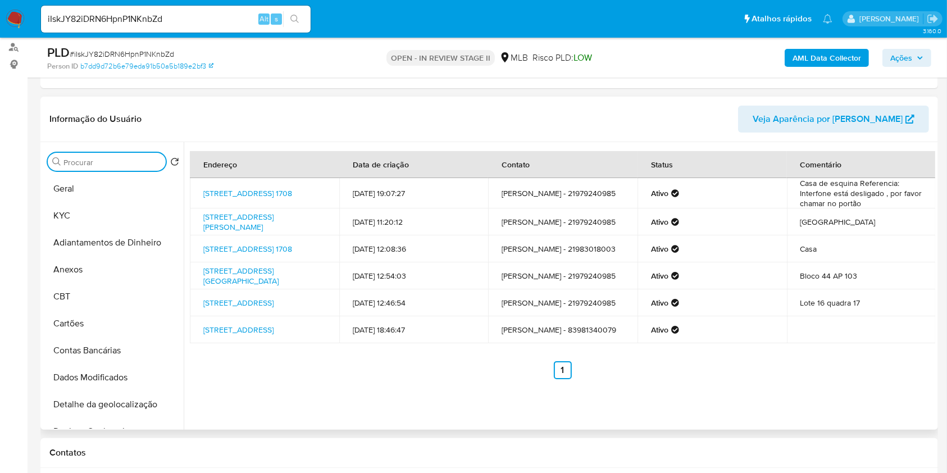
click at [149, 162] on input "Procurar" at bounding box center [112, 162] width 98 height 10
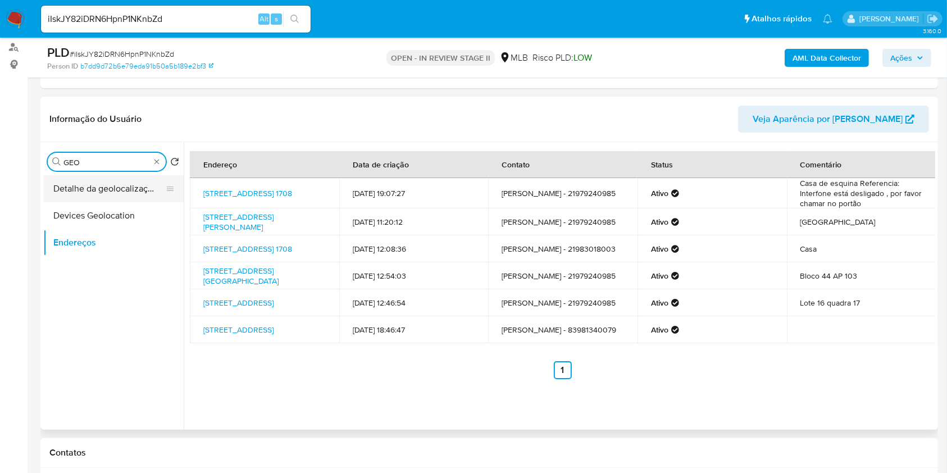
type input "GEO"
click at [90, 183] on button "Detalhe da geolocalização" at bounding box center [108, 188] width 131 height 27
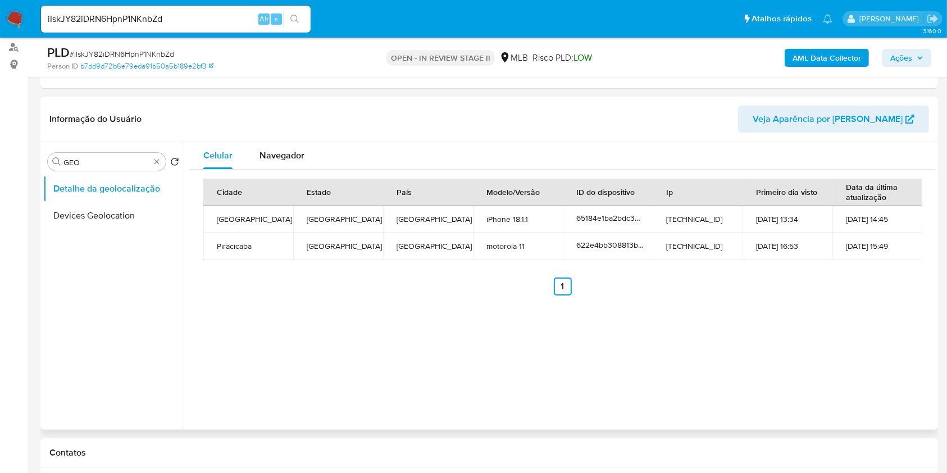
drag, startPoint x: 264, startPoint y: 149, endPoint x: 369, endPoint y: 149, distance: 105.1
click at [264, 150] on span "Navegador" at bounding box center [282, 155] width 45 height 13
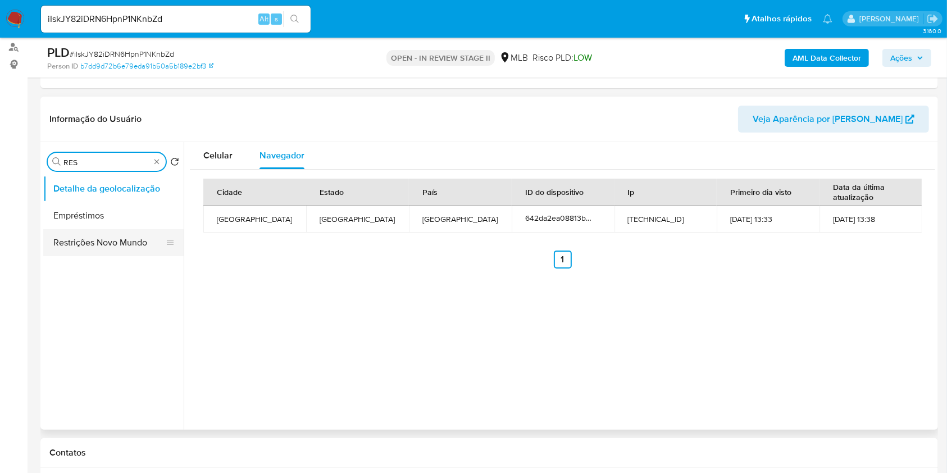
type input "RES"
click at [109, 239] on button "Restrições Novo Mundo" at bounding box center [113, 242] width 140 height 27
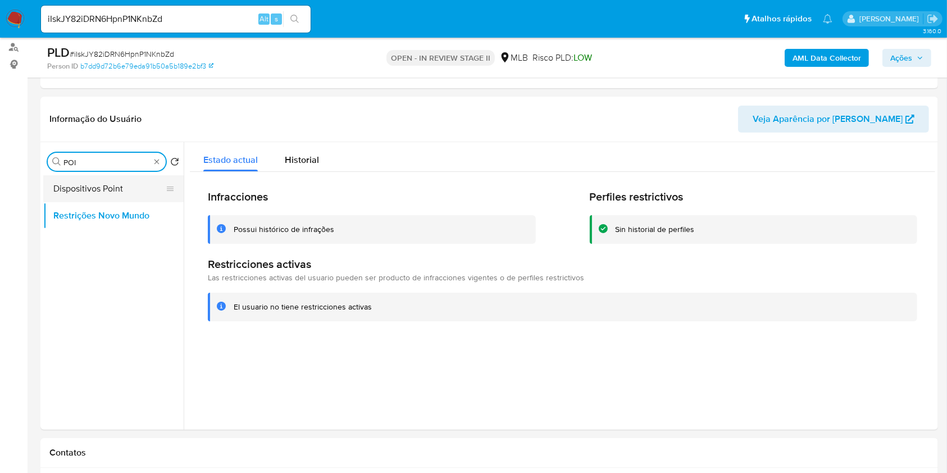
type input "POI"
click at [137, 183] on button "Dispositivos Point" at bounding box center [108, 188] width 131 height 27
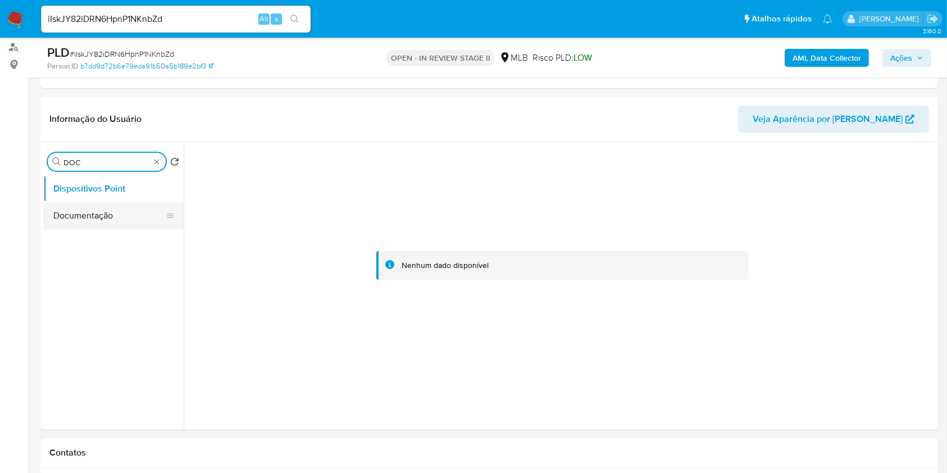
type input "DOC"
click at [144, 207] on button "Documentação" at bounding box center [113, 215] width 140 height 27
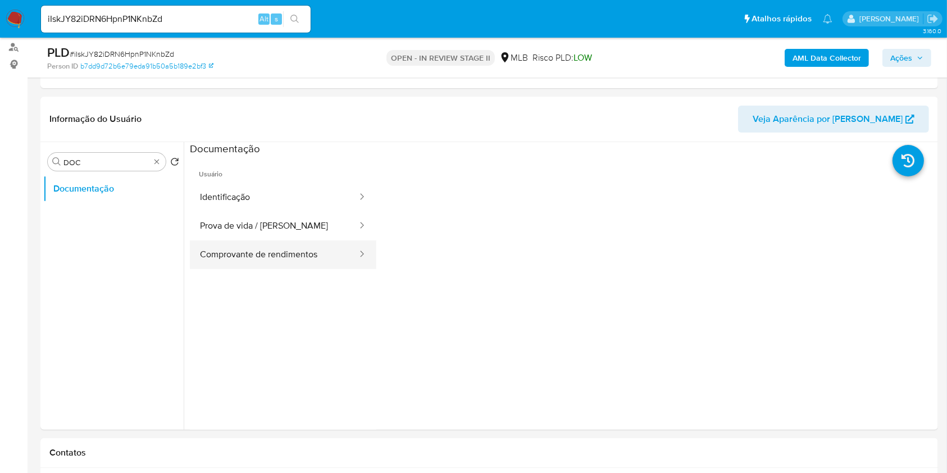
click at [251, 249] on button "Comprovante de rendimentos" at bounding box center [274, 254] width 169 height 29
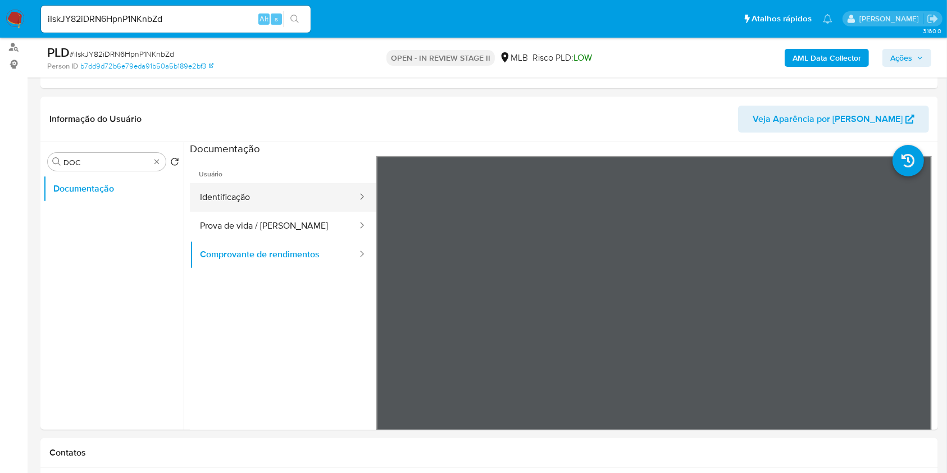
drag, startPoint x: 250, startPoint y: 200, endPoint x: 287, endPoint y: 189, distance: 38.8
click at [250, 200] on button "Identificação" at bounding box center [274, 197] width 169 height 29
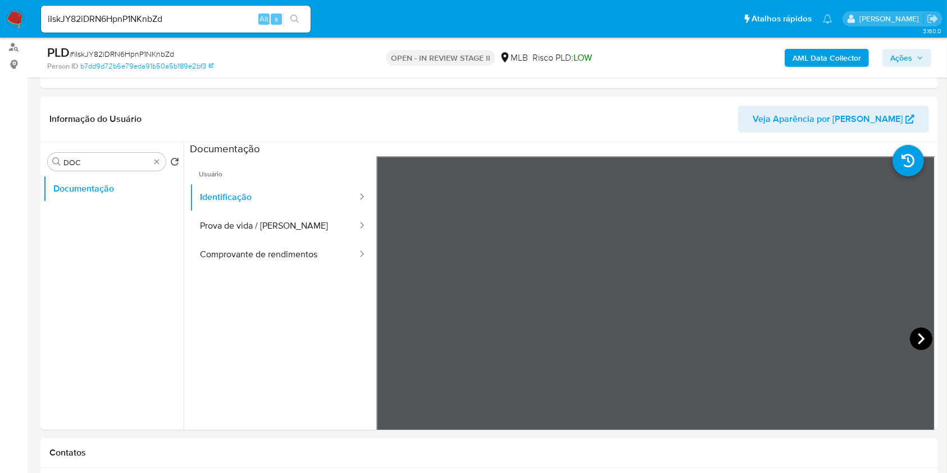
click at [911, 334] on icon at bounding box center [921, 339] width 22 height 22
click at [282, 209] on button "Identificação" at bounding box center [274, 197] width 169 height 29
drag, startPoint x: 279, startPoint y: 219, endPoint x: 285, endPoint y: 222, distance: 7.5
click at [279, 220] on button "Prova de vida / [PERSON_NAME]" at bounding box center [274, 226] width 169 height 29
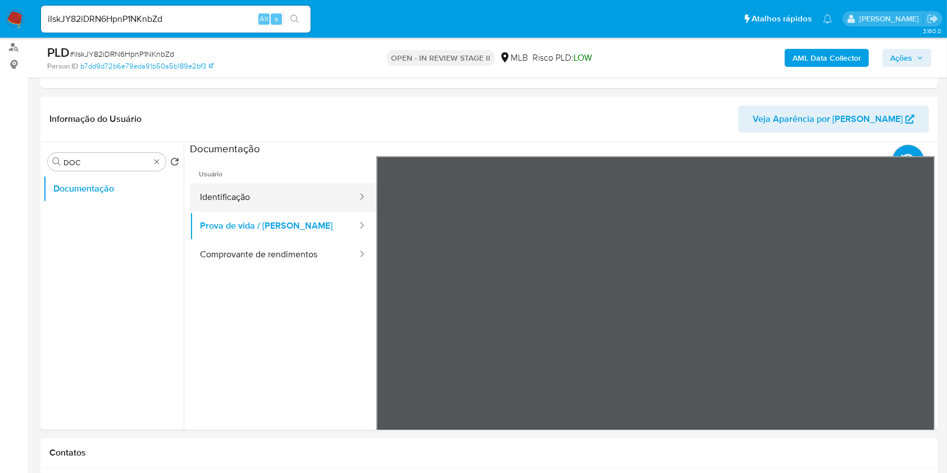
click at [253, 199] on button "Identificação" at bounding box center [274, 197] width 169 height 29
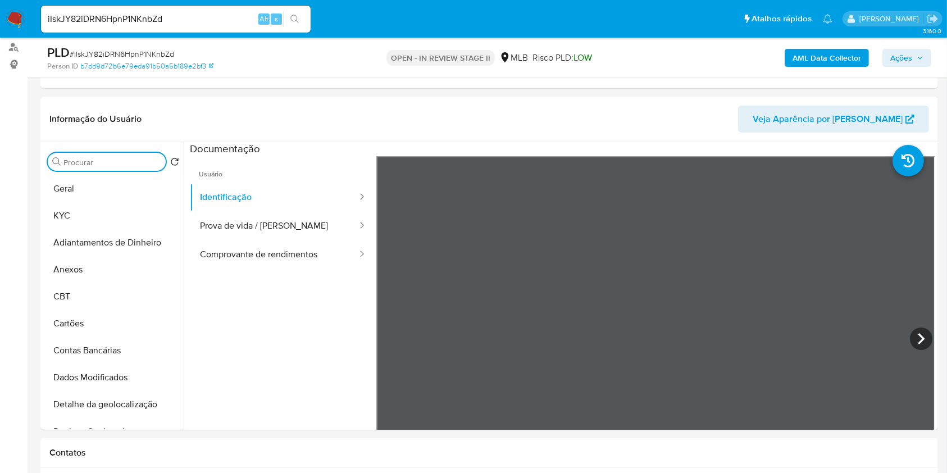
click at [850, 60] on b "AML Data Collector" at bounding box center [827, 58] width 69 height 18
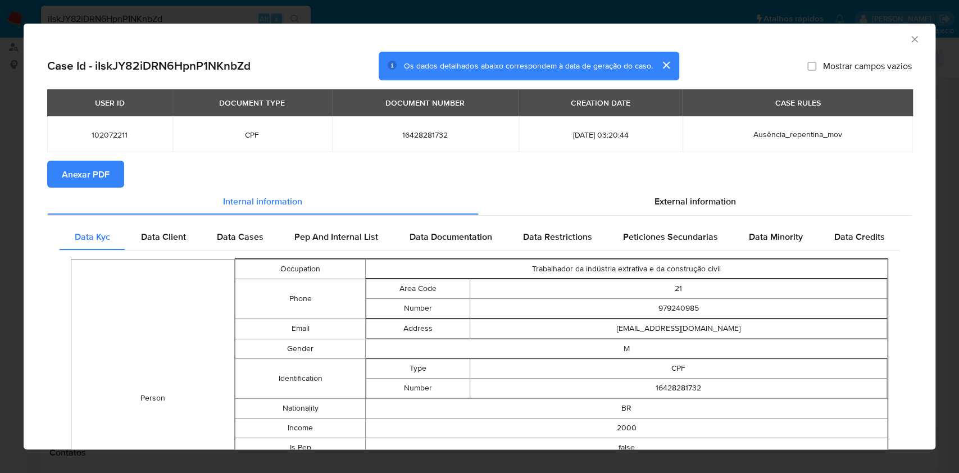
click at [111, 177] on button "Anexar PDF" at bounding box center [85, 174] width 77 height 27
click at [909, 35] on icon "Fechar a janela" at bounding box center [914, 39] width 11 height 11
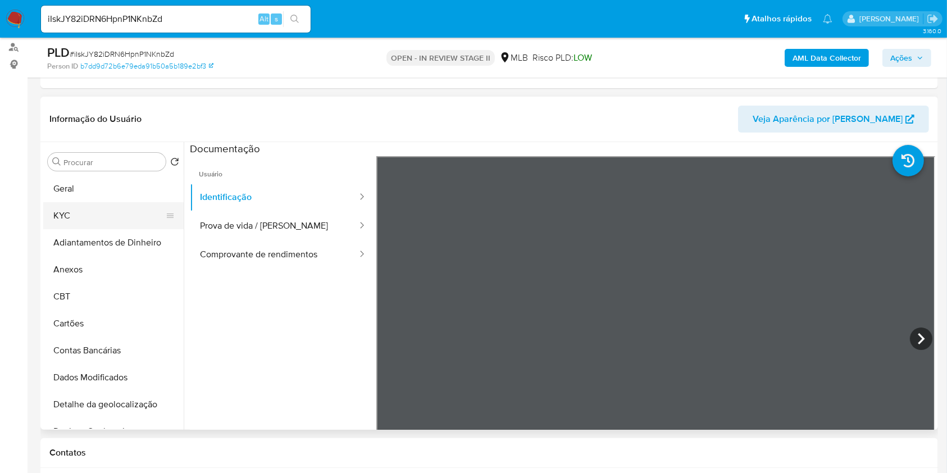
click at [122, 215] on button "KYC" at bounding box center [108, 215] width 131 height 27
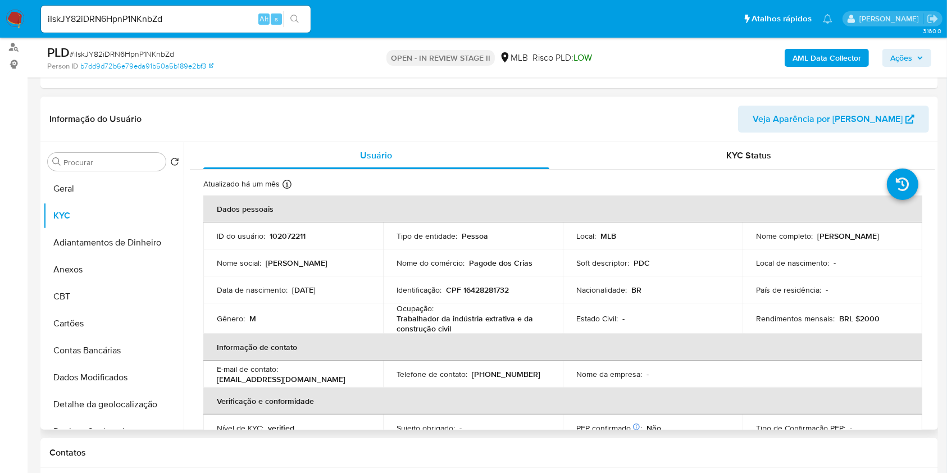
click at [474, 321] on p "Trabalhador da indústria extrativa e da construção civil" at bounding box center [471, 324] width 148 height 20
click at [474, 320] on p "Trabalhador da indústria extrativa e da construção civil" at bounding box center [471, 324] width 148 height 20
copy div "Ocupação : Trabalhador da indústria extrativa e da construção civil"
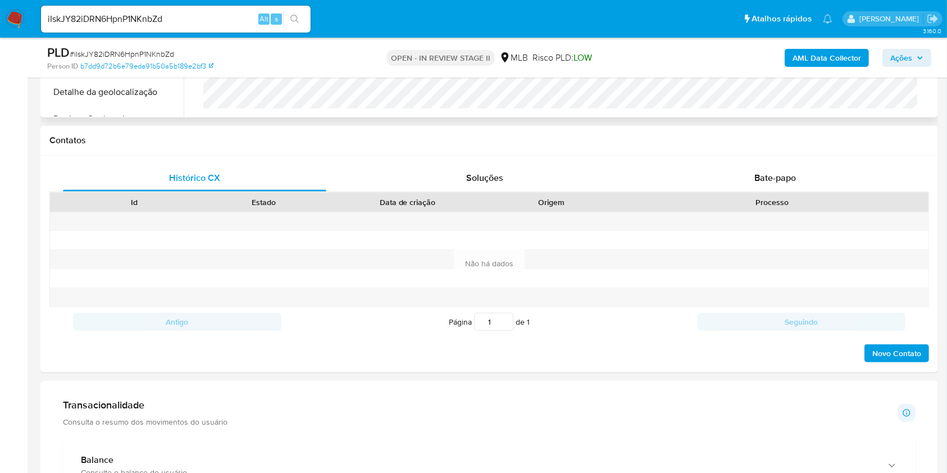
scroll to position [300, 0]
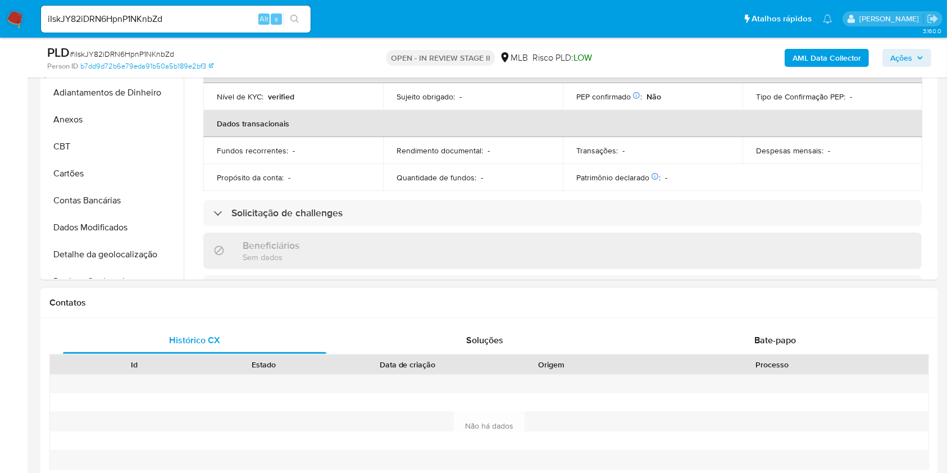
drag, startPoint x: 782, startPoint y: 329, endPoint x: 782, endPoint y: 310, distance: 19.1
click at [782, 330] on div "Bate-papo" at bounding box center [776, 340] width 264 height 27
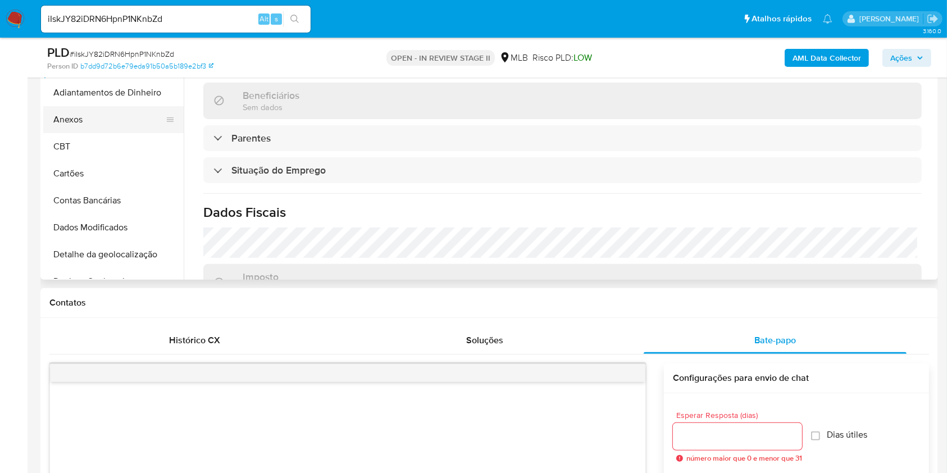
click at [85, 119] on button "Anexos" at bounding box center [108, 119] width 131 height 27
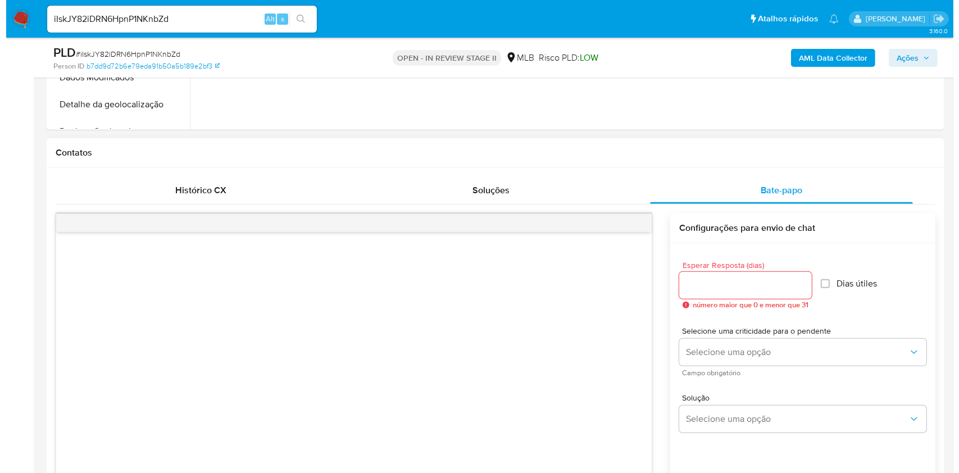
scroll to position [225, 0]
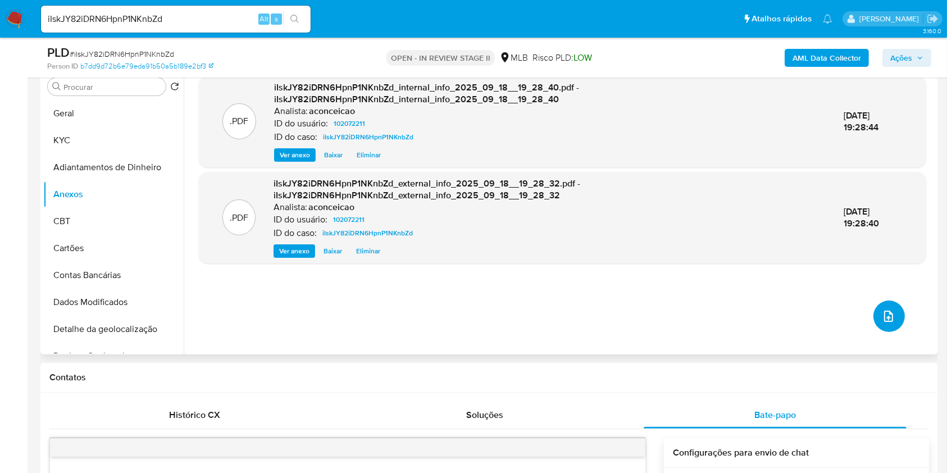
click at [890, 314] on icon "upload-file" at bounding box center [888, 316] width 13 height 13
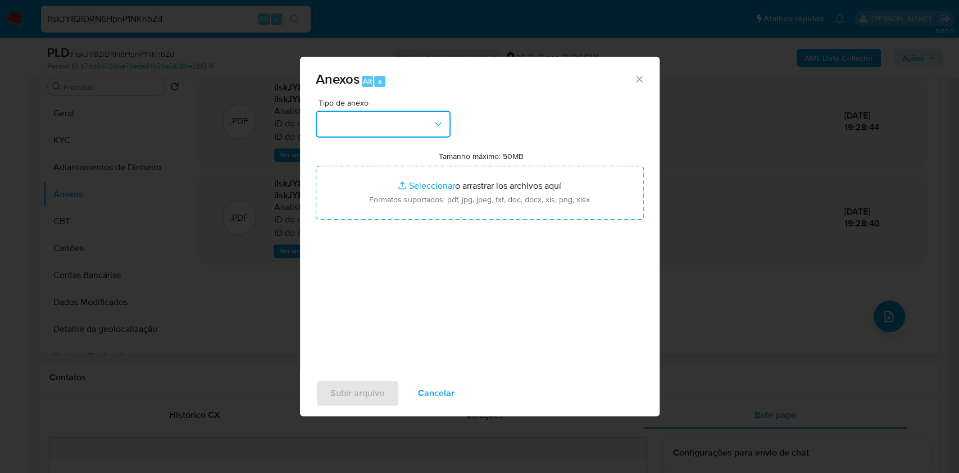
click at [400, 134] on button "button" at bounding box center [383, 124] width 135 height 27
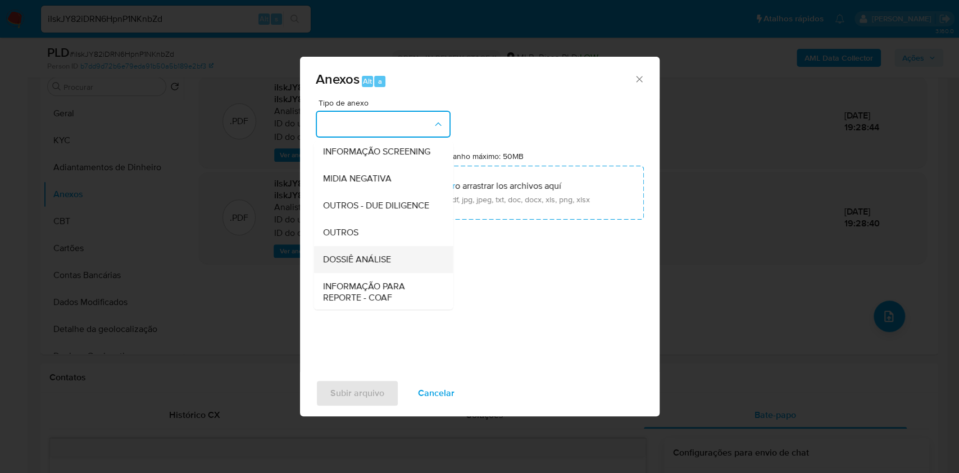
scroll to position [173, 0]
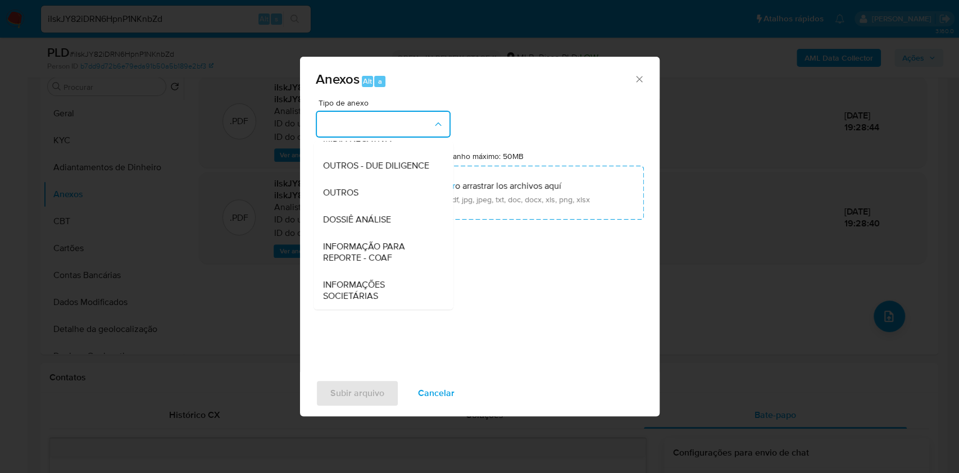
drag, startPoint x: 351, startPoint y: 192, endPoint x: 697, endPoint y: 71, distance: 366.4
click at [351, 193] on span "OUTROS" at bounding box center [340, 192] width 35 height 11
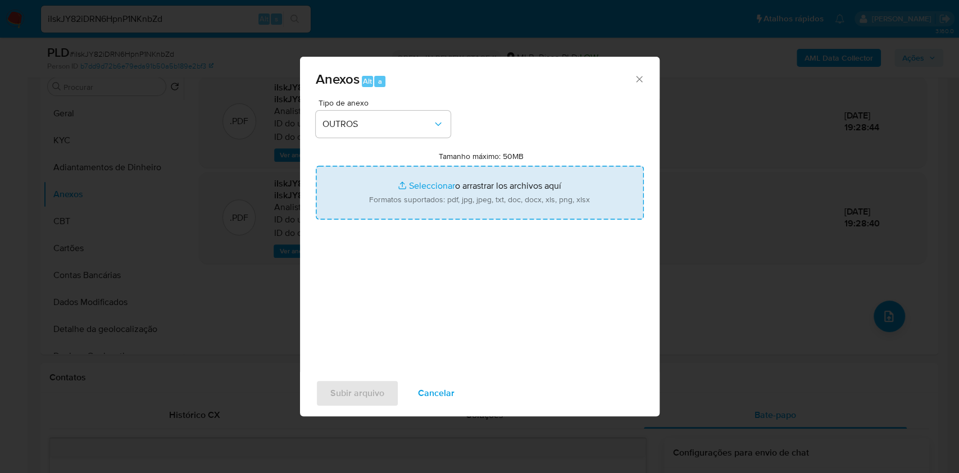
type input "C:\fakepath\Mulan 102072211_Erinaldo Souza 2025_09_18_16_54_10.pdf"
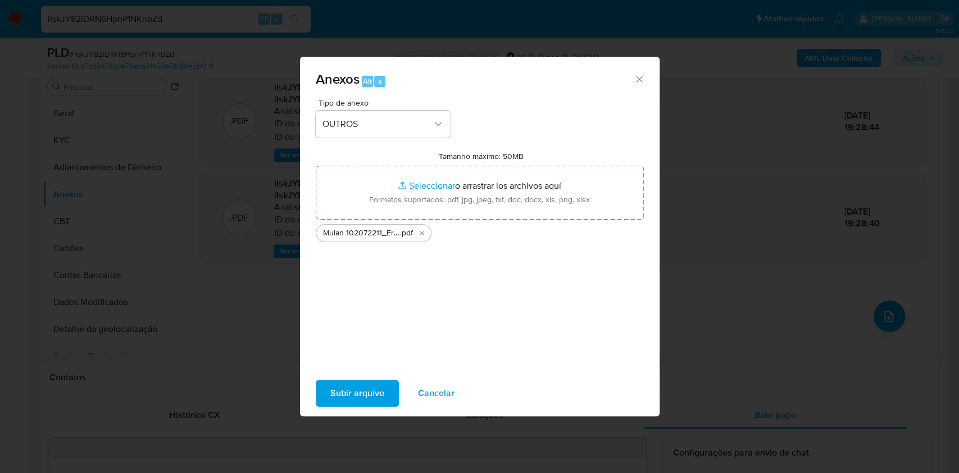
drag, startPoint x: 361, startPoint y: 388, endPoint x: 366, endPoint y: 385, distance: 6.3
click at [366, 385] on span "Subir arquivo" at bounding box center [357, 393] width 54 height 25
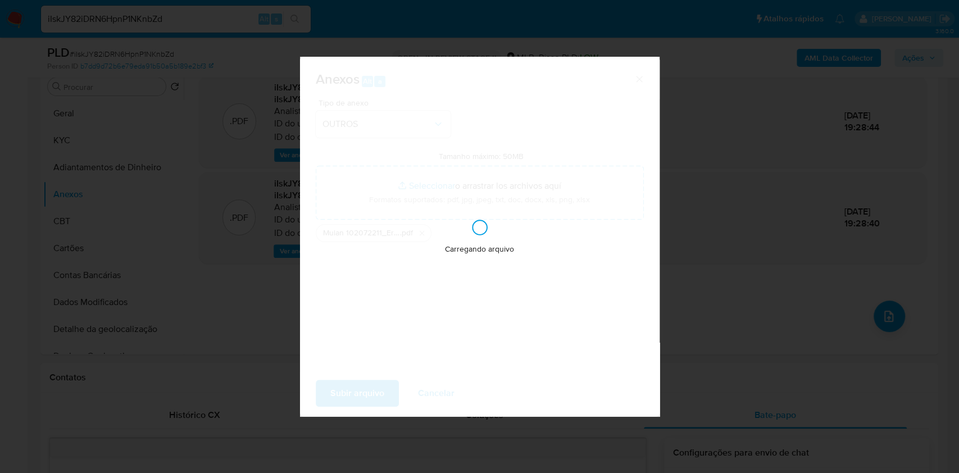
click at [782, 237] on div "Anexos Alt a Tipo de anexo OUTROS Tamanho máximo: 50MB Seleccionar archivos Sel…" at bounding box center [479, 236] width 959 height 473
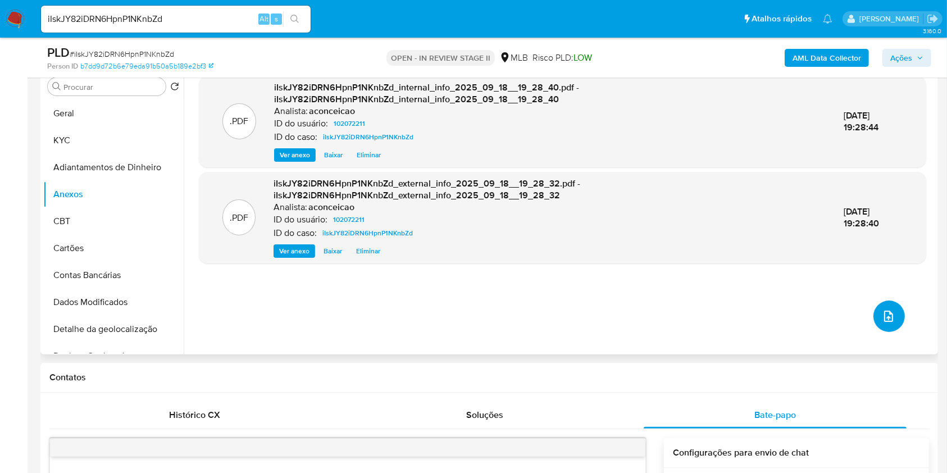
click at [882, 313] on icon "upload-file" at bounding box center [888, 316] width 13 height 13
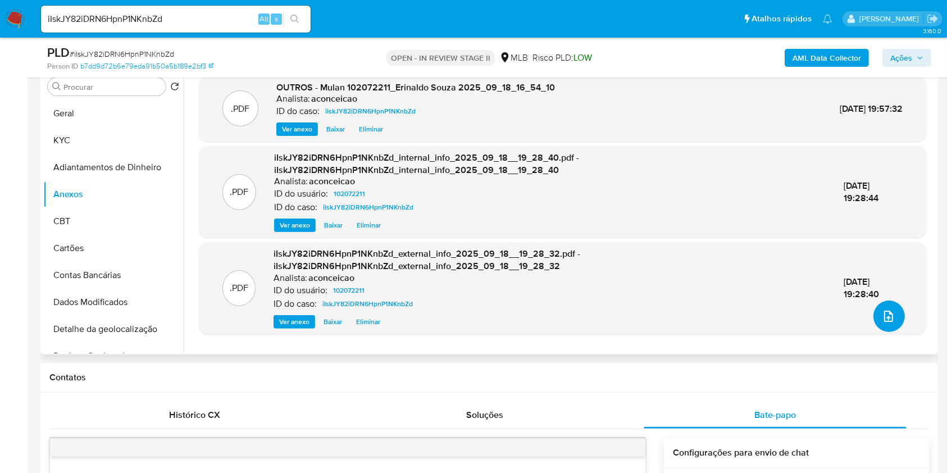
click at [882, 317] on icon "upload-file" at bounding box center [888, 316] width 13 height 13
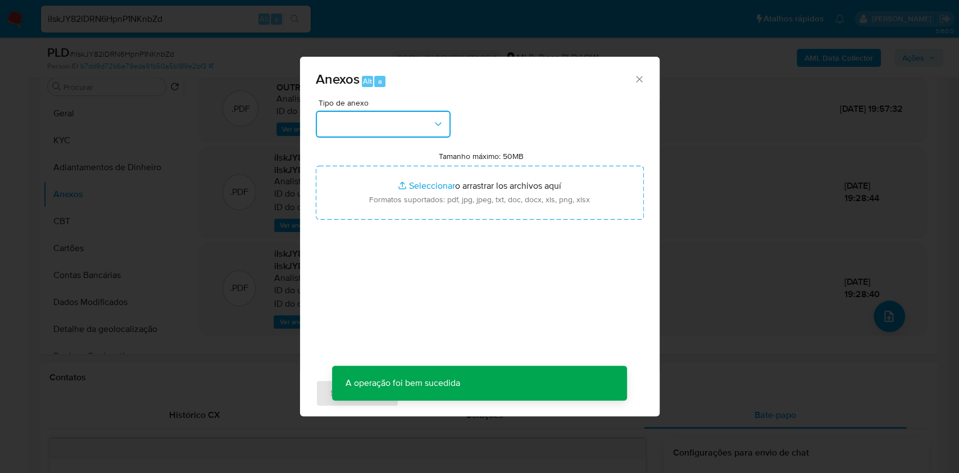
drag, startPoint x: 375, startPoint y: 137, endPoint x: 376, endPoint y: 146, distance: 8.6
click at [375, 138] on div "Tipo de anexo Tamanho máximo: 50MB Seleccionar archivos Seleccionar o arrastrar…" at bounding box center [480, 231] width 328 height 265
click at [397, 131] on button "button" at bounding box center [383, 124] width 135 height 27
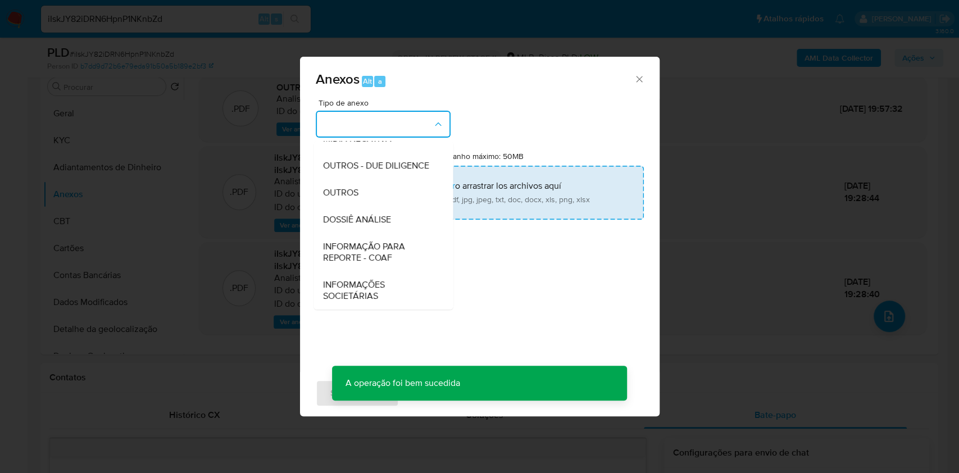
click at [366, 187] on div "OUTROS" at bounding box center [380, 192] width 115 height 27
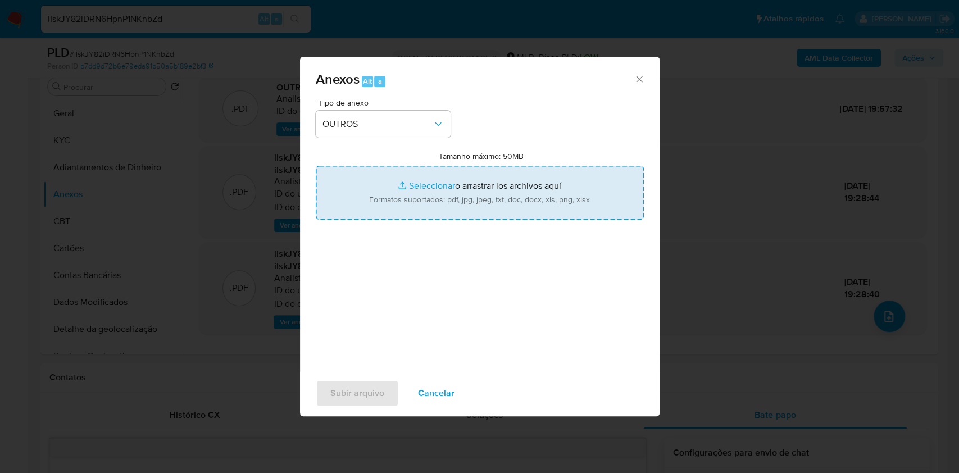
type input "C:\fakepath\SAR - XXXX - CPF 16428281732 - ERINALDO SOUZA.pdf"
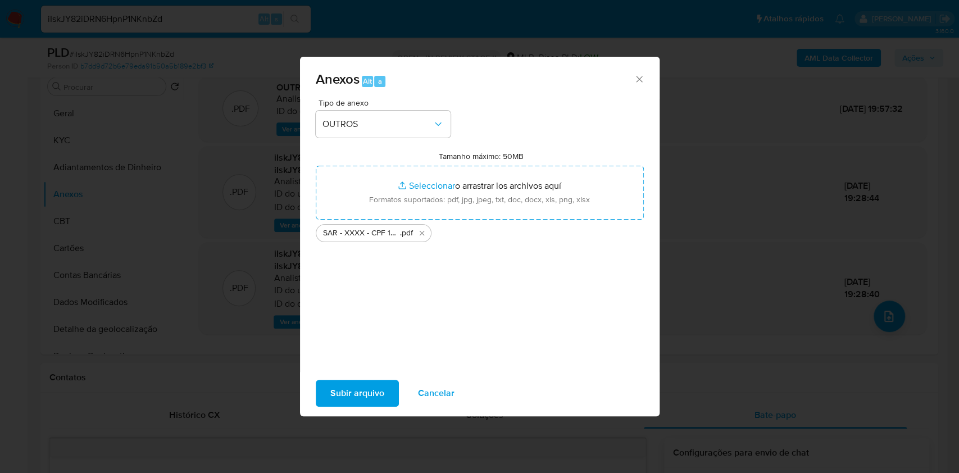
click at [359, 393] on span "Subir arquivo" at bounding box center [357, 393] width 54 height 25
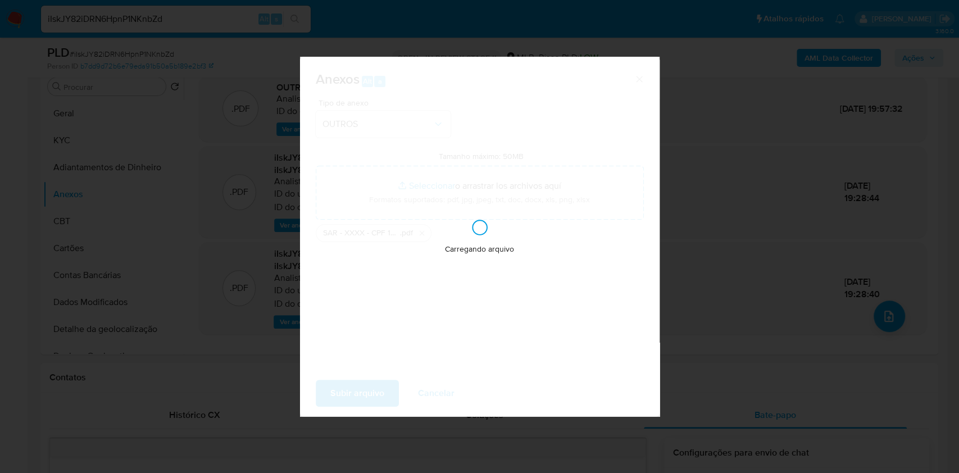
click at [872, 187] on div "Anexos Alt a Tipo de anexo OUTROS Tamanho máximo: 50MB Seleccionar archivos Sel…" at bounding box center [479, 236] width 959 height 473
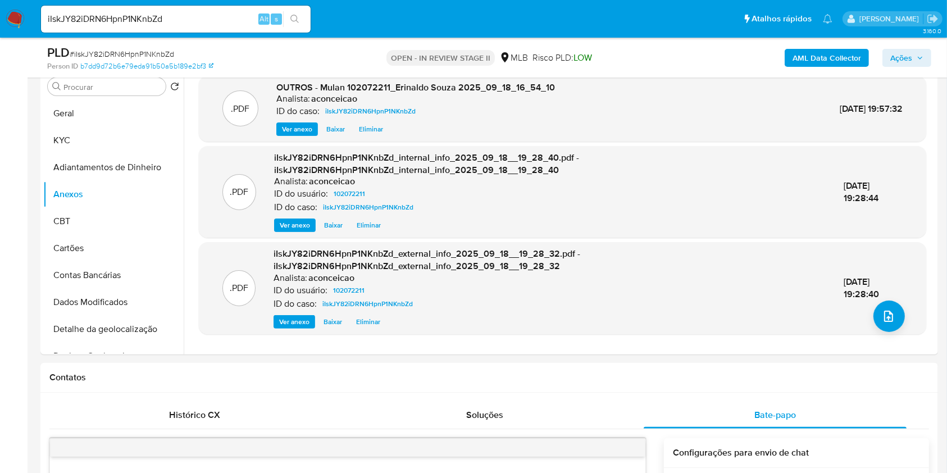
drag, startPoint x: 916, startPoint y: 52, endPoint x: 882, endPoint y: 61, distance: 35.4
click at [915, 52] on span "Ações" at bounding box center [907, 58] width 33 height 16
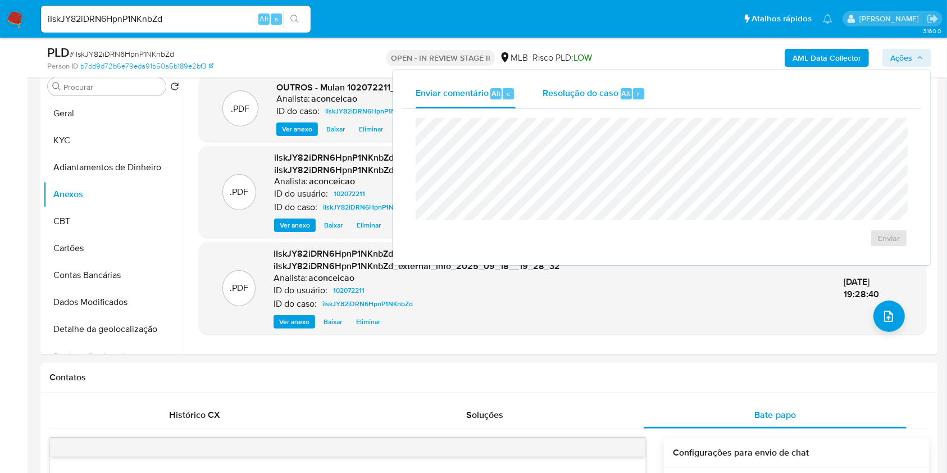
drag, startPoint x: 609, startPoint y: 89, endPoint x: 614, endPoint y: 107, distance: 18.3
click at [609, 90] on span "Resolução do caso" at bounding box center [581, 93] width 76 height 13
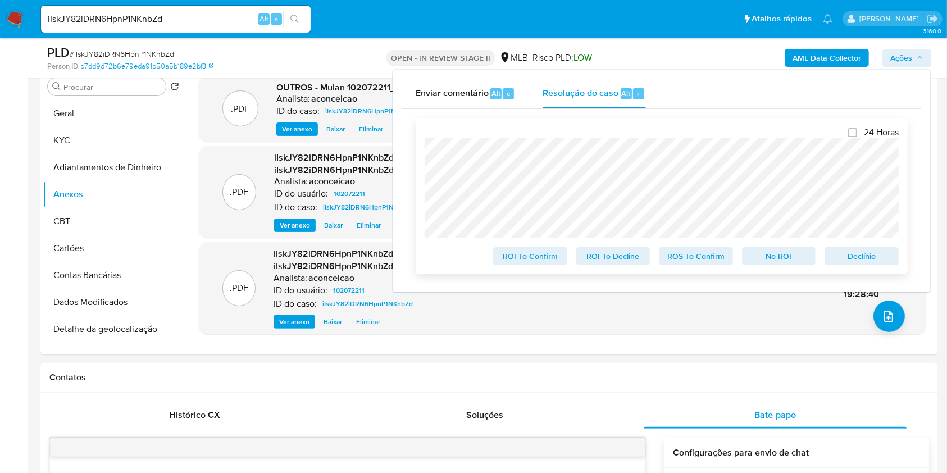
click at [708, 258] on span "ROS To Confirm" at bounding box center [696, 256] width 58 height 16
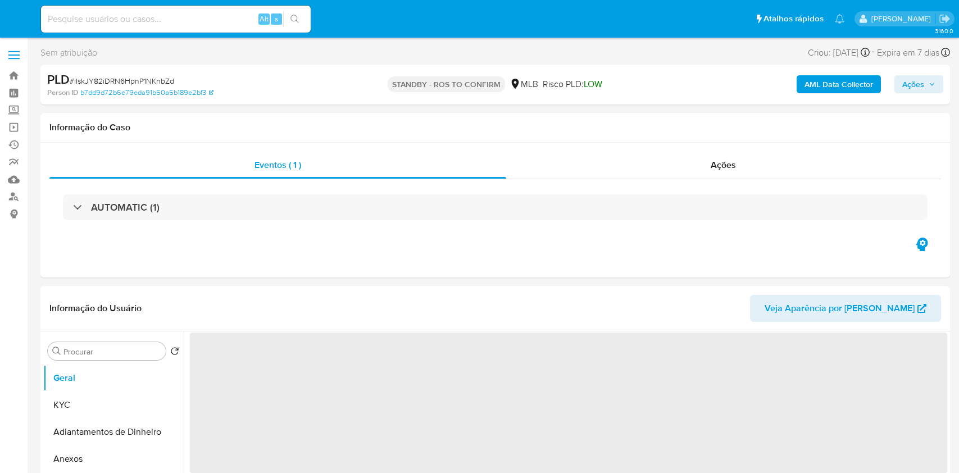
select select "10"
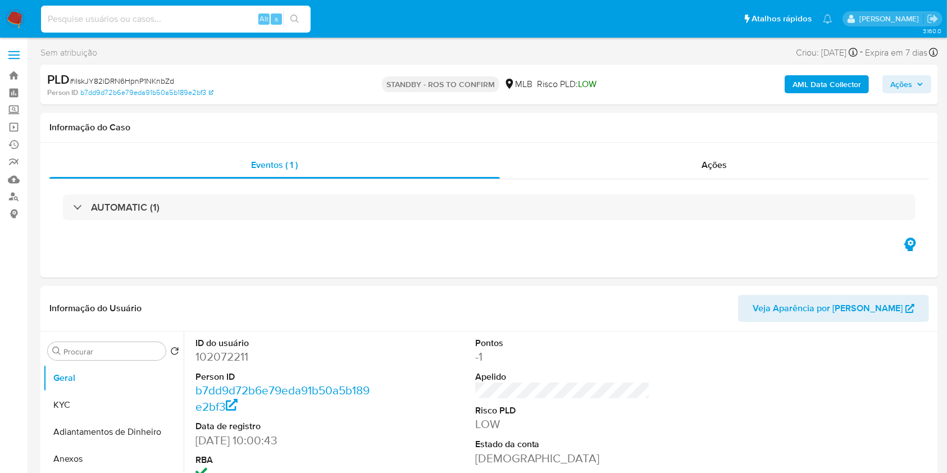
drag, startPoint x: 183, startPoint y: 20, endPoint x: 238, endPoint y: 19, distance: 54.5
click at [185, 20] on input at bounding box center [176, 19] width 270 height 15
paste input "NOQ8D0wI9jJDJkXFqL1HyTyv"
type input "NOQ8D0wI9jJDJkXFqL1HyTyv"
click at [297, 21] on icon "search-icon" at bounding box center [295, 19] width 9 height 9
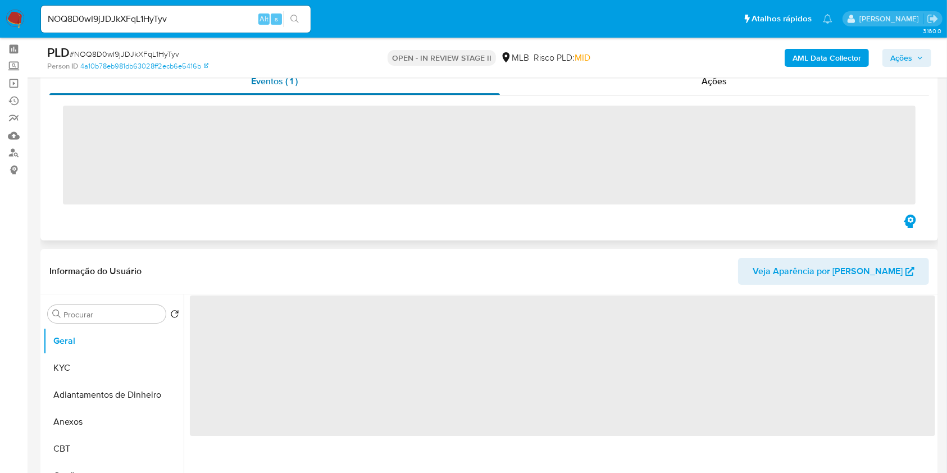
scroll to position [75, 0]
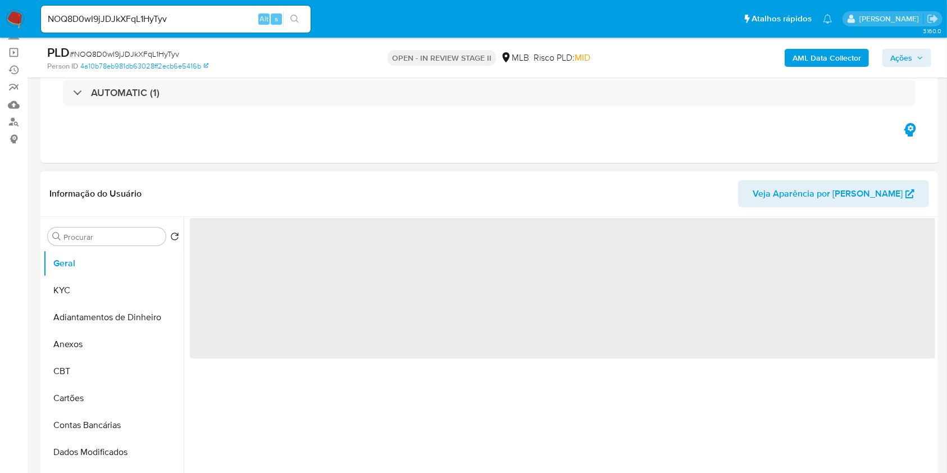
select select "10"
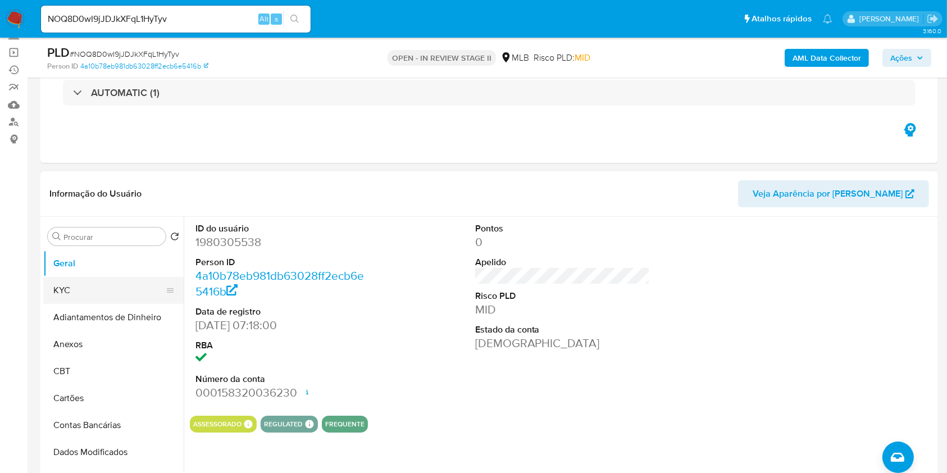
click at [96, 297] on button "KYC" at bounding box center [108, 290] width 131 height 27
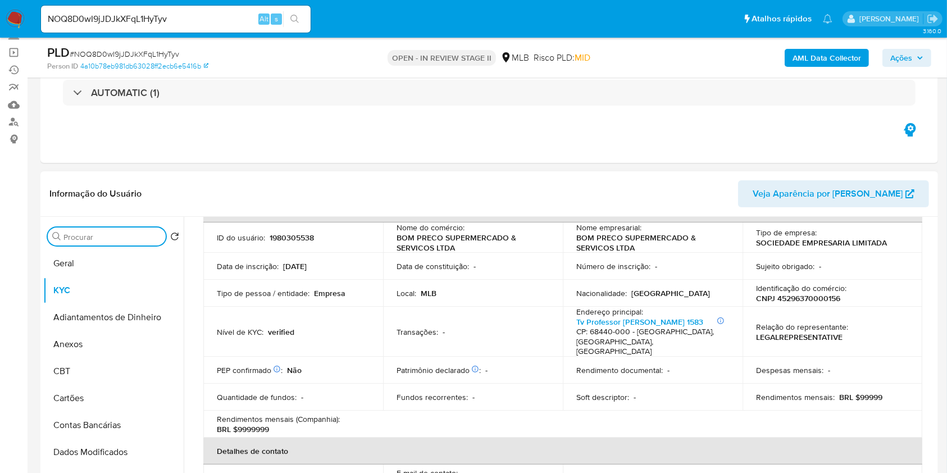
click at [131, 238] on input "Procurar" at bounding box center [112, 237] width 98 height 10
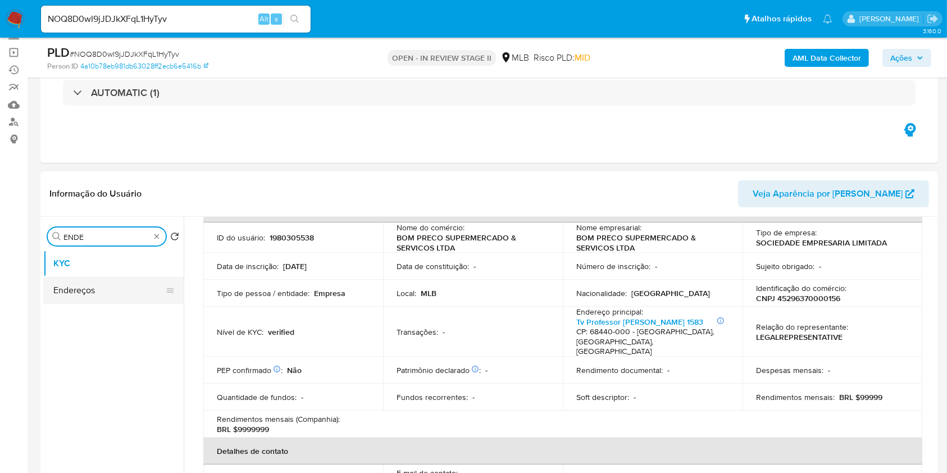
type input "ENDE"
click at [121, 285] on button "Endereços" at bounding box center [113, 290] width 140 height 27
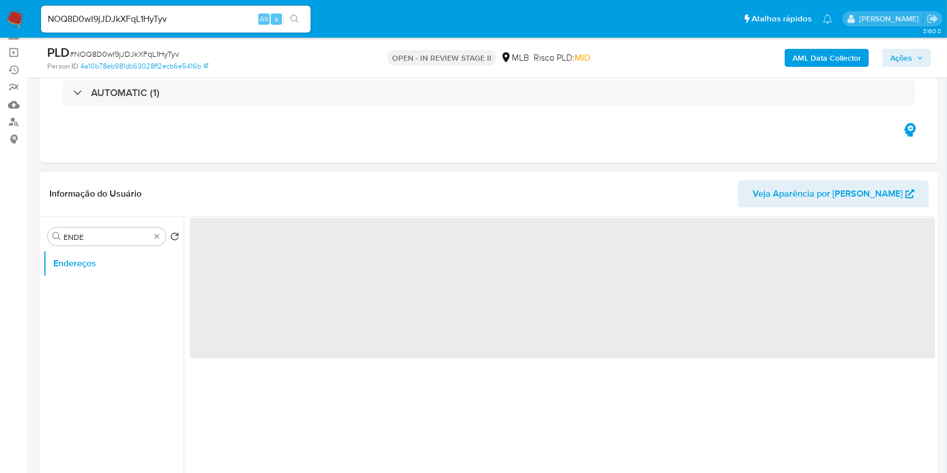
scroll to position [0, 0]
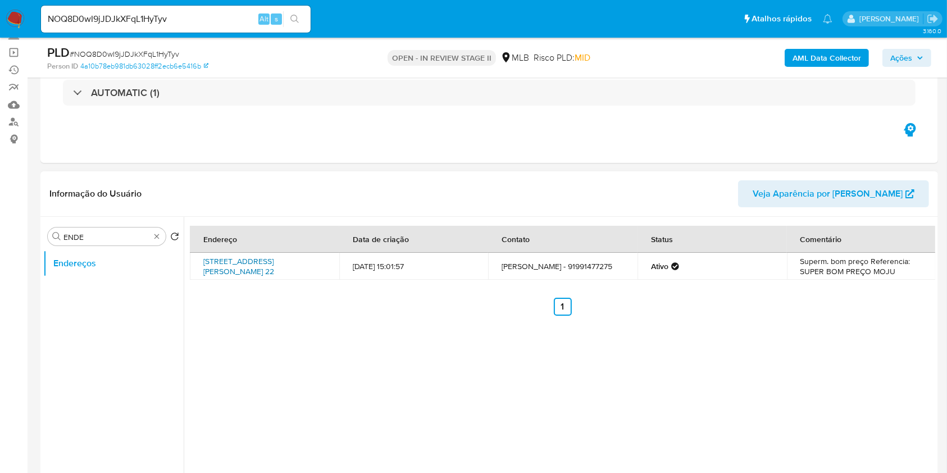
click at [274, 266] on link "[STREET_ADDRESS][PERSON_NAME] 22" at bounding box center [238, 266] width 71 height 21
click at [274, 273] on link "[STREET_ADDRESS][PERSON_NAME] 22" at bounding box center [238, 266] width 71 height 21
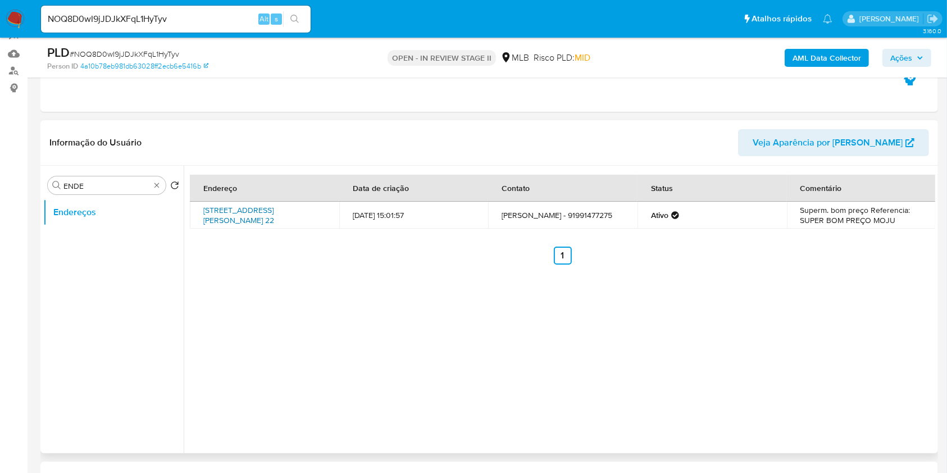
scroll to position [149, 0]
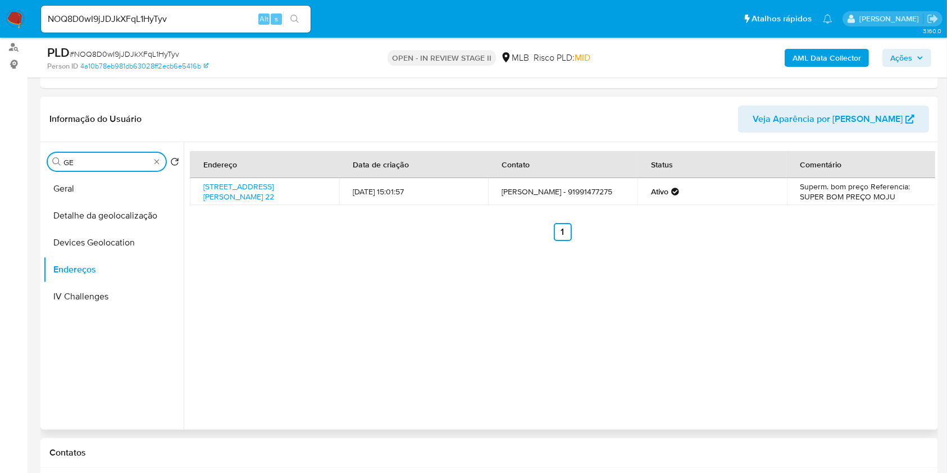
type input "GE"
click at [135, 221] on button "Detalhe da geolocalização" at bounding box center [108, 215] width 131 height 27
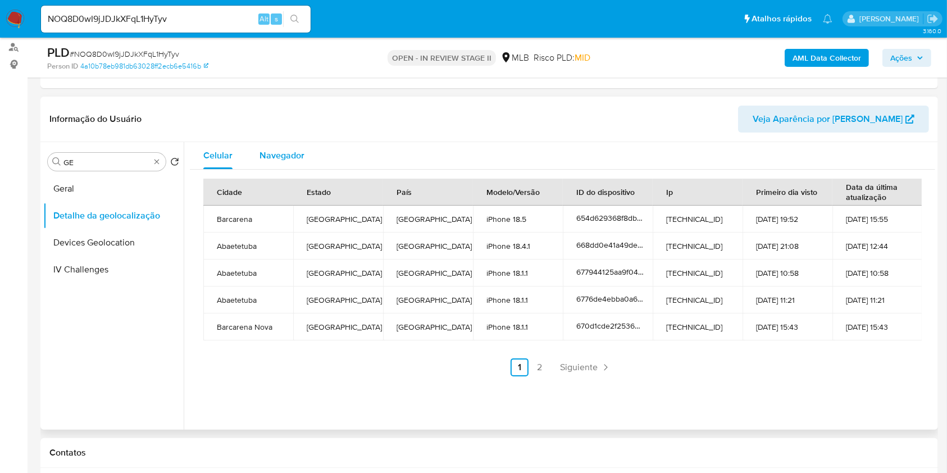
click at [291, 161] on div "Navegador" at bounding box center [282, 155] width 45 height 27
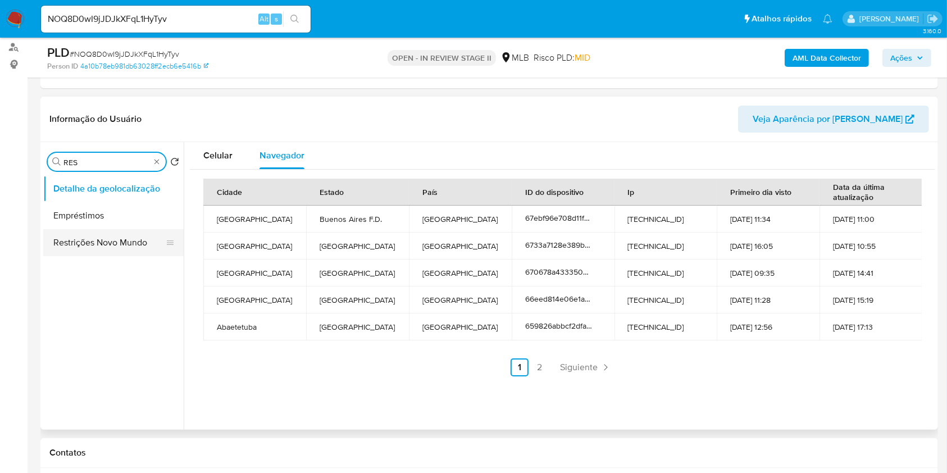
type input "RES"
click at [113, 237] on button "Restrições Novo Mundo" at bounding box center [113, 242] width 140 height 27
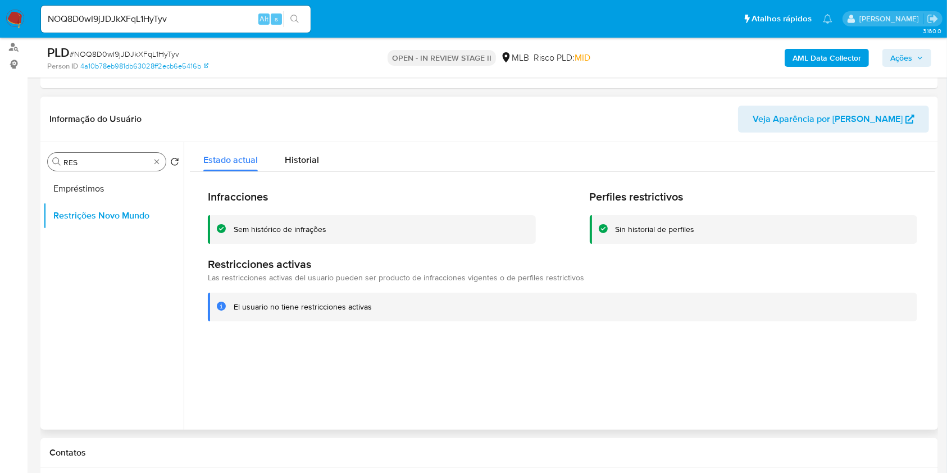
click at [152, 162] on div "Procurar RES" at bounding box center [107, 162] width 118 height 18
type input "POI"
click at [137, 178] on button "Dispositivos Point" at bounding box center [108, 188] width 131 height 27
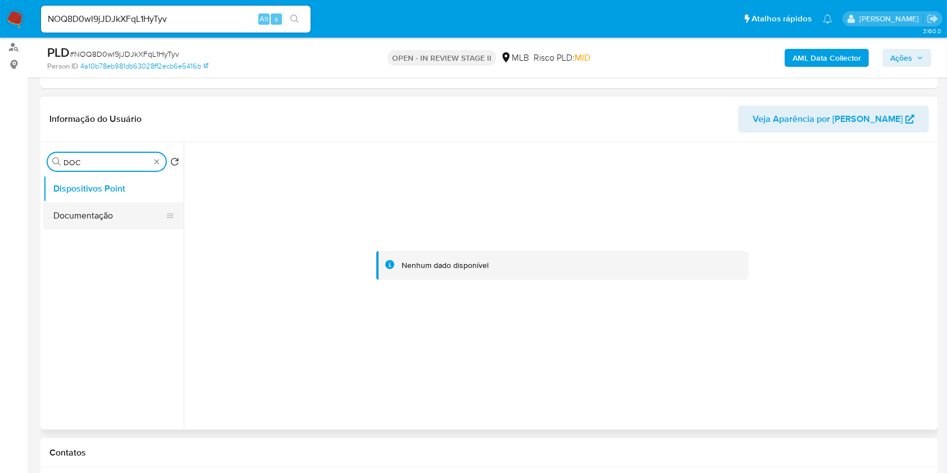
type input "DOC"
click at [104, 209] on button "Documentação" at bounding box center [113, 215] width 140 height 27
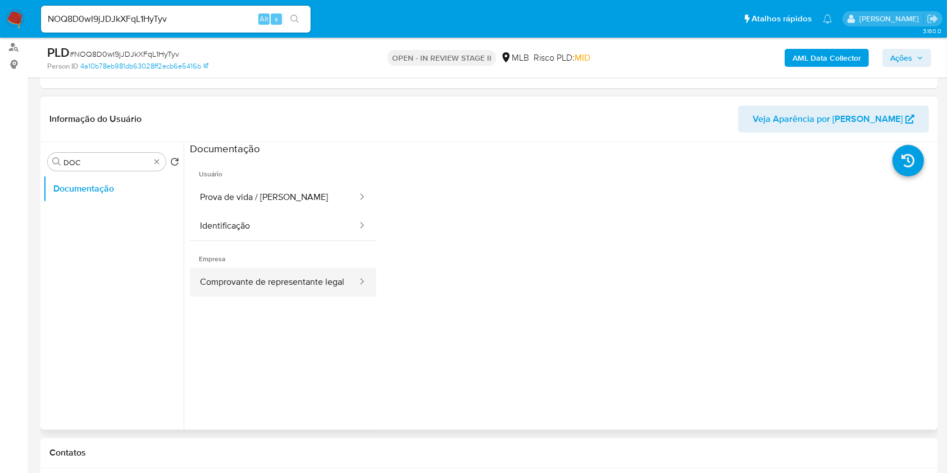
click at [288, 291] on button "Comprovante de representante legal" at bounding box center [274, 282] width 169 height 29
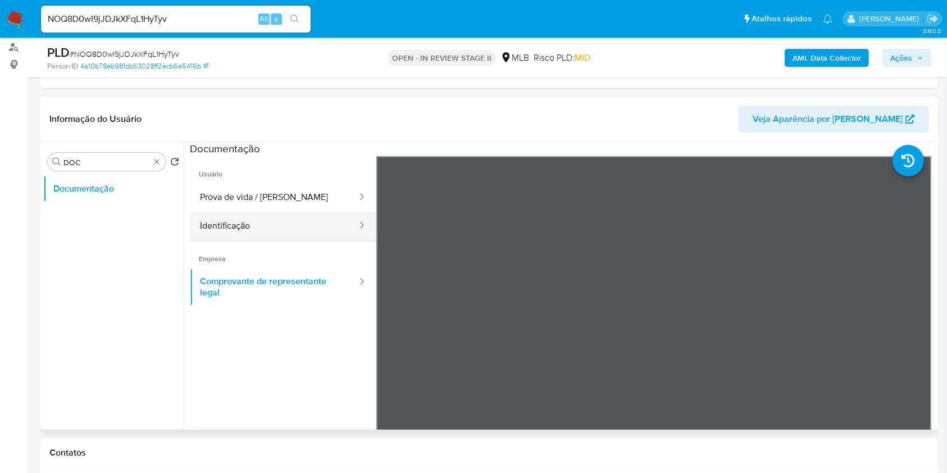
click at [268, 212] on button "Identificação" at bounding box center [274, 226] width 169 height 29
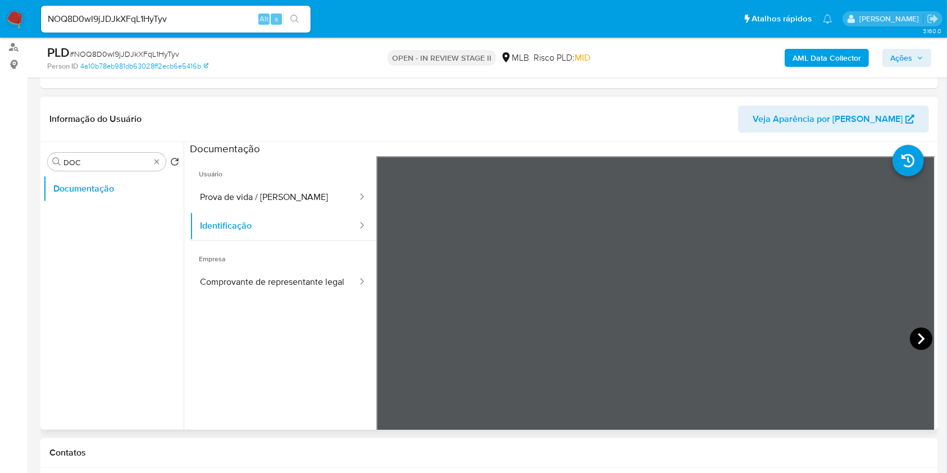
click at [913, 339] on icon at bounding box center [921, 339] width 22 height 22
drag, startPoint x: 383, startPoint y: 340, endPoint x: 482, endPoint y: 332, distance: 99.8
click at [385, 340] on icon at bounding box center [390, 339] width 22 height 22
click at [314, 190] on button "Prova de vida / [PERSON_NAME]" at bounding box center [274, 197] width 169 height 29
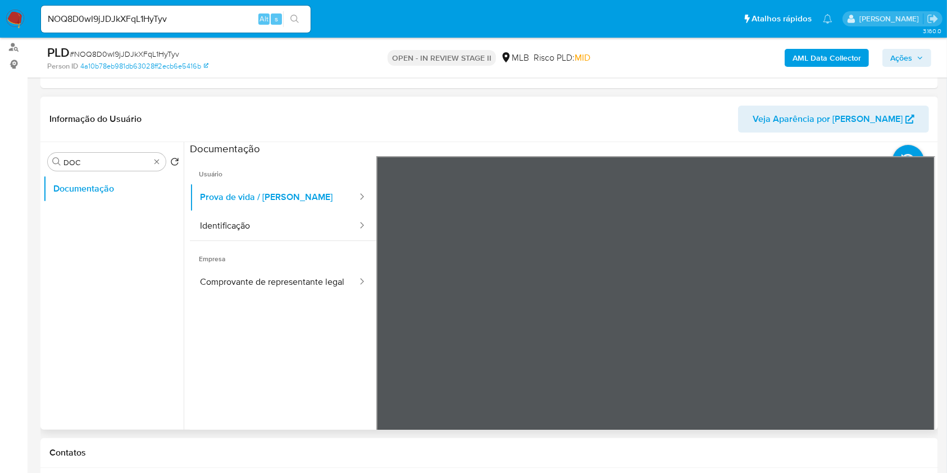
scroll to position [75, 0]
drag, startPoint x: 264, startPoint y: 219, endPoint x: 327, endPoint y: 230, distance: 64.5
click at [264, 220] on button "Identificação" at bounding box center [274, 226] width 169 height 29
click at [918, 341] on icon at bounding box center [921, 338] width 7 height 11
click at [386, 344] on icon at bounding box center [390, 339] width 22 height 22
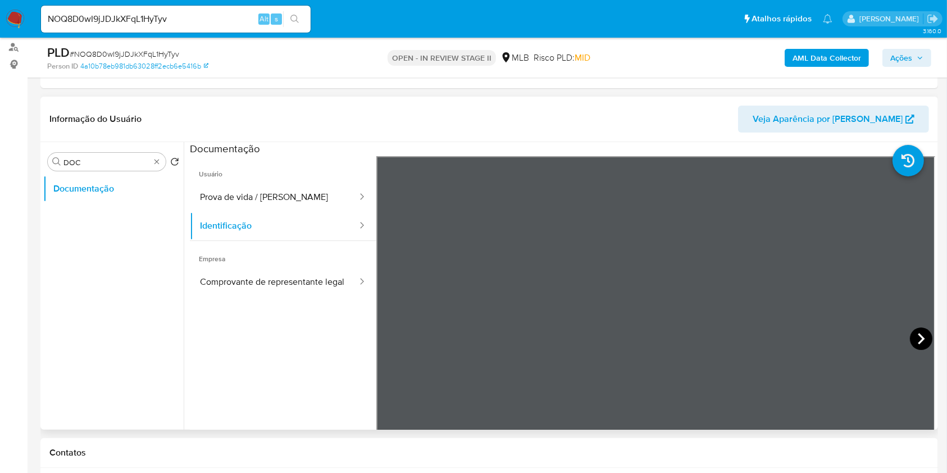
click at [910, 341] on icon at bounding box center [921, 339] width 22 height 22
click at [262, 201] on button "Prova de vida / [PERSON_NAME]" at bounding box center [274, 197] width 169 height 29
click at [810, 66] on b "AML Data Collector" at bounding box center [827, 58] width 69 height 18
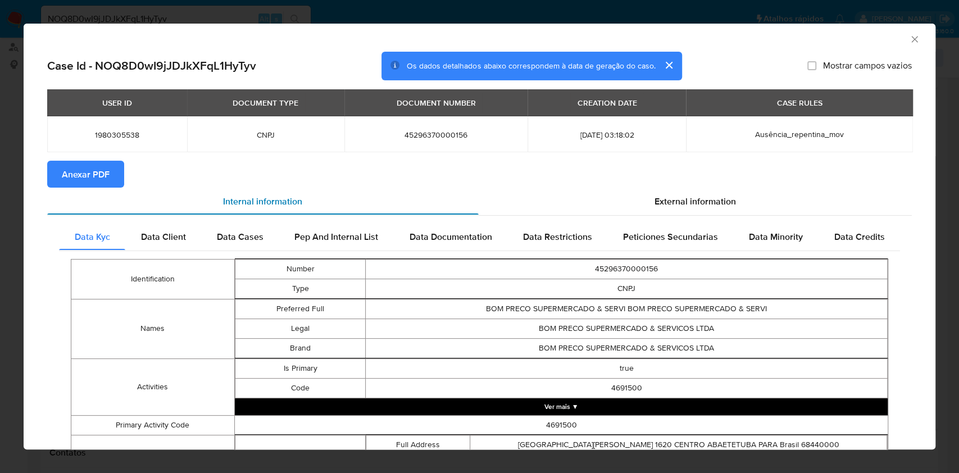
click at [97, 190] on div "Internal information" at bounding box center [263, 201] width 432 height 27
click at [89, 180] on span "Anexar PDF" at bounding box center [86, 174] width 48 height 25
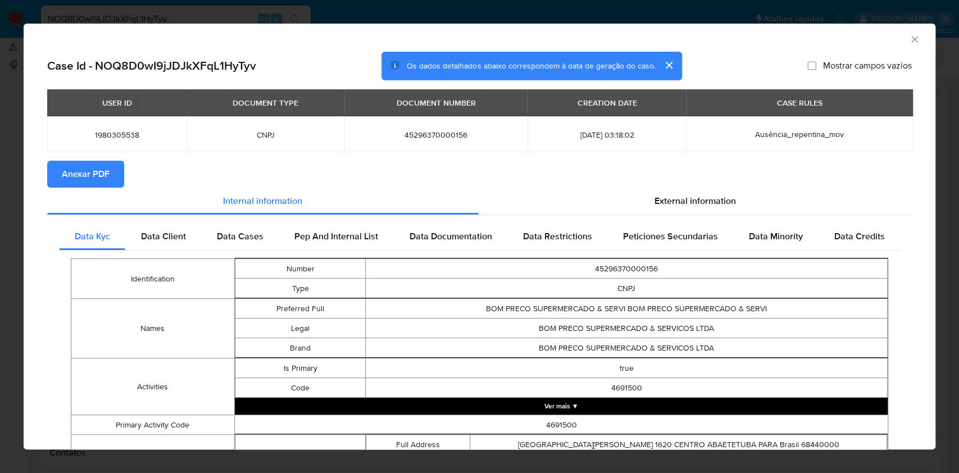
click at [909, 35] on icon "Fechar a janela" at bounding box center [914, 39] width 11 height 11
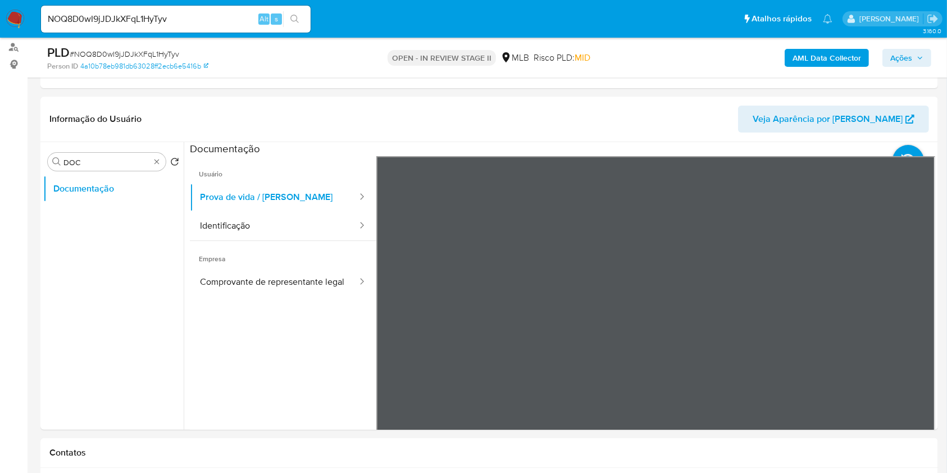
click at [162, 160] on div "Procurar DOC" at bounding box center [107, 162] width 118 height 18
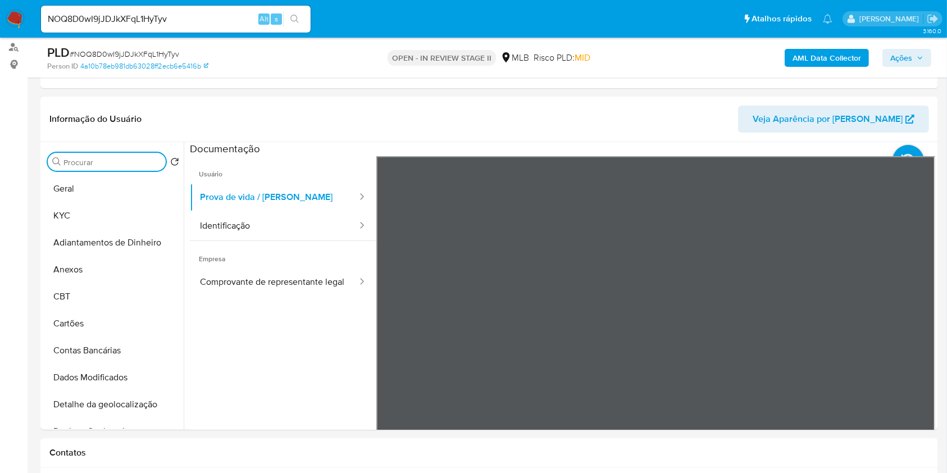
drag, startPoint x: 156, startPoint y: 162, endPoint x: 194, endPoint y: 173, distance: 39.1
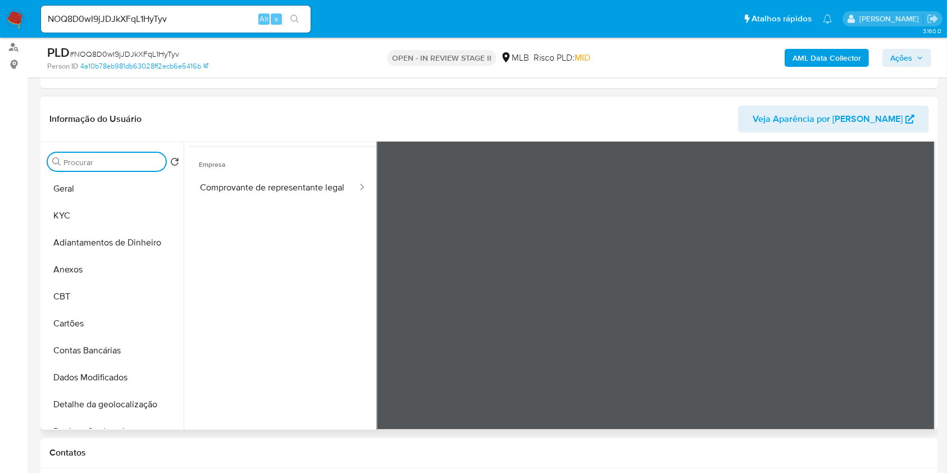
scroll to position [225, 0]
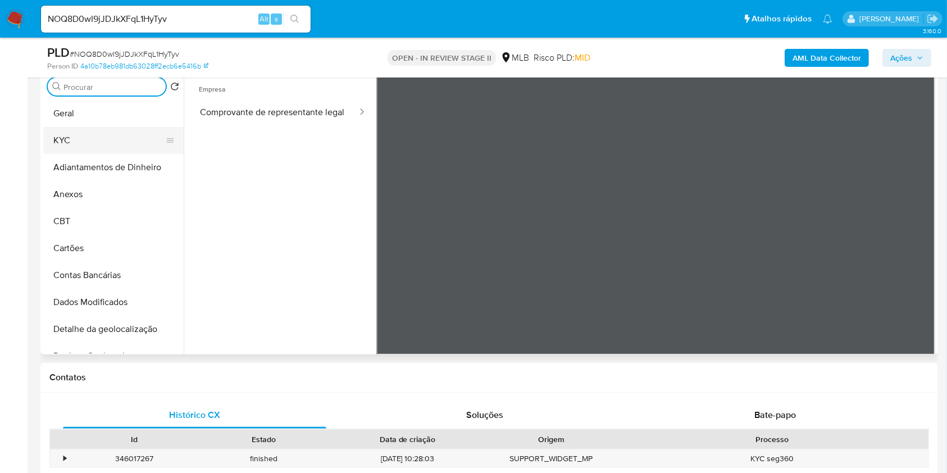
click at [83, 144] on button "KYC" at bounding box center [108, 140] width 131 height 27
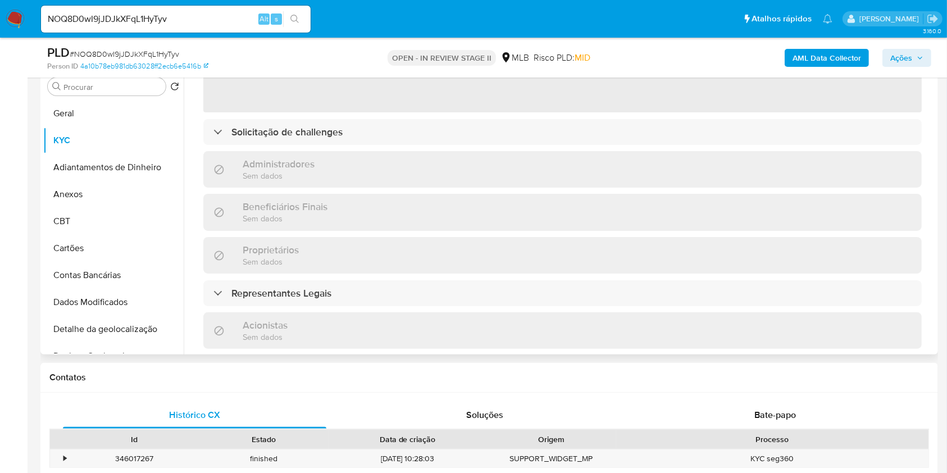
scroll to position [149, 0]
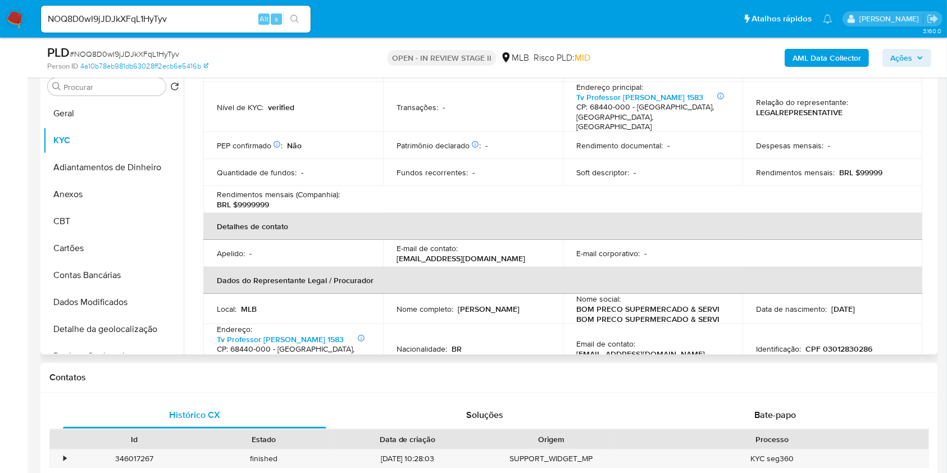
click at [462, 307] on p "[PERSON_NAME]" at bounding box center [489, 309] width 62 height 10
copy div "Nome completo : [PERSON_NAME]"
click at [498, 324] on td "Nacionalidade : BR" at bounding box center [473, 349] width 180 height 50
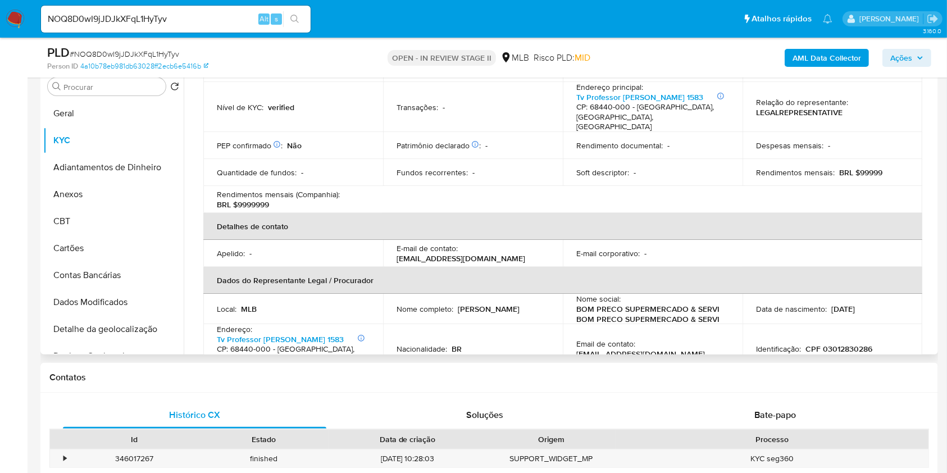
click at [530, 277] on th "Dados do Representante Legal / Procurador" at bounding box center [562, 280] width 719 height 27
click at [837, 344] on p "CPF 03012830286" at bounding box center [839, 349] width 67 height 10
copy p "03012830286"
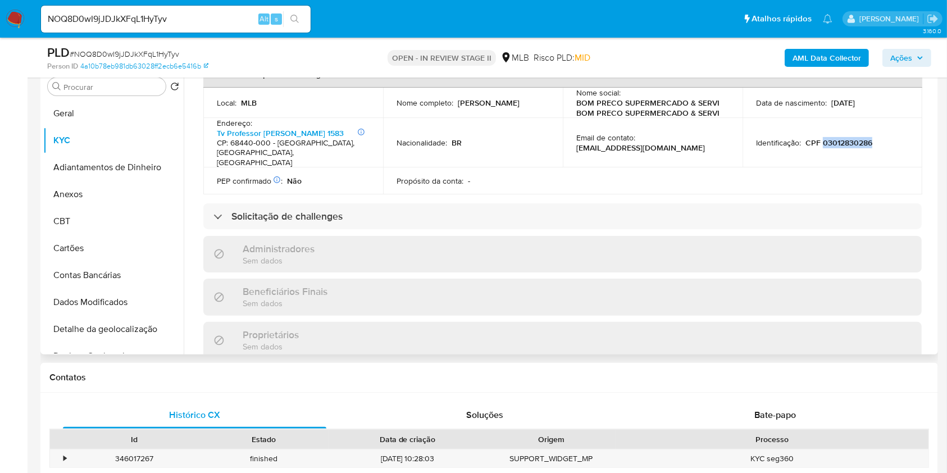
scroll to position [374, 0]
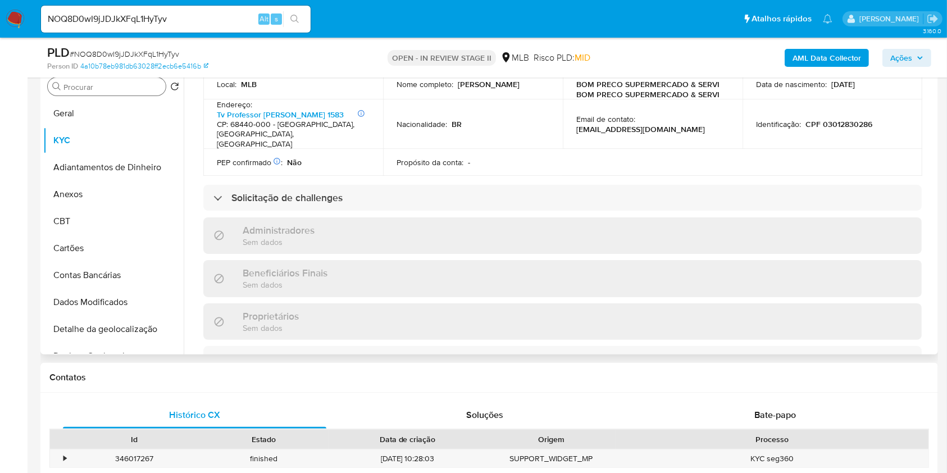
click at [112, 85] on input "Procurar" at bounding box center [112, 87] width 98 height 10
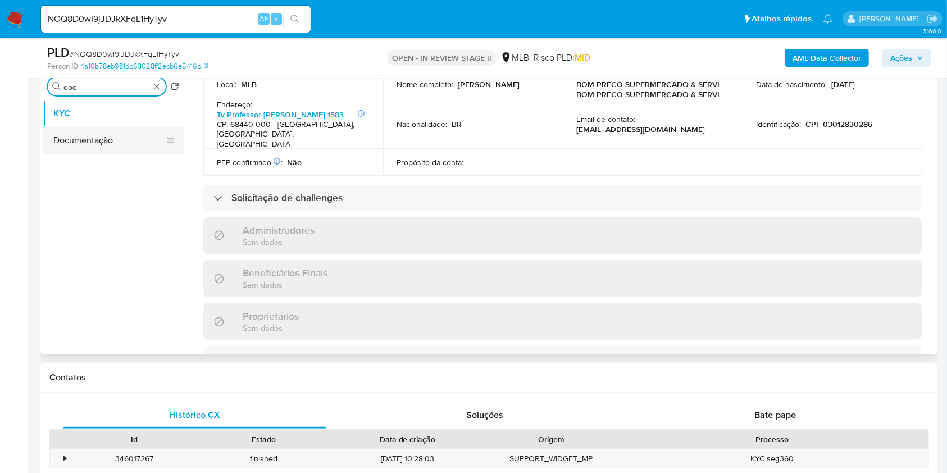
type input "doc"
drag, startPoint x: 111, startPoint y: 144, endPoint x: 130, endPoint y: 149, distance: 19.1
click at [111, 145] on button "Documentação" at bounding box center [113, 140] width 140 height 27
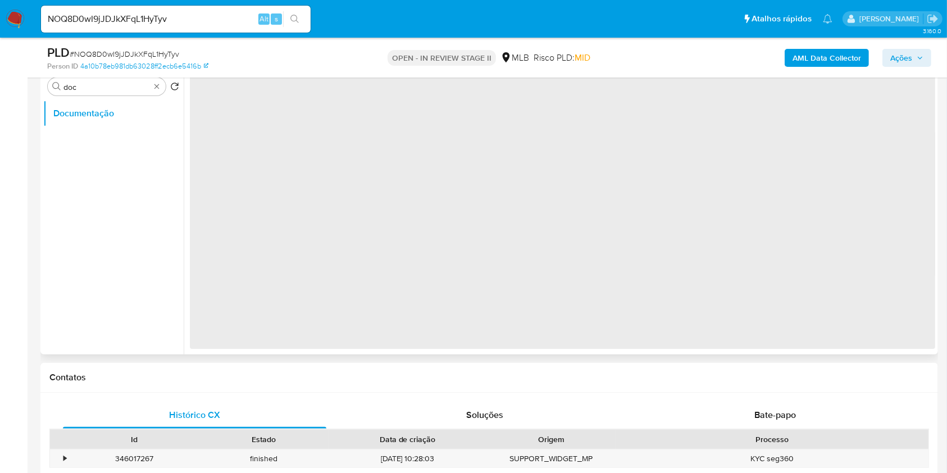
scroll to position [0, 0]
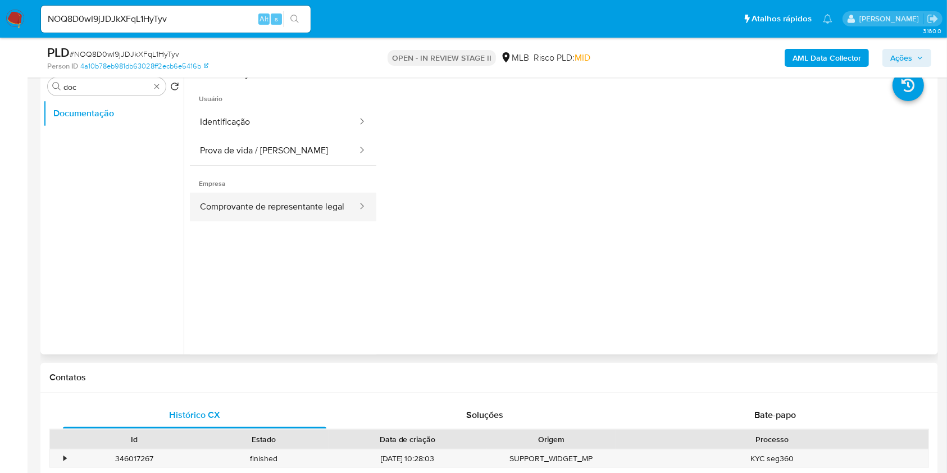
click at [292, 219] on button "Comprovante de representante legal" at bounding box center [274, 207] width 169 height 29
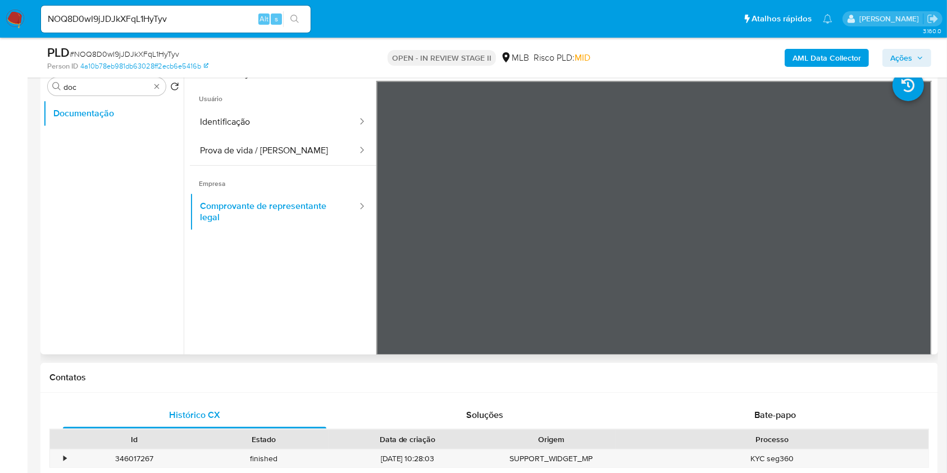
click at [264, 310] on ul "Usuário Identificação Prova de vida / Selfie Empresa Comprovante de representan…" at bounding box center [283, 243] width 187 height 324
click at [106, 269] on ul "Documentação" at bounding box center [113, 226] width 140 height 253
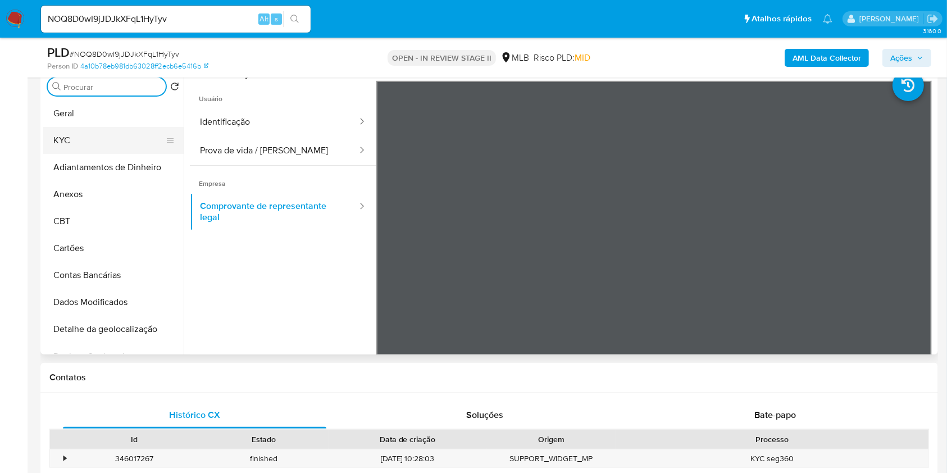
click at [123, 138] on button "KYC" at bounding box center [108, 140] width 131 height 27
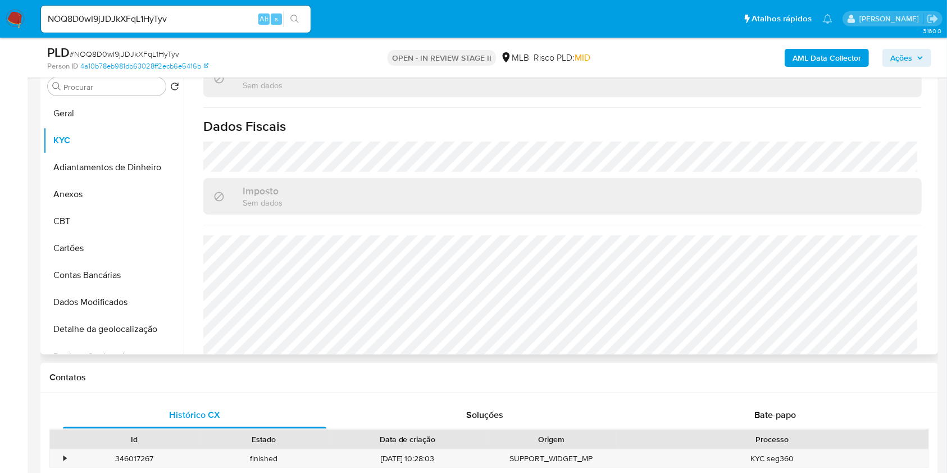
scroll to position [701, 0]
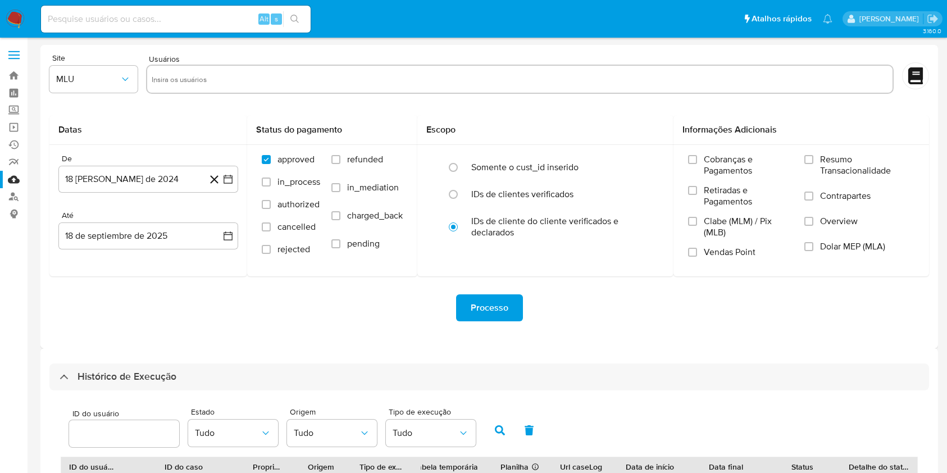
select select "100"
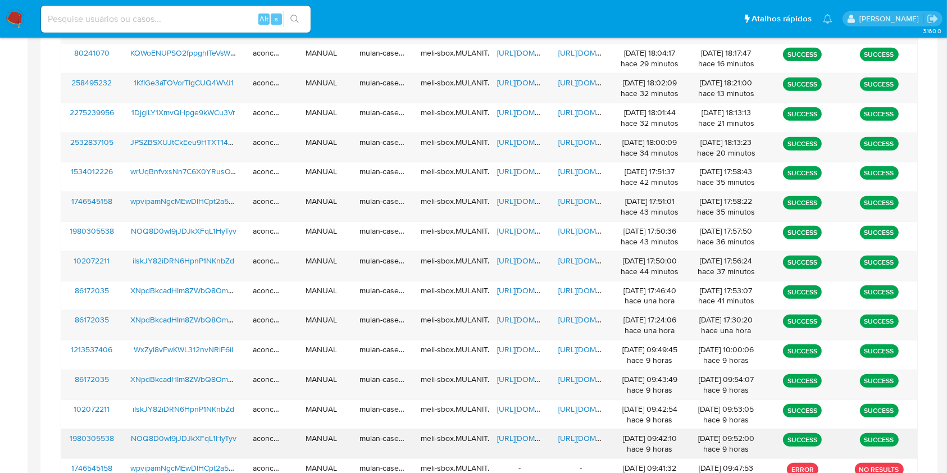
scroll to position [499, 0]
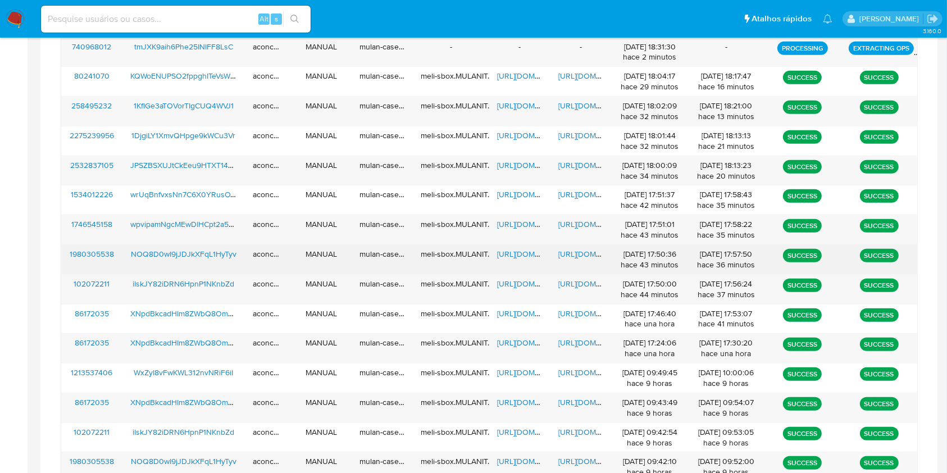
click at [519, 254] on span "[URL][DOMAIN_NAME]" at bounding box center [536, 253] width 78 height 11
click at [573, 253] on span "[URL][DOMAIN_NAME]" at bounding box center [598, 253] width 78 height 11
